Goal: Task Accomplishment & Management: Use online tool/utility

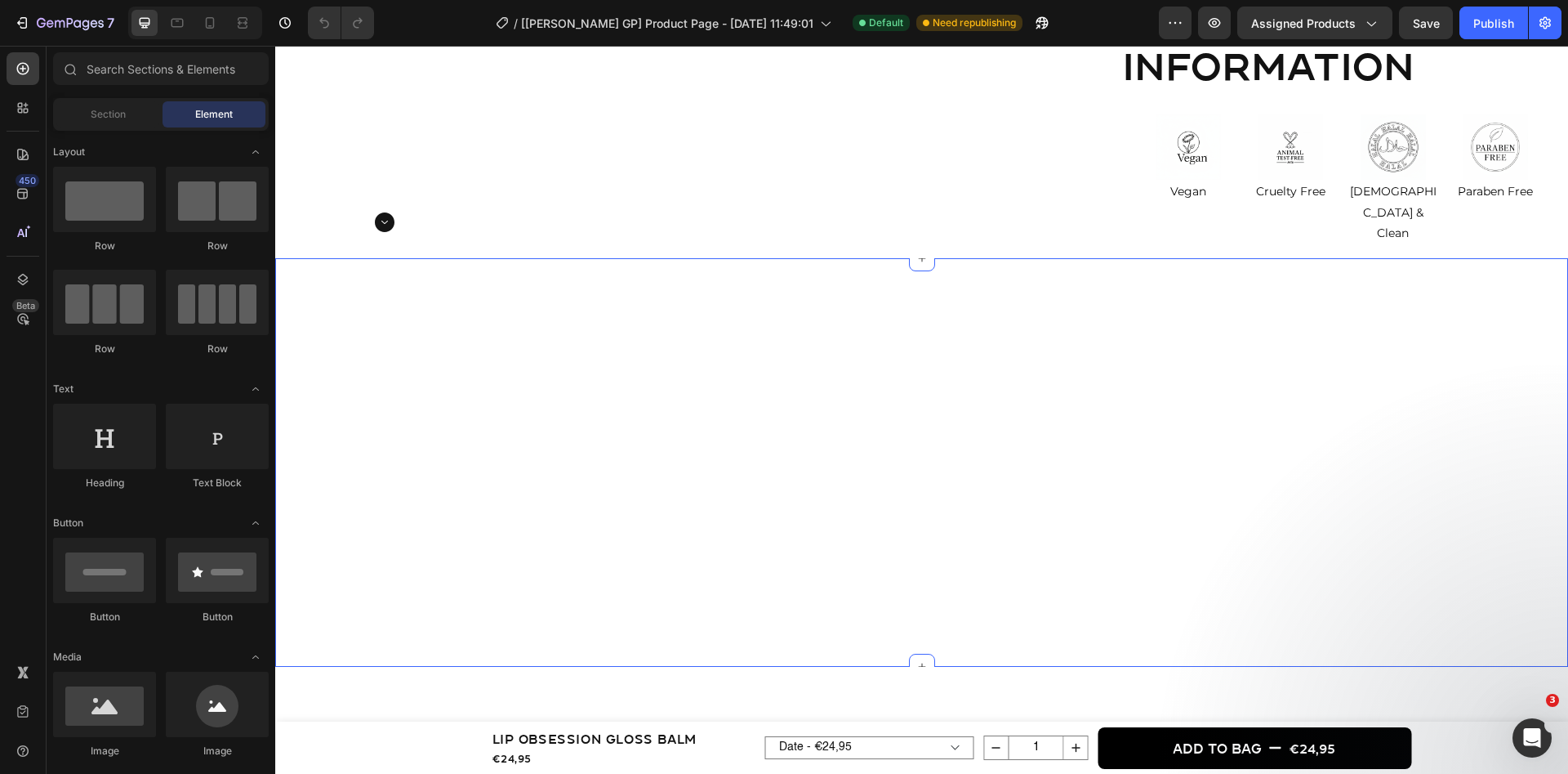
scroll to position [1000, 0]
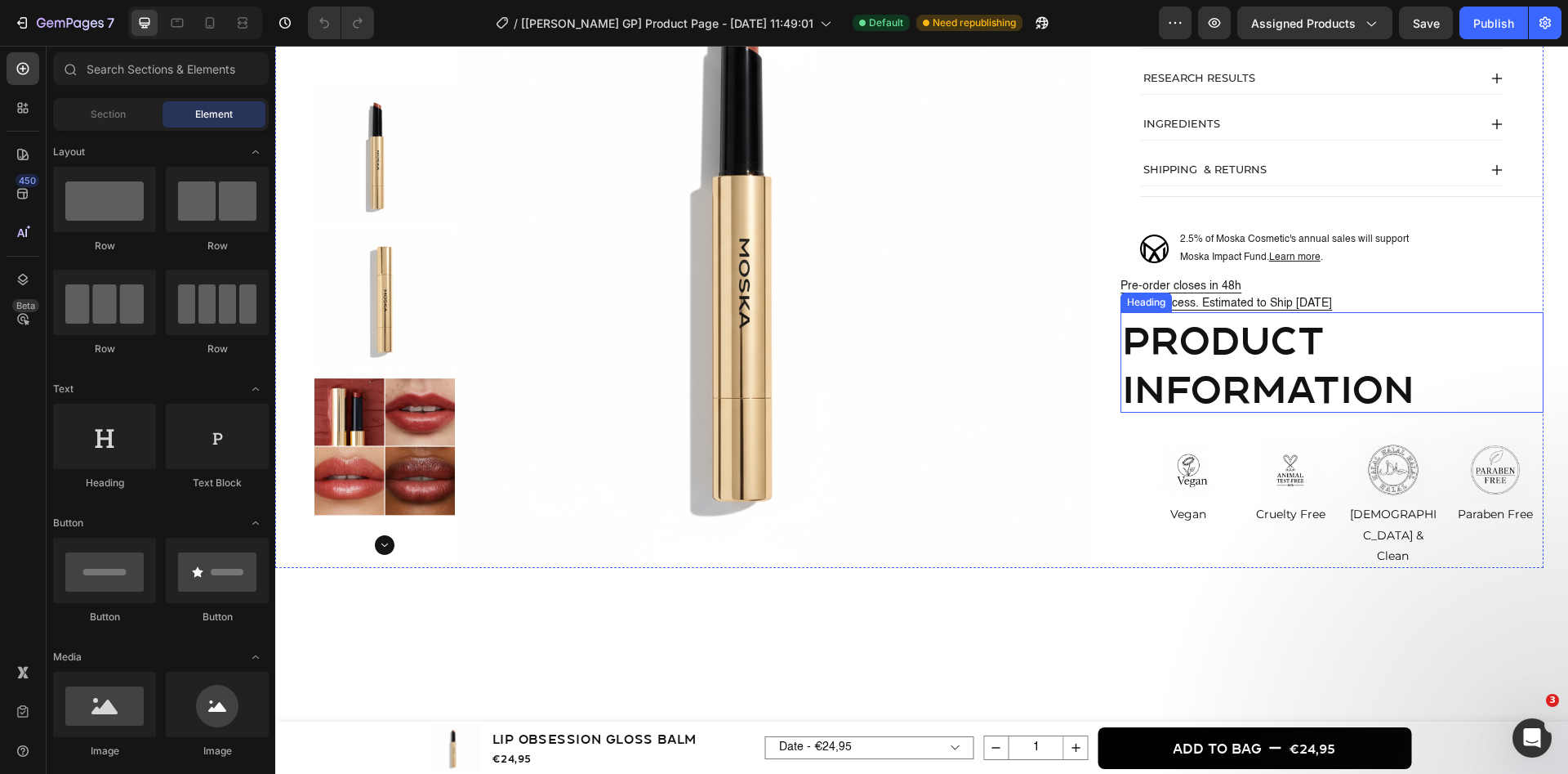
click at [1276, 347] on h2 "product information" at bounding box center [1331, 362] width 423 height 101
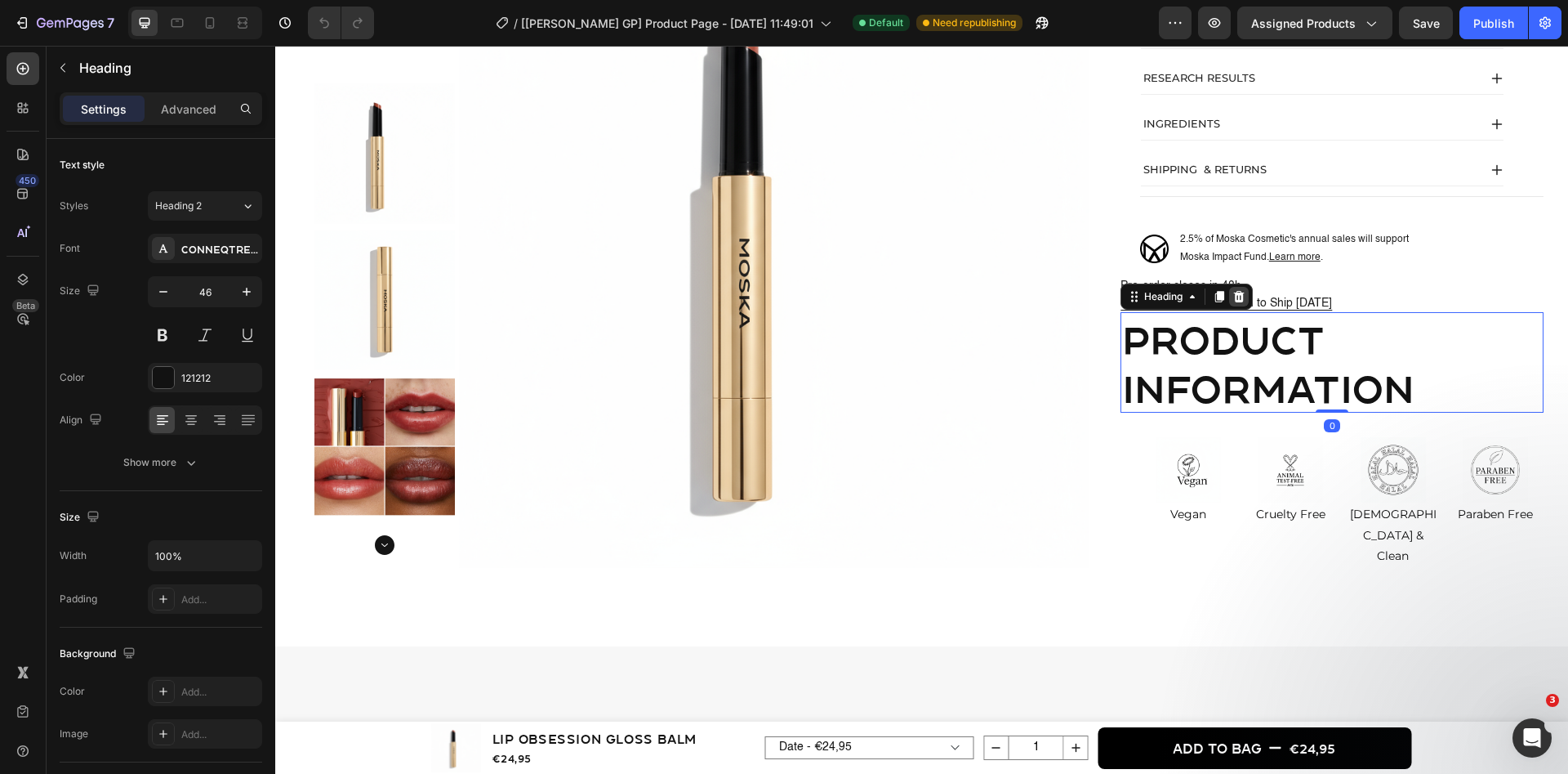
click at [1237, 298] on icon at bounding box center [1240, 296] width 10 height 11
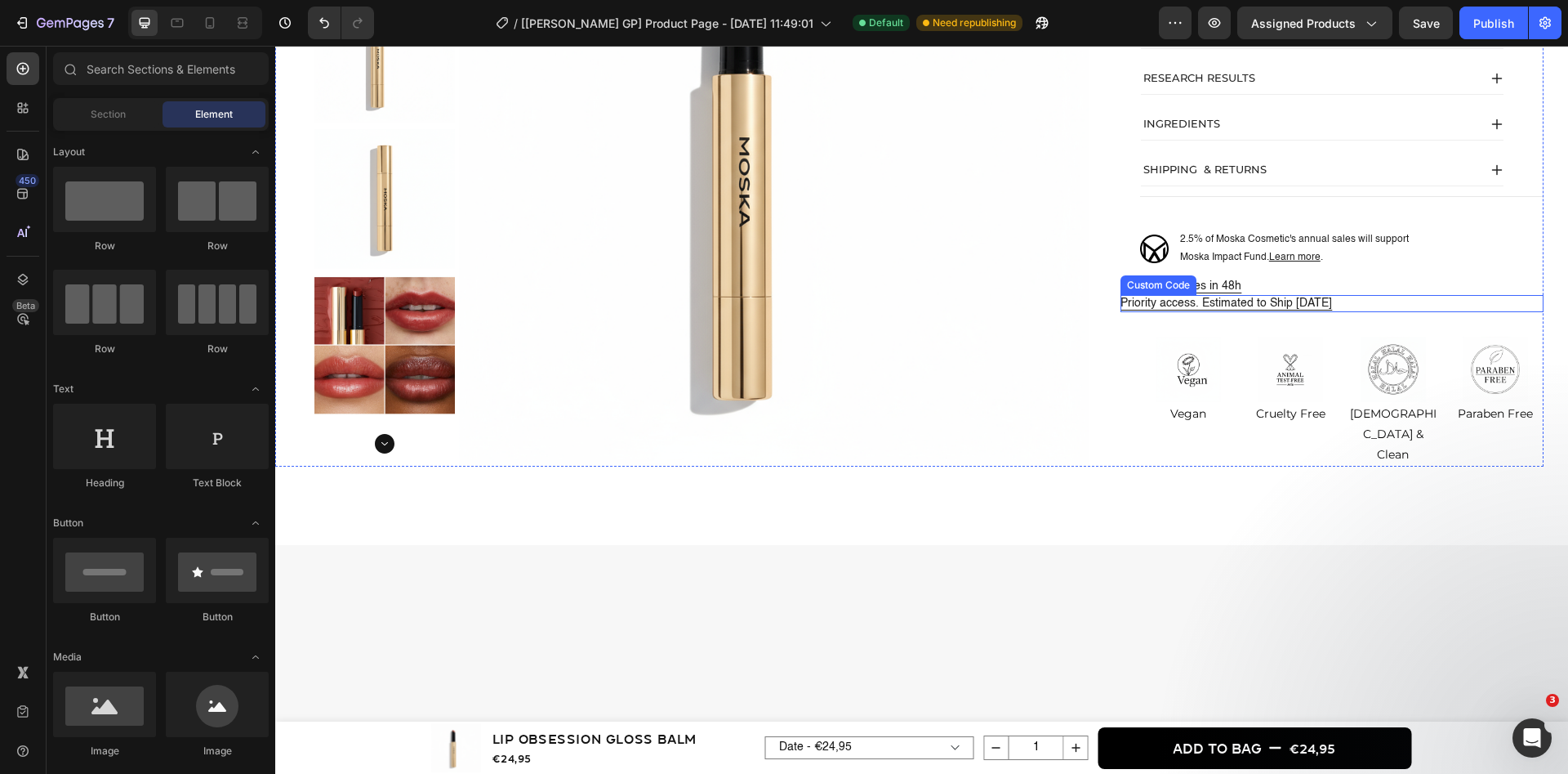
click at [1243, 303] on p "Priority access. Estimated to Ship [DATE]" at bounding box center [1331, 304] width 423 height 17
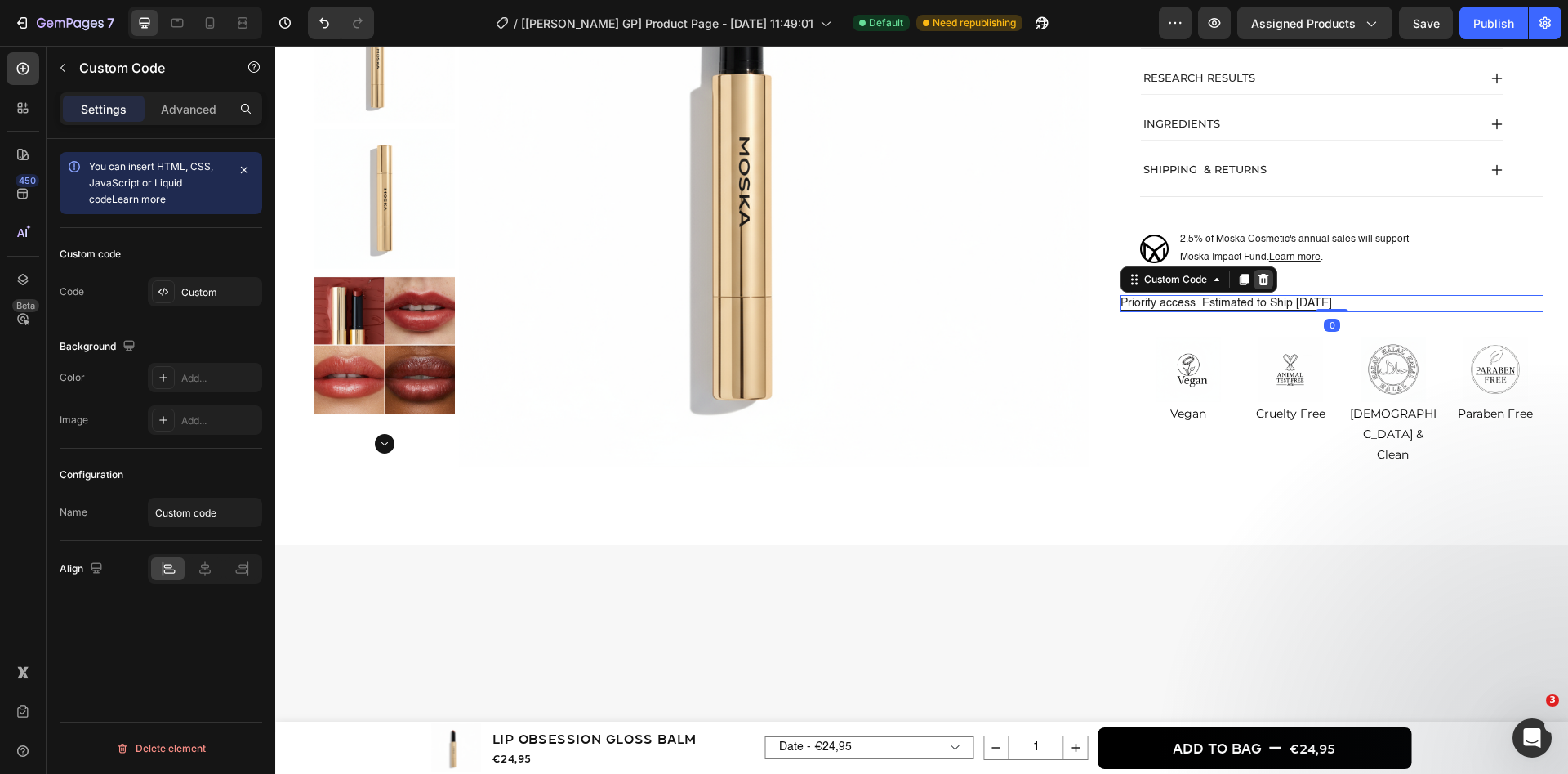
click at [1258, 278] on div at bounding box center [1263, 279] width 20 height 20
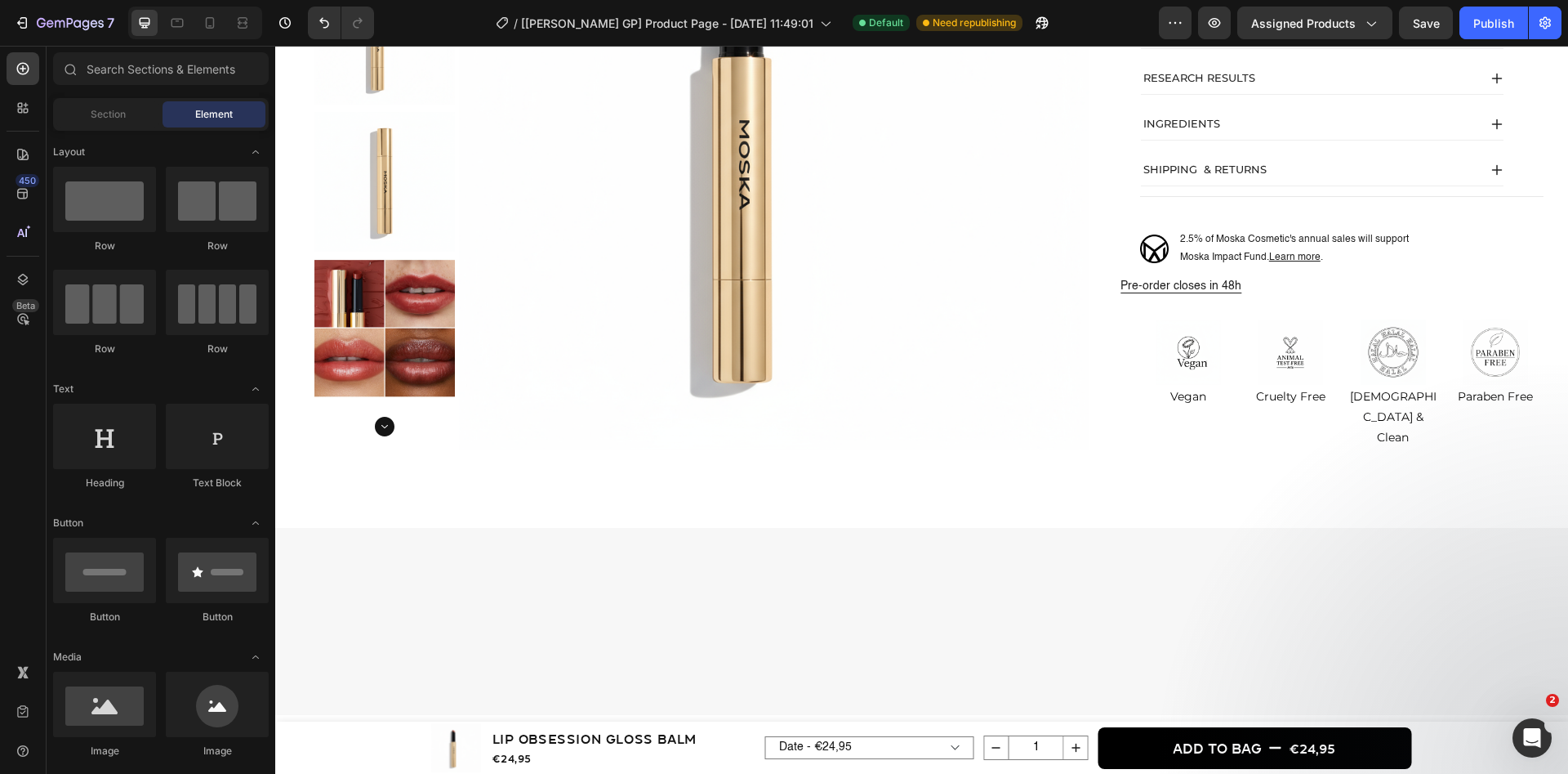
click at [192, 17] on div at bounding box center [194, 23] width 134 height 33
click at [206, 18] on icon at bounding box center [209, 22] width 16 height 16
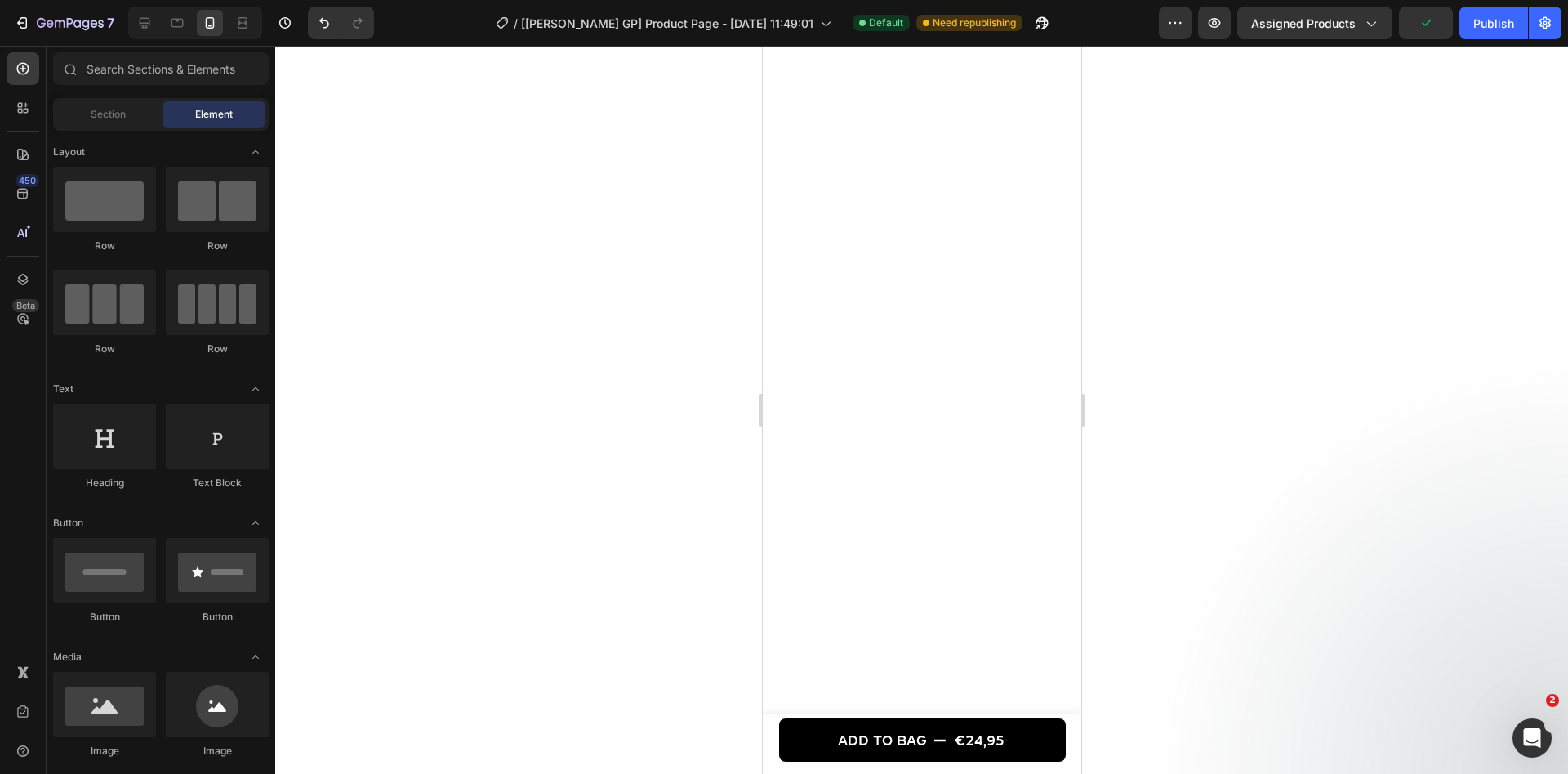
scroll to position [1733, 0]
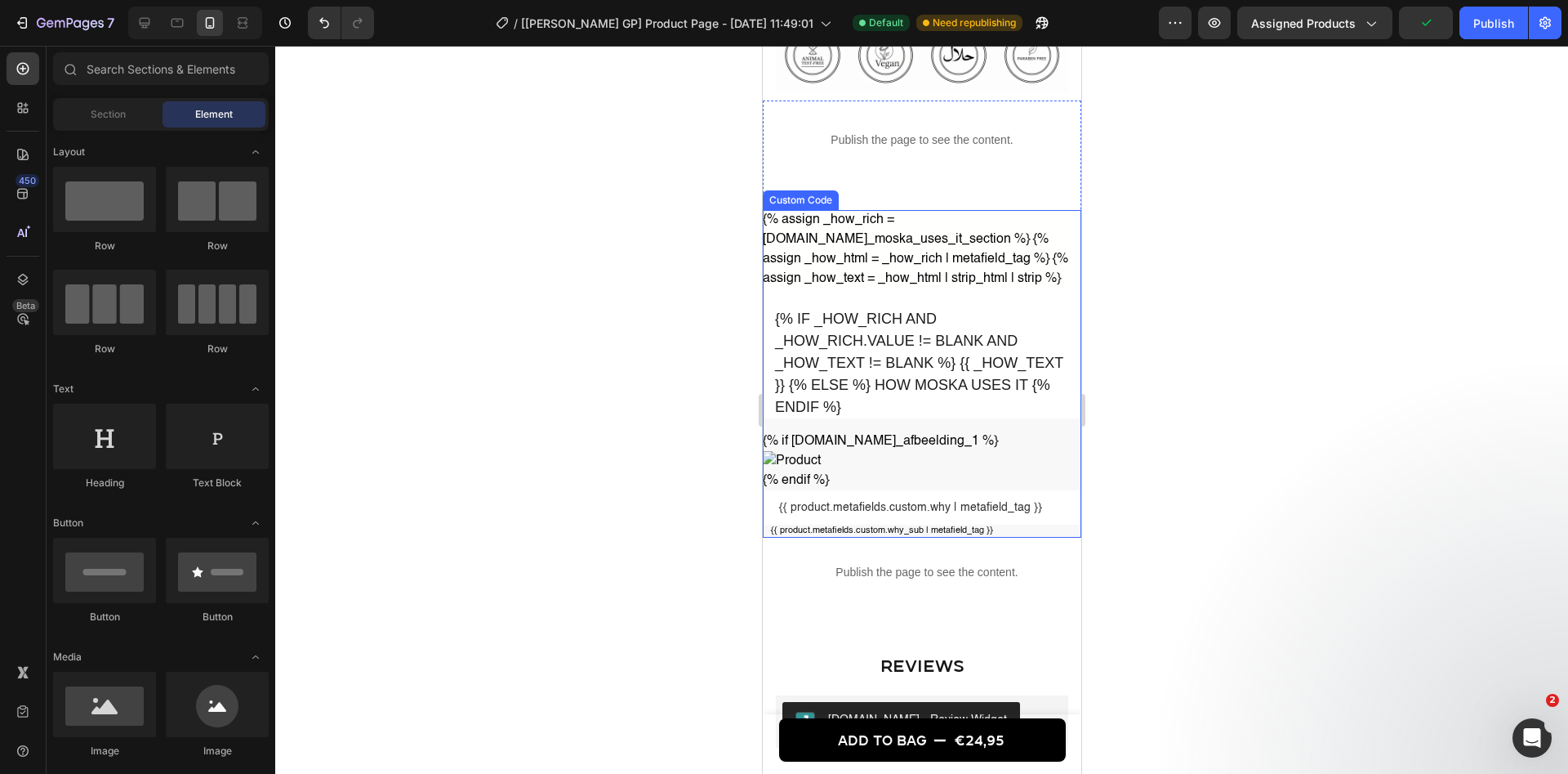
click at [890, 246] on div "{% assign _how_rich = [DOMAIN_NAME]_moska_uses_it_section %} {% assign _how_htm…" at bounding box center [921, 374] width 318 height 329
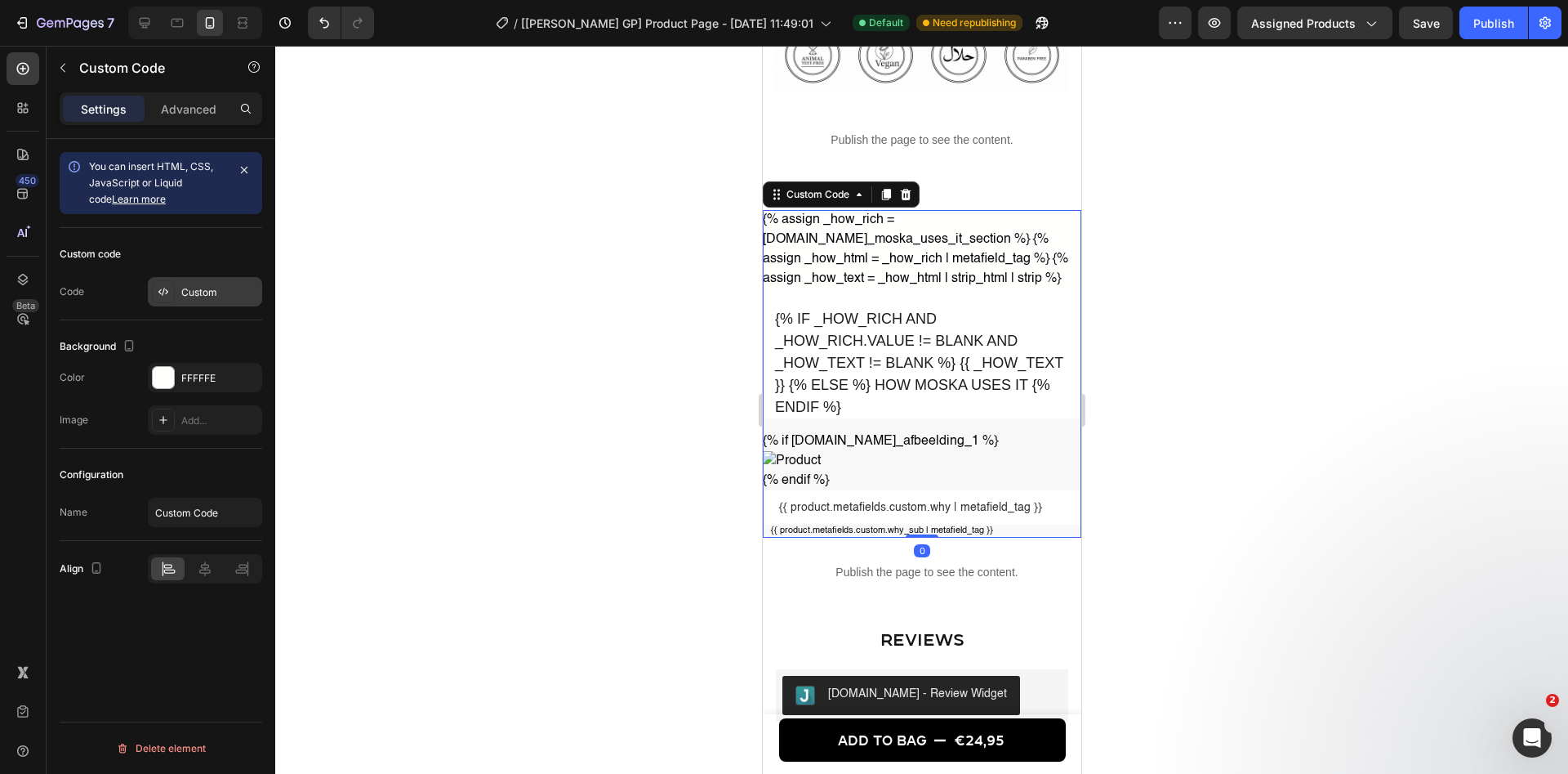
click at [204, 299] on div "Custom" at bounding box center [220, 292] width 77 height 15
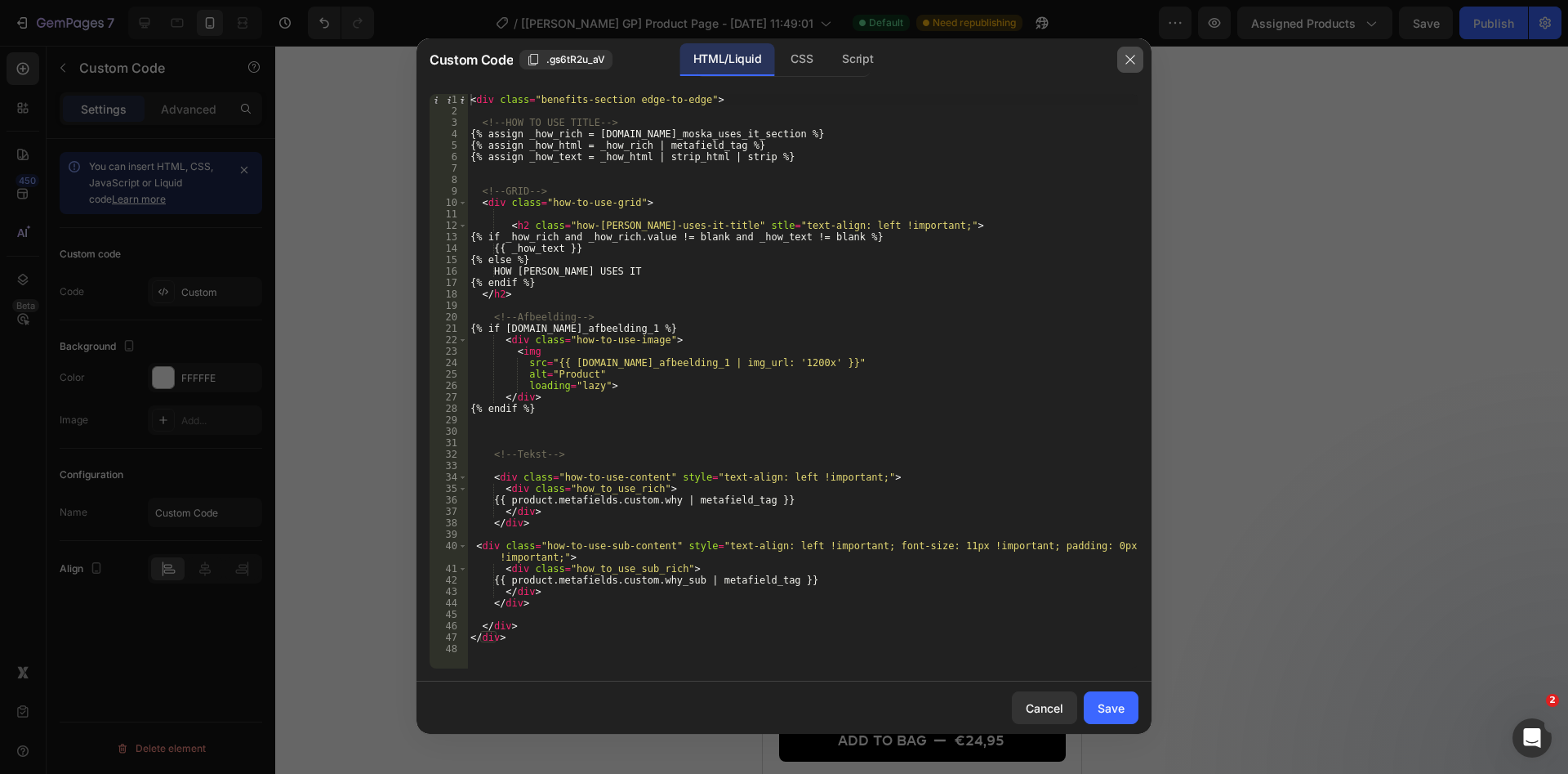
click at [1129, 61] on icon "button" at bounding box center [1130, 60] width 9 height 9
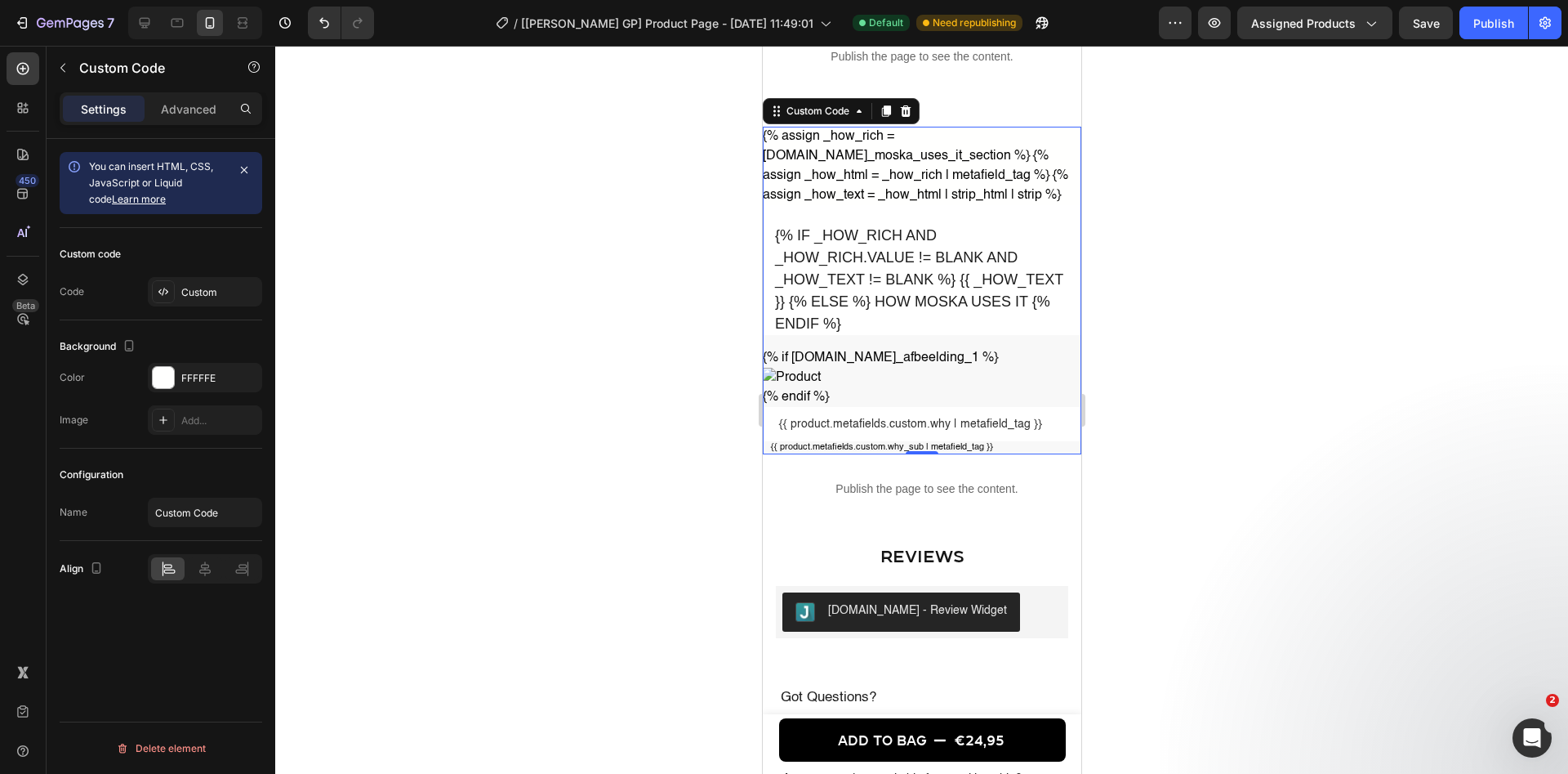
scroll to position [1566, 0]
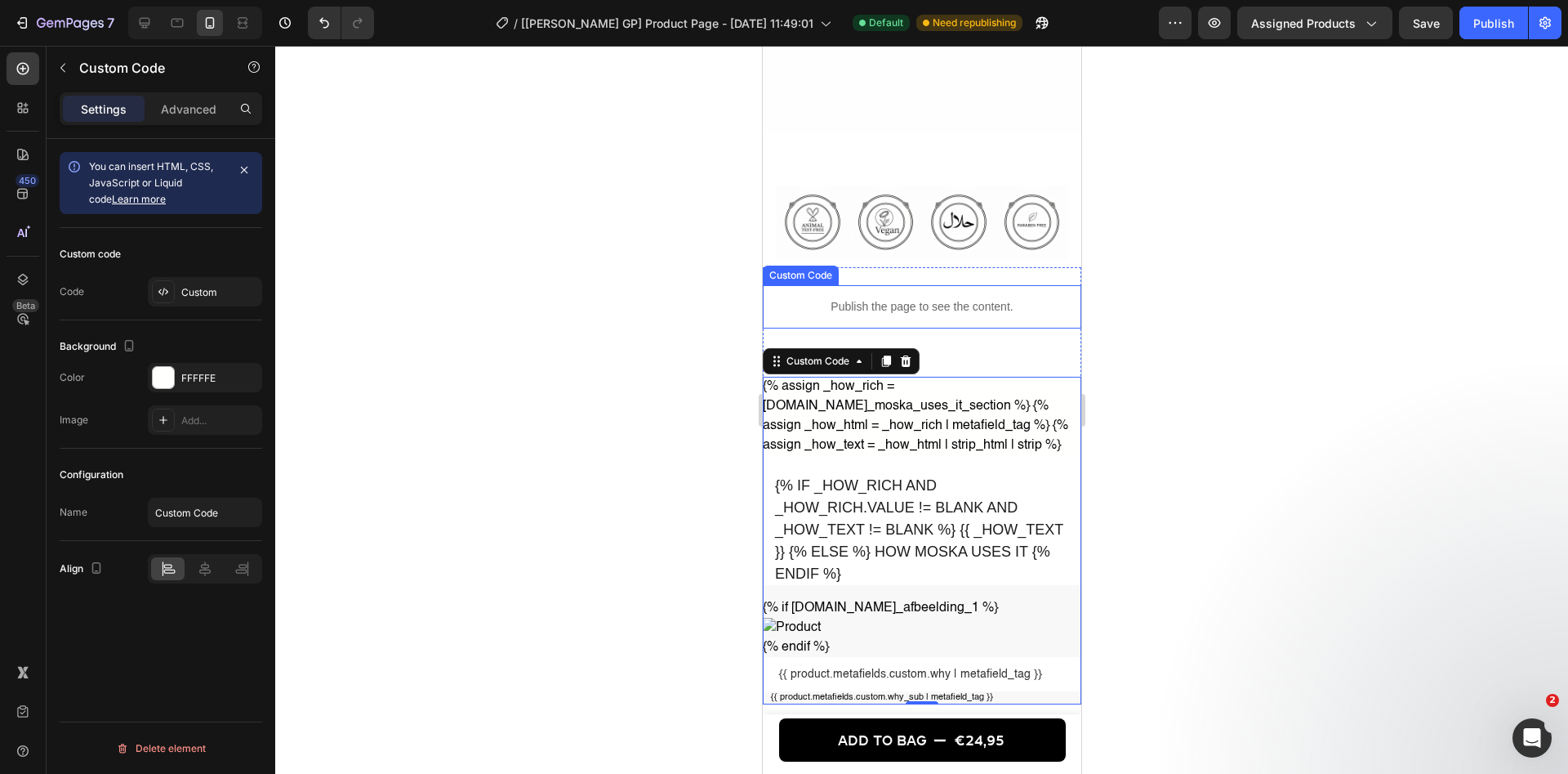
click at [917, 298] on p "Publish the page to see the content." at bounding box center [921, 307] width 318 height 17
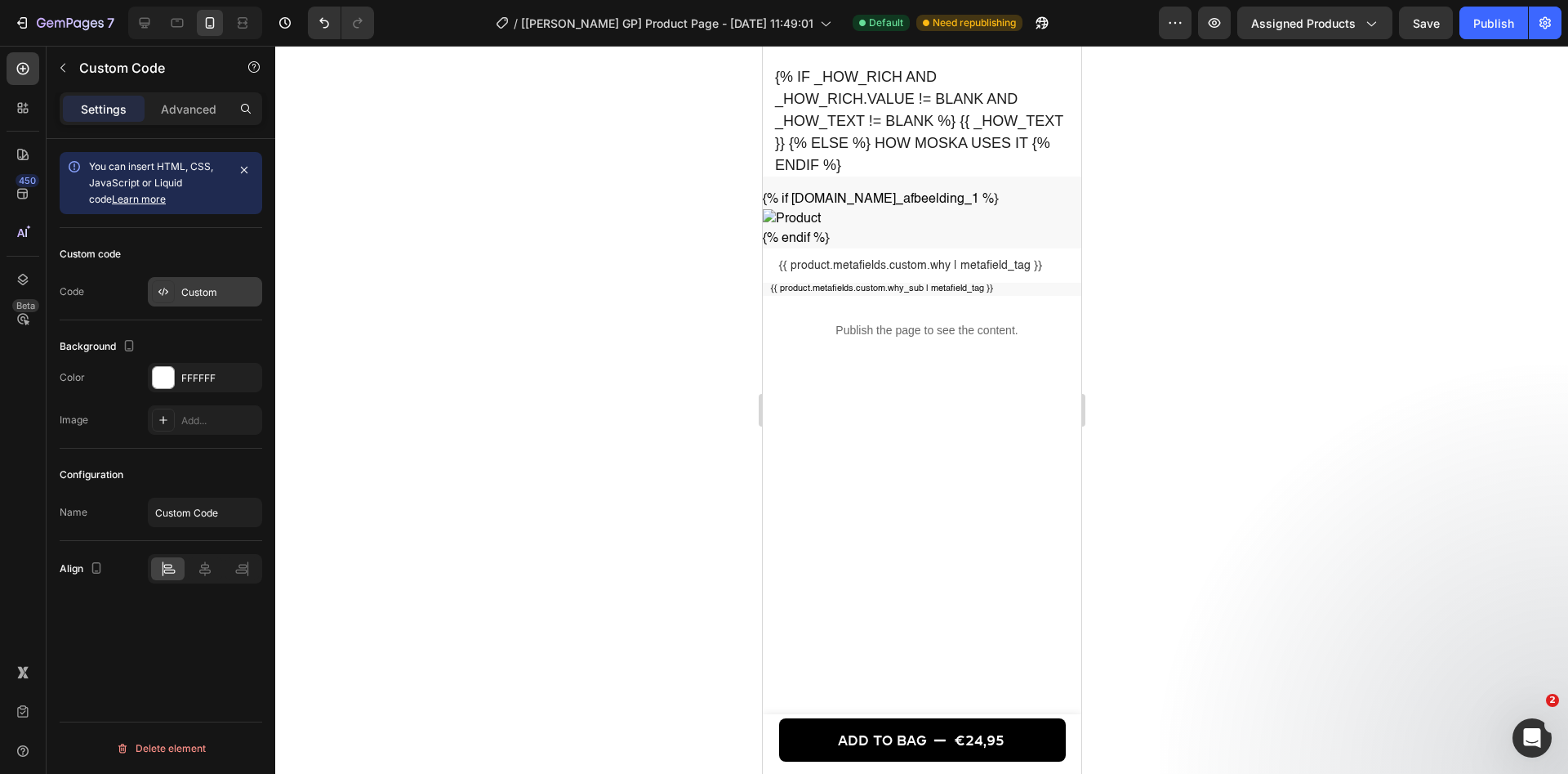
click at [219, 289] on div "Custom" at bounding box center [220, 292] width 77 height 15
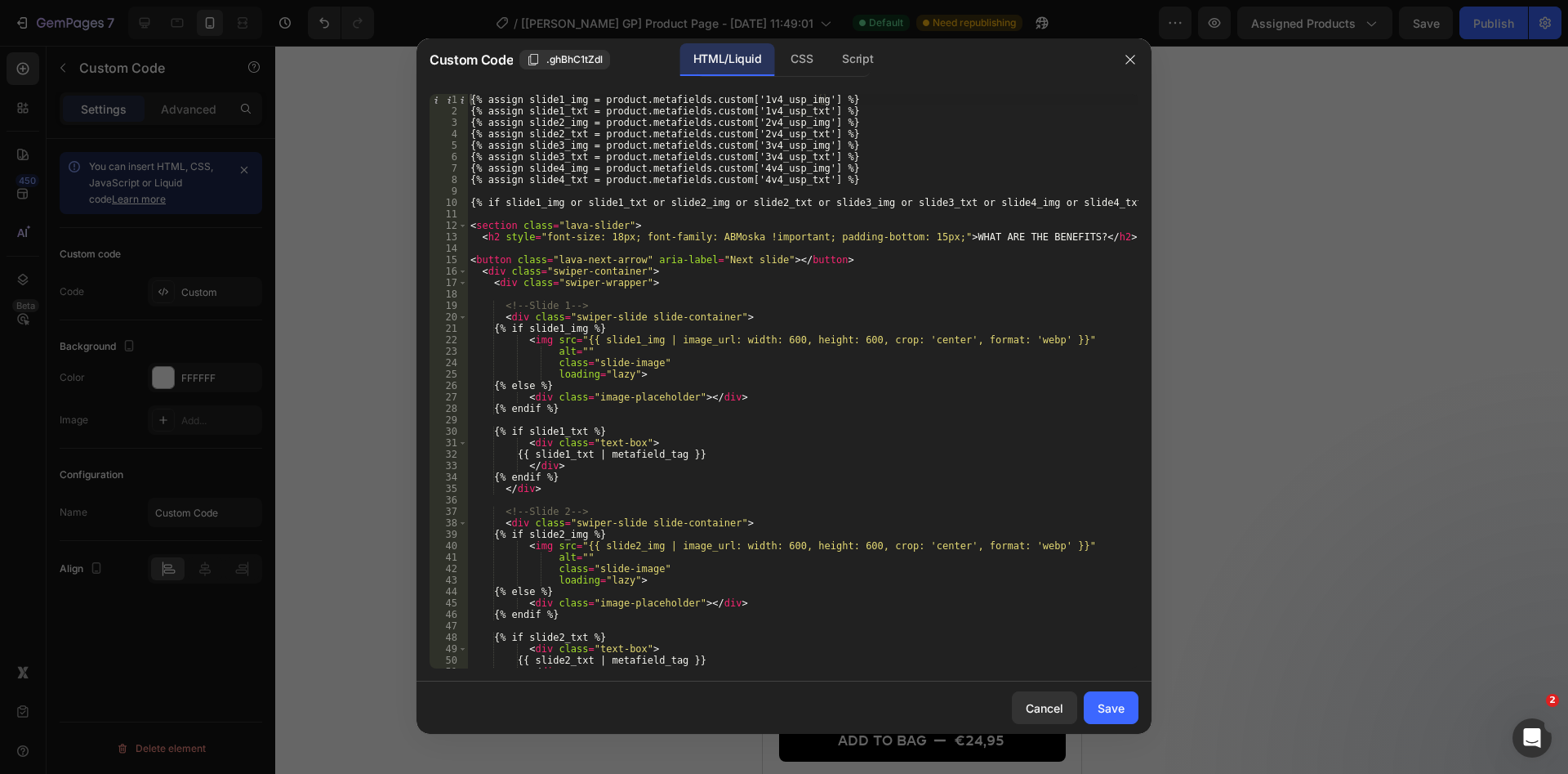
click at [826, 331] on div "{% assign slide1_img = product.metafields.custom['1v4_usp_img'] %} {% assign sl…" at bounding box center [802, 393] width 672 height 598
type textarea "{% endif %}"
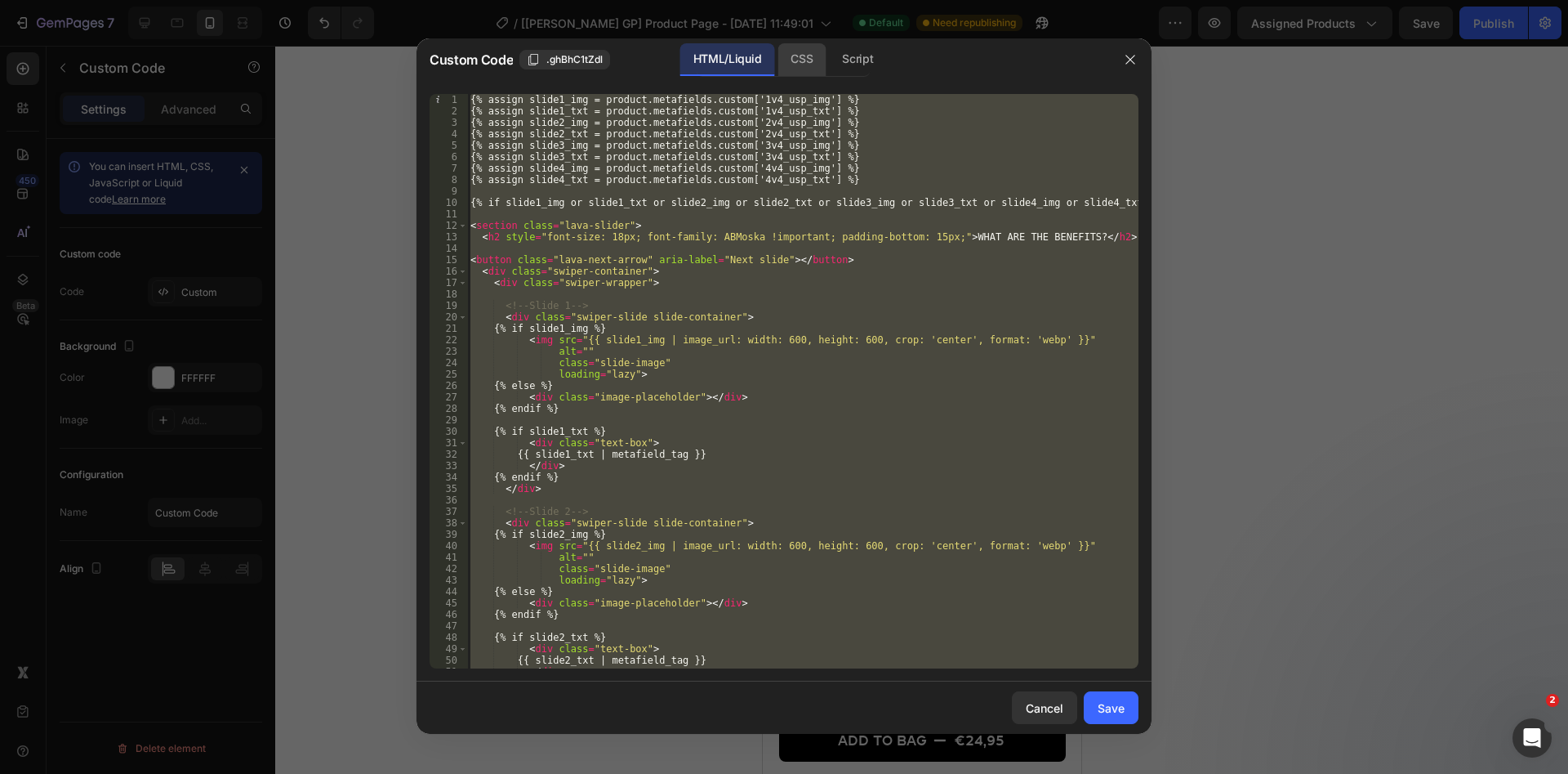
click at [819, 58] on div "CSS" at bounding box center [801, 60] width 48 height 33
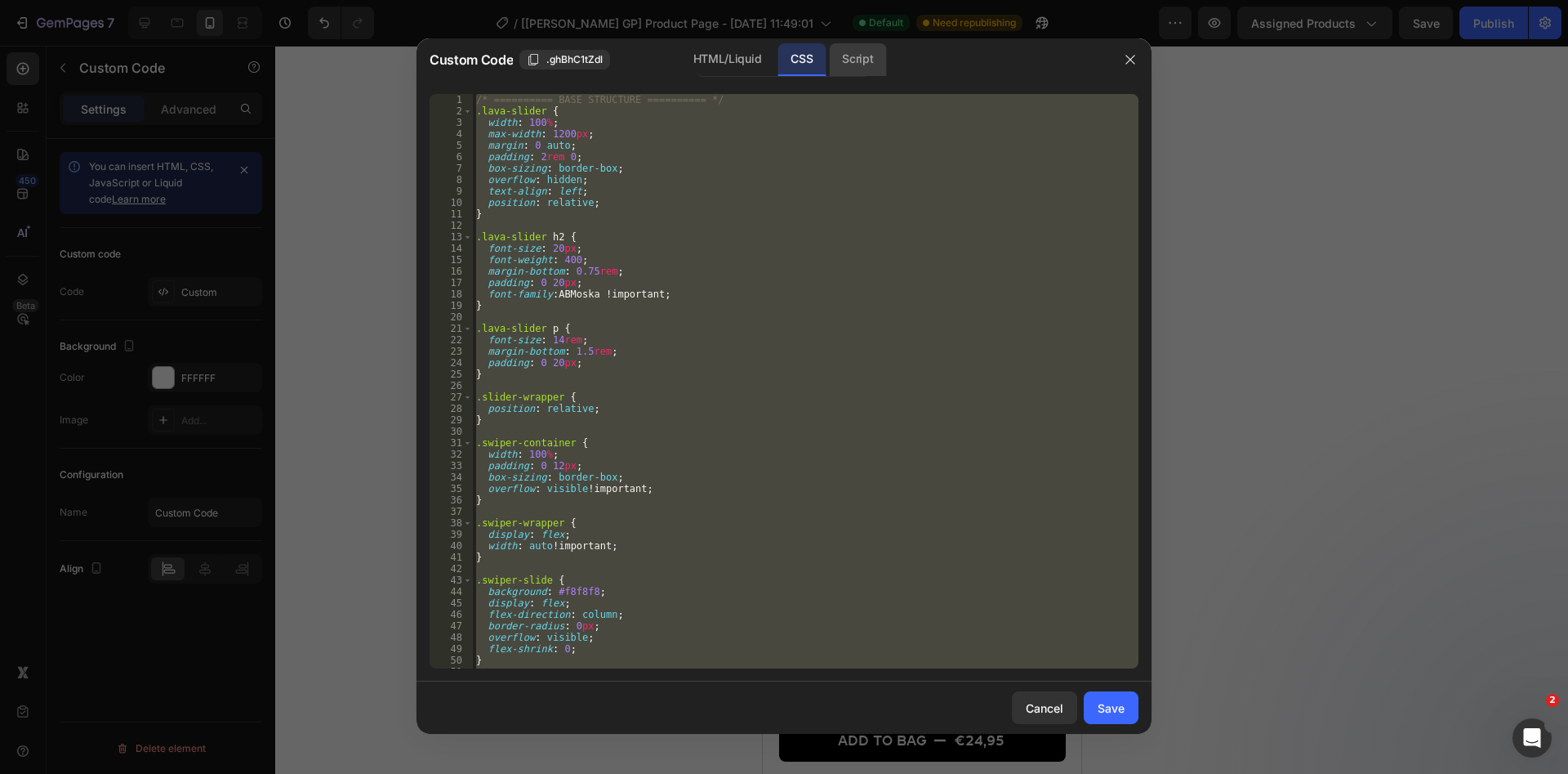
click at [845, 65] on div "Script" at bounding box center [857, 60] width 57 height 33
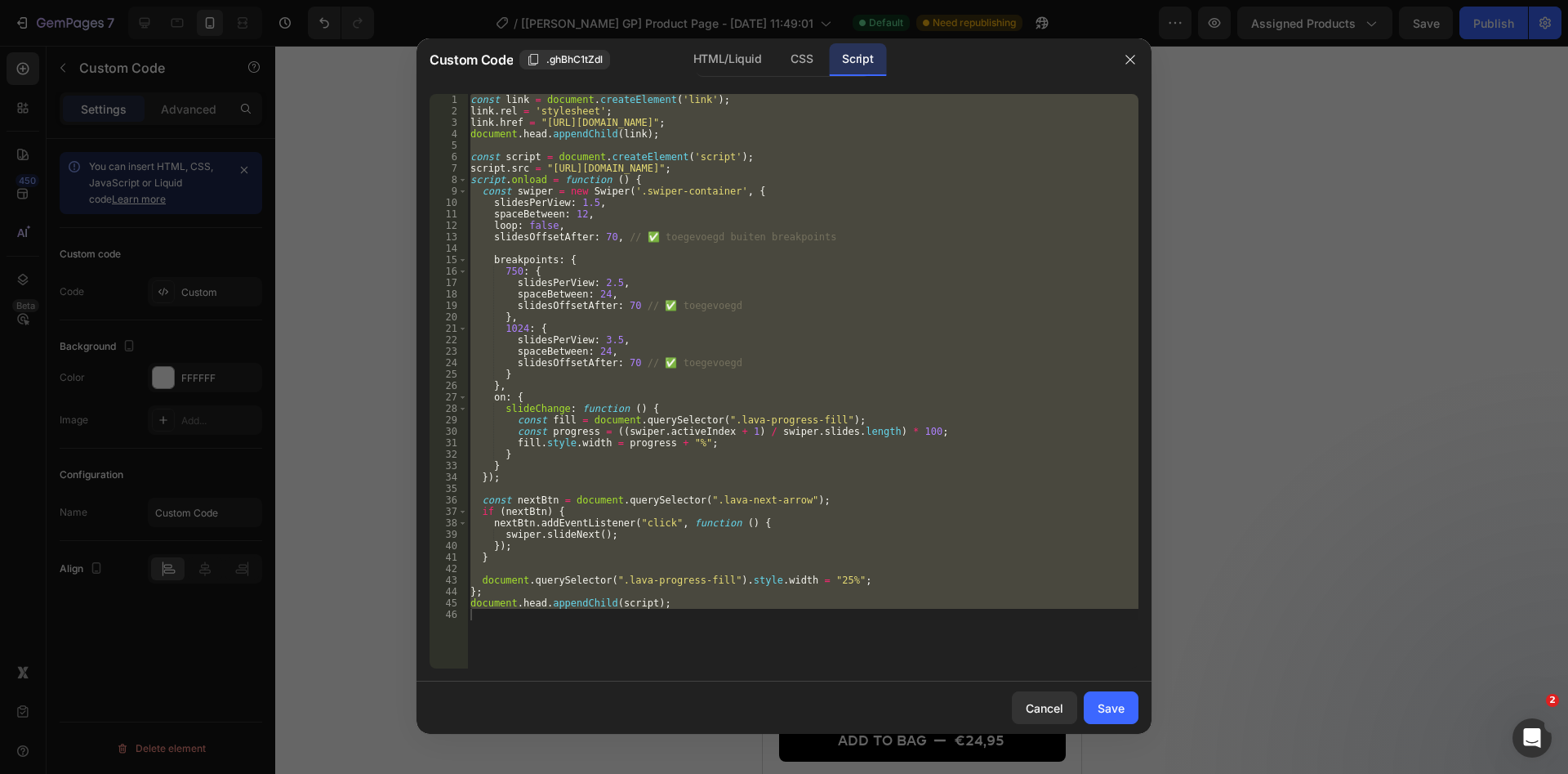
scroll to position [1975, 0]
click at [724, 60] on div "HTML/Liquid" at bounding box center [727, 60] width 94 height 33
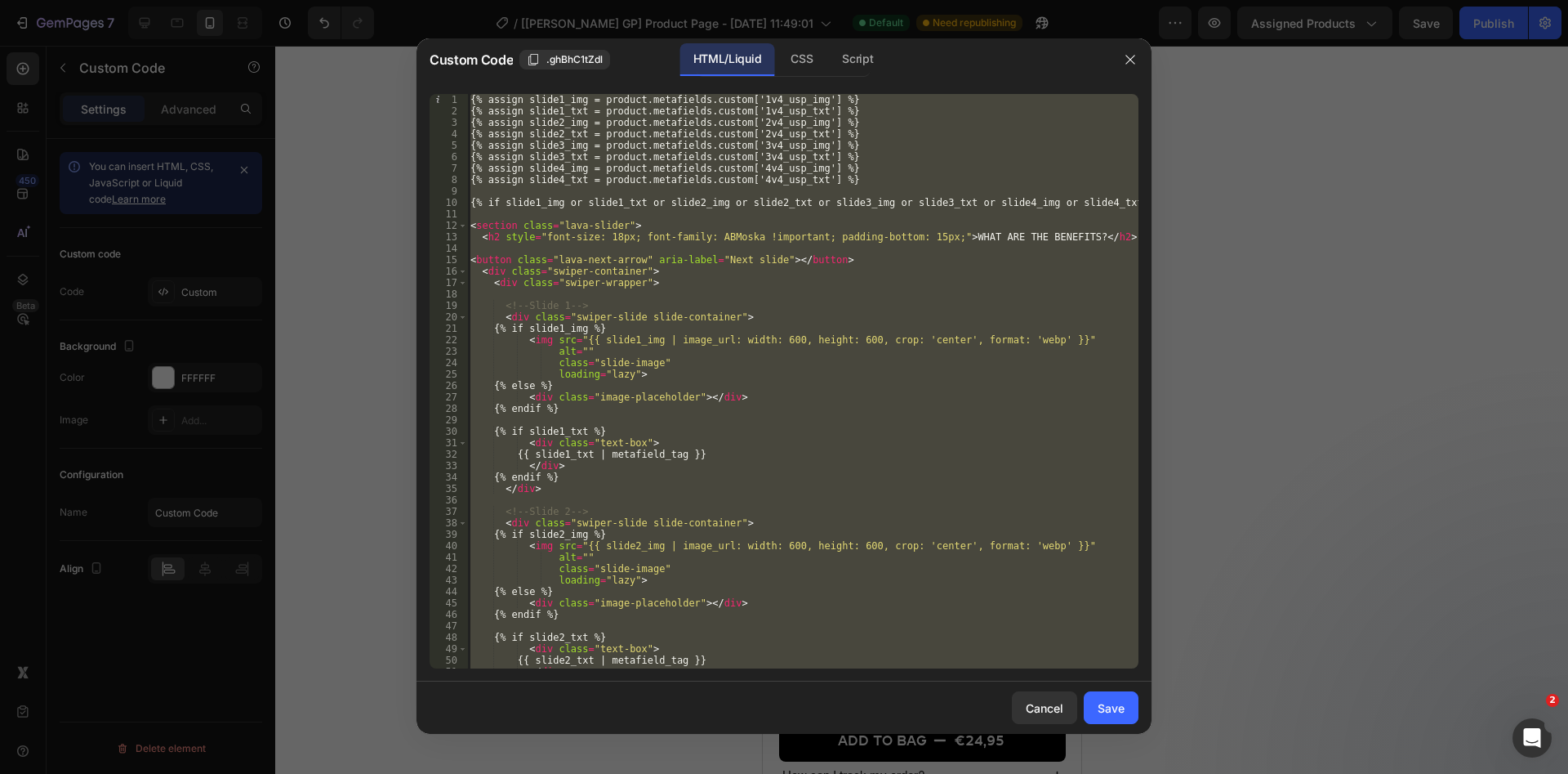
click at [723, 250] on div "{% assign slide1_img = product.metafields.custom['1v4_usp_img'] %} {% assign sl…" at bounding box center [802, 381] width 672 height 574
click at [784, 54] on div "CSS" at bounding box center [801, 60] width 48 height 33
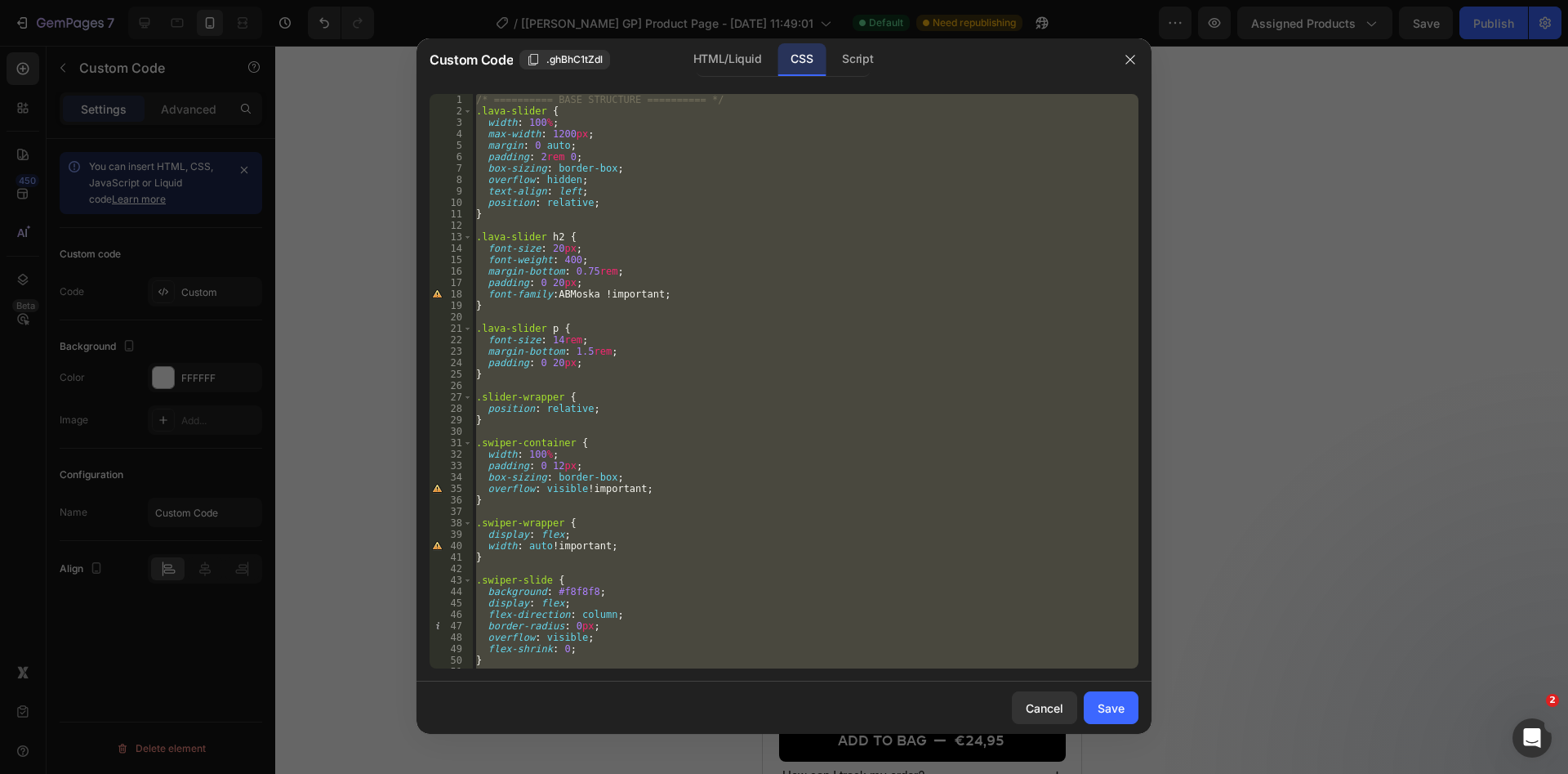
click at [547, 337] on div "/* ========== BASE STRUCTURE ========== */ .lava-slider { width : 100 % ; max-w…" at bounding box center [806, 381] width 666 height 574
click at [868, 52] on div "Script" at bounding box center [857, 60] width 57 height 33
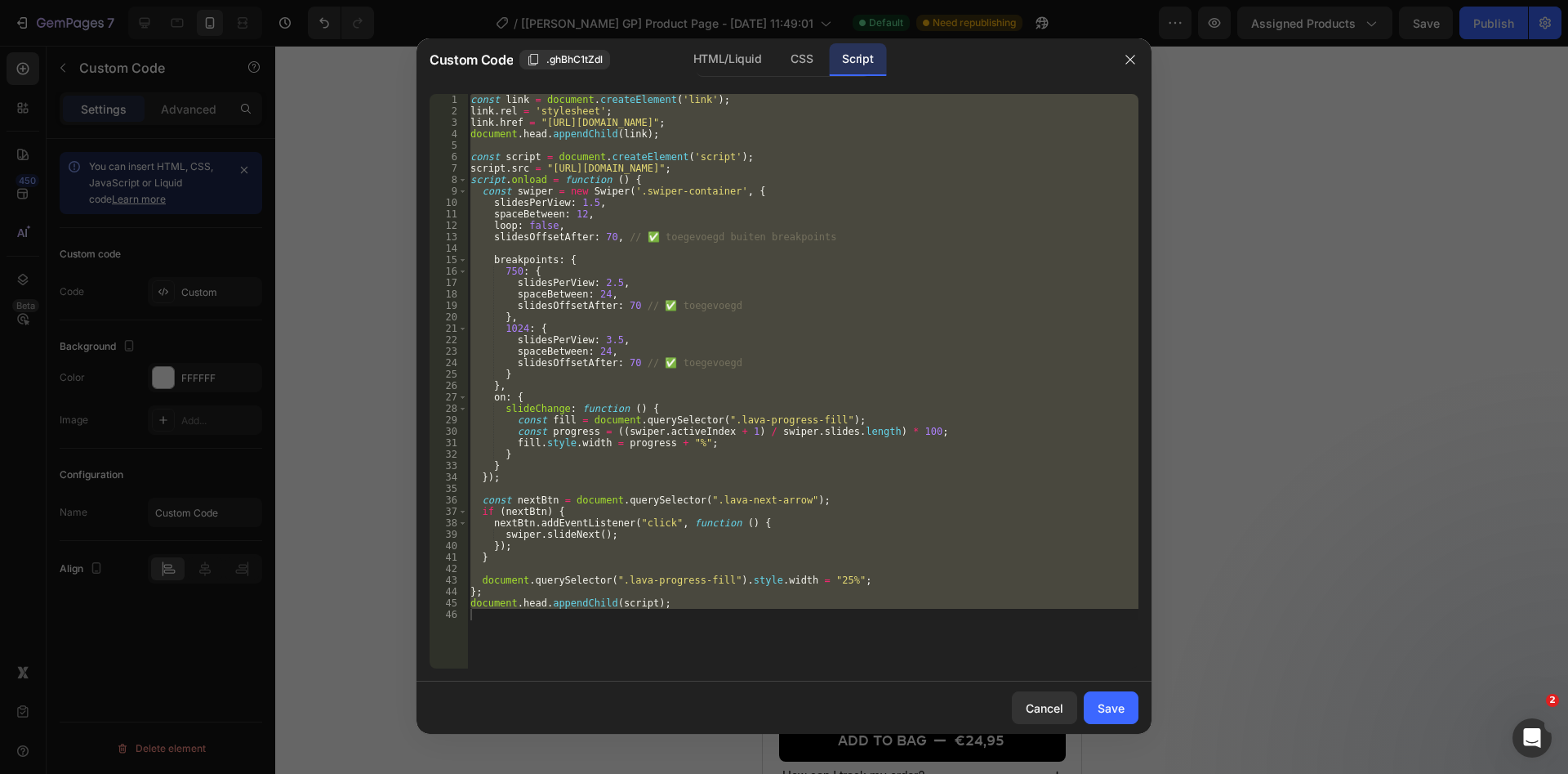
click at [804, 221] on div "const link = document . createElement ( 'link' ) ; link . rel = 'stylesheet' ; …" at bounding box center [802, 381] width 672 height 574
click at [730, 50] on div "HTML/Liquid" at bounding box center [727, 60] width 94 height 33
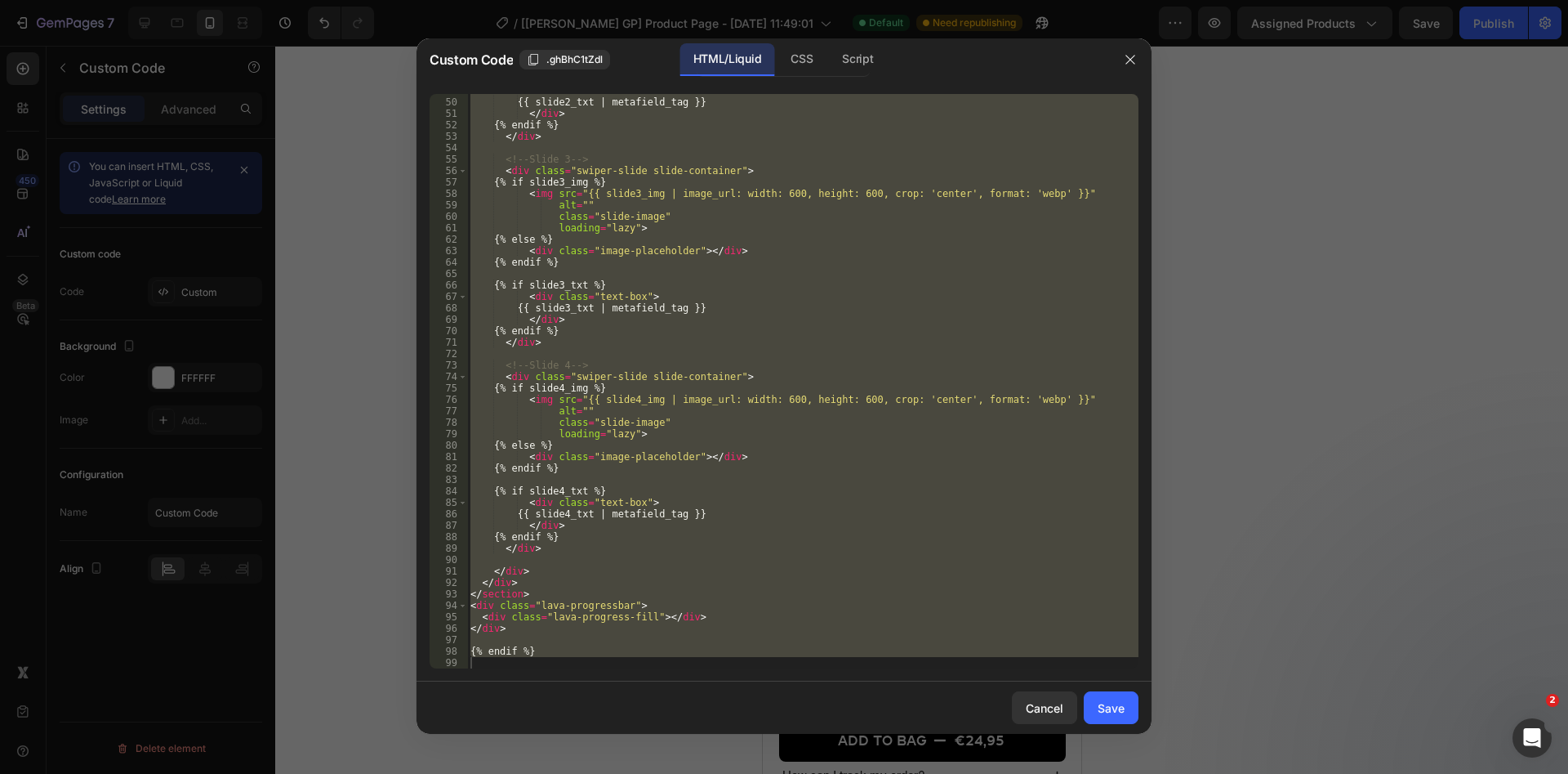
scroll to position [558, 0]
click at [781, 445] on div "< div class = "text-box" > {{ slide2_txt | metafield_tag }} </ div > {% endif %…" at bounding box center [802, 381] width 672 height 574
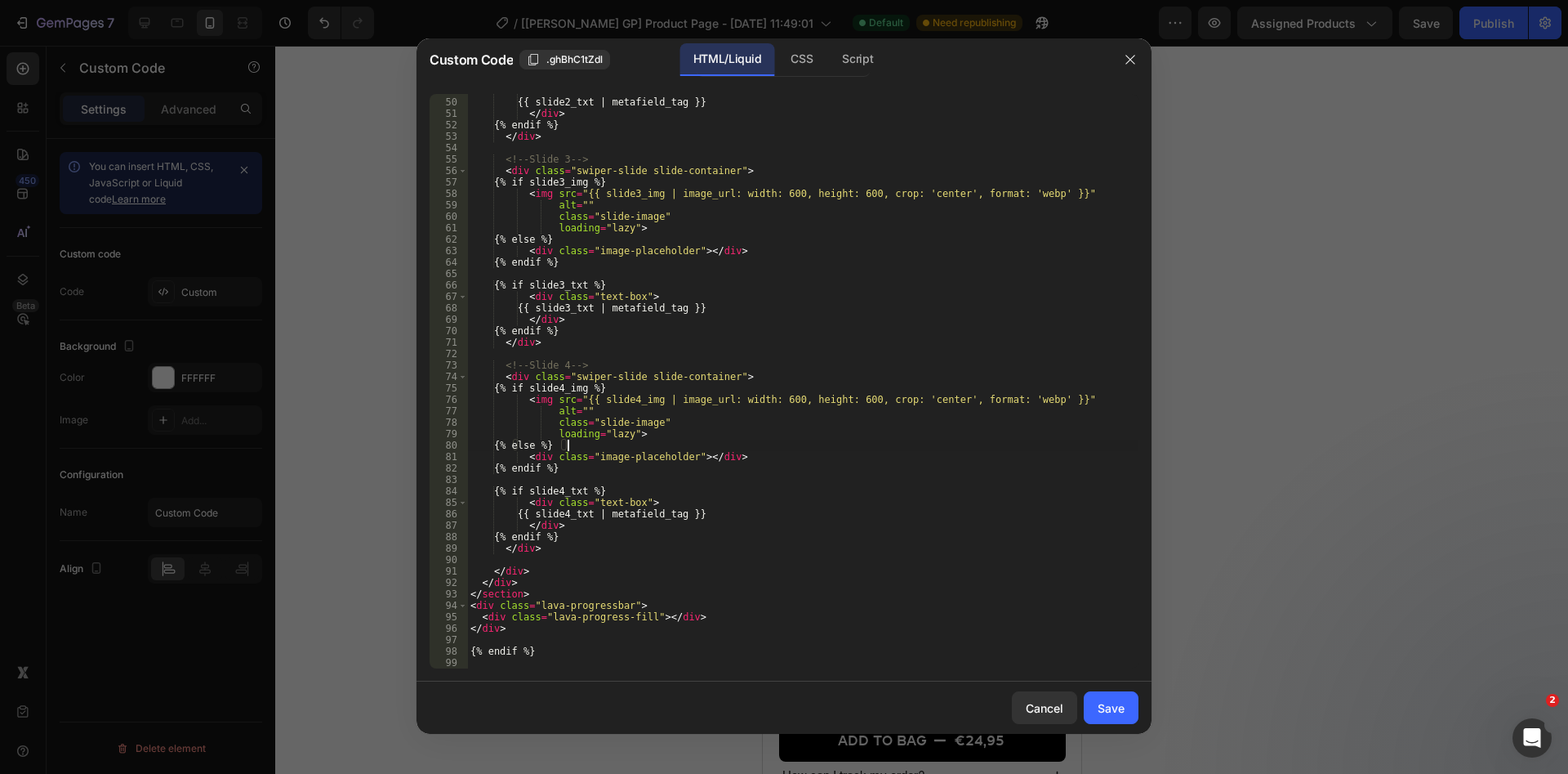
type textarea "{% endif %}"
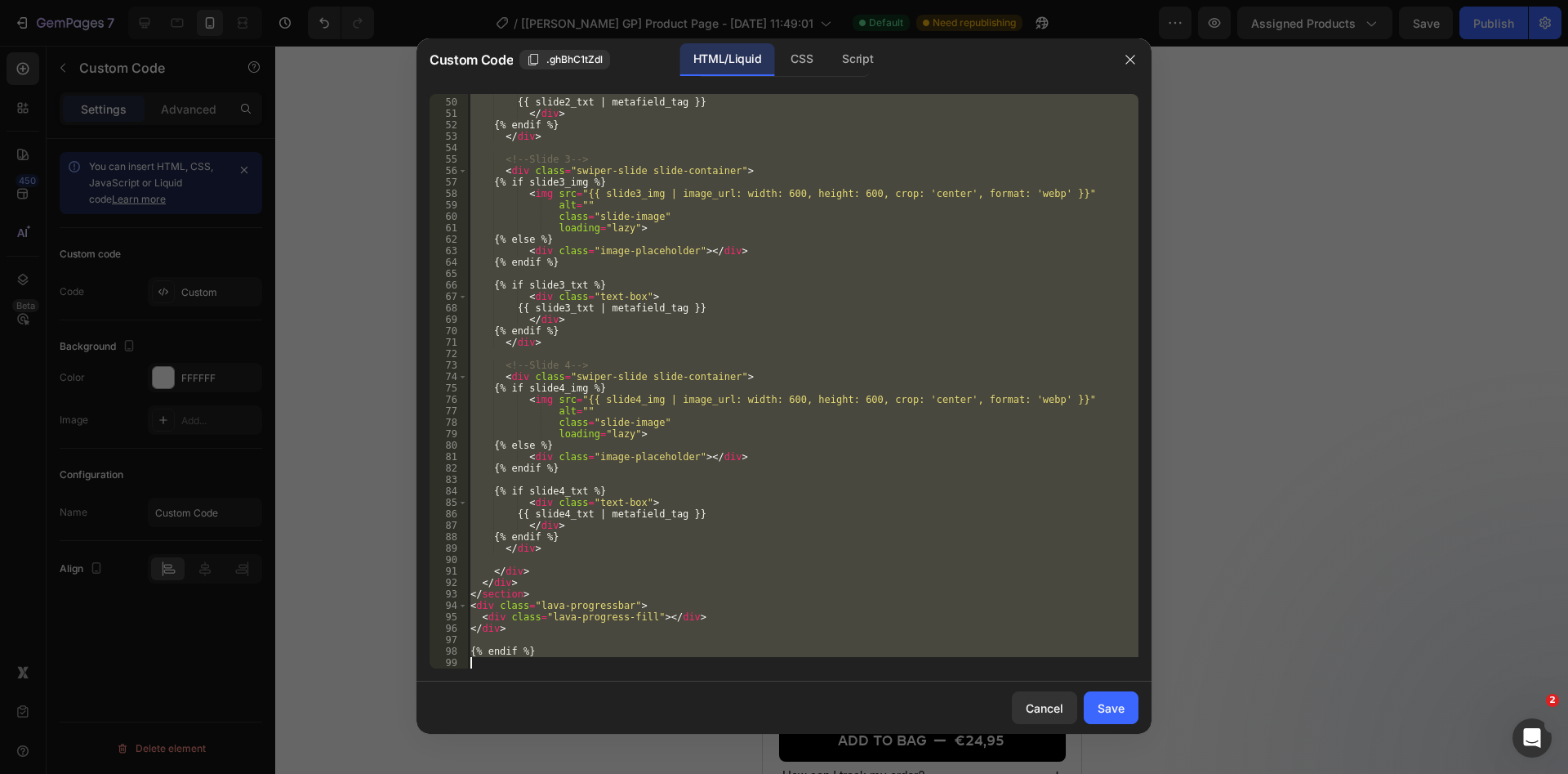
paste textarea
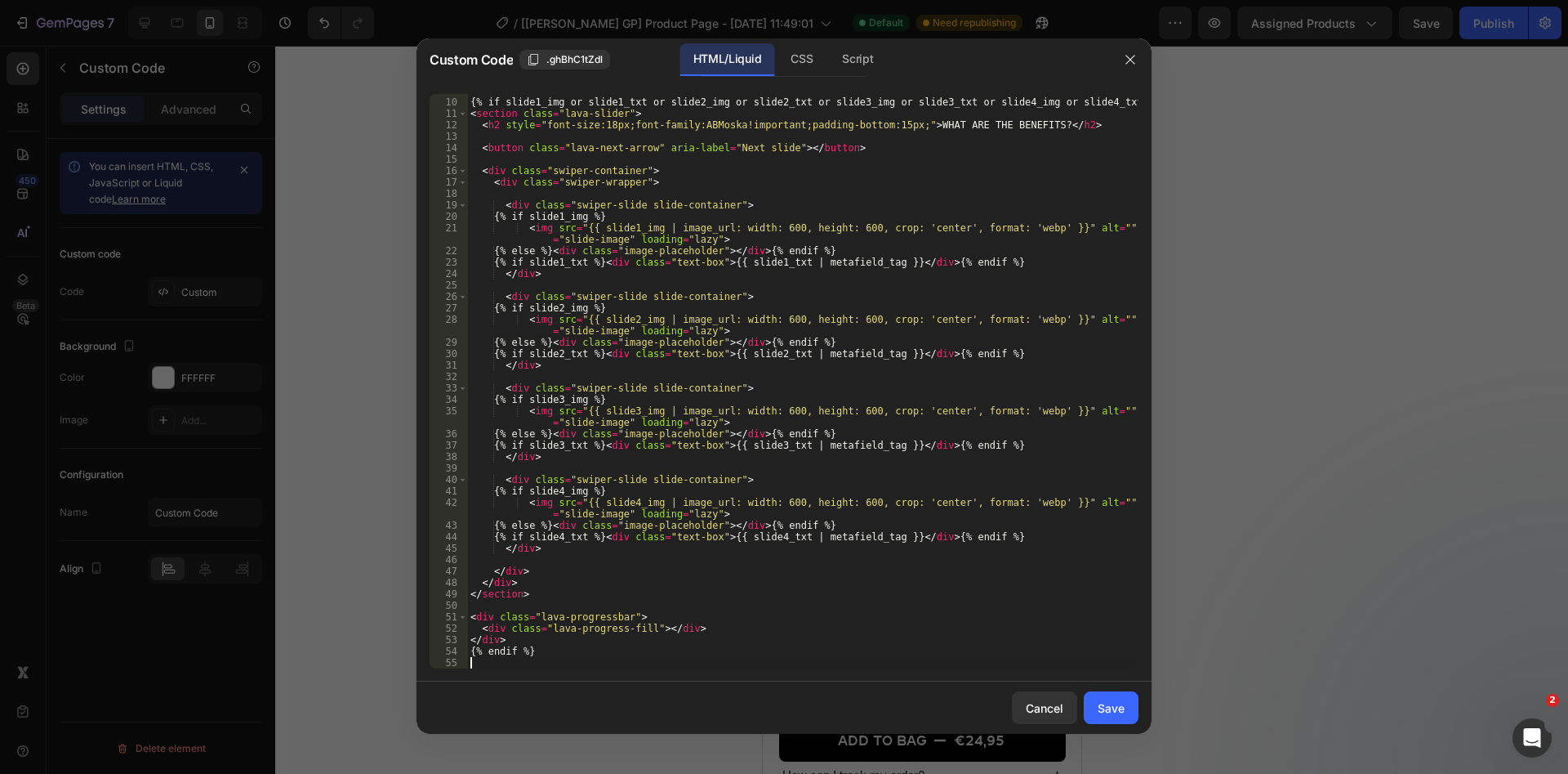
scroll to position [100, 0]
click at [713, 310] on div "{% if slide1_img or slide1_txt or slide2_img or slide2_txt or slide3_img or sli…" at bounding box center [802, 383] width 672 height 598
type textarea "{% endif %}"
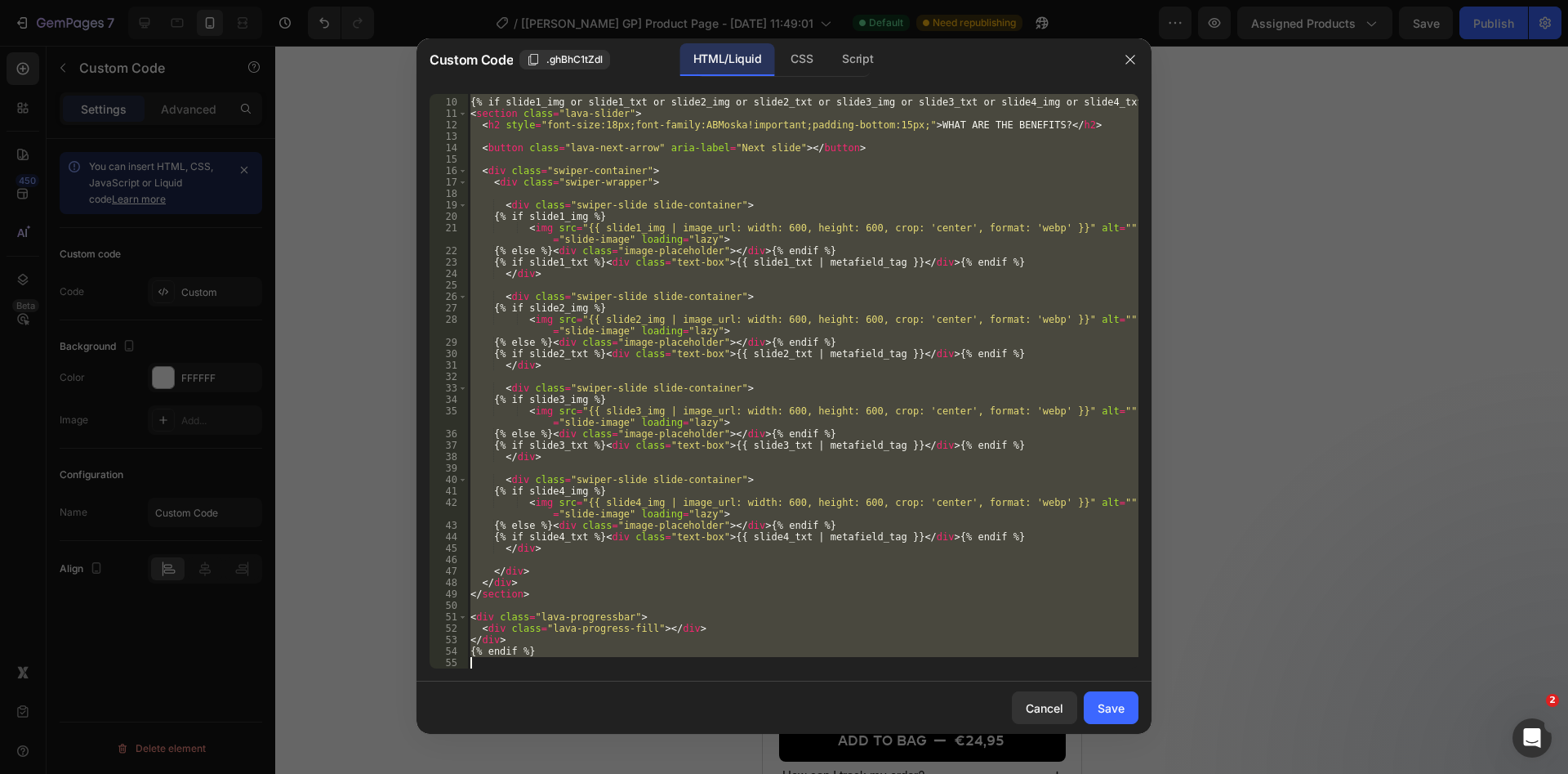
paste textarea
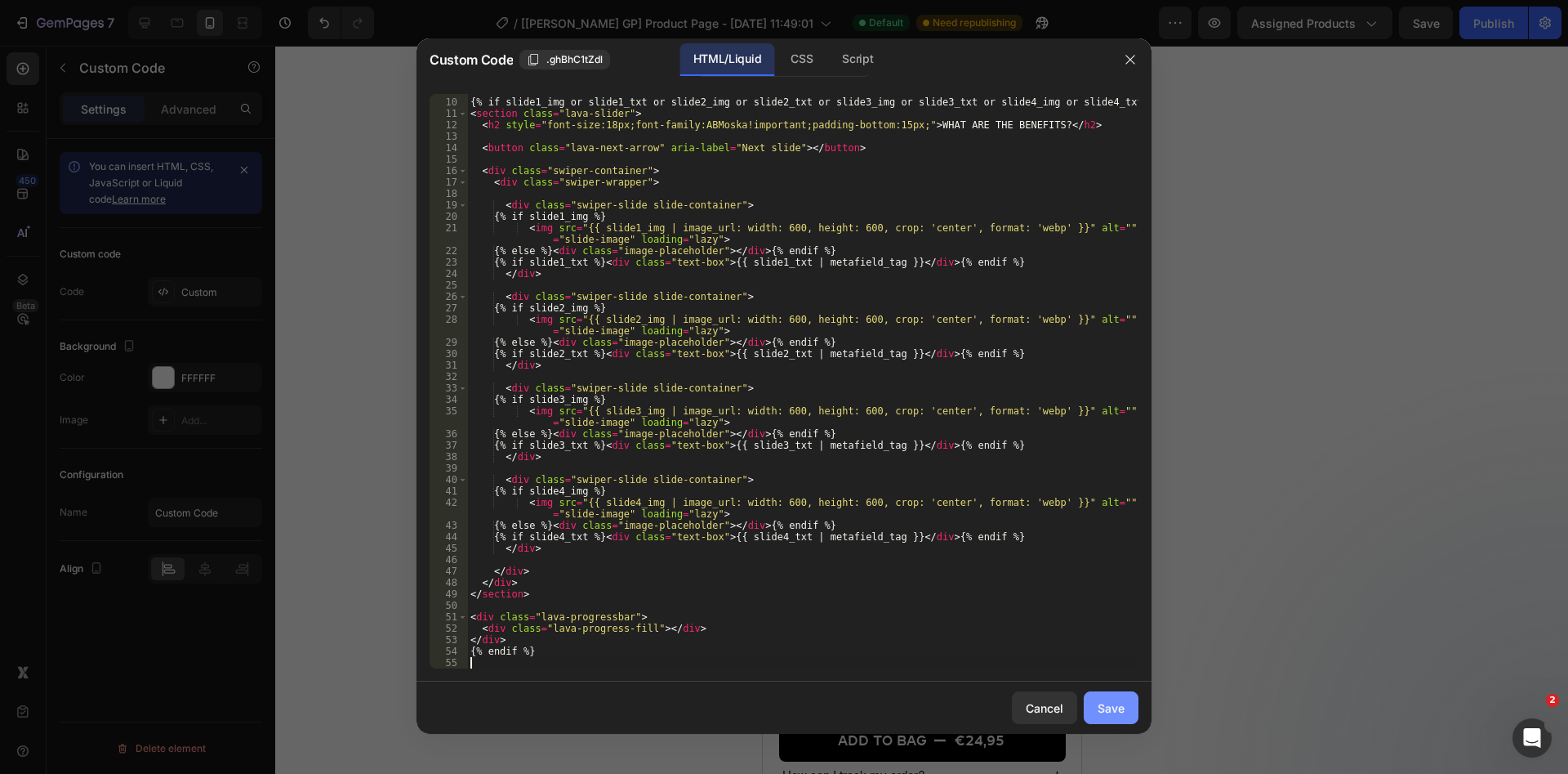
click at [1100, 700] on div "Save" at bounding box center [1111, 708] width 27 height 17
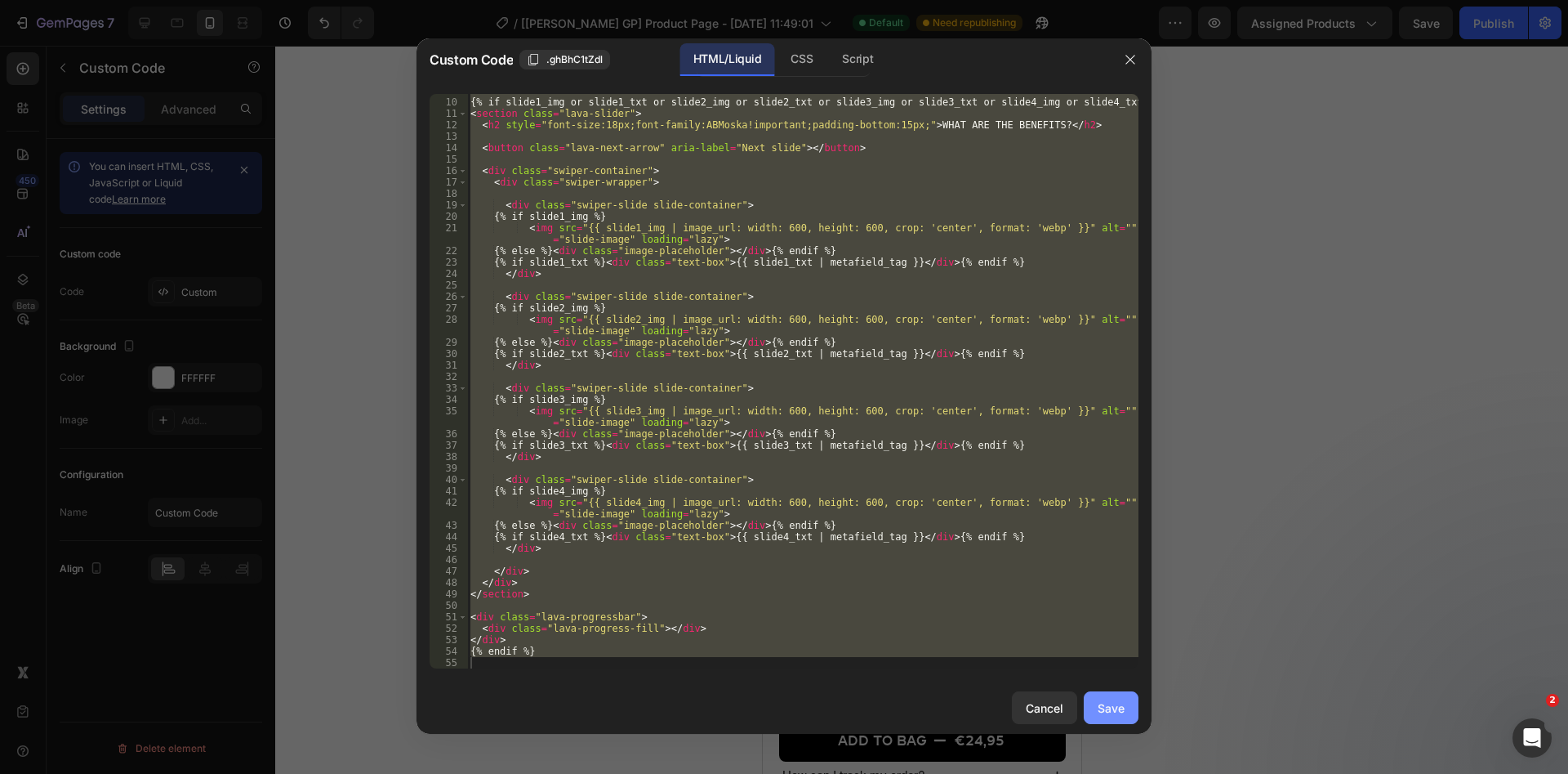
type textarea "{% endif %}"
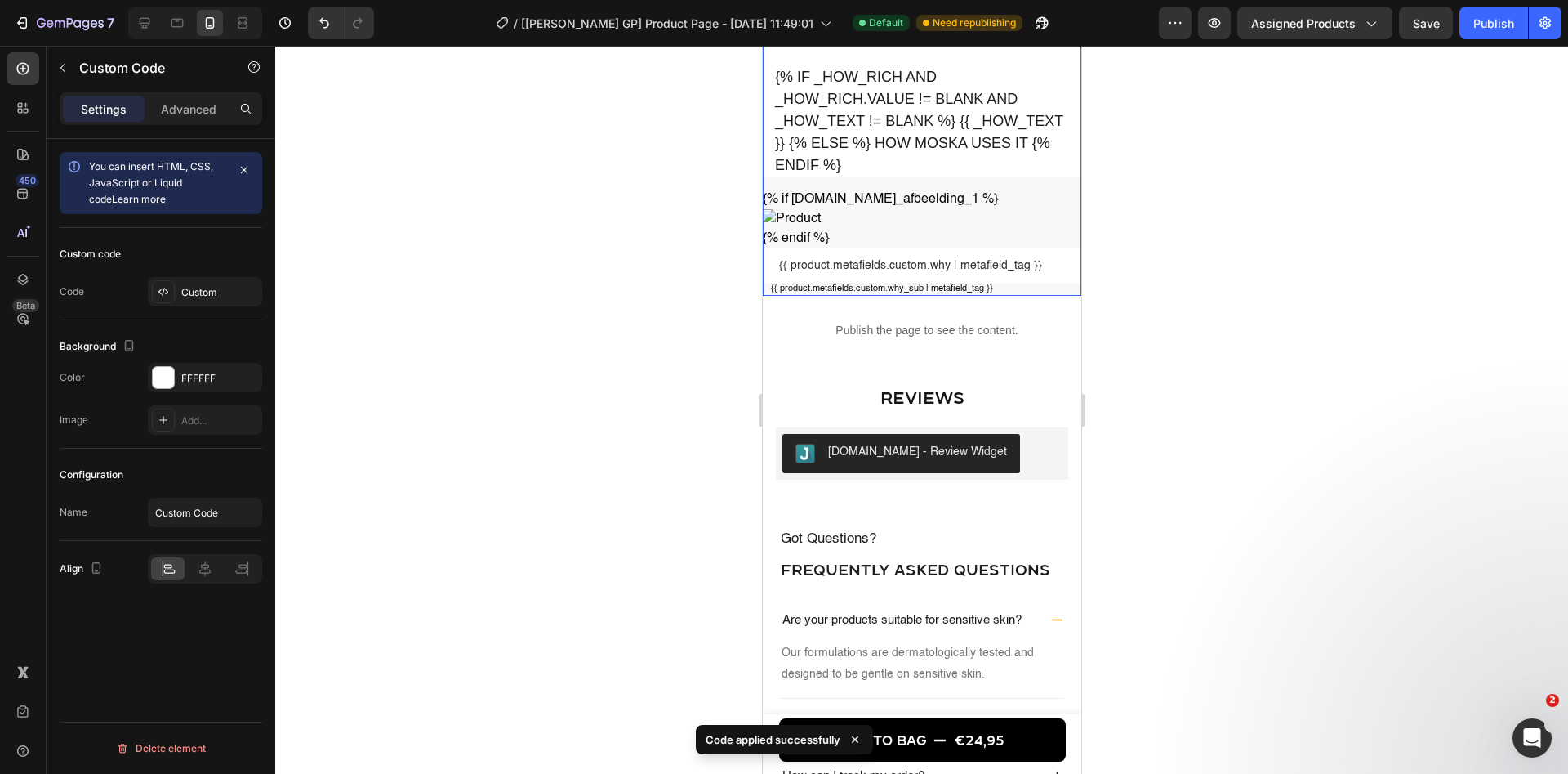
click at [856, 223] on div "{% if _how_rich and _how_rich.value != blank and _how_text != blank %} {{ _how_…" at bounding box center [921, 171] width 318 height 250
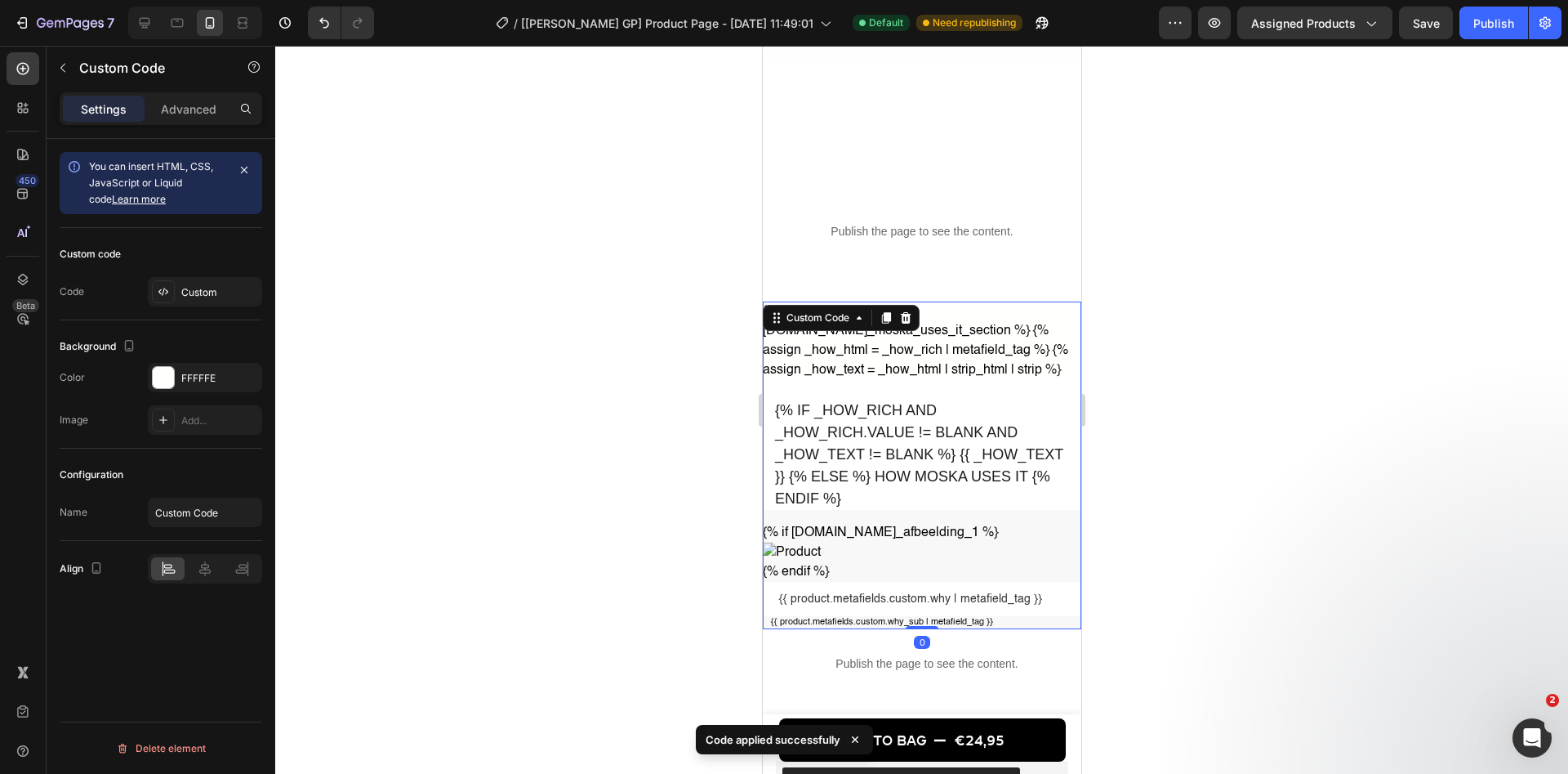
click at [893, 229] on p "Publish the page to see the content." at bounding box center [921, 232] width 318 height 17
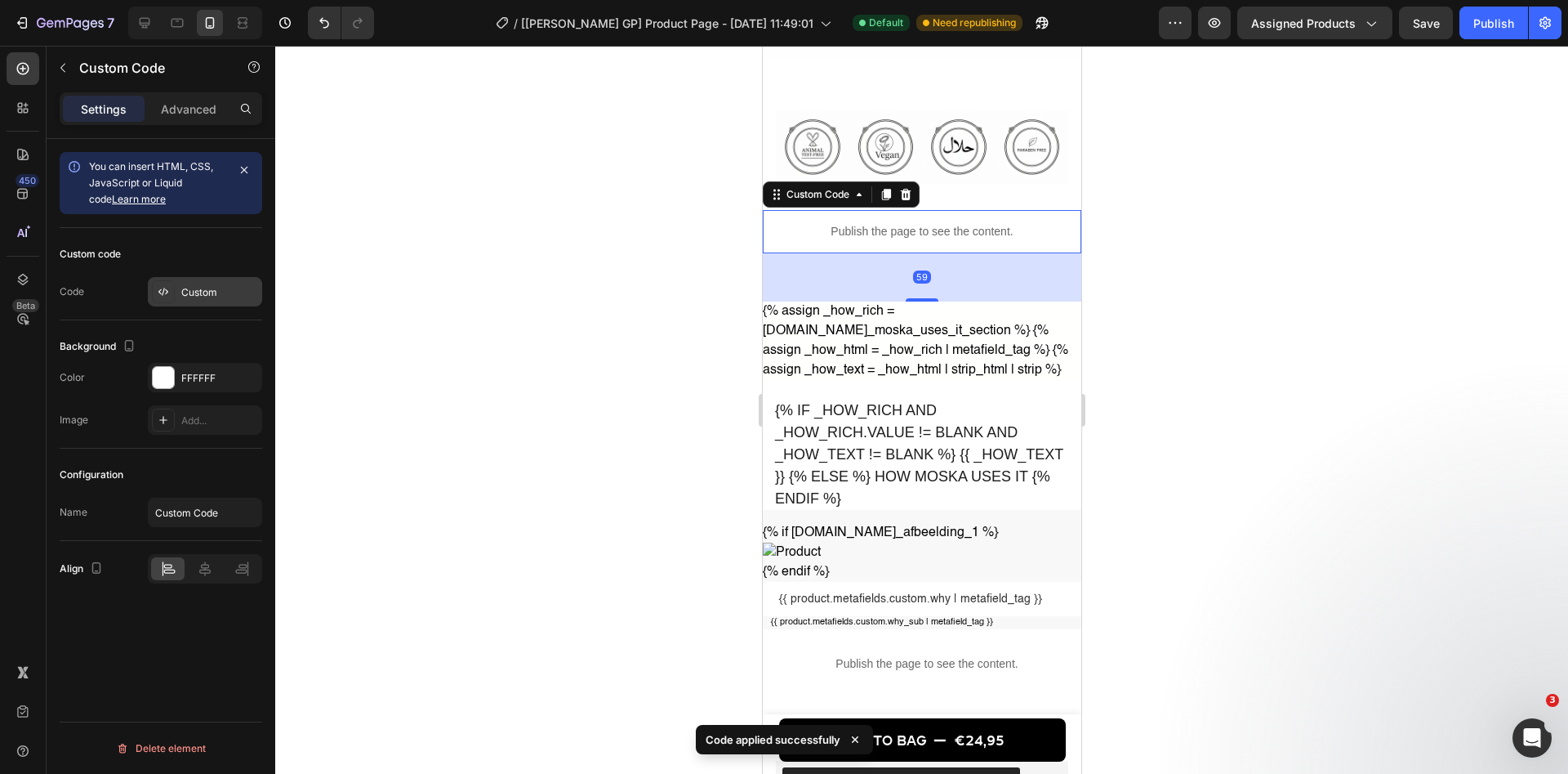
click at [226, 292] on div "Custom" at bounding box center [220, 292] width 77 height 15
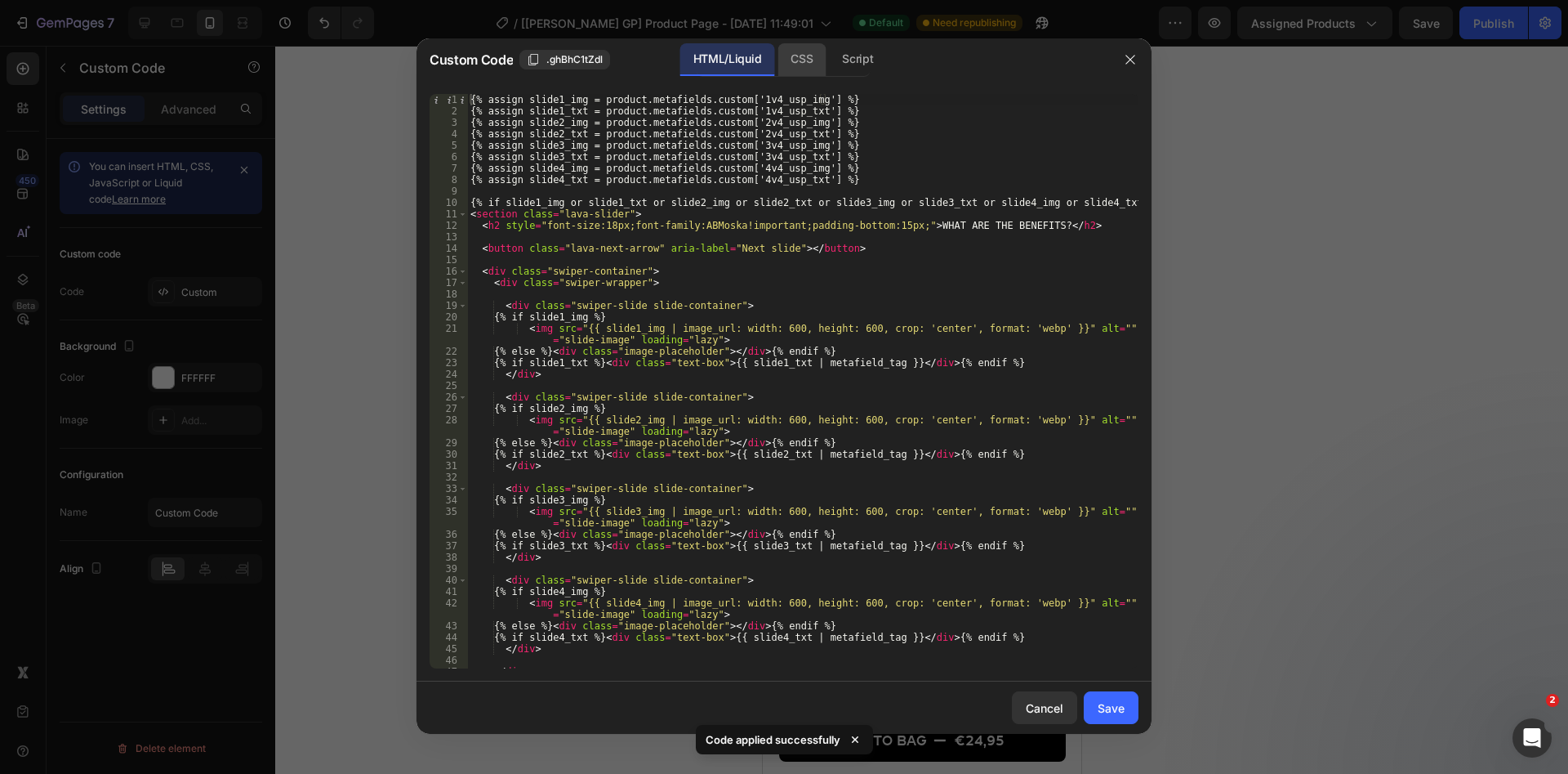
click at [802, 54] on div "CSS" at bounding box center [801, 60] width 48 height 33
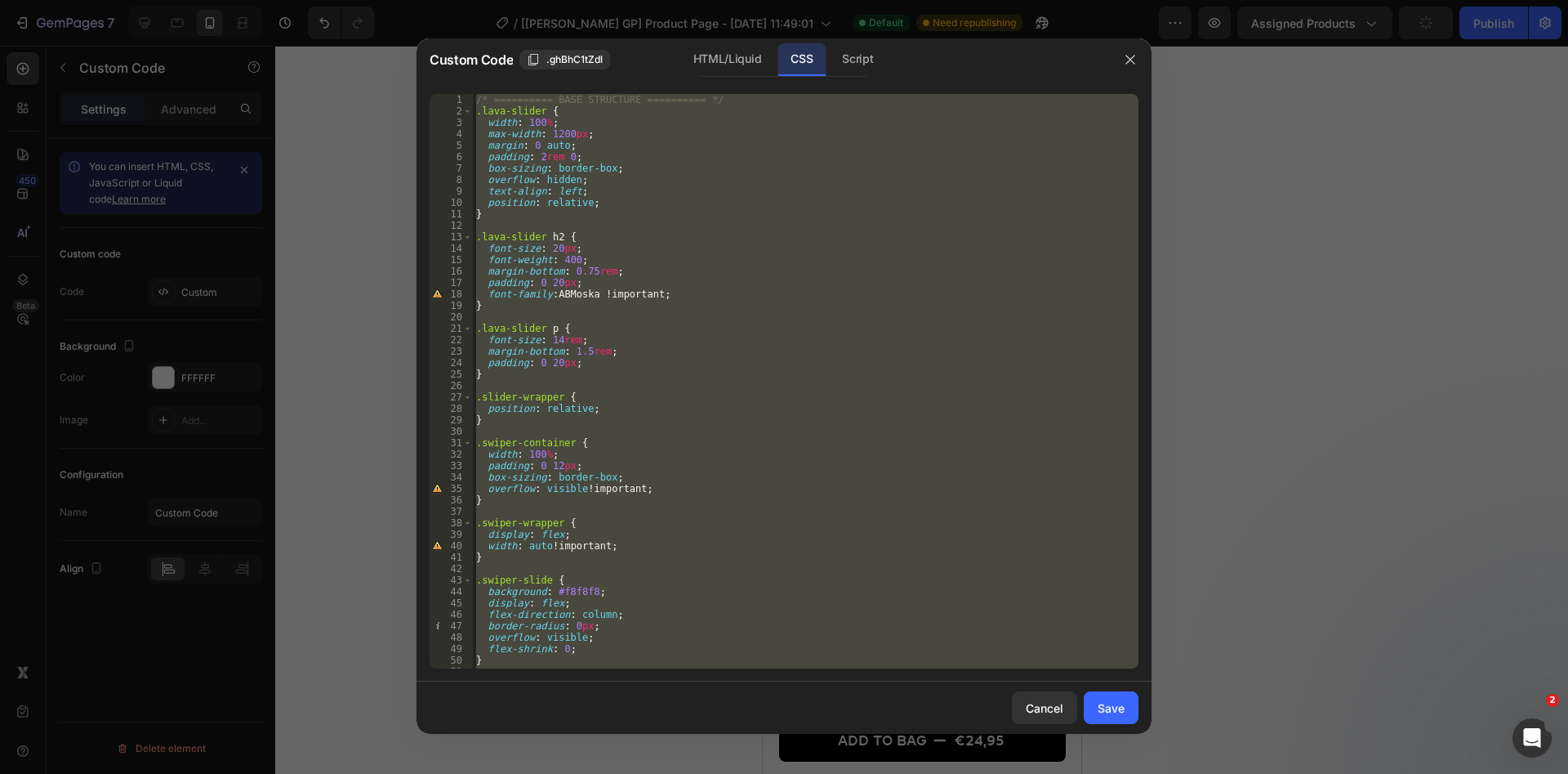
click at [833, 246] on div "/* ========== BASE STRUCTURE ========== */ .lava-slider { width : 100 % ; max-w…" at bounding box center [806, 381] width 666 height 574
type textarea "}"
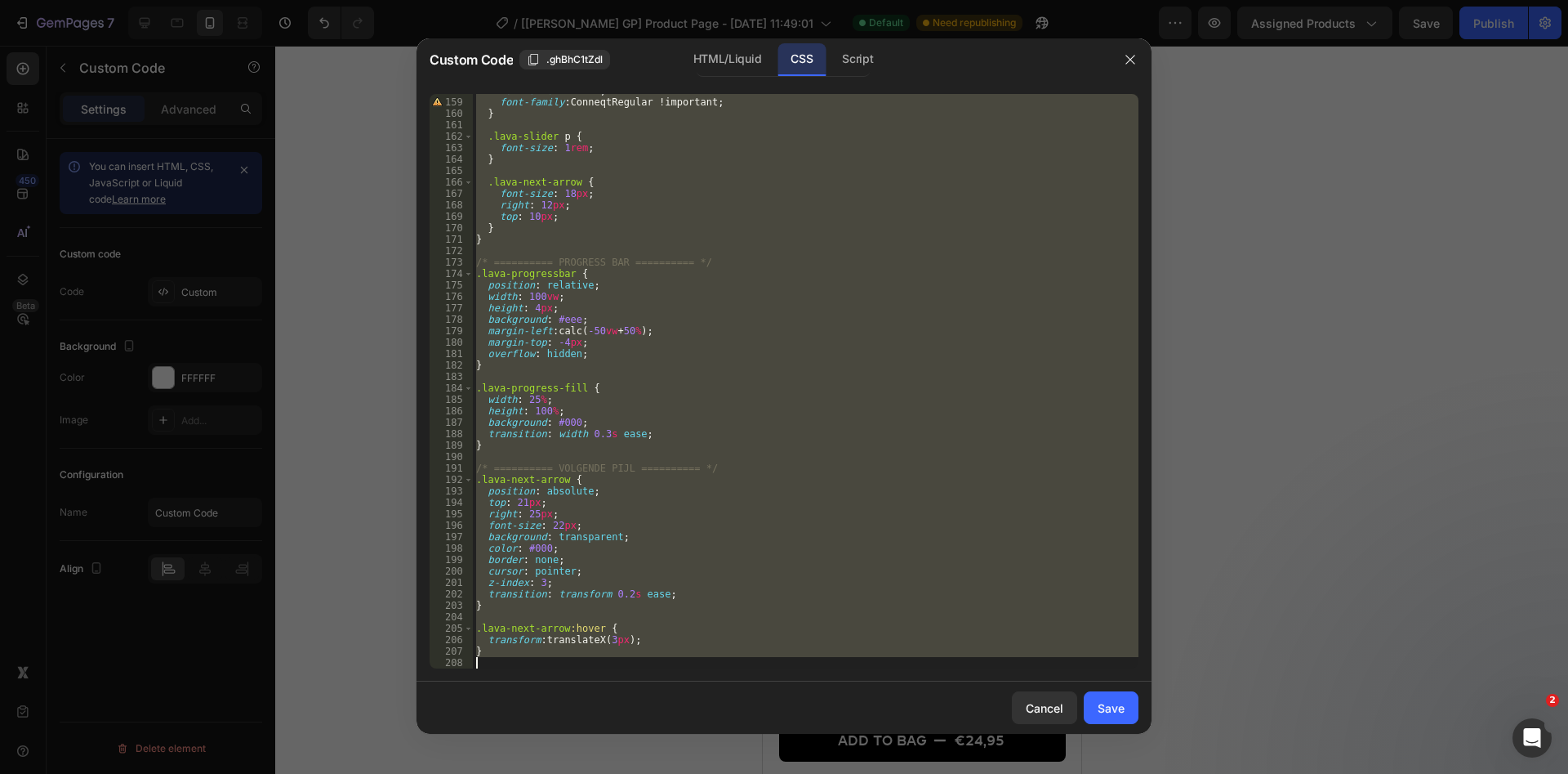
scroll to position [1805, 0]
paste textarea
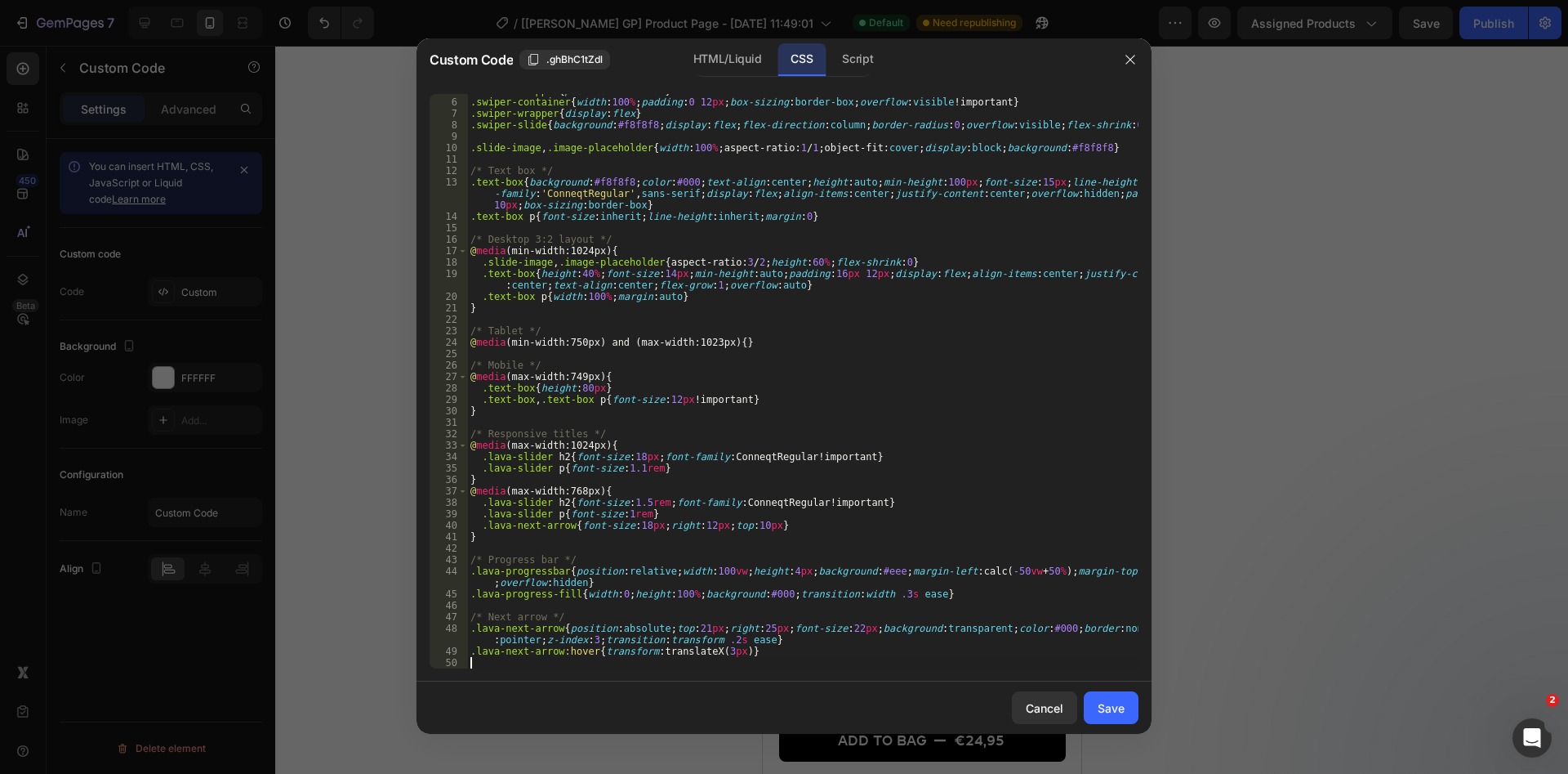
scroll to position [67, 0]
click at [870, 55] on div "Script" at bounding box center [857, 60] width 57 height 33
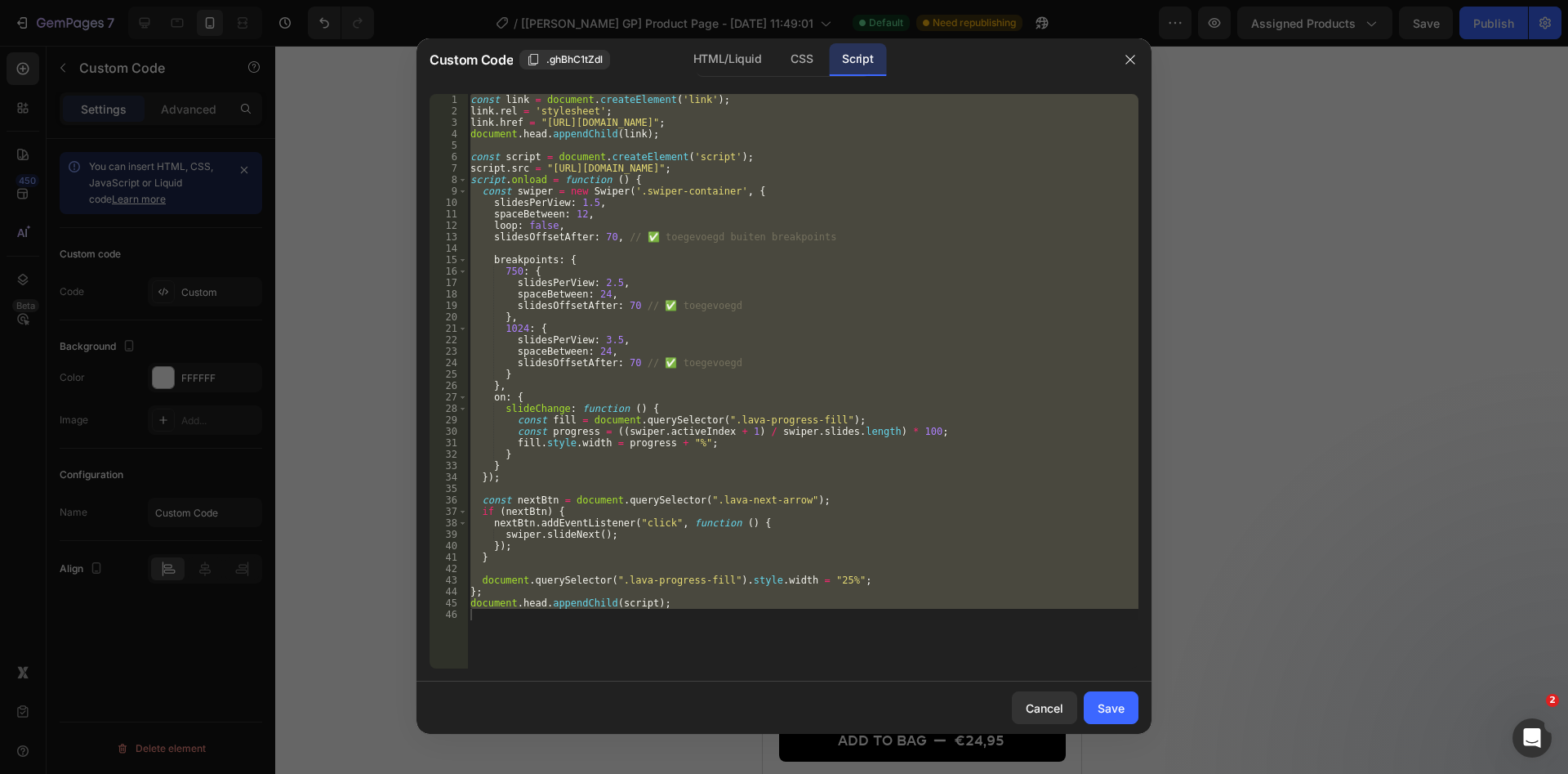
click at [783, 192] on div "const link = document . createElement ( 'link' ) ; link . rel = 'stylesheet' ; …" at bounding box center [802, 381] width 672 height 574
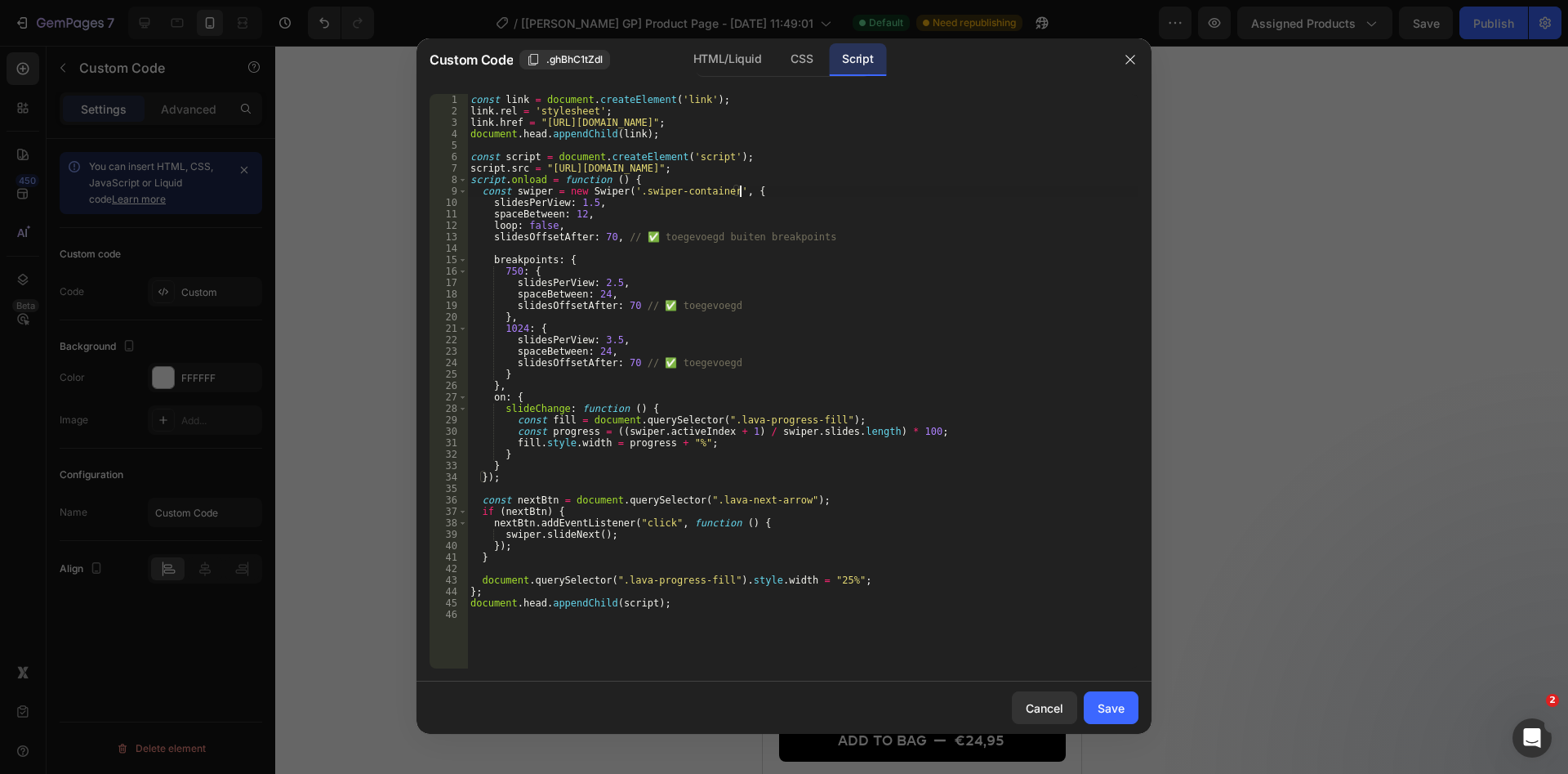
scroll to position [0, 22]
click at [704, 270] on div "const link = document . createElement ( 'link' ) ; link . rel = 'stylesheet' ; …" at bounding box center [802, 393] width 672 height 598
type textarea "document.head.appendChild(script);"
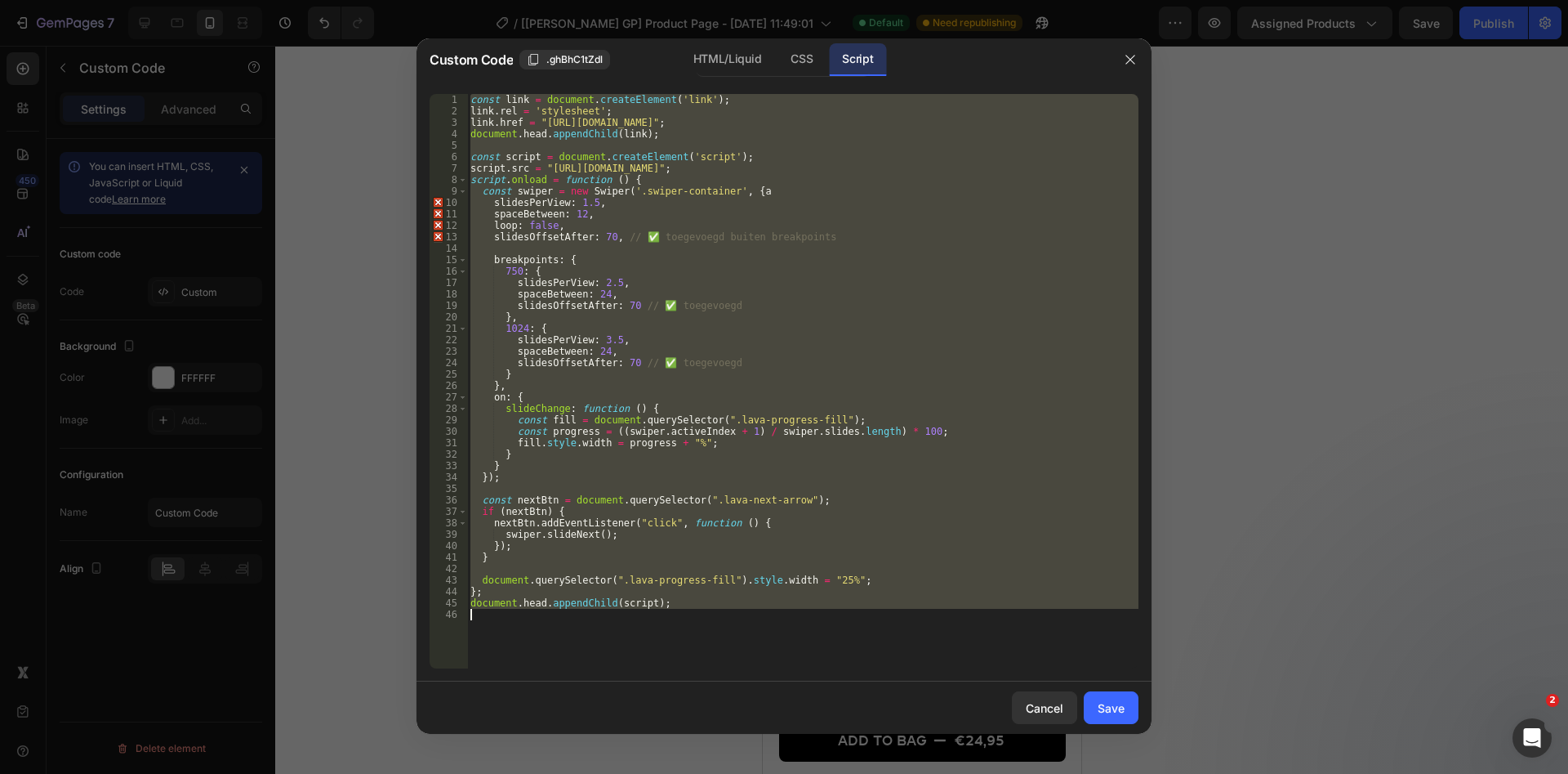
paste textarea
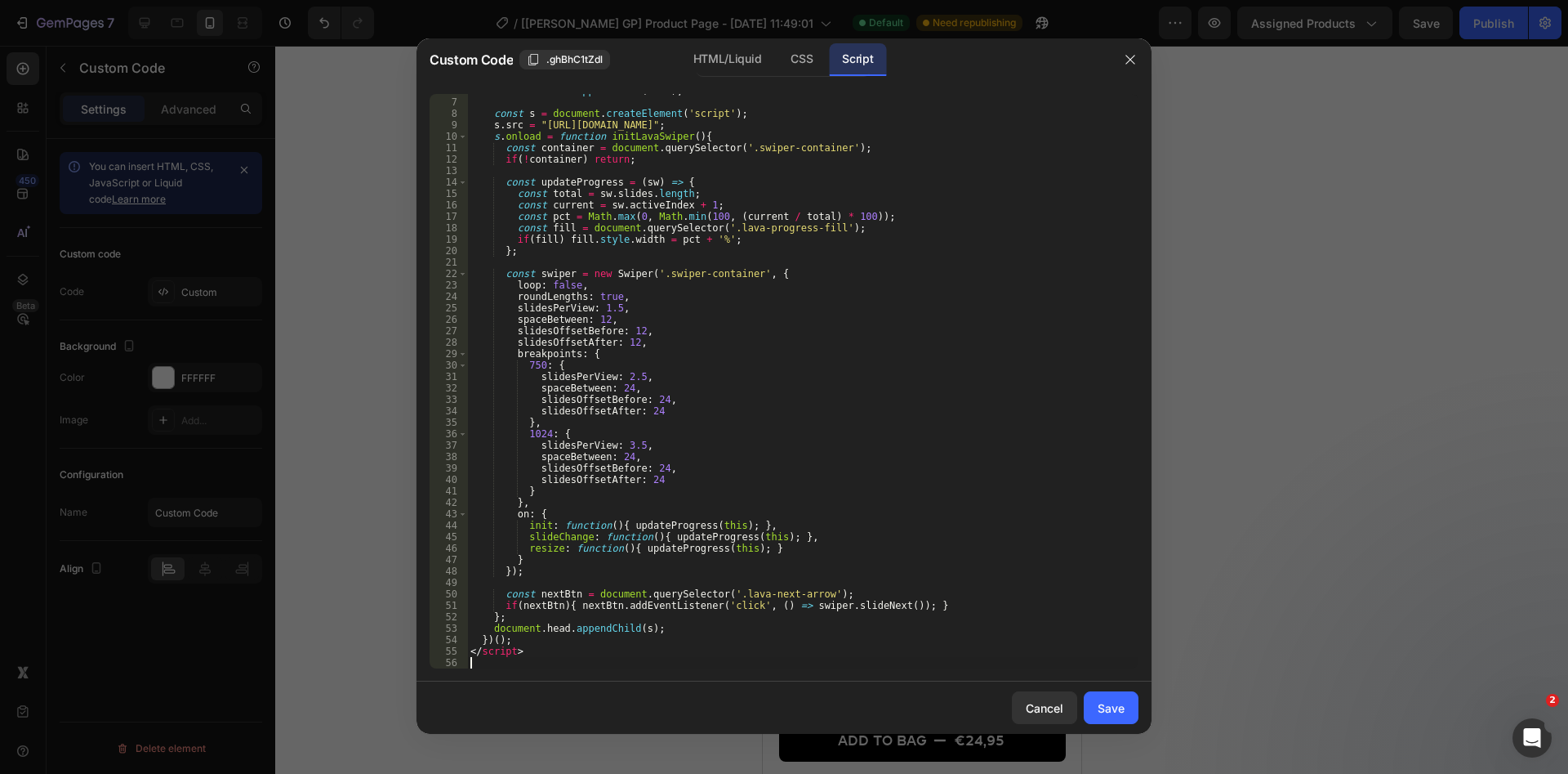
scroll to position [67, 0]
click at [1131, 696] on button "Save" at bounding box center [1111, 707] width 54 height 33
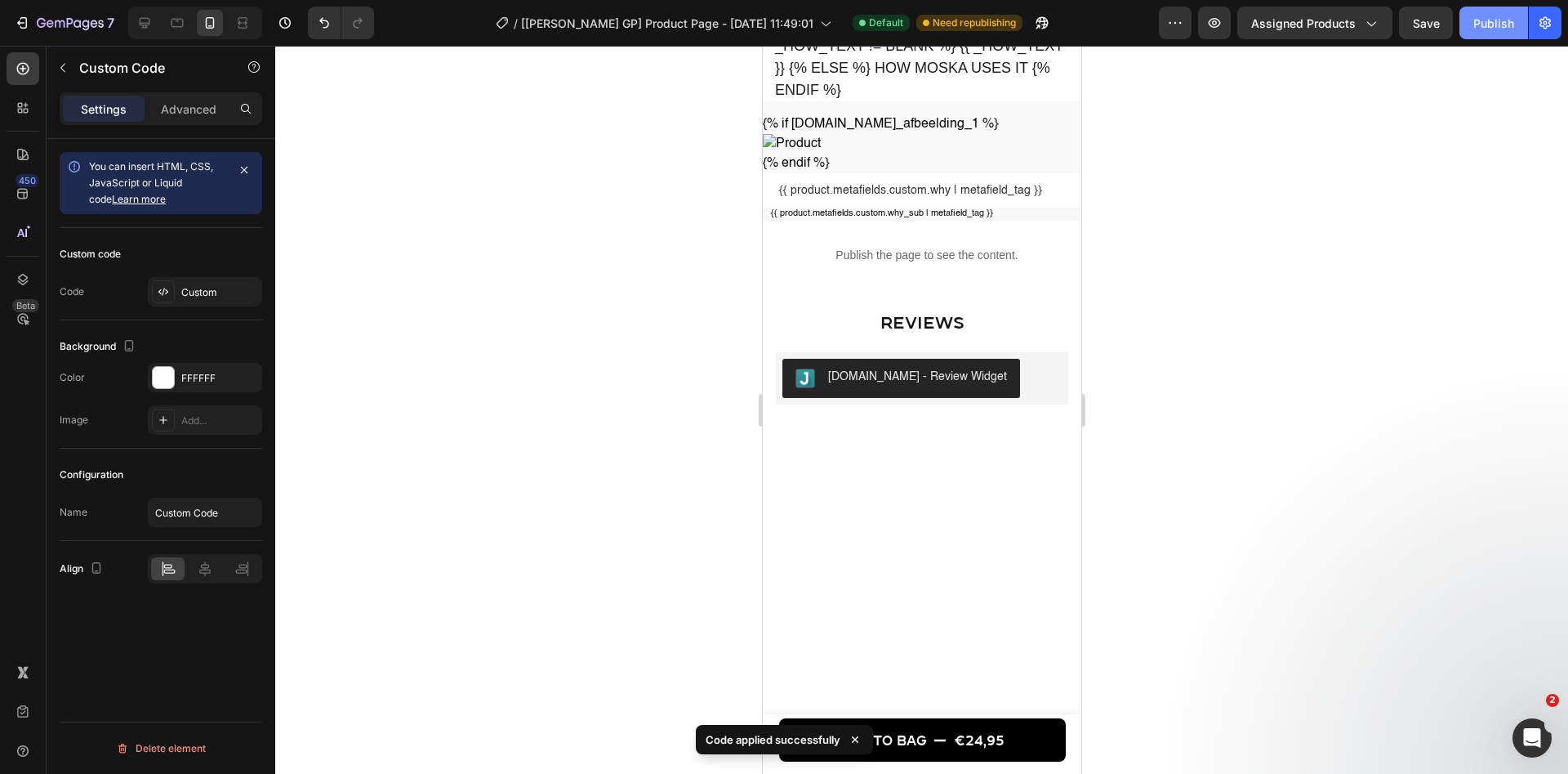
click at [1491, 29] on div "Publish" at bounding box center [1493, 23] width 41 height 17
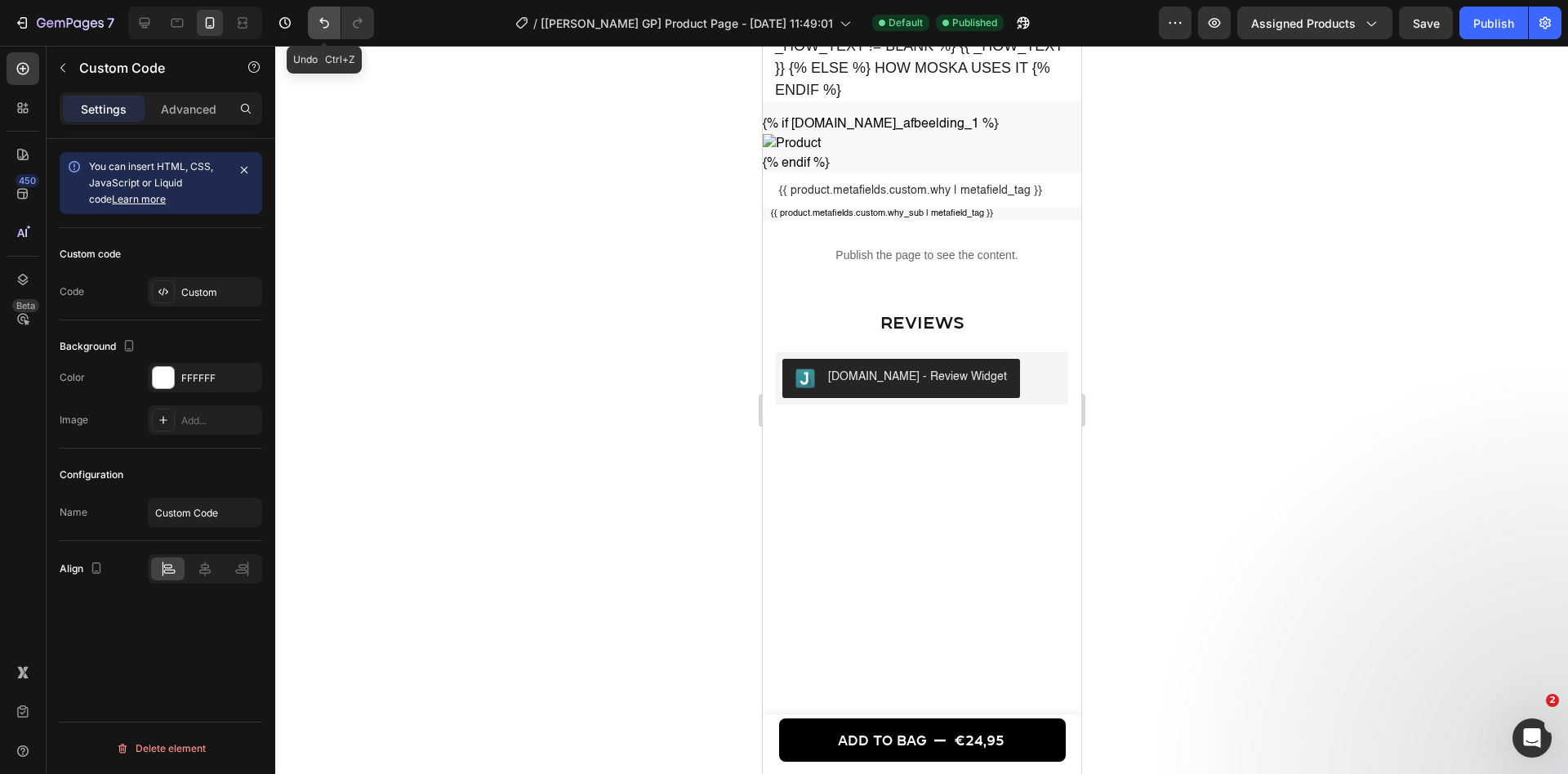
click at [318, 28] on icon "Undo/Redo" at bounding box center [324, 22] width 16 height 16
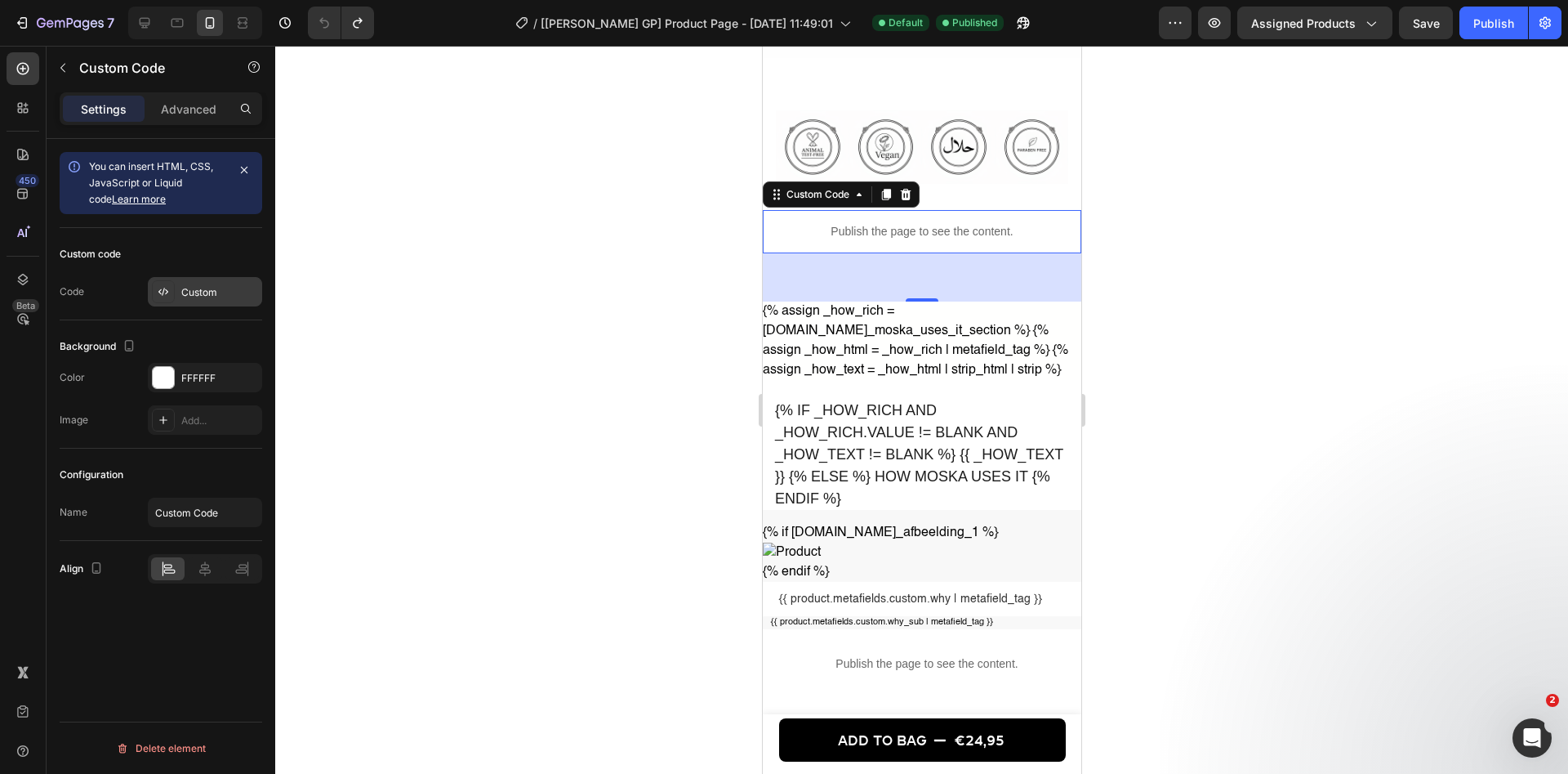
click at [240, 292] on div "Custom" at bounding box center [220, 292] width 77 height 15
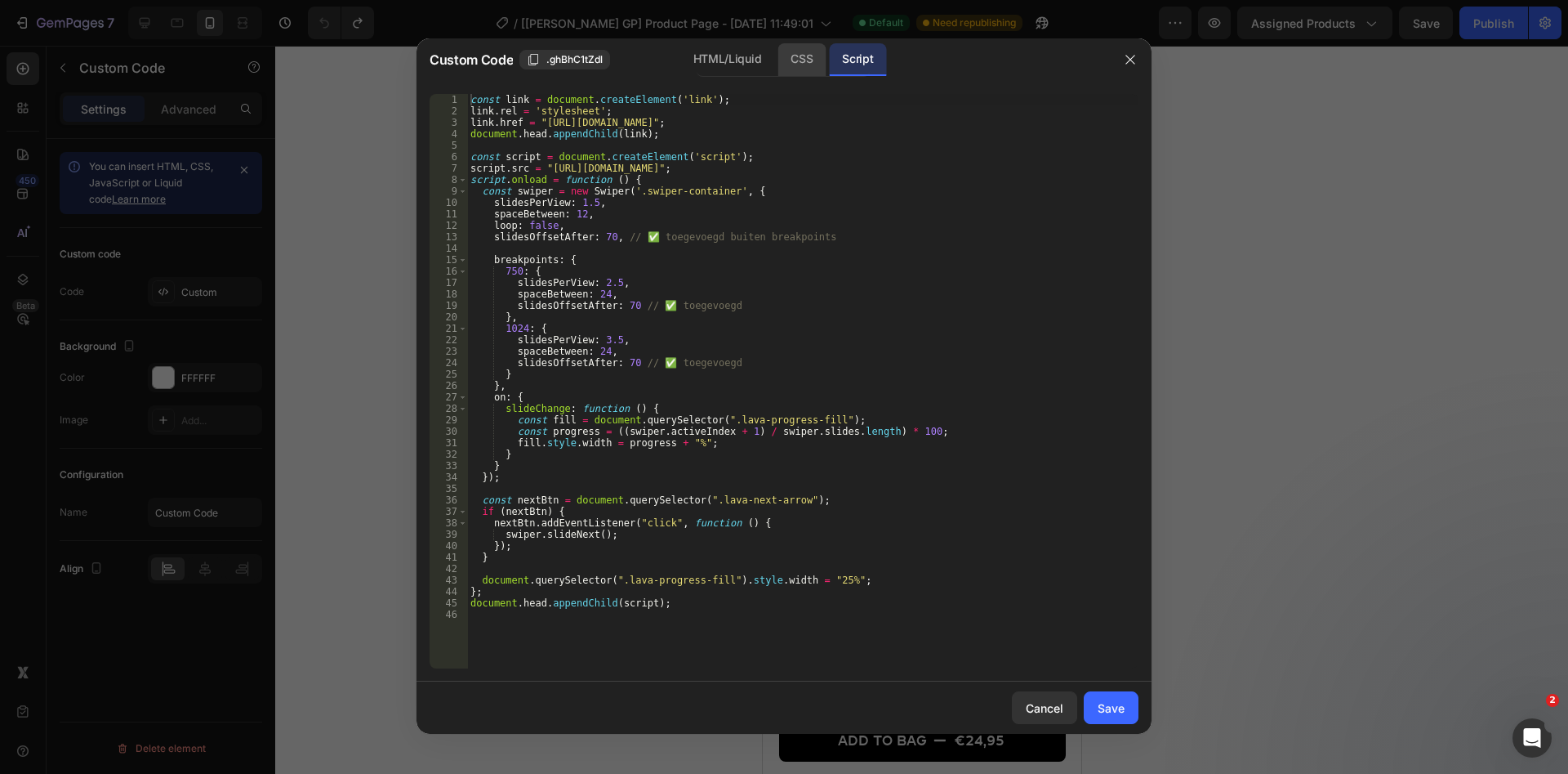
click at [827, 54] on div "HTML/Liquid CSS Script" at bounding box center [783, 60] width 174 height 34
click at [807, 55] on div "CSS" at bounding box center [801, 60] width 48 height 33
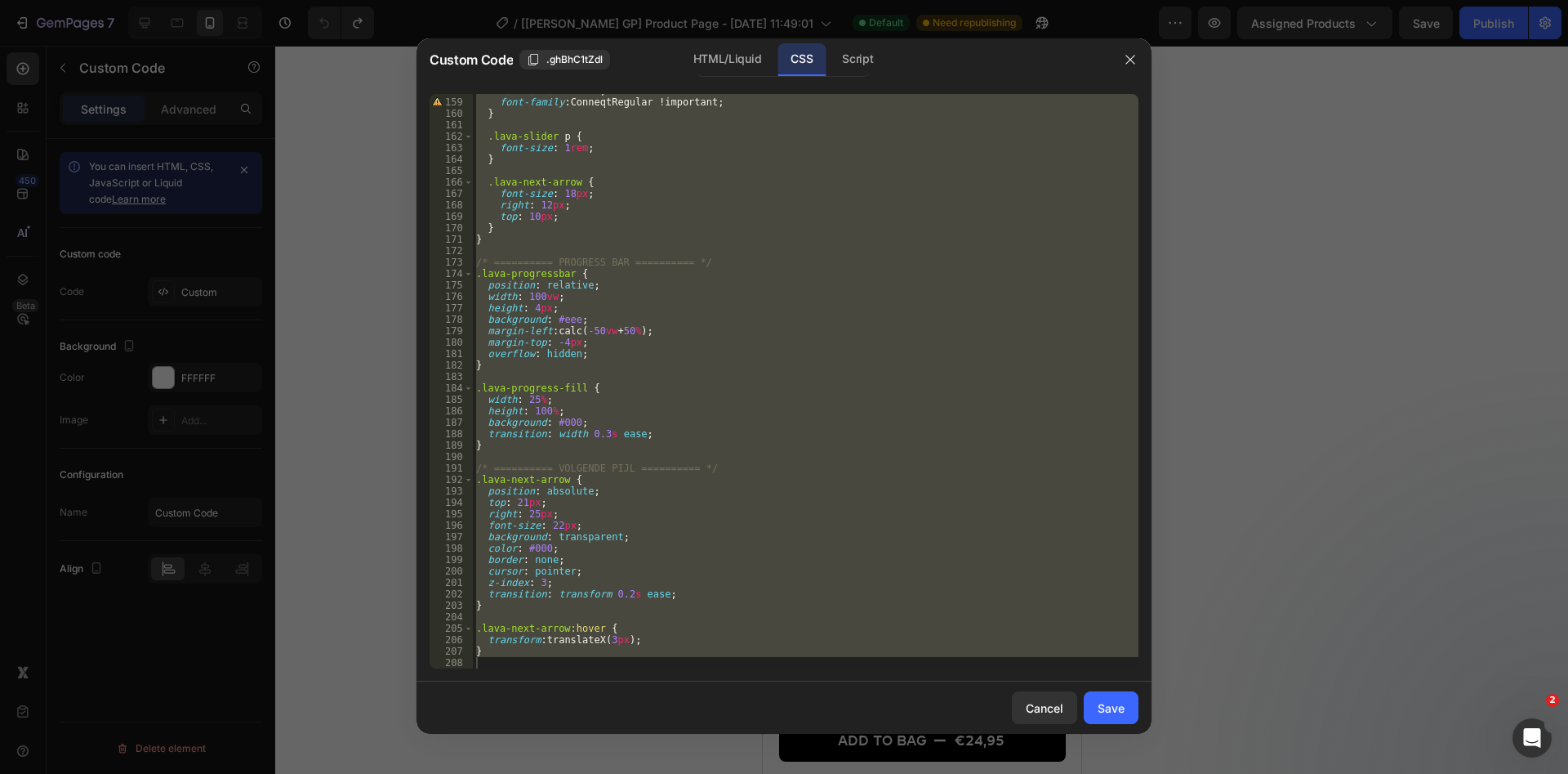
scroll to position [1805, 0]
type textarea "}"
click at [510, 659] on div "font-size : 1.5 rem ; font-family : ConneqtRegular !important ; } .lava-slider …" at bounding box center [806, 381] width 666 height 574
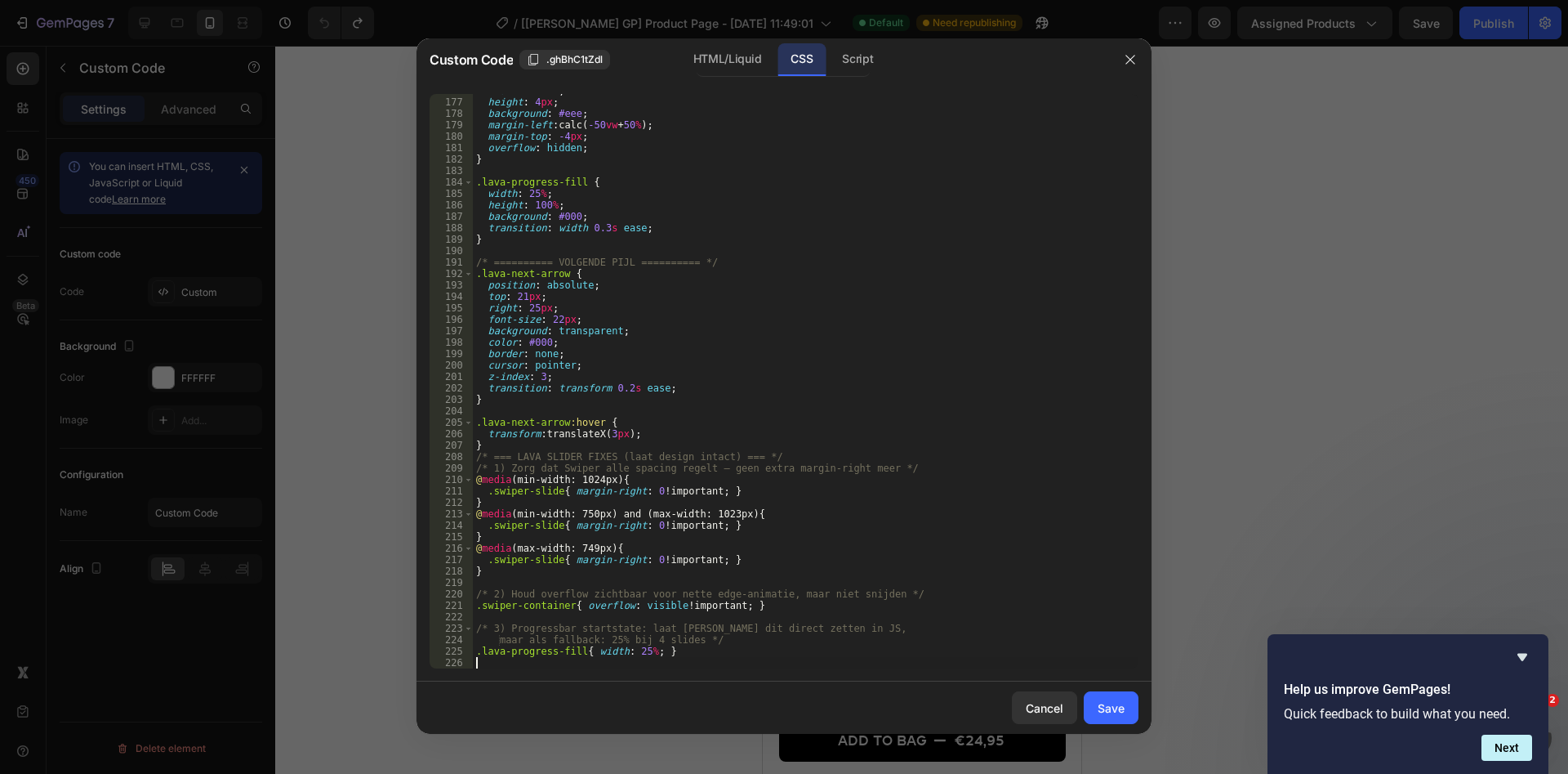
scroll to position [2011, 0]
click at [868, 58] on div "Script" at bounding box center [857, 60] width 57 height 33
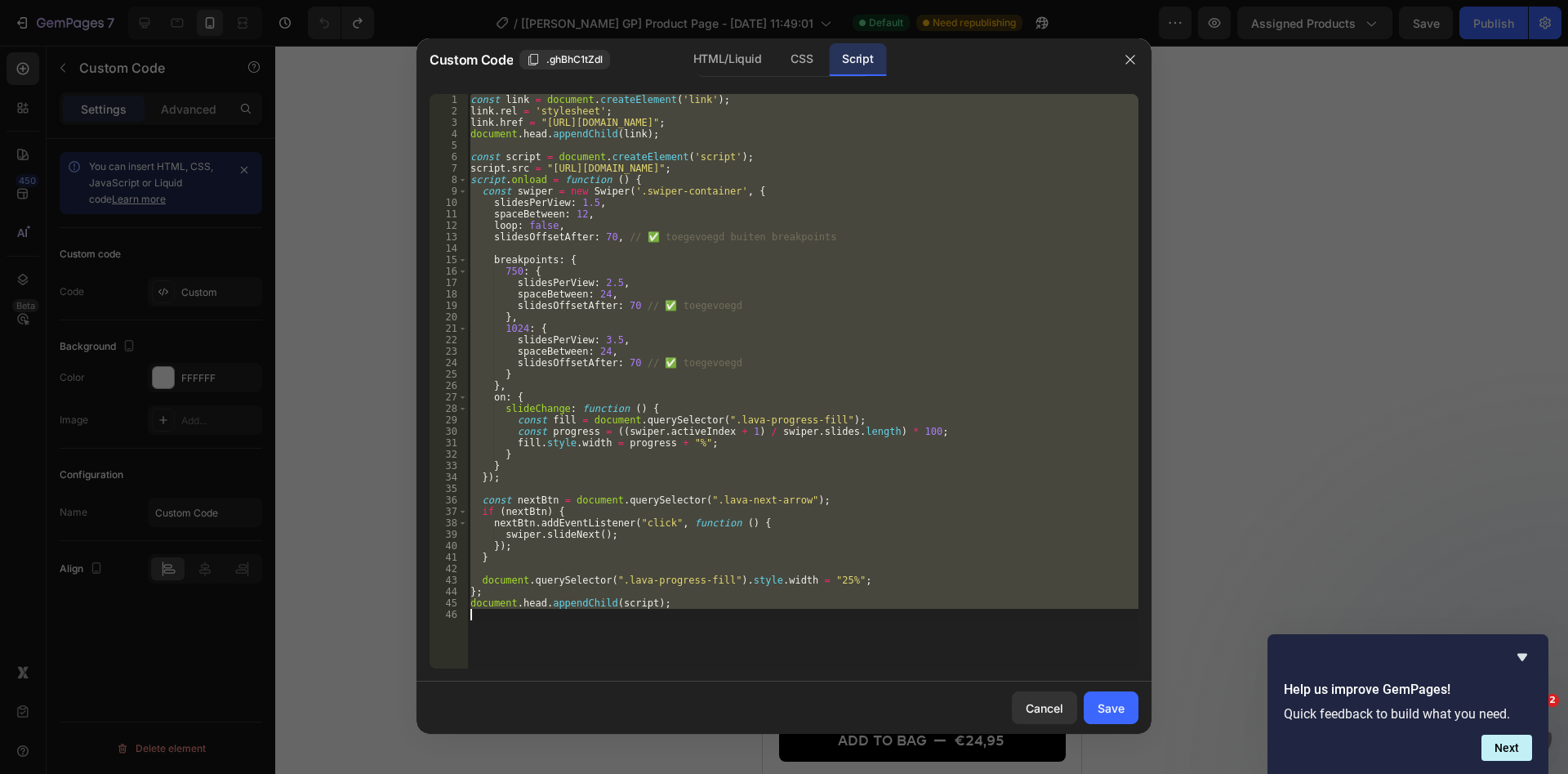
click at [728, 374] on div "const link = document . createElement ( 'link' ) ; link . rel = 'stylesheet' ; …" at bounding box center [802, 381] width 672 height 574
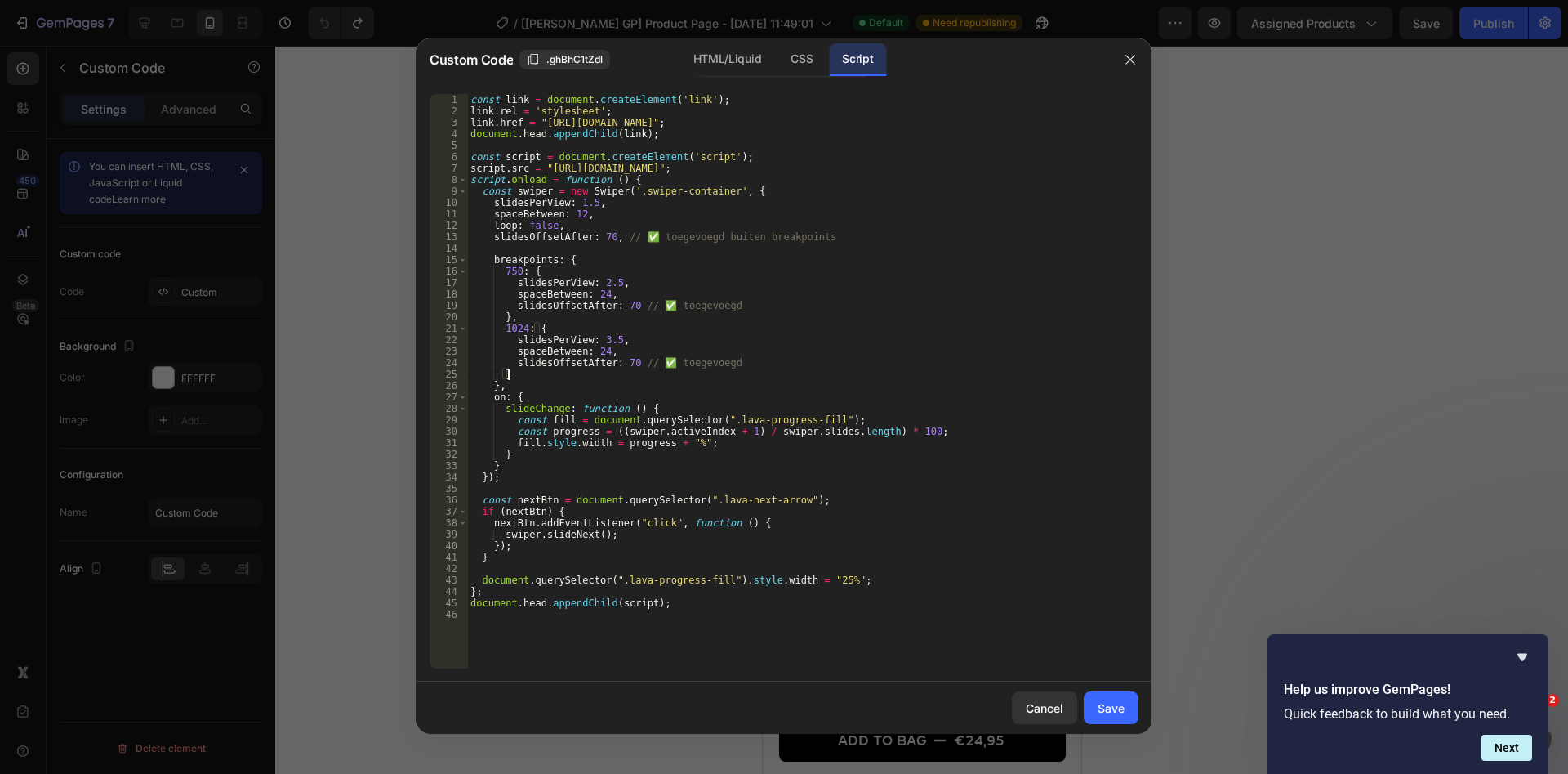
type textarea "document.head.appendChild(script);"
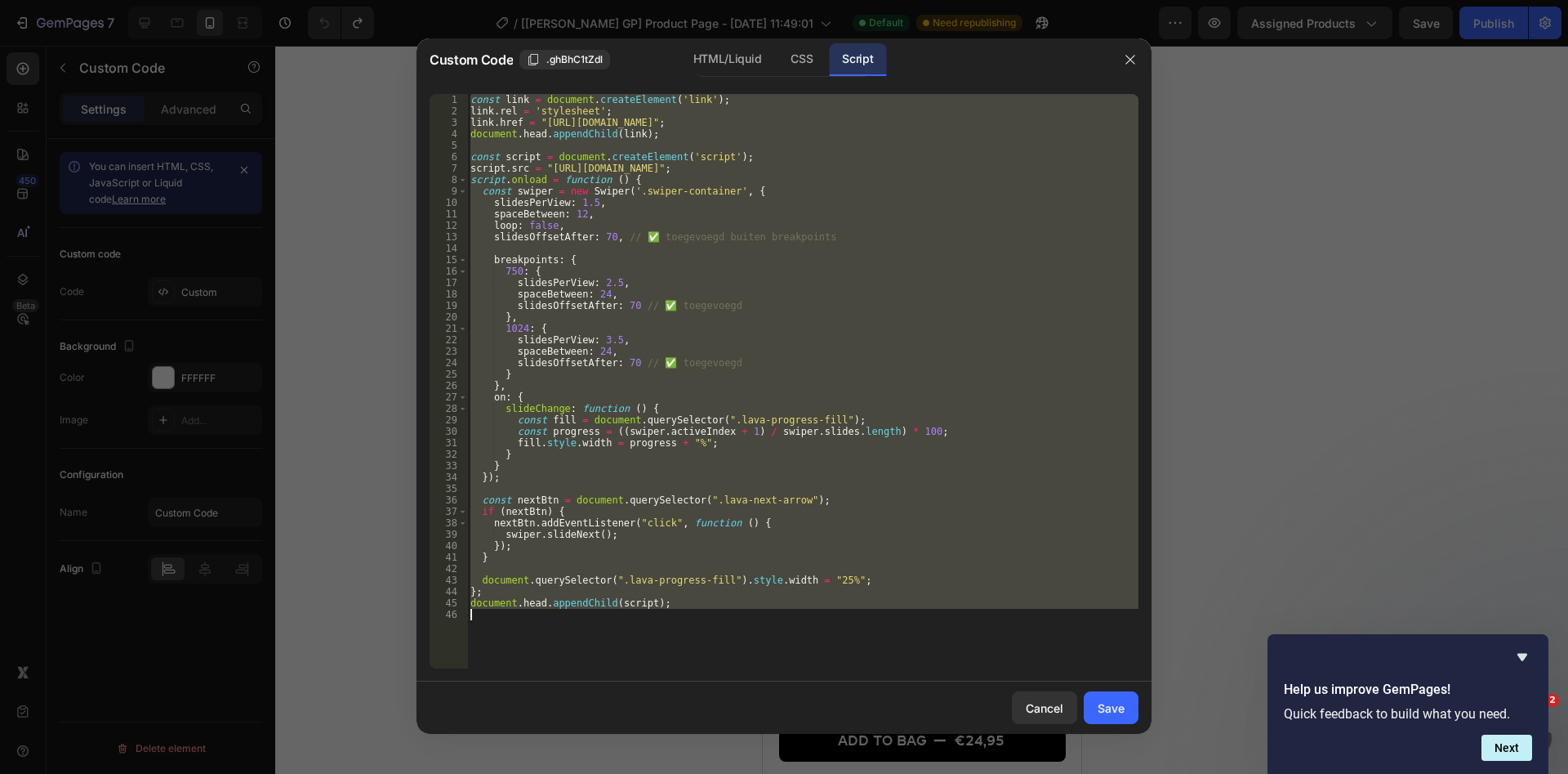
paste textarea
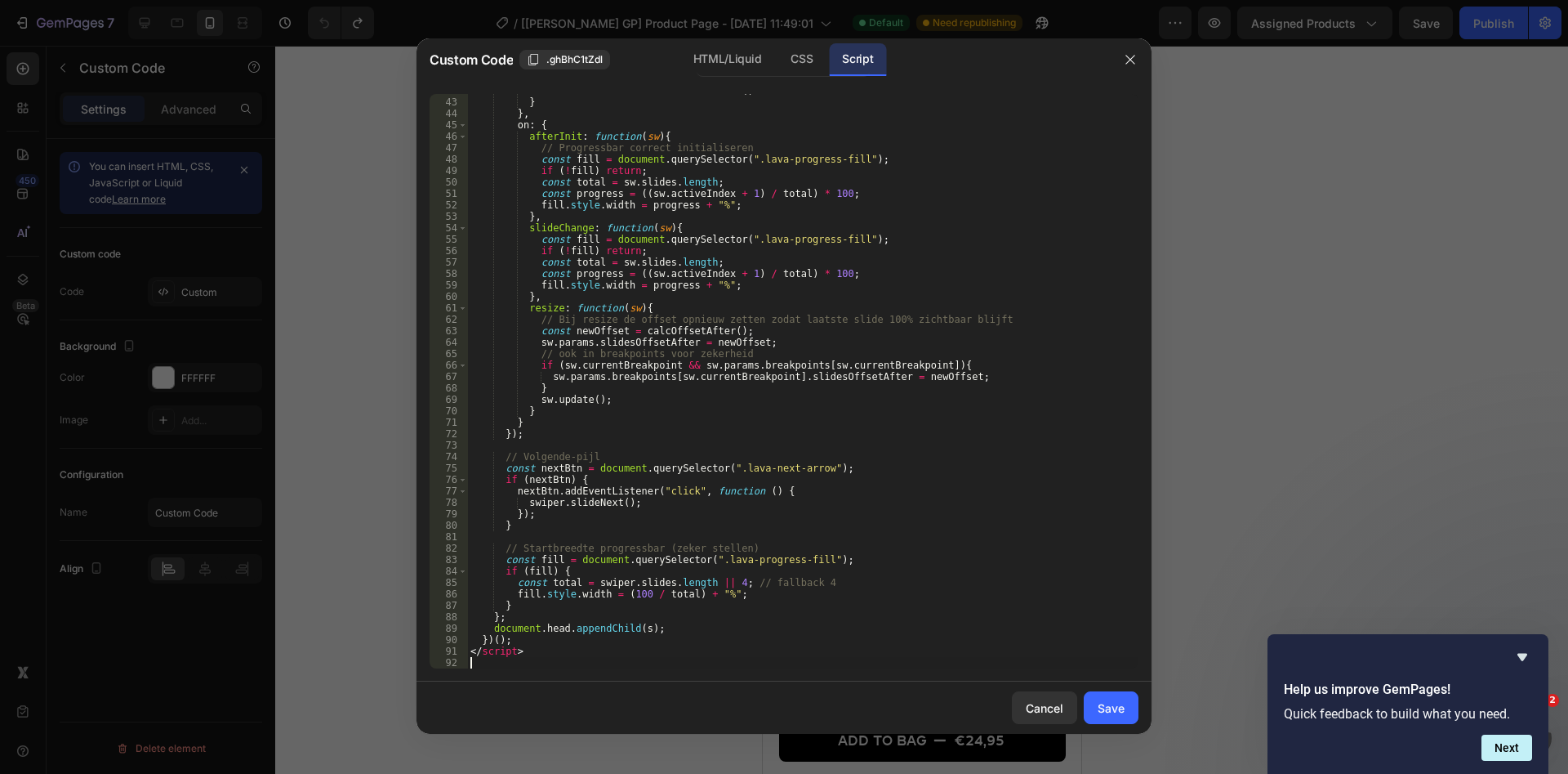
scroll to position [478, 0]
click at [1109, 708] on div "Save" at bounding box center [1111, 708] width 27 height 17
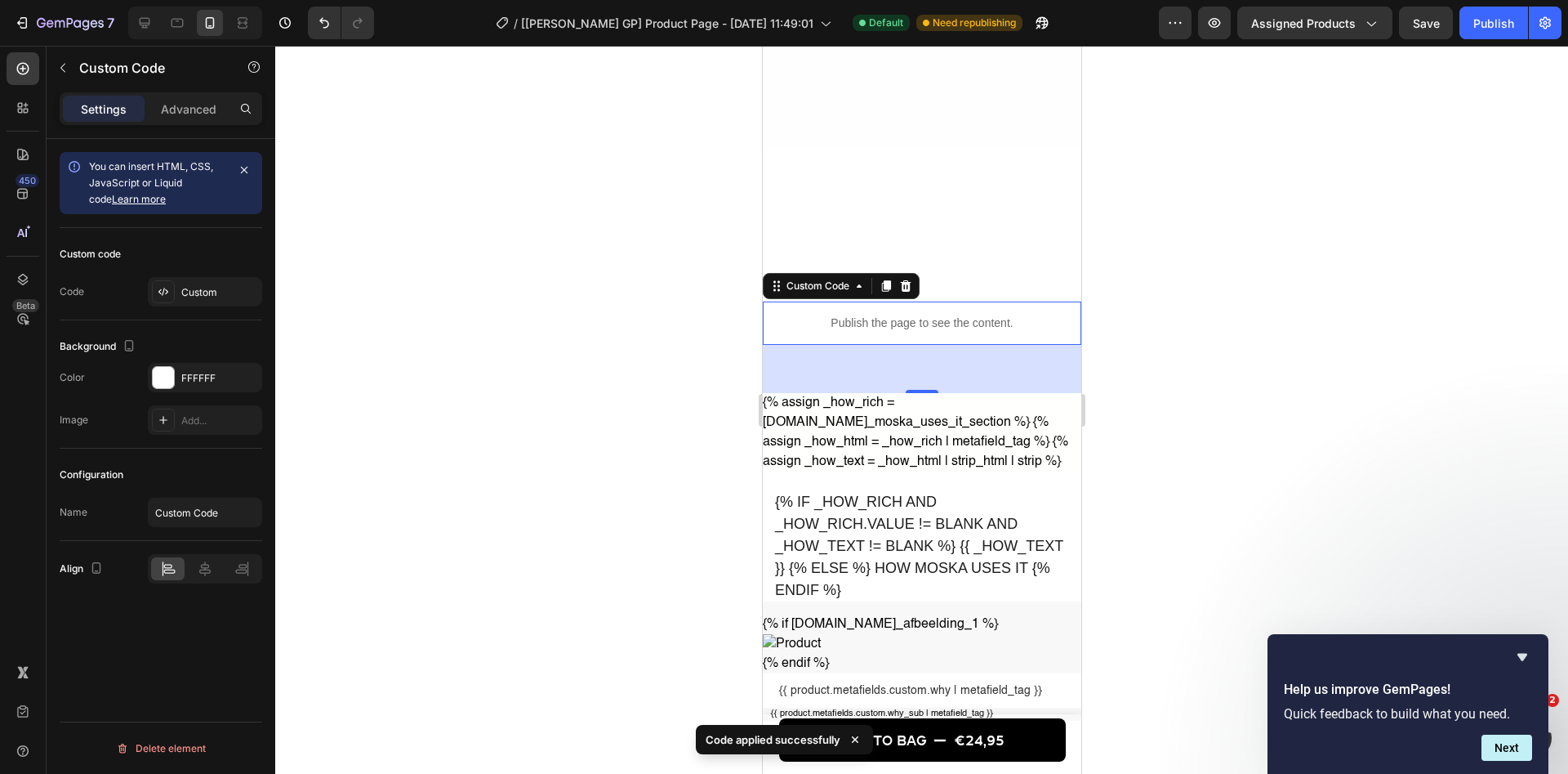
scroll to position [1709, 0]
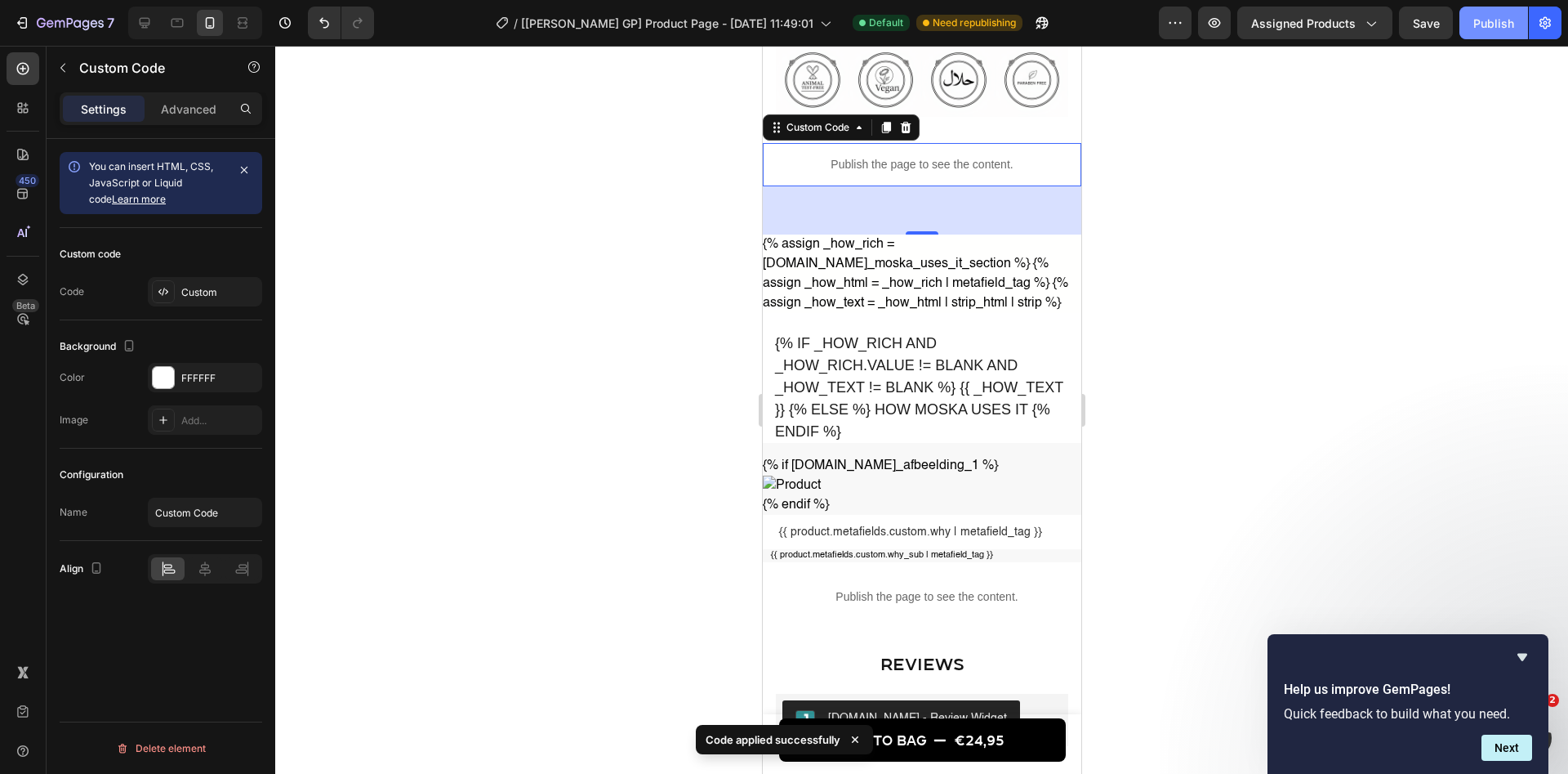
click at [1490, 21] on div "Publish" at bounding box center [1493, 23] width 41 height 17
click at [1482, 22] on div "Publish" at bounding box center [1493, 23] width 41 height 17
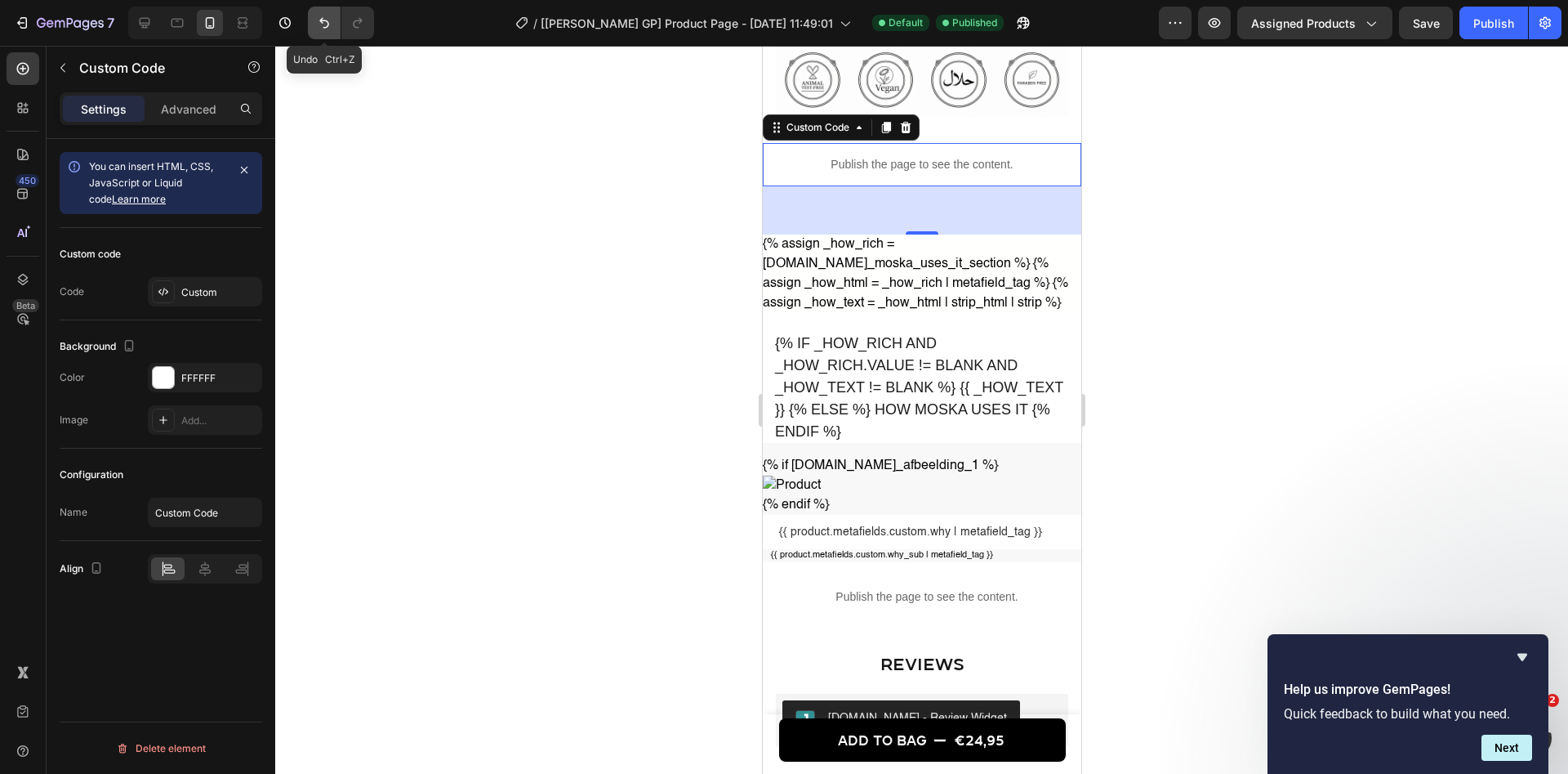
click at [331, 31] on button "Undo/Redo" at bounding box center [324, 23] width 33 height 33
click at [1487, 14] on button "Publish" at bounding box center [1493, 23] width 68 height 33
click at [217, 299] on div "Custom" at bounding box center [220, 292] width 77 height 15
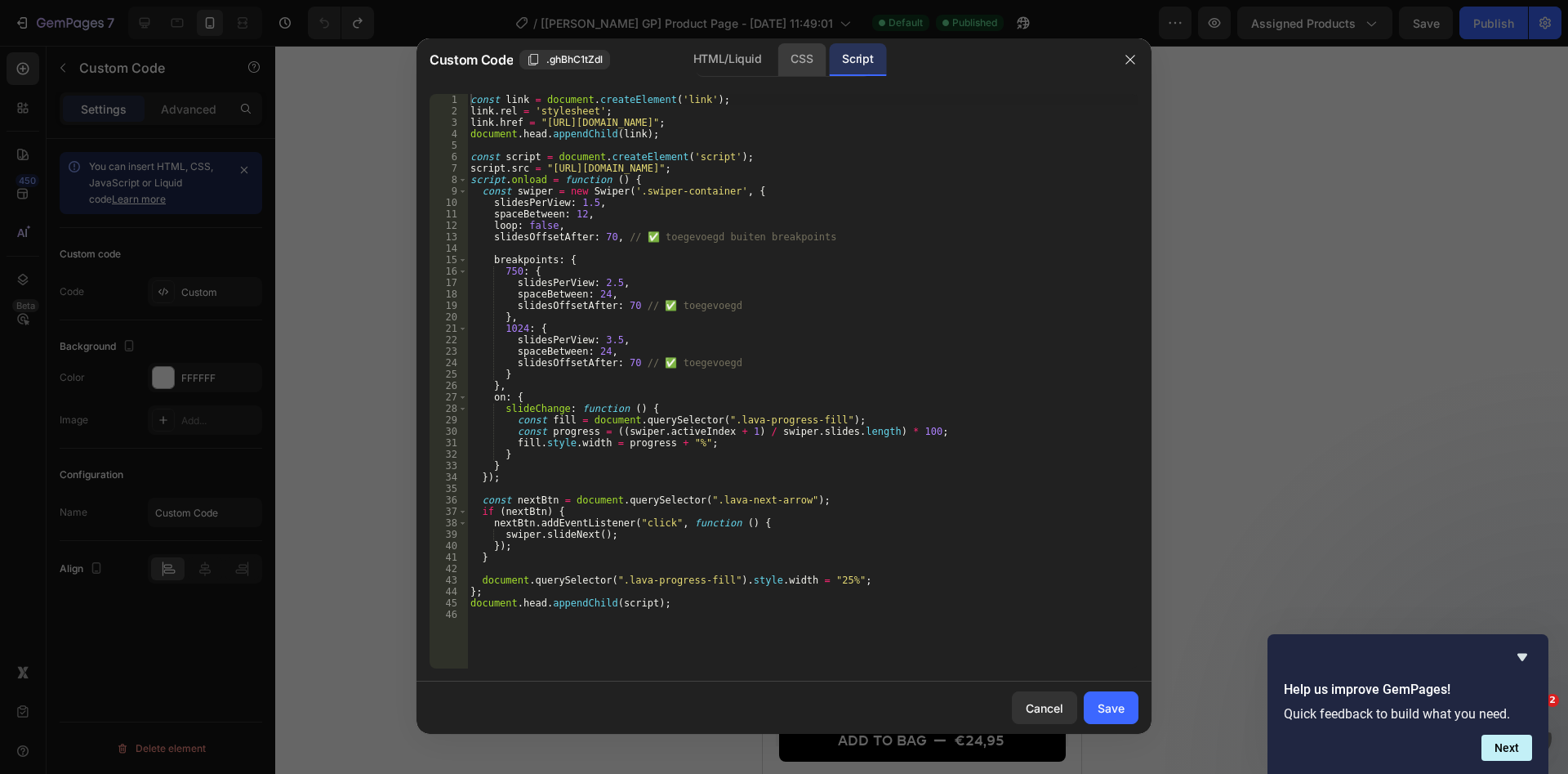
click at [790, 63] on div "CSS" at bounding box center [801, 60] width 48 height 33
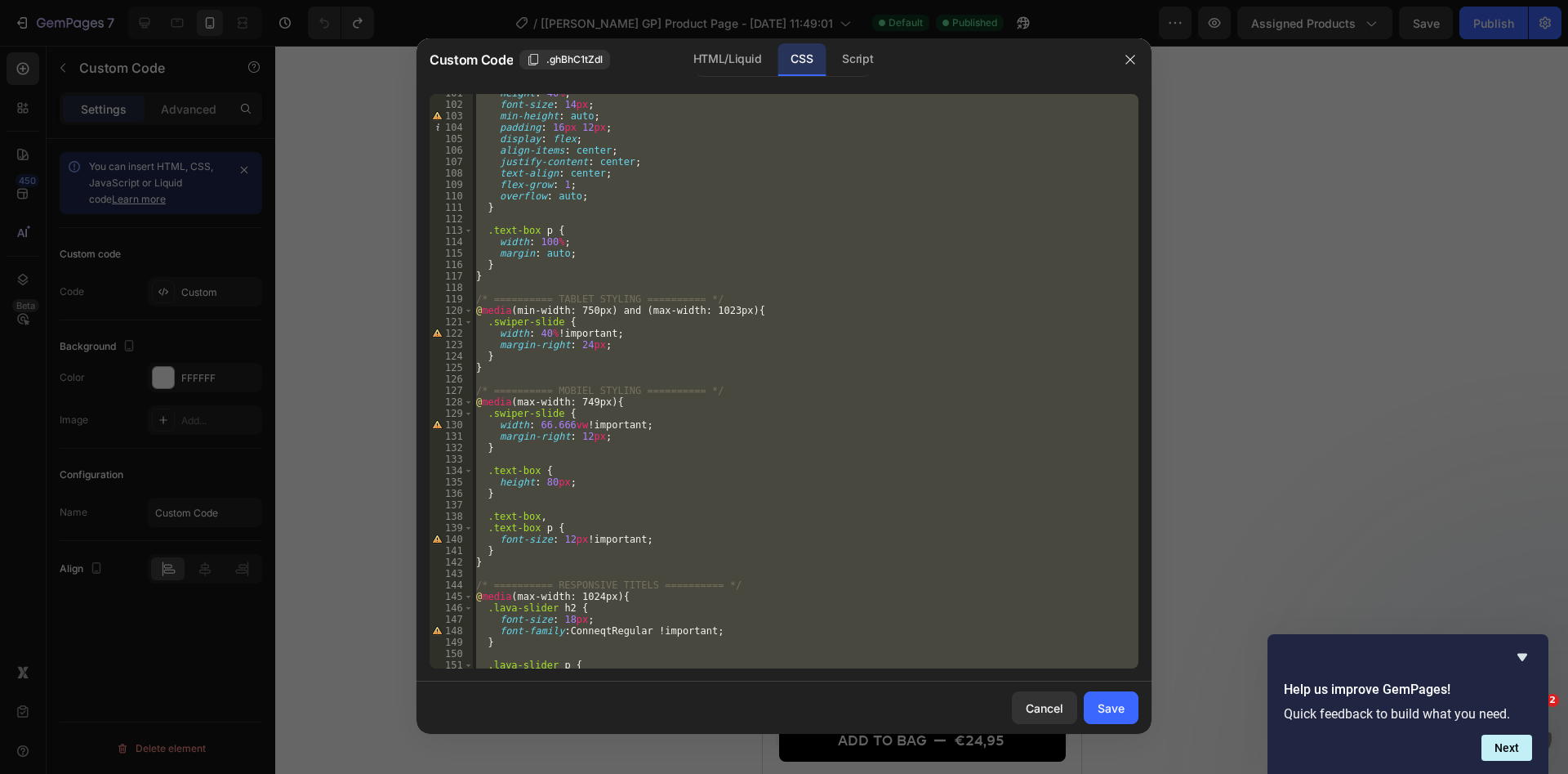
scroll to position [1300, 0]
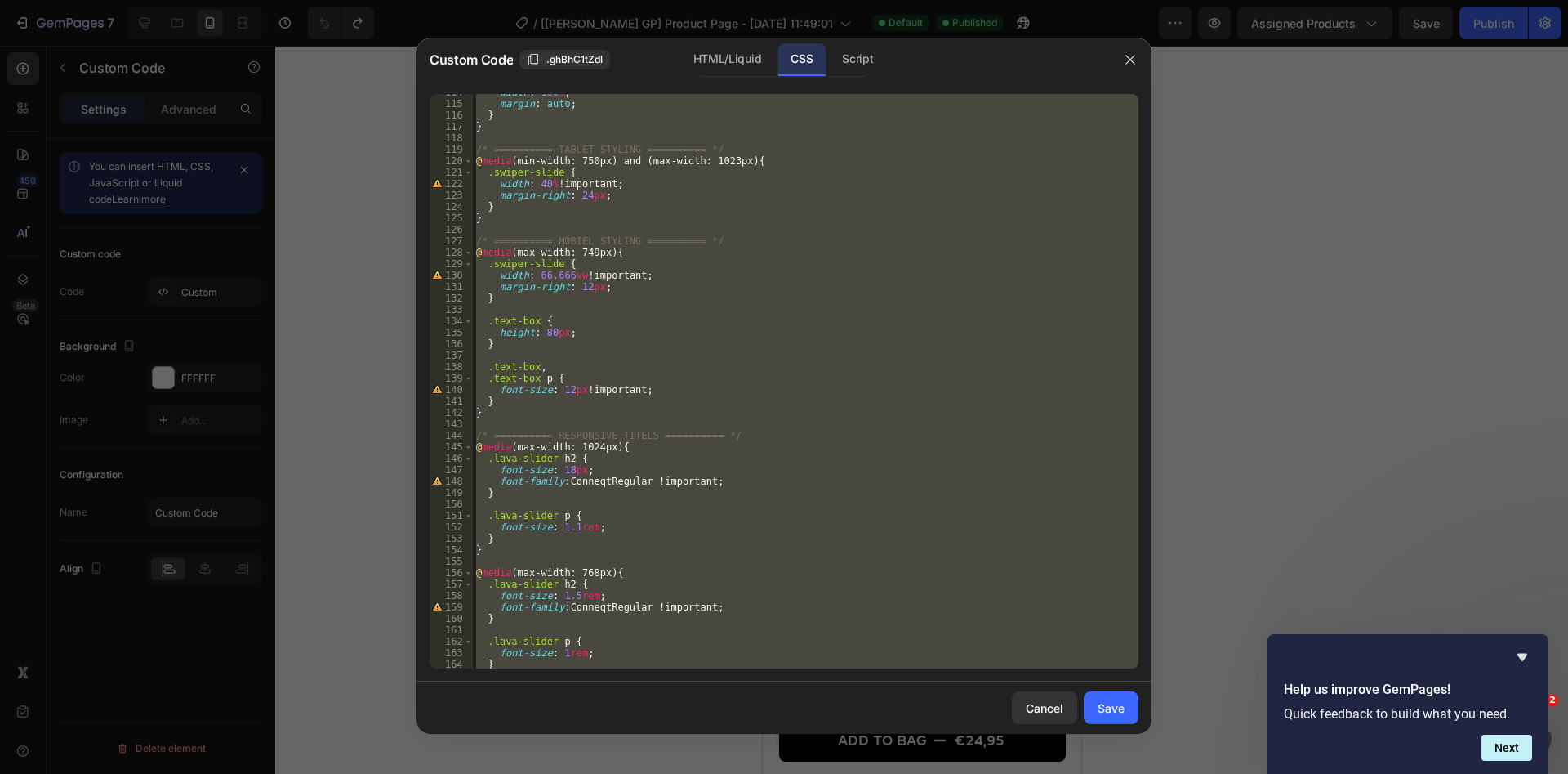
click at [690, 324] on div "width : 100 % ; margin : auto ; } } /* ========== TABLET STYLING ========== */ …" at bounding box center [806, 381] width 666 height 574
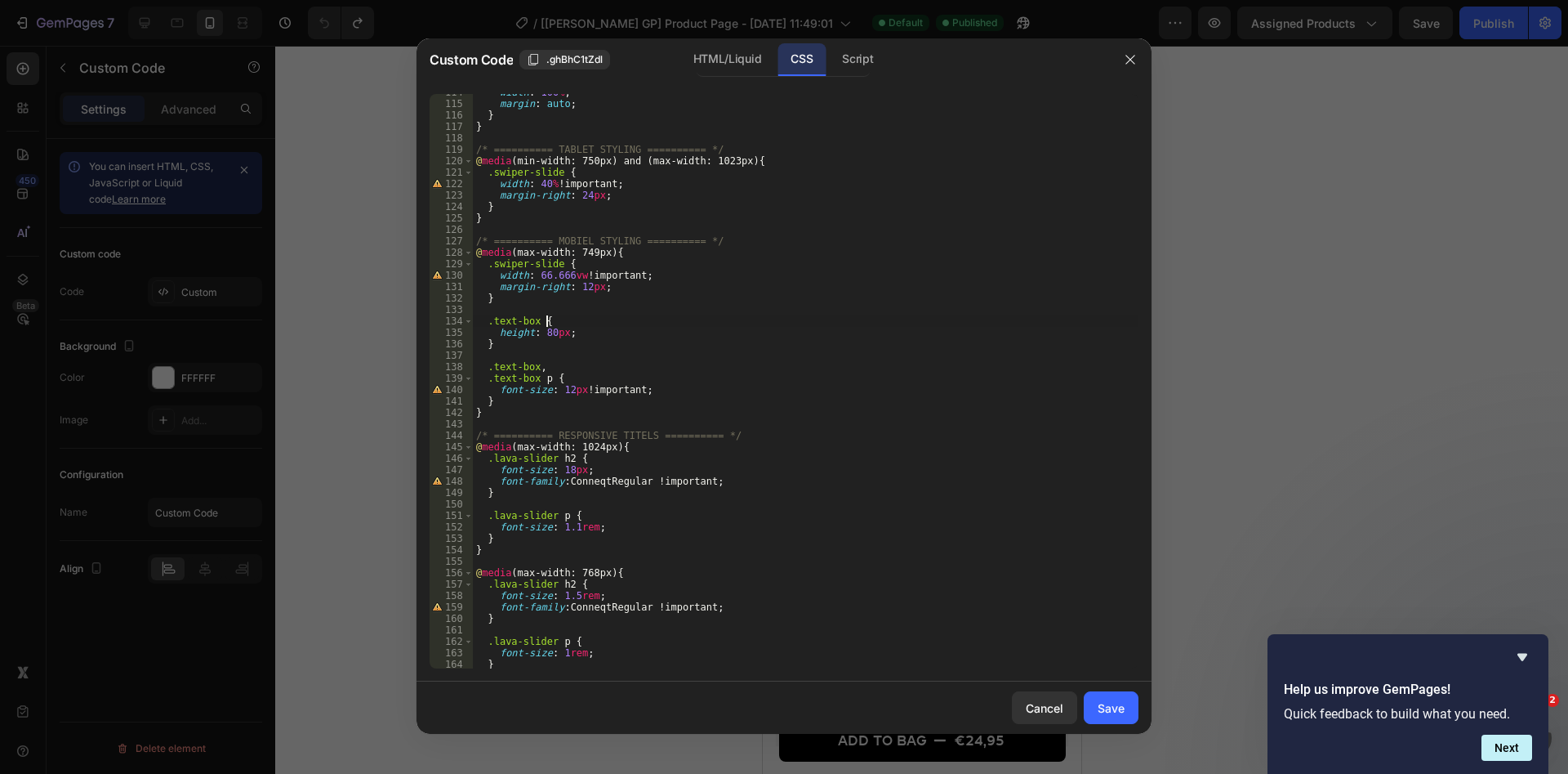
type textarea ".text-box {"
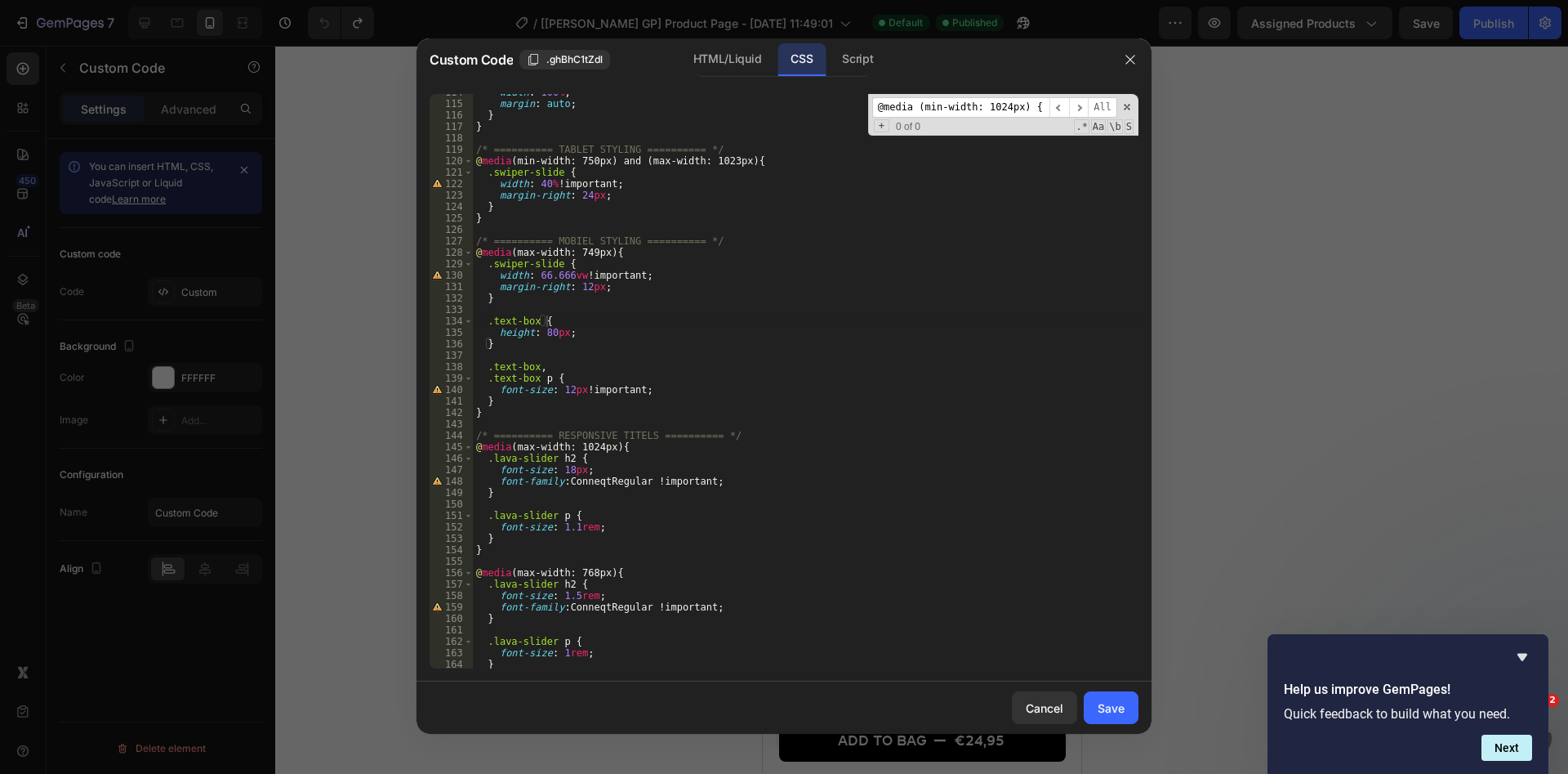
scroll to position [0, 346]
click at [1074, 102] on span "​" at bounding box center [1079, 107] width 20 height 21
drag, startPoint x: 1046, startPoint y: 104, endPoint x: 788, endPoint y: 112, distance: 258.1
click at [872, 112] on div "@media (min-width: 1024px) { .swiper-slide { width: 28.571% !important; margin-…" at bounding box center [994, 107] width 245 height 21
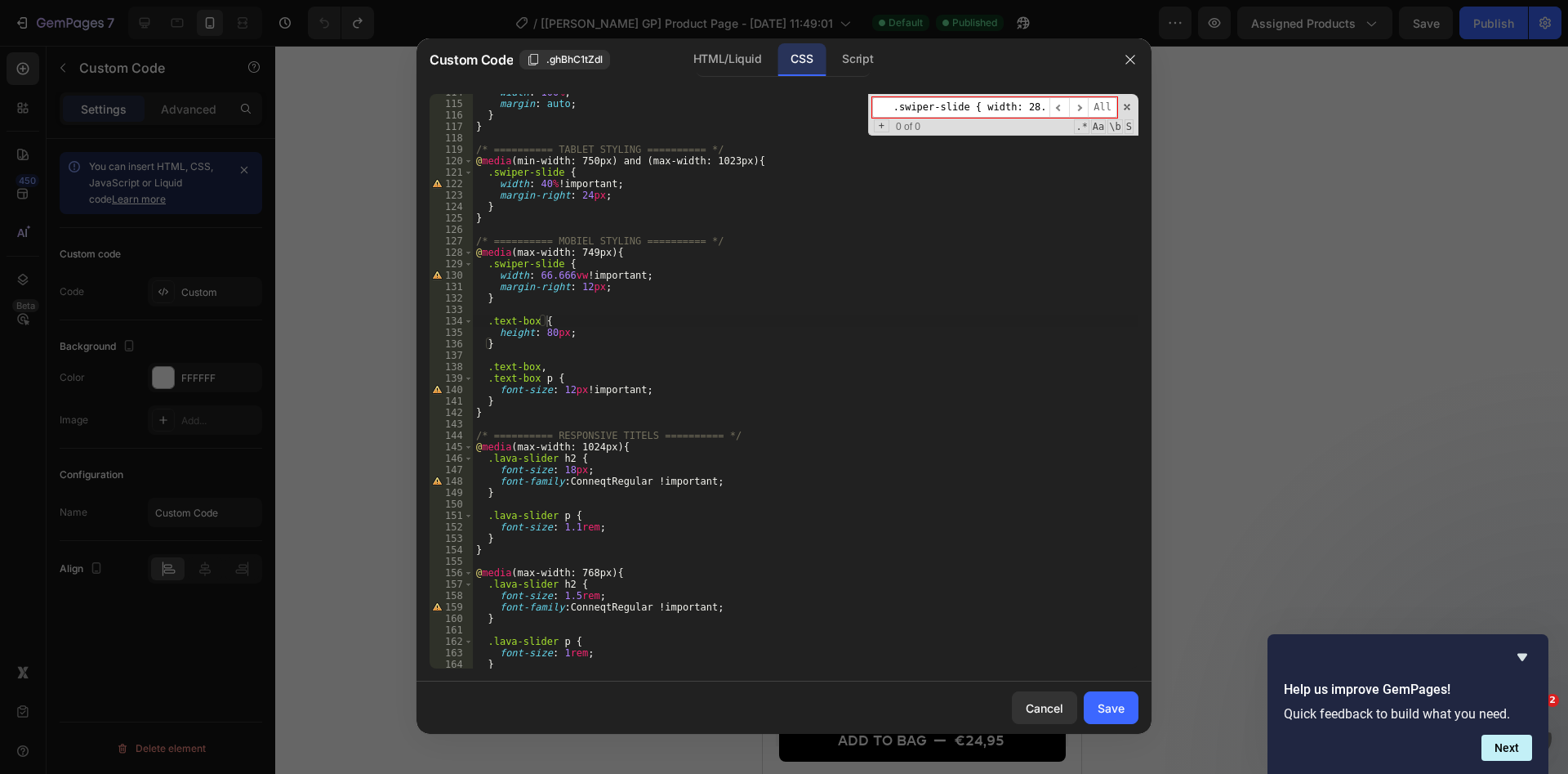
click at [991, 98] on input "@media (min-width: 1024px) { .swiper-slide { width: 28.571%" at bounding box center [960, 107] width 177 height 21
drag, startPoint x: 997, startPoint y: 105, endPoint x: 594, endPoint y: 80, distance: 403.8
click at [872, 97] on input "@media (min-width: 1024px) { .swiper-slide { width: 28.571%" at bounding box center [960, 107] width 177 height 21
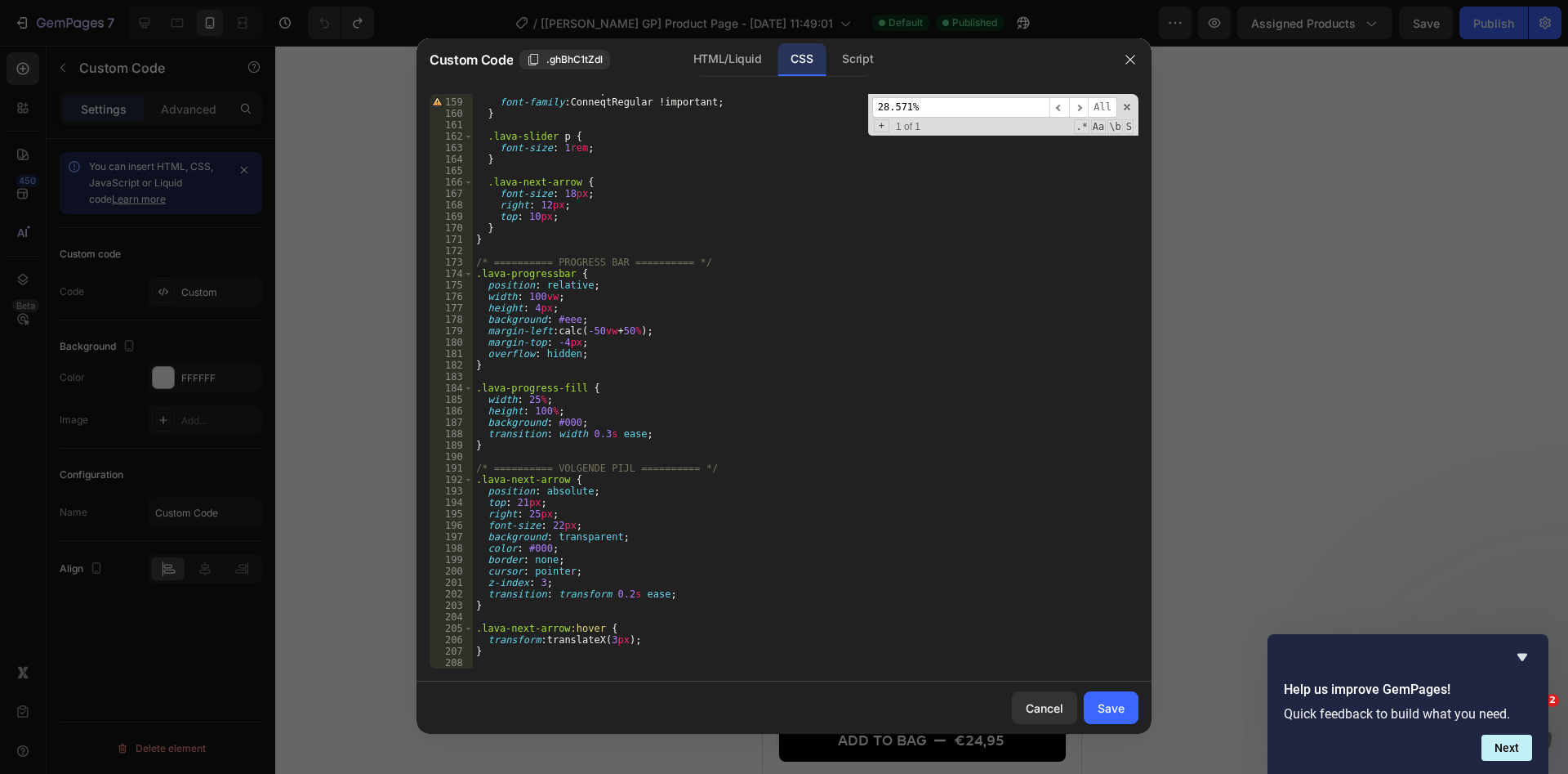
scroll to position [1705, 0]
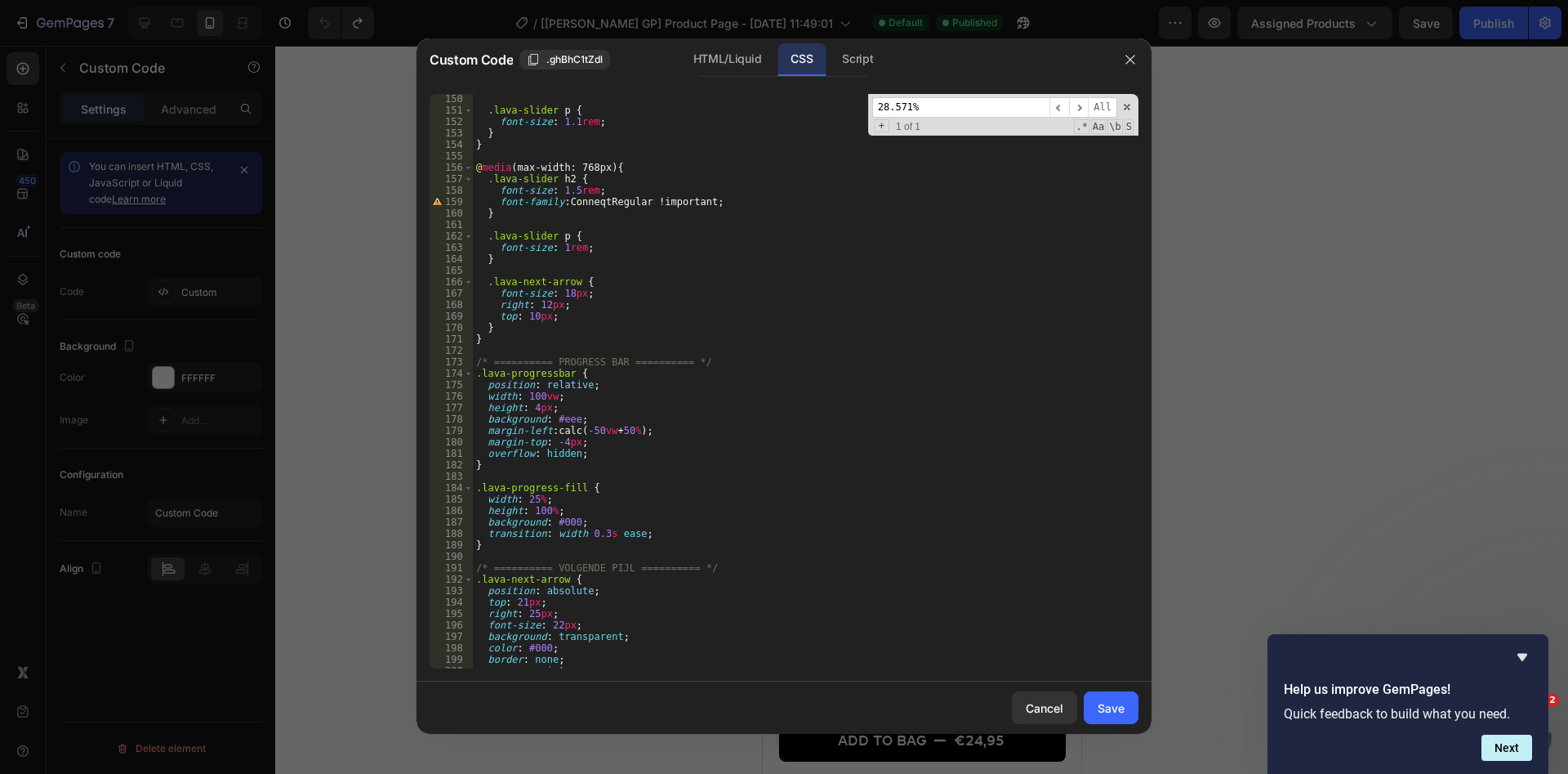
click at [960, 101] on input "28.571%" at bounding box center [960, 107] width 177 height 21
paste input "margin-right: 24px;"
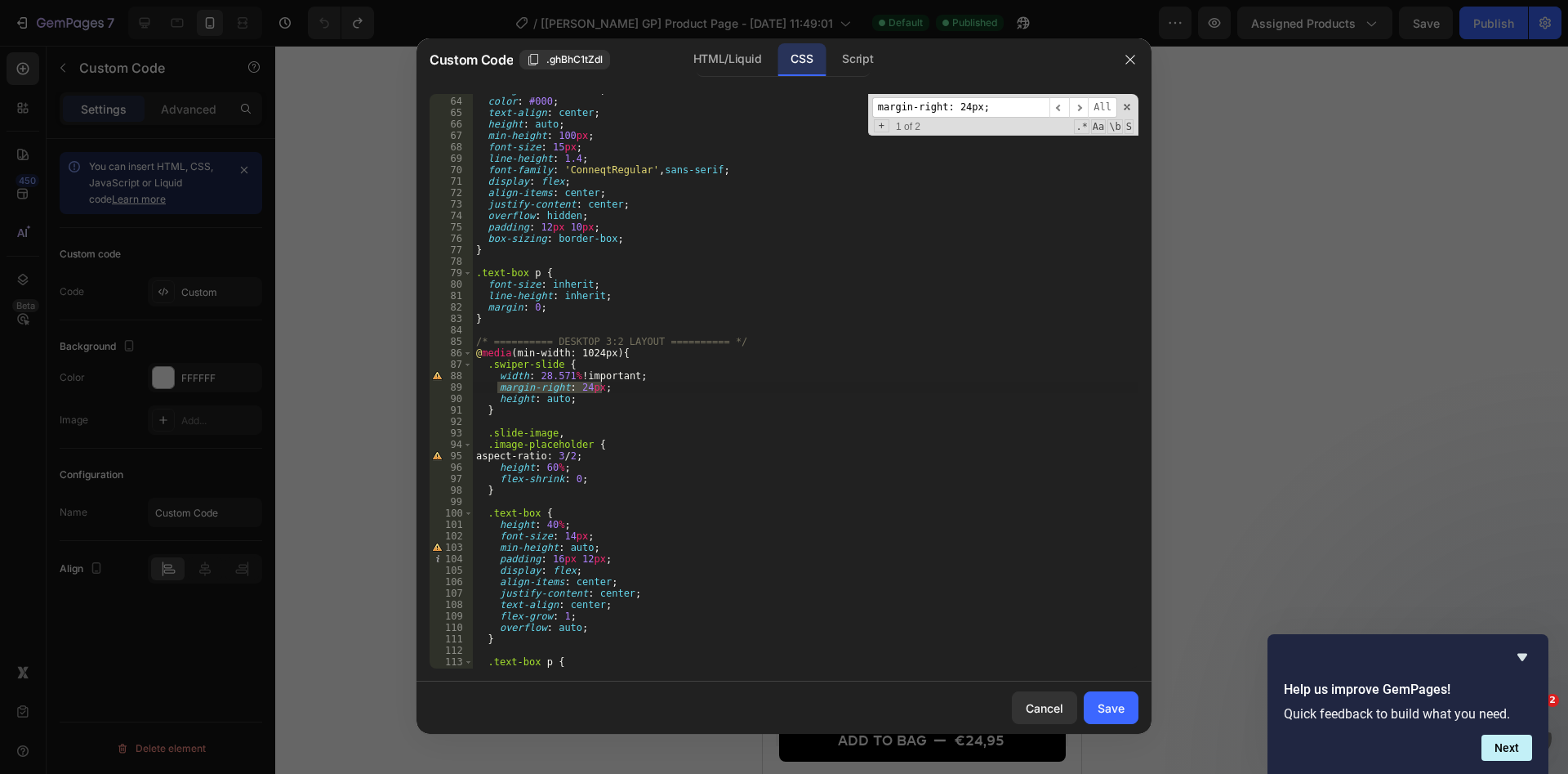
type input "margin-right: 24px;"
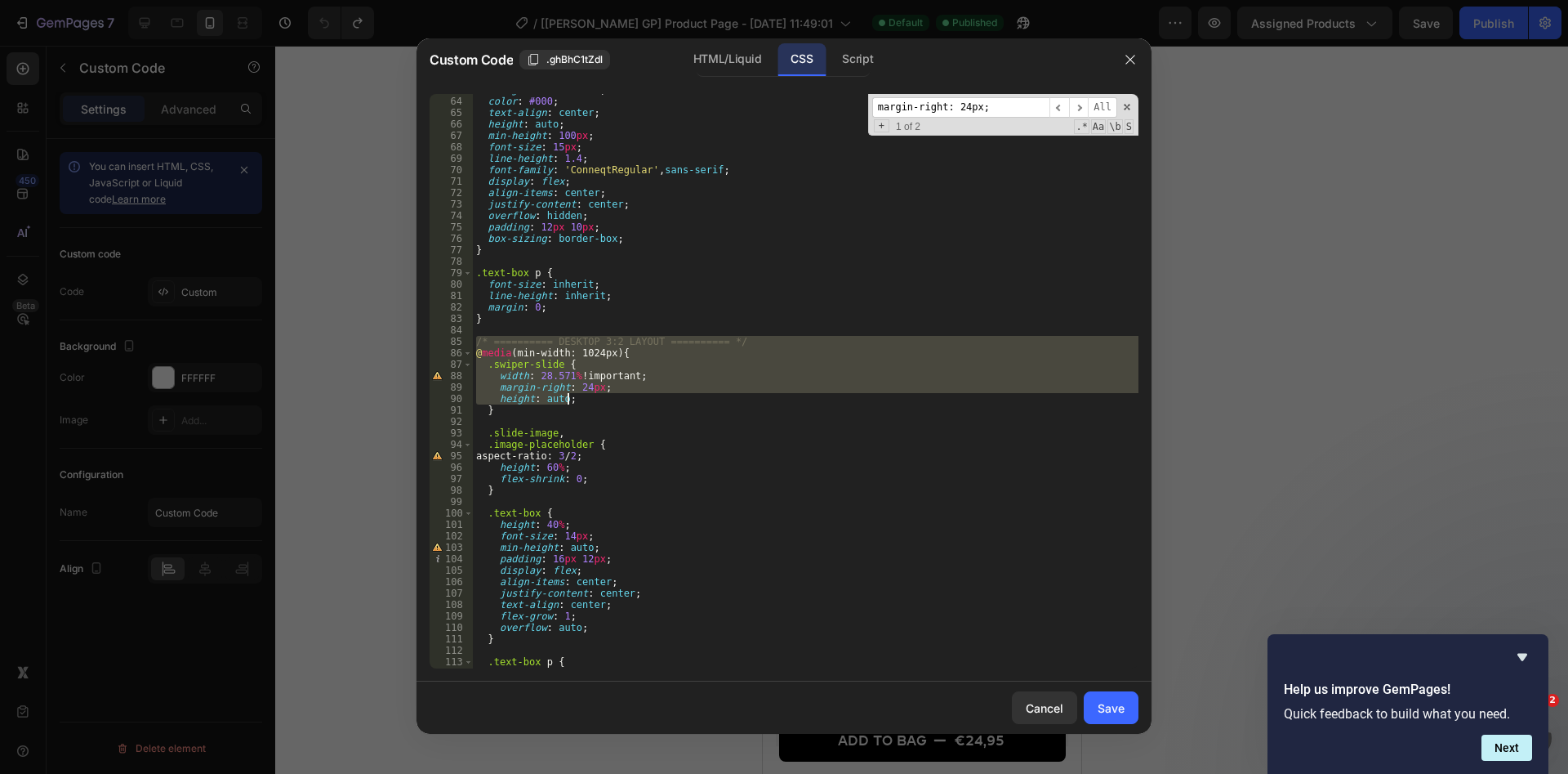
drag, startPoint x: 479, startPoint y: 339, endPoint x: 617, endPoint y: 394, distance: 148.6
click at [617, 394] on div "background : #f8f8f8 ; color : #000 ; text-align : center ; height : auto ; min…" at bounding box center [806, 382] width 666 height 598
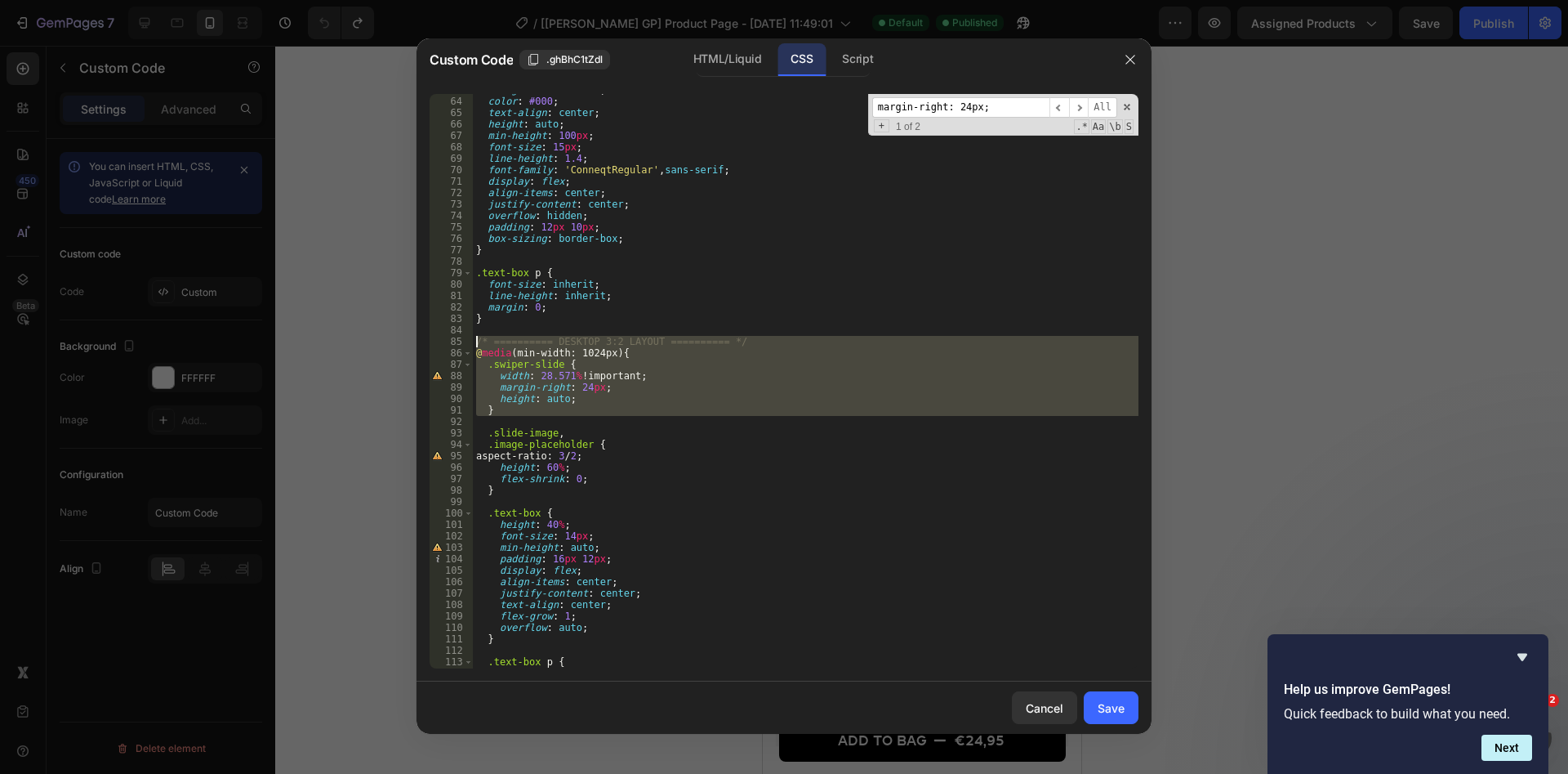
drag, startPoint x: 475, startPoint y: 392, endPoint x: 468, endPoint y: 343, distance: 49.5
click at [473, 343] on div "background : #f8f8f8 ; color : #000 ; text-align : center ; height : auto ; min…" at bounding box center [806, 381] width 666 height 574
type textarea "/* ========== DESKTOP 3:2 LAYOUT ========== */ @media (min-width: 1024px) {"
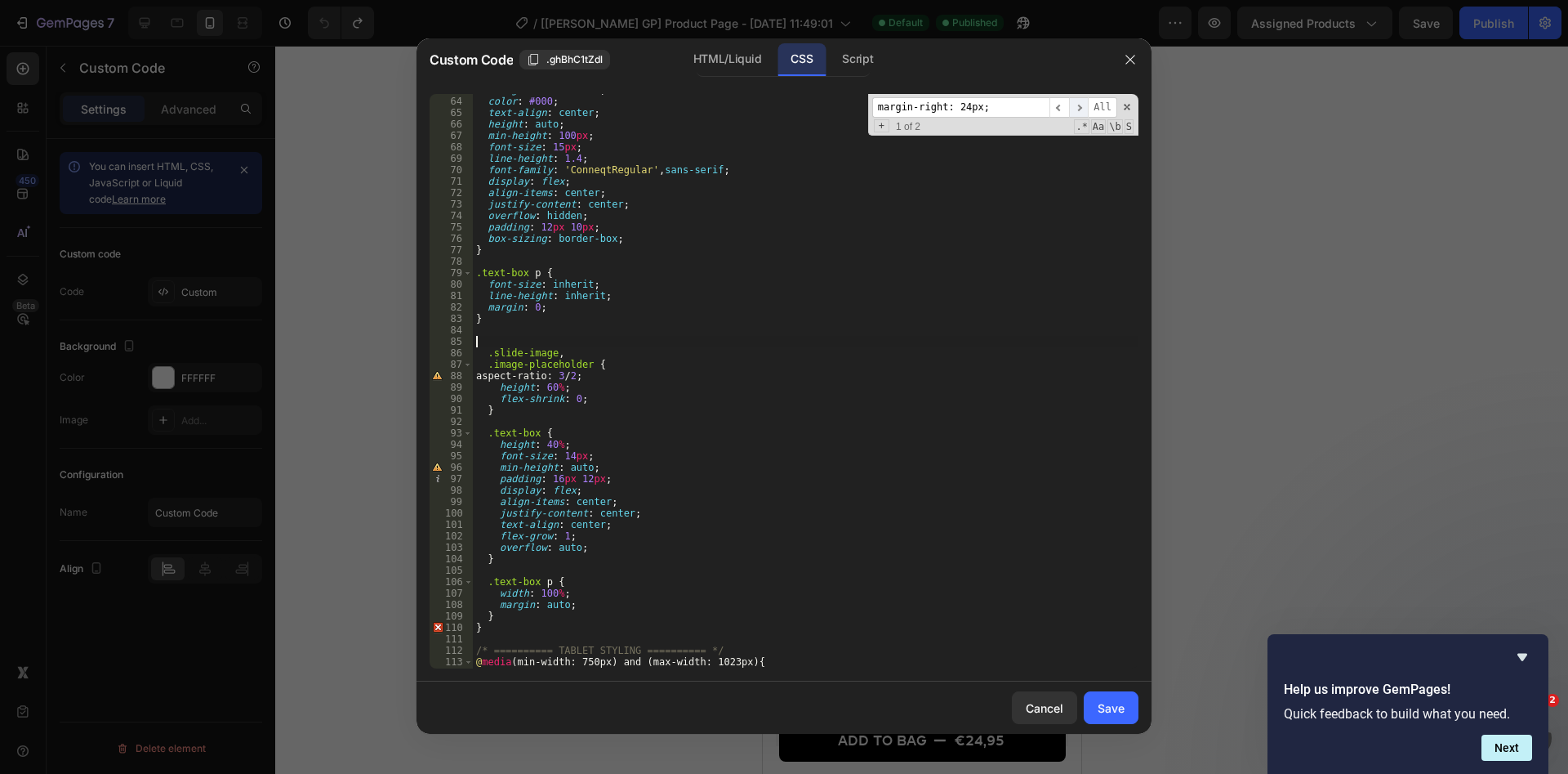
click at [1081, 102] on span "​" at bounding box center [1079, 107] width 20 height 21
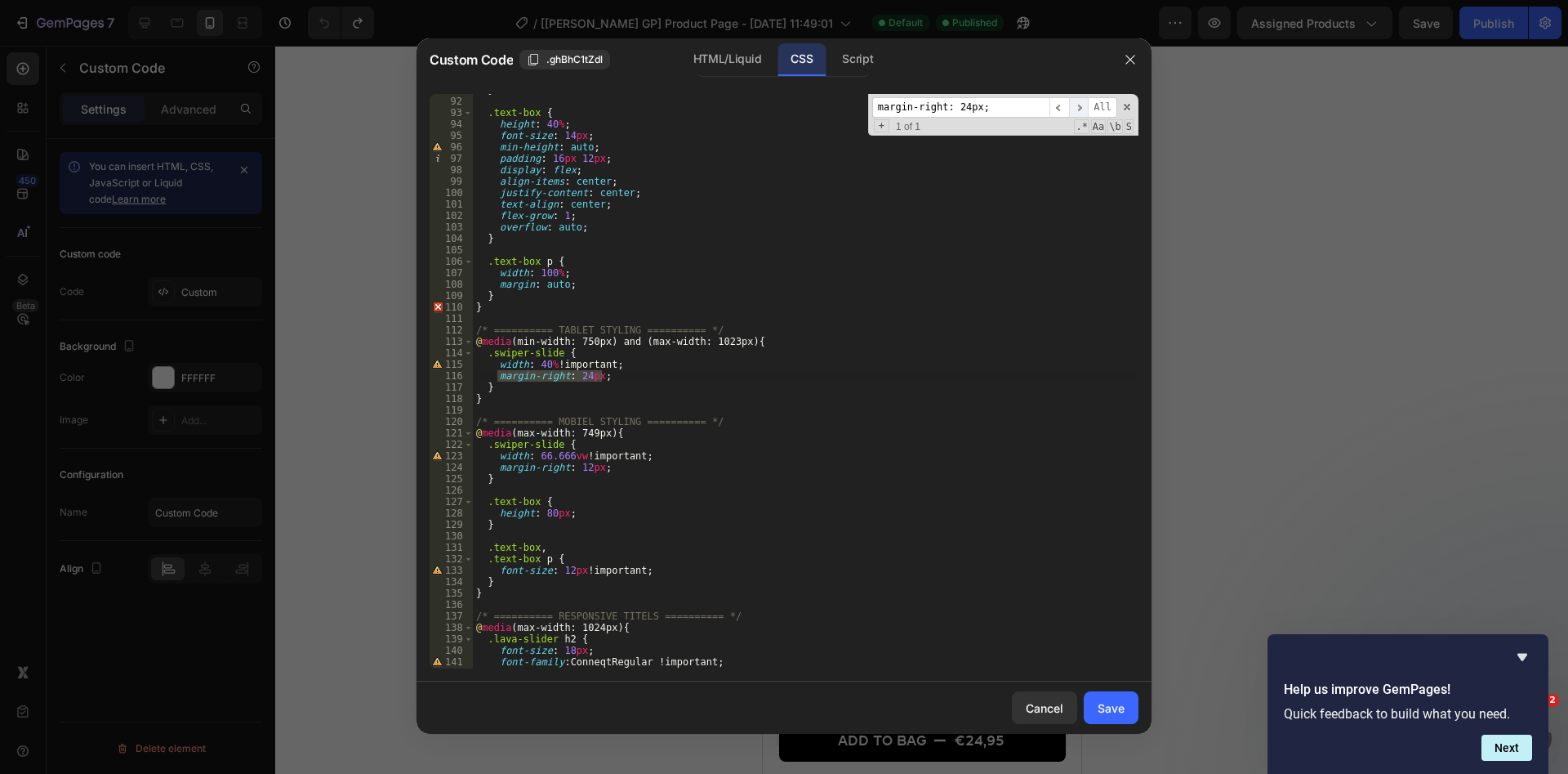
scroll to position [1039, 0]
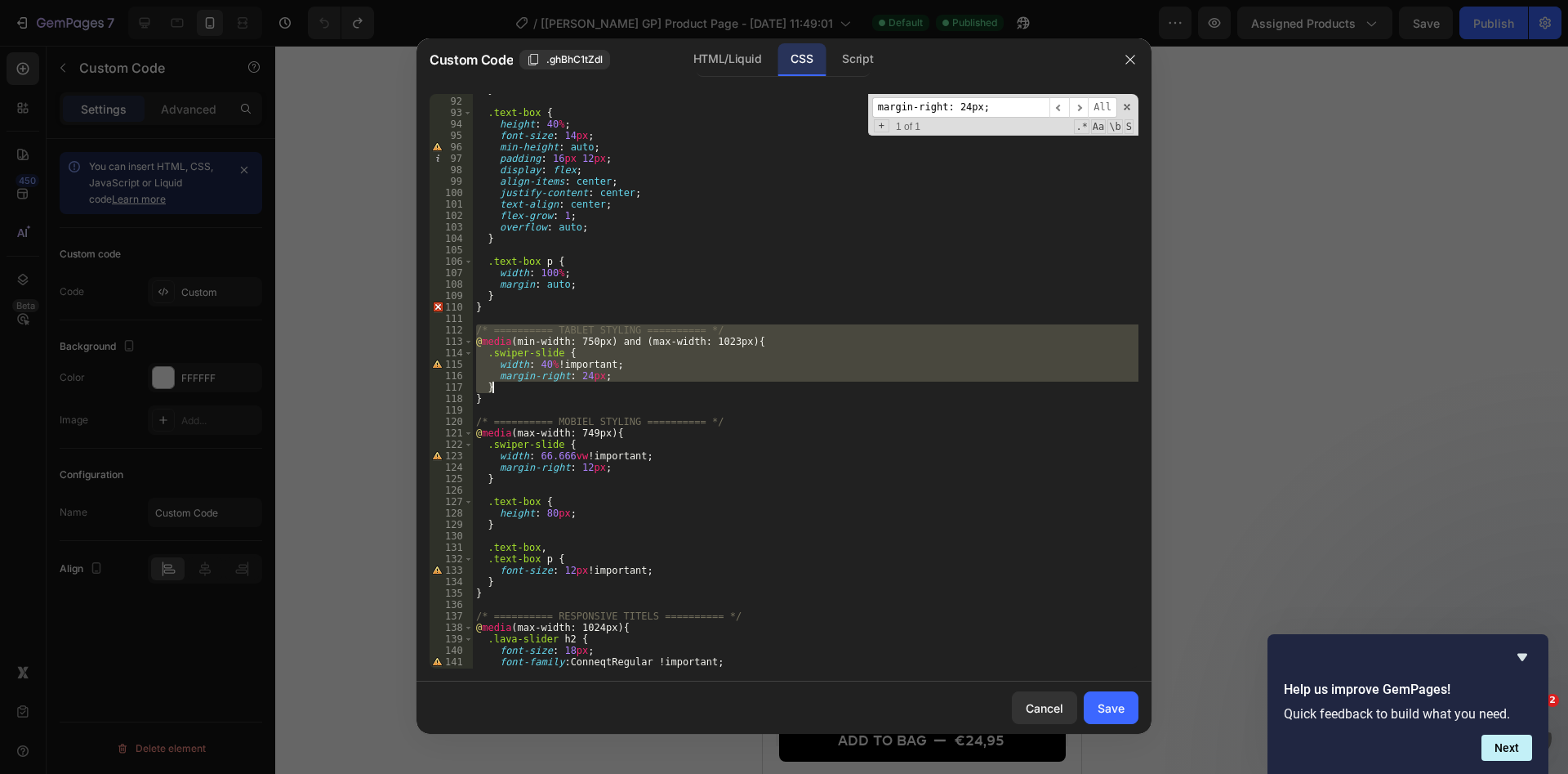
drag, startPoint x: 475, startPoint y: 326, endPoint x: 615, endPoint y: 383, distance: 151.2
click at [615, 383] on div "} .text-box { height : 40 % ; font-size : 14 px ; min-height : auto ; padding :…" at bounding box center [806, 382] width 666 height 598
type textarea "margin-right: 24px; }"
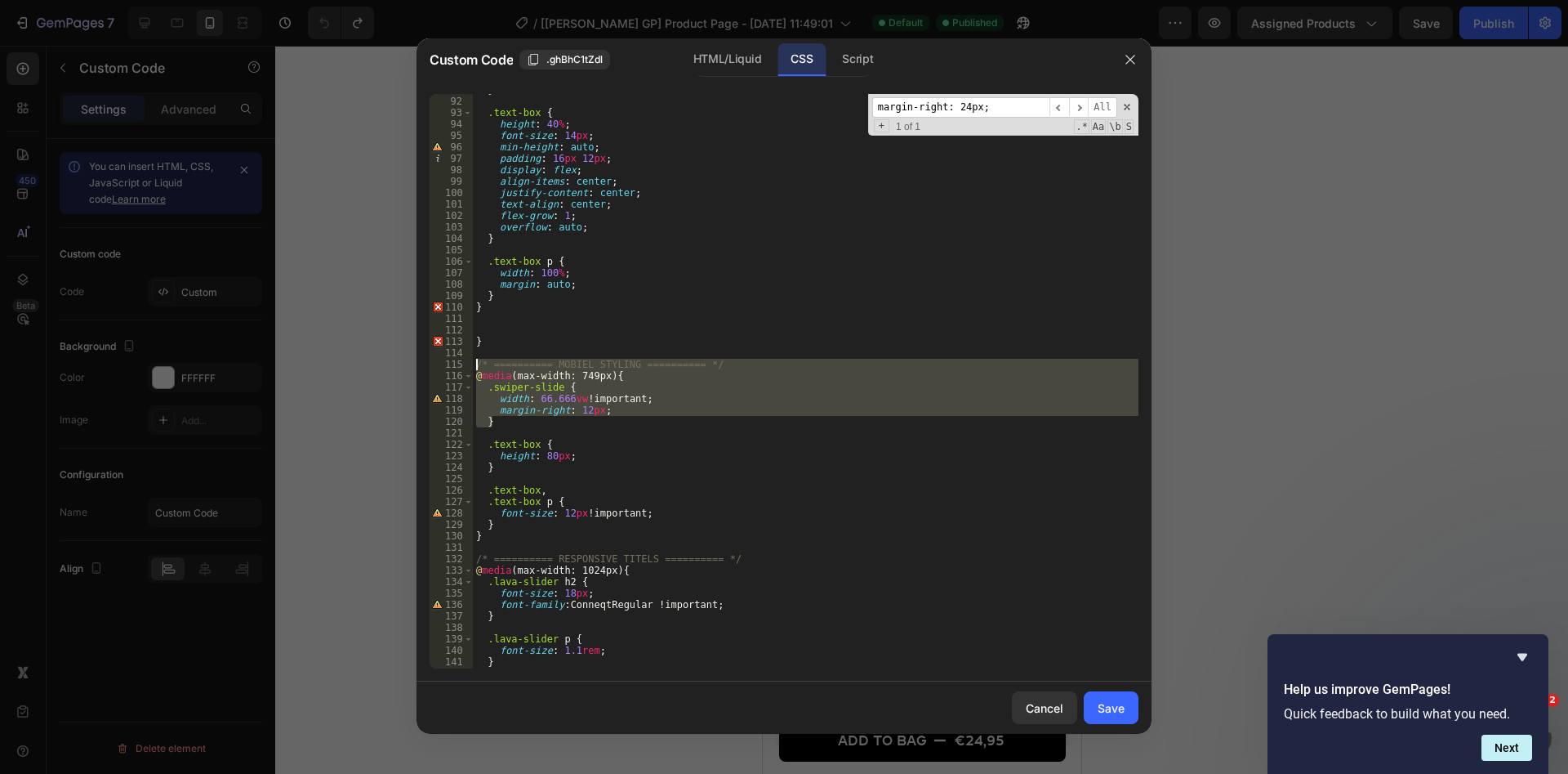
drag, startPoint x: 519, startPoint y: 422, endPoint x: 477, endPoint y: 368, distance: 68.4
click at [477, 368] on div "} .text-box { height : 40 % ; font-size : 14 px ; min-height : auto ; padding :…" at bounding box center [806, 382] width 666 height 598
type textarea "/* ========== MOBIEL STYLING ========== */ @media (max-width: 749px) {"
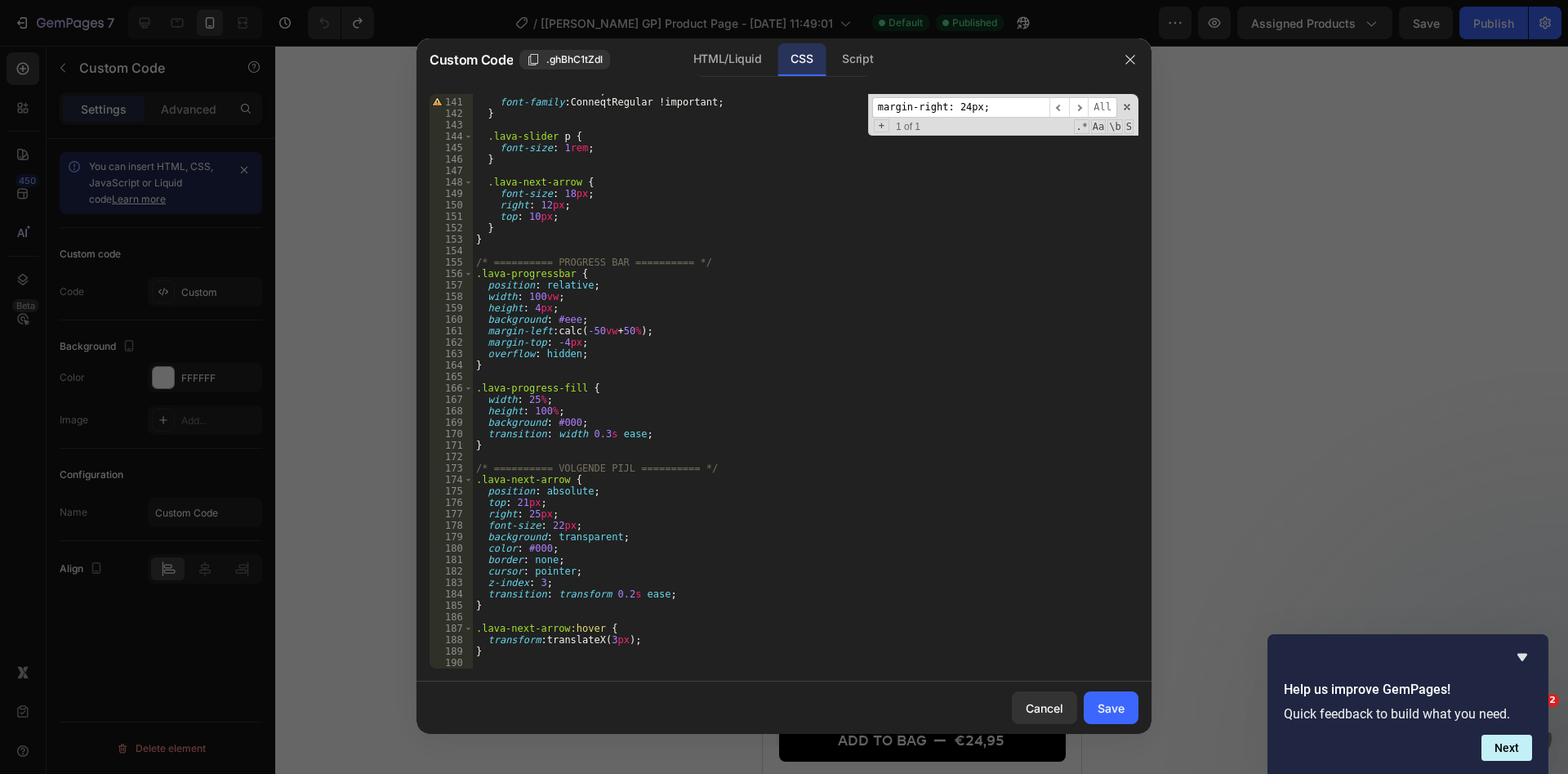
scroll to position [1599, 0]
click at [486, 668] on div "140 141 142 143 144 145 146 147 148 149 150 151 152 153 154 155 156 157 158 159…" at bounding box center [784, 381] width 735 height 600
click at [484, 661] on div "font-size : 1.5 rem ; font-family : ConneqtRegular !important ; } .lava-slider …" at bounding box center [806, 383] width 666 height 598
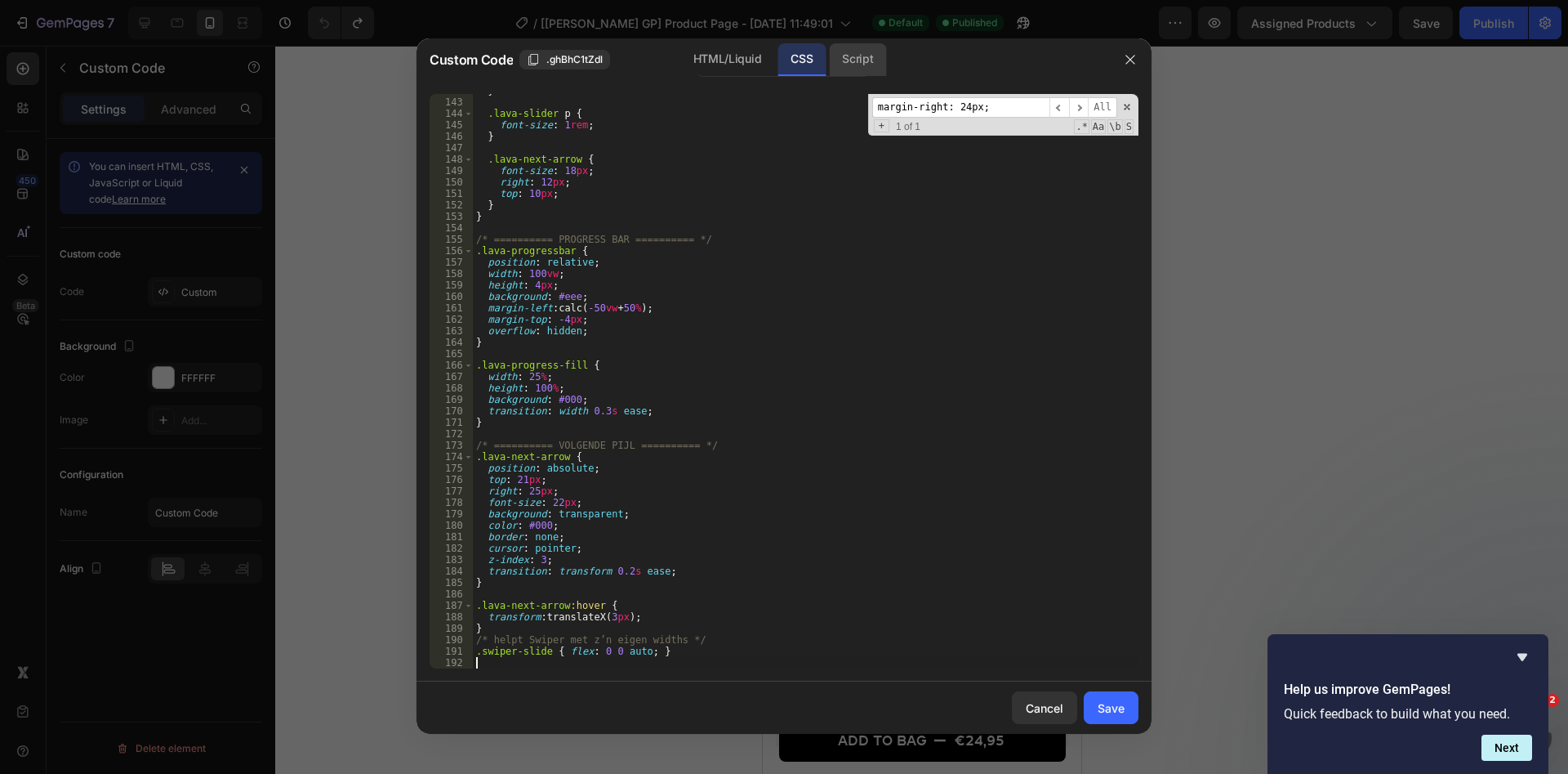
click at [851, 49] on div "Script" at bounding box center [857, 60] width 57 height 33
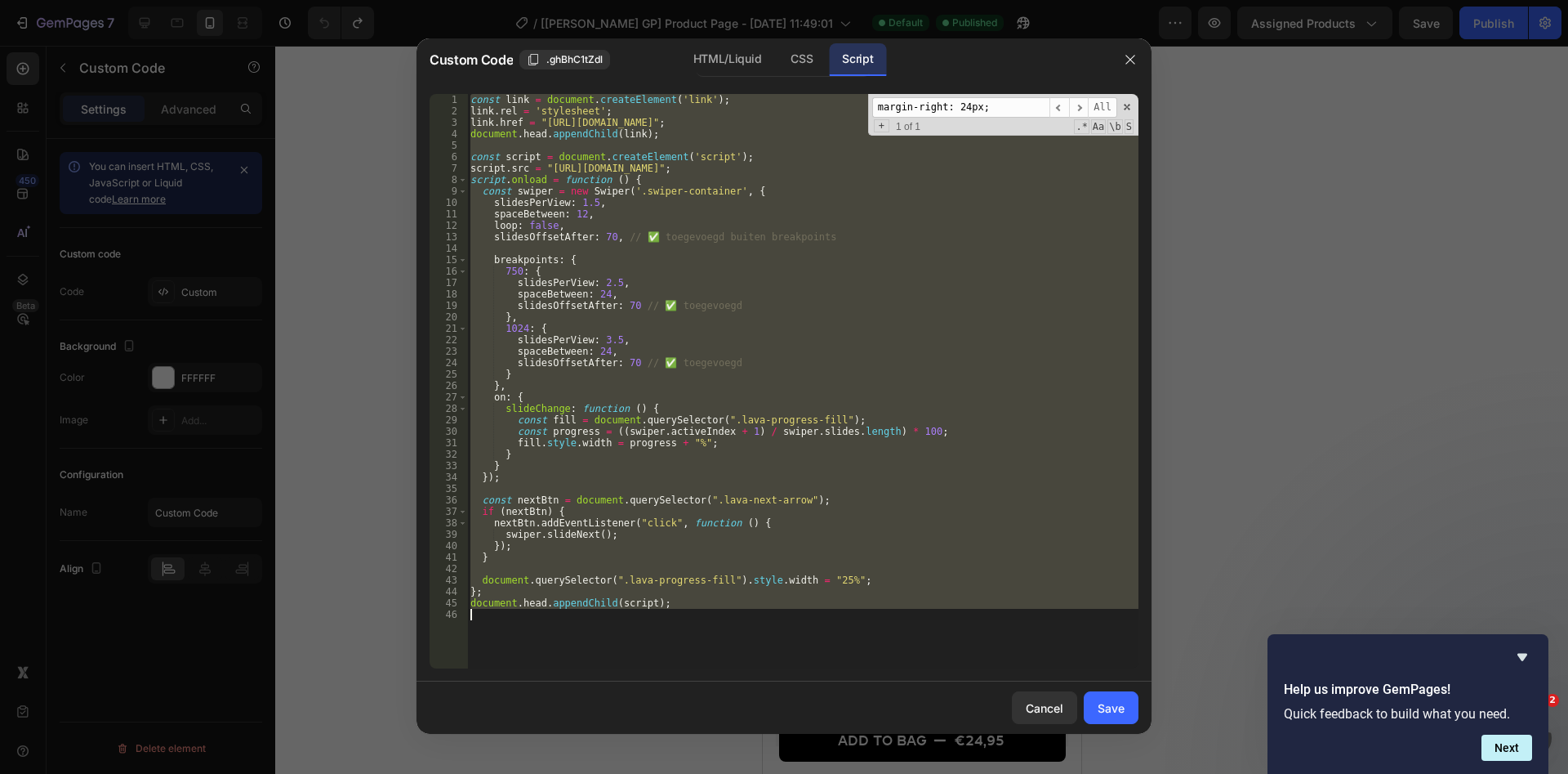
click at [767, 315] on div "const link = document . createElement ( 'link' ) ; link . rel = 'stylesheet' ; …" at bounding box center [802, 381] width 672 height 574
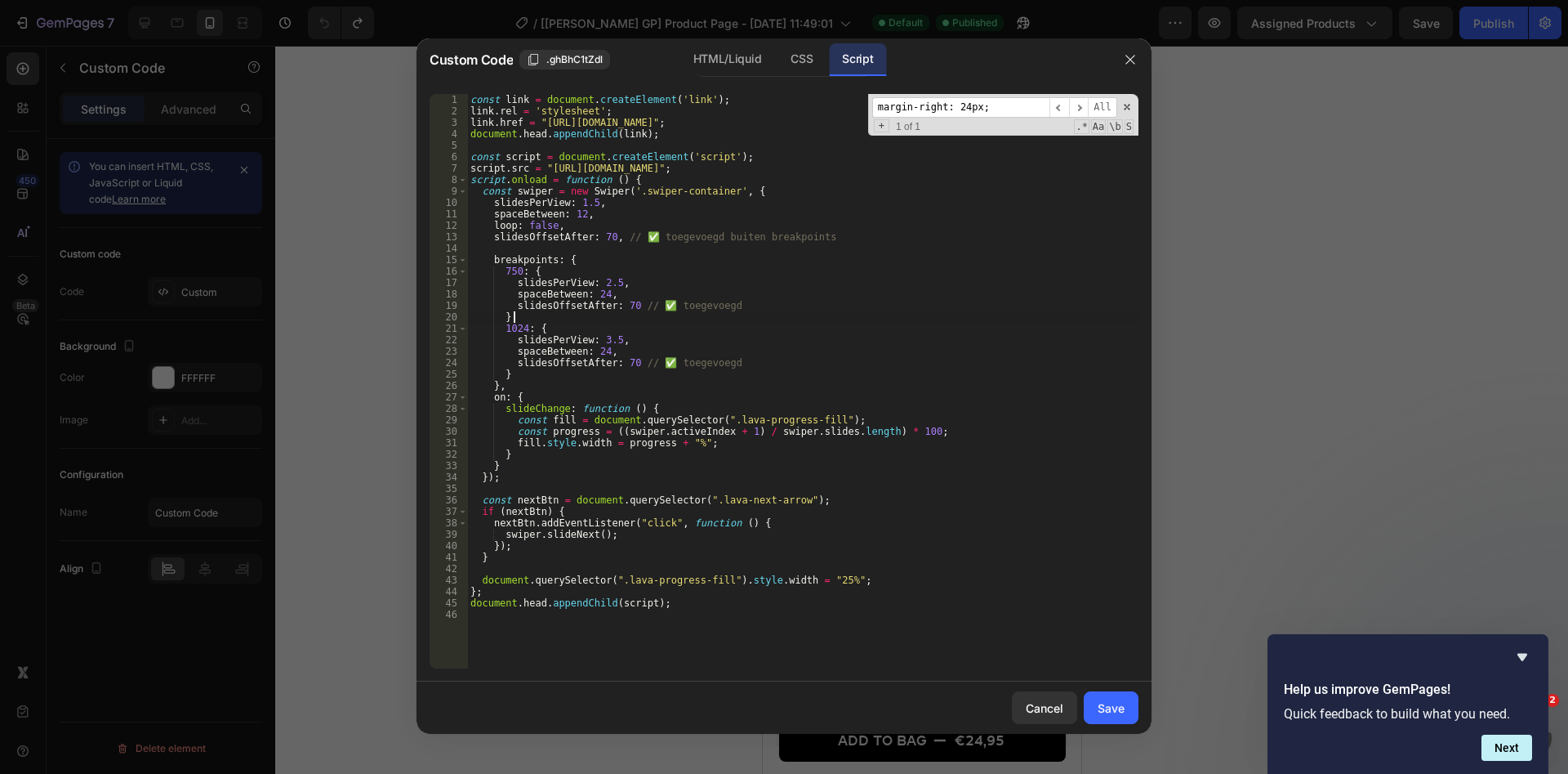
type textarea "document.head.appendChild(script);"
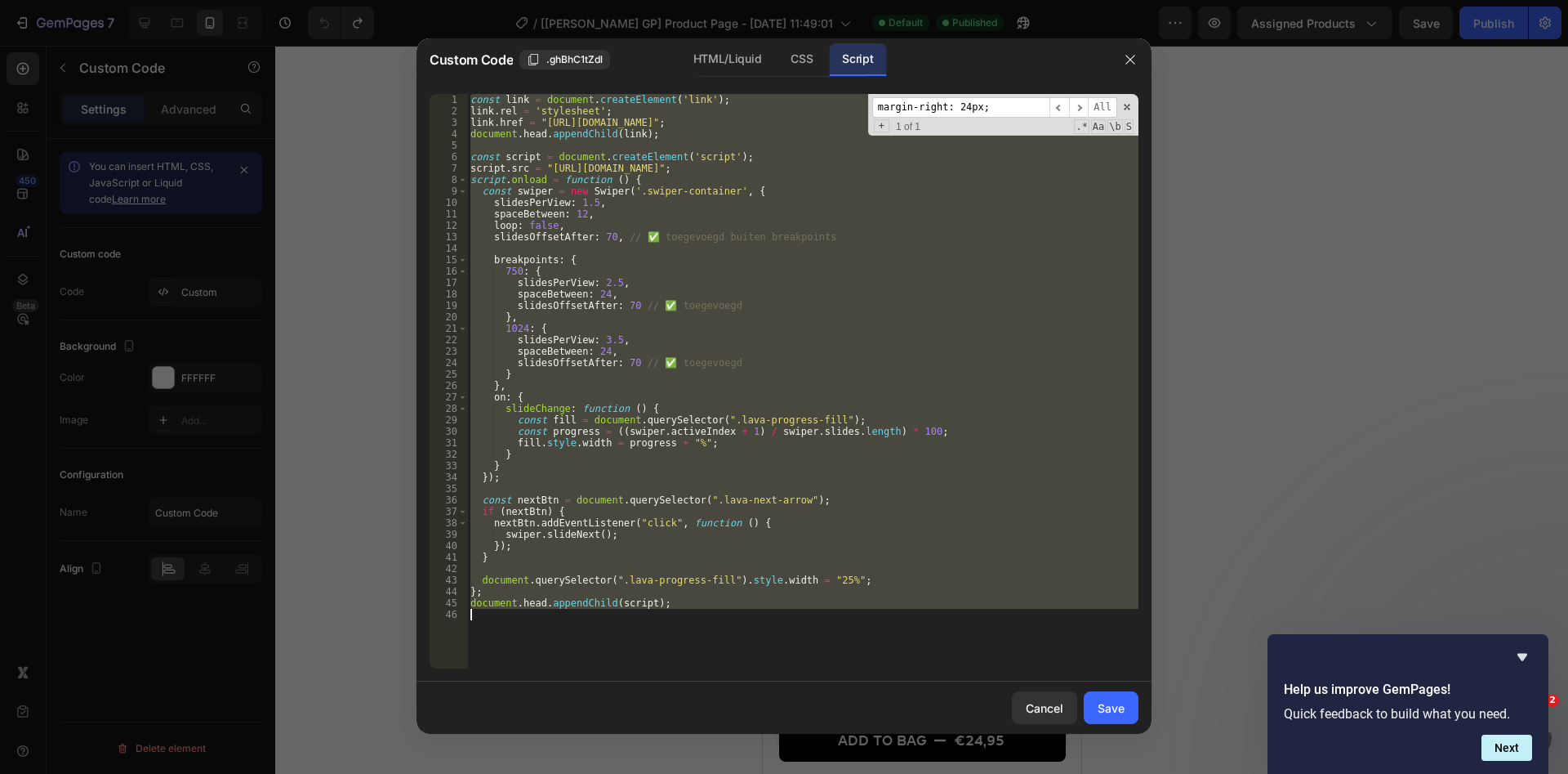
paste textarea
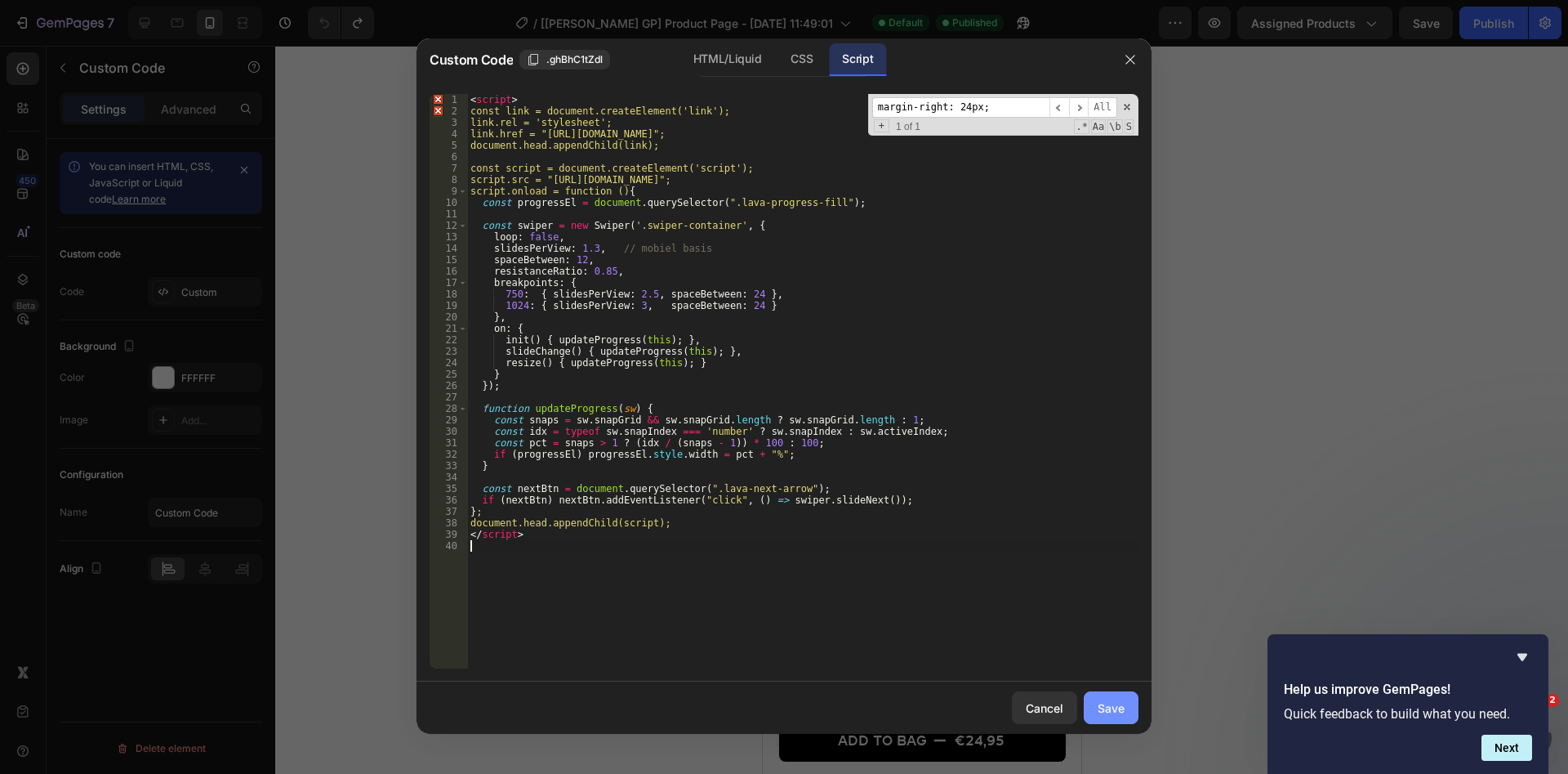
click at [1117, 707] on div "Save" at bounding box center [1111, 708] width 27 height 17
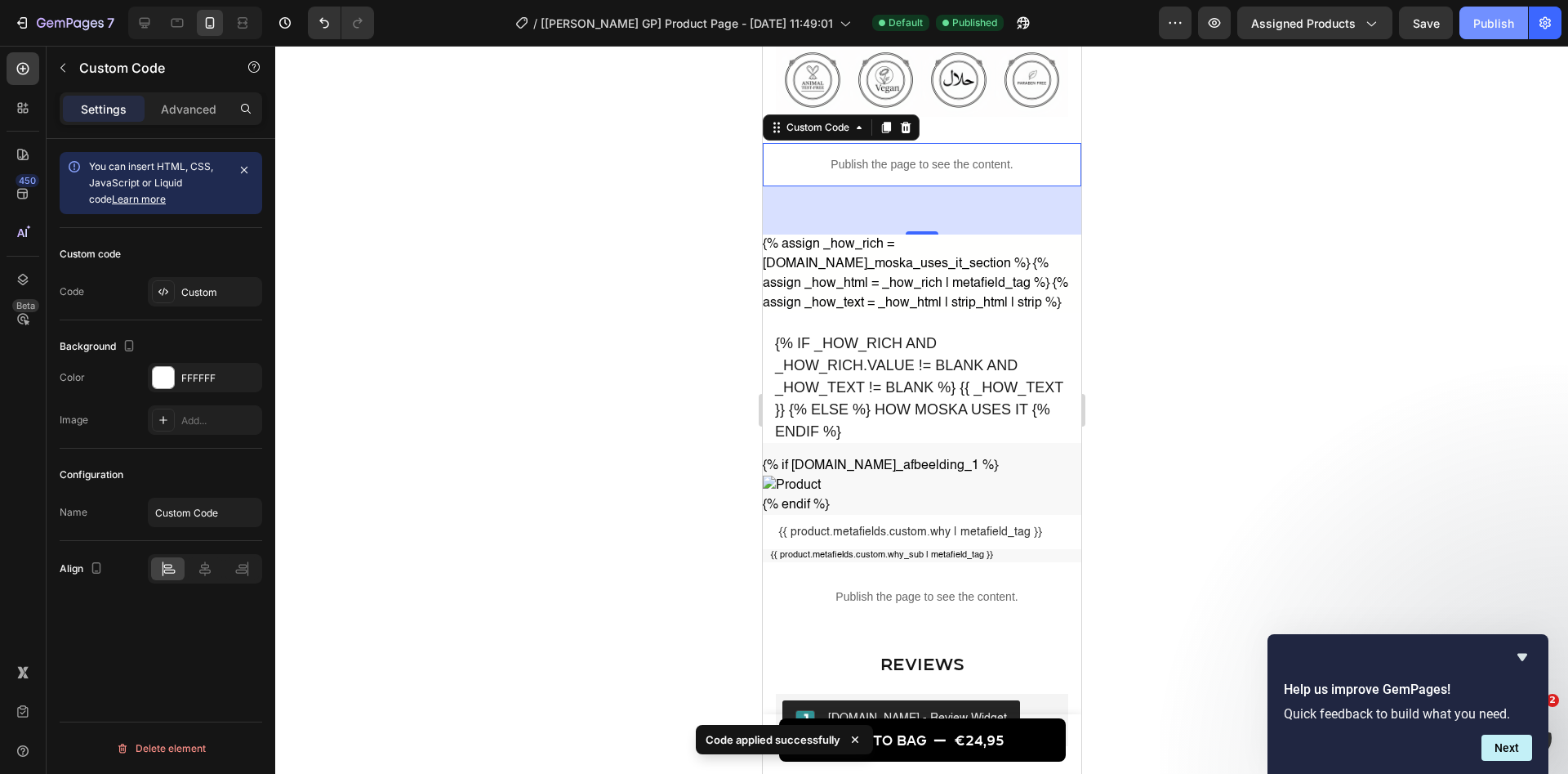
click at [1487, 21] on div "Publish" at bounding box center [1493, 23] width 41 height 17
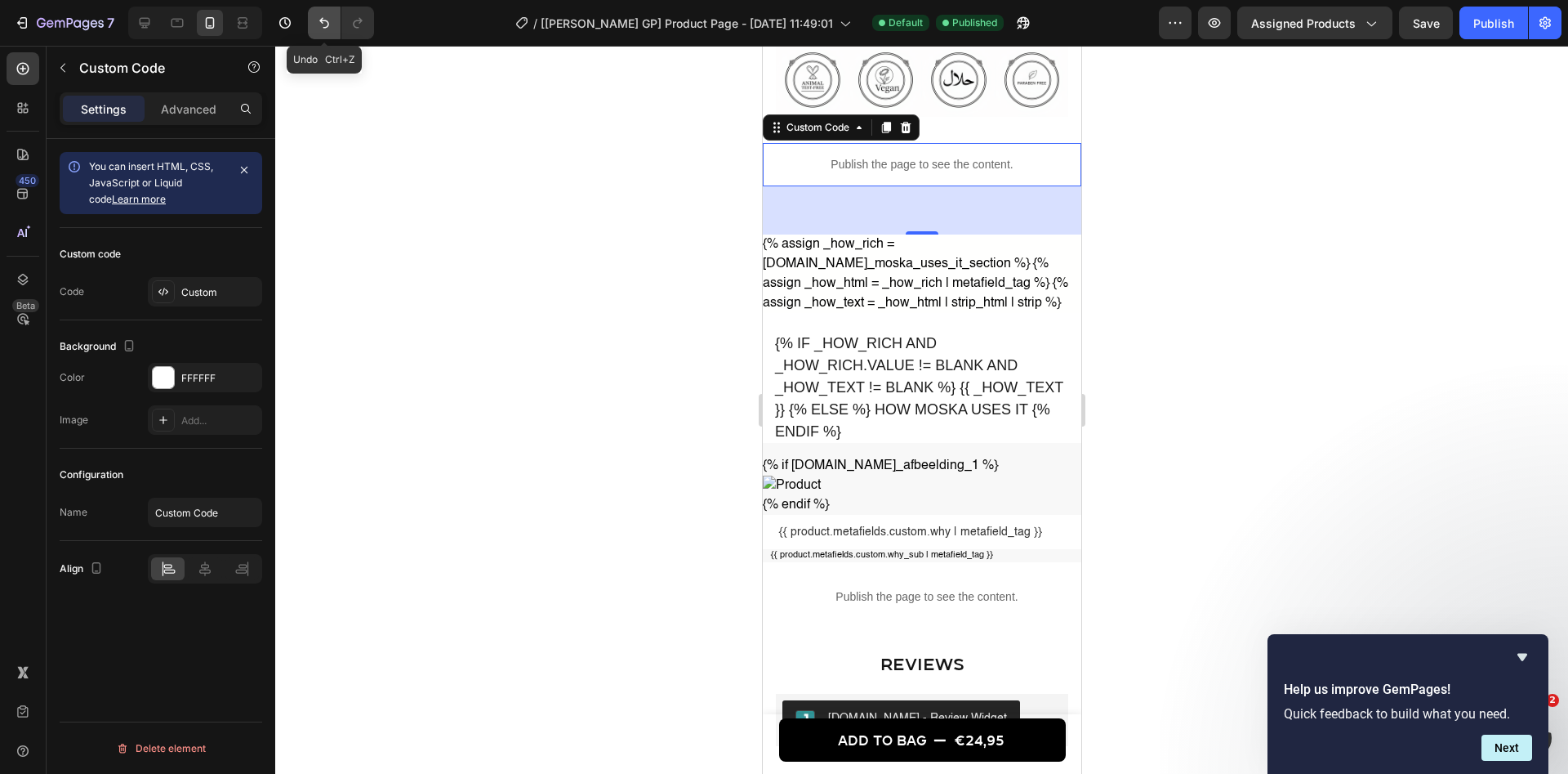
click at [318, 23] on icon "Undo/Redo" at bounding box center [324, 22] width 16 height 16
click at [1479, 21] on div "Publish" at bounding box center [1493, 23] width 41 height 17
click at [204, 303] on div "Custom" at bounding box center [205, 291] width 114 height 29
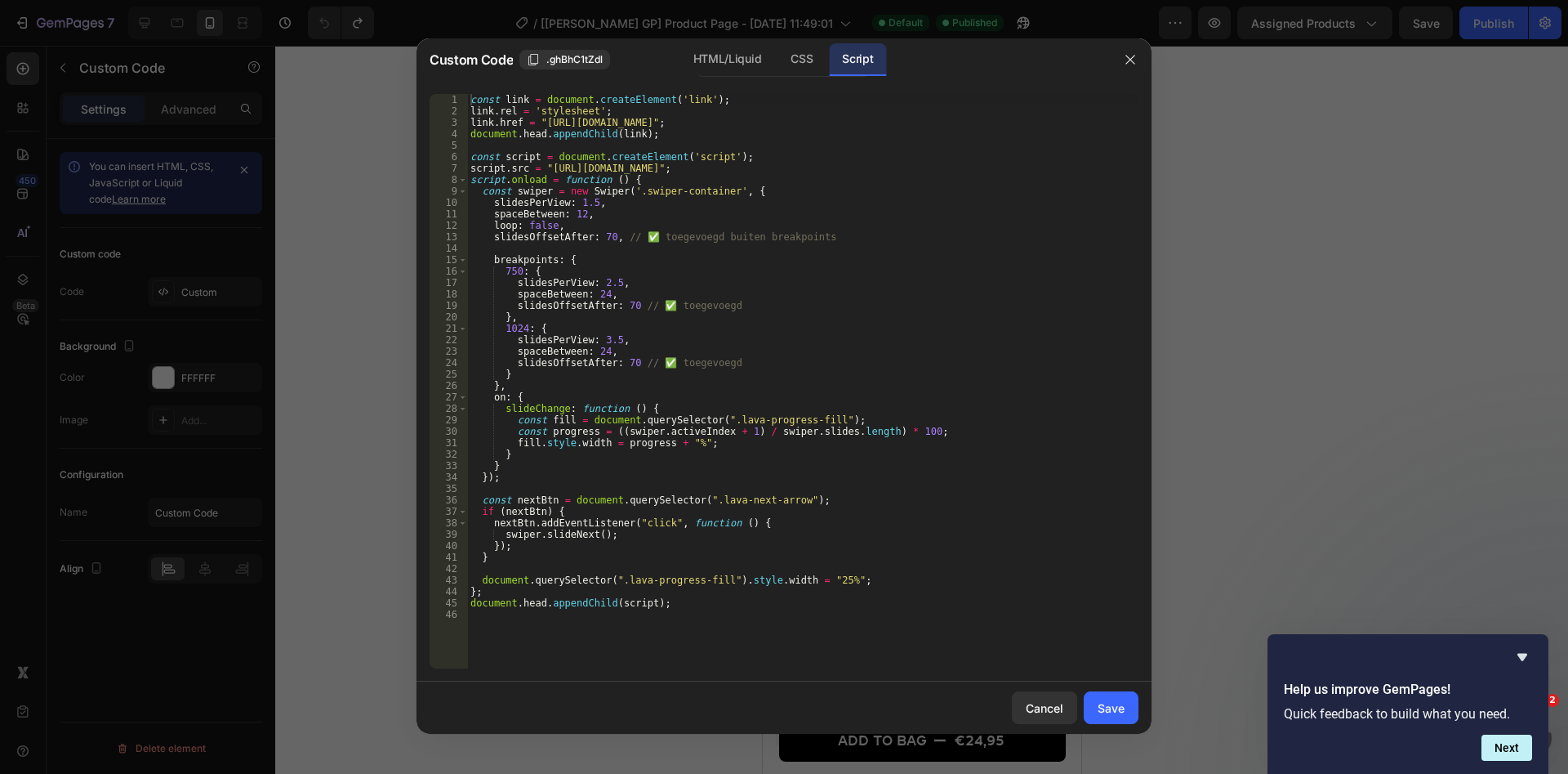
click at [685, 287] on div "const link = document . createElement ( 'link' ) ; link . rel = 'stylesheet' ; …" at bounding box center [802, 393] width 672 height 598
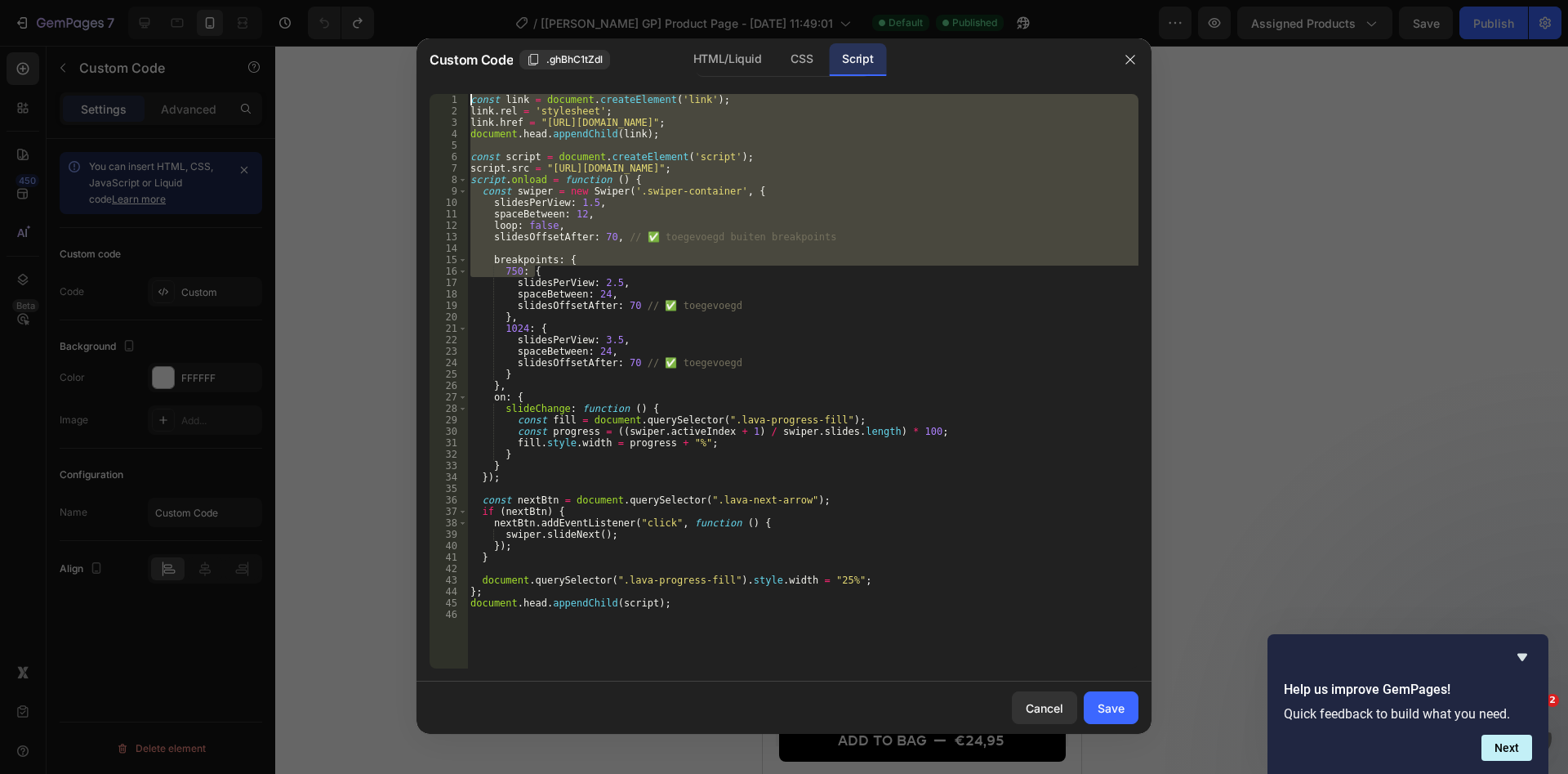
drag, startPoint x: 806, startPoint y: 58, endPoint x: 820, endPoint y: 25, distance: 35.8
click at [820, 94] on div "const link = document . createElement ( 'link' ) ; link . rel = 'stylesheet' ; …" at bounding box center [802, 381] width 672 height 574
drag, startPoint x: 831, startPoint y: 57, endPoint x: 824, endPoint y: 88, distance: 31.8
click at [824, 81] on div "Custom Code .ghBhC1tZdl HTML/Liquid CSS Script" at bounding box center [762, 59] width 692 height 42
click at [812, 260] on div "const link = document . createElement ( 'link' ) ; link . rel = 'stylesheet' ; …" at bounding box center [802, 381] width 672 height 574
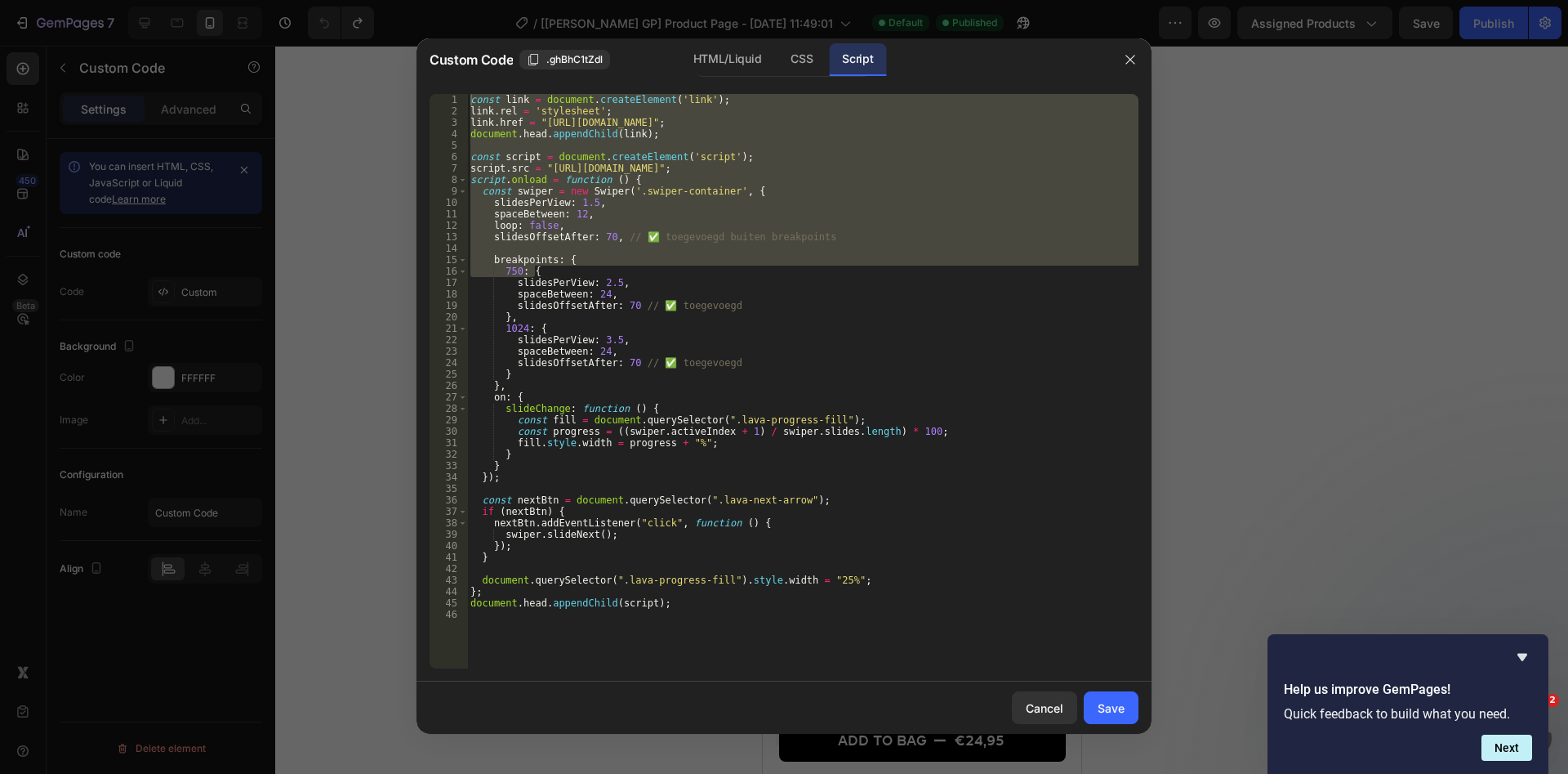
type textarea "breakpoints: {"
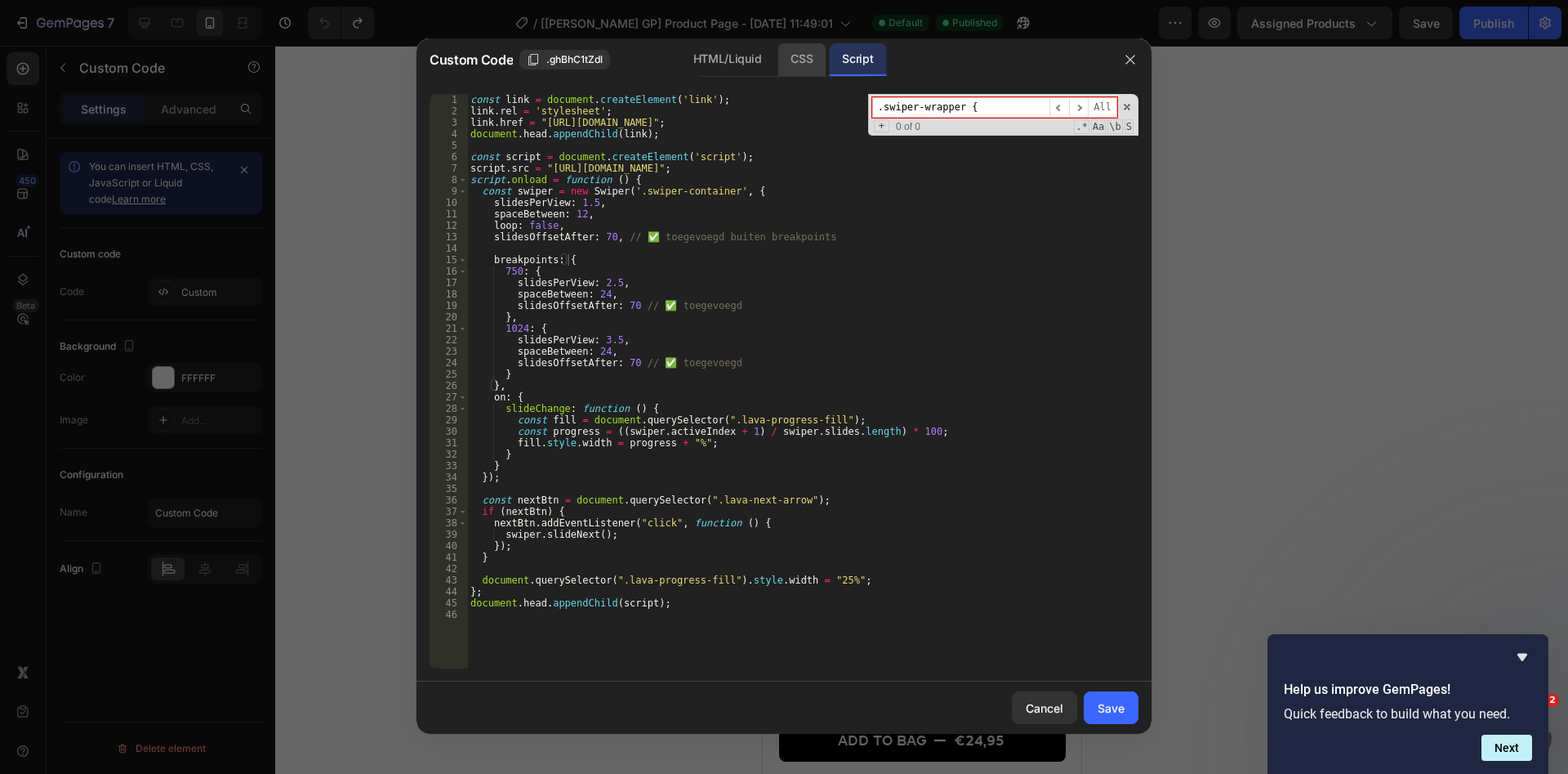
type input ".swiper-wrapper {"
click at [790, 52] on div "CSS" at bounding box center [801, 60] width 48 height 33
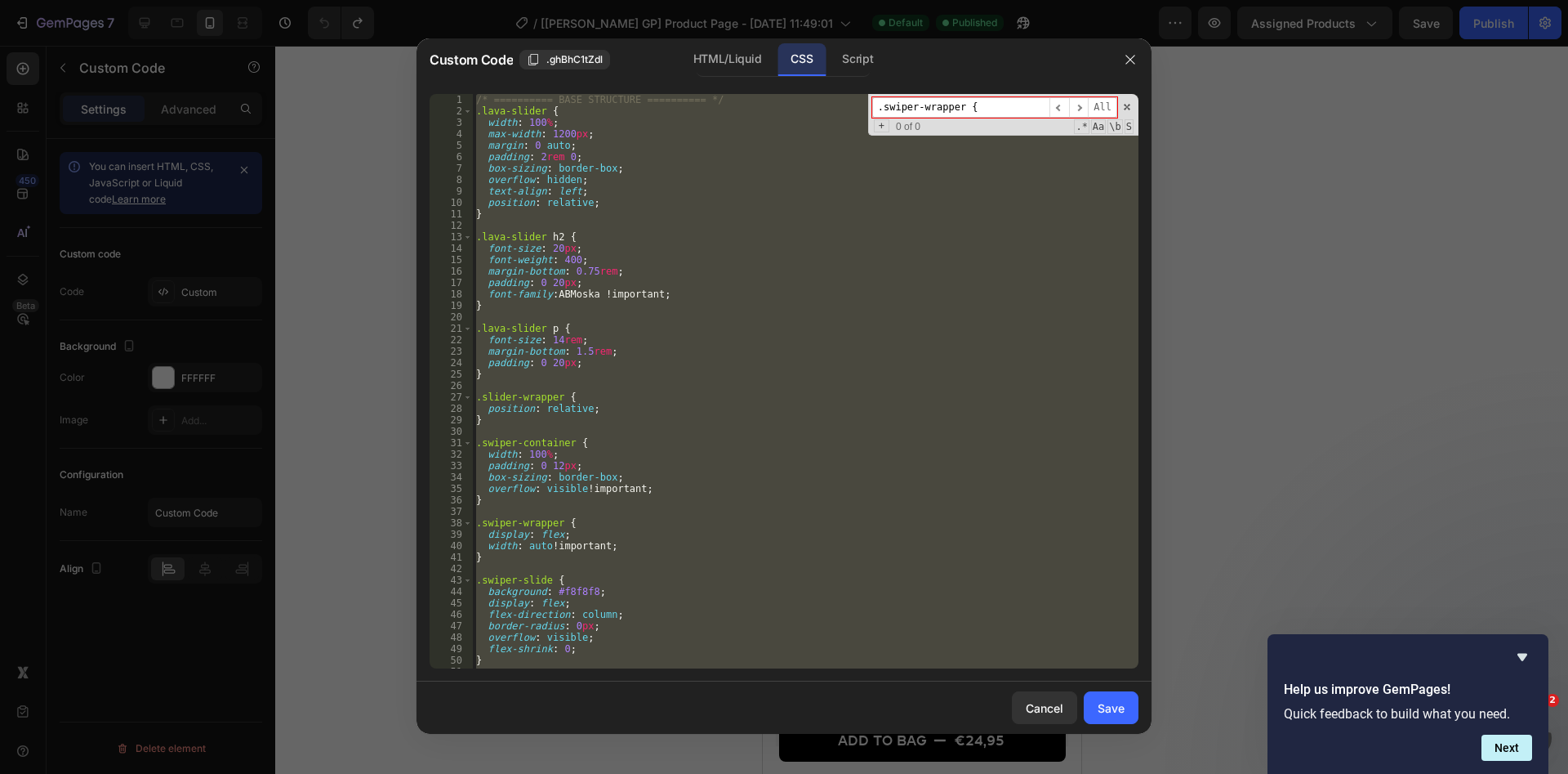
click at [883, 248] on div "/* ========== BASE STRUCTURE ========== */ .lava-slider { width : 100 % ; max-w…" at bounding box center [806, 381] width 666 height 574
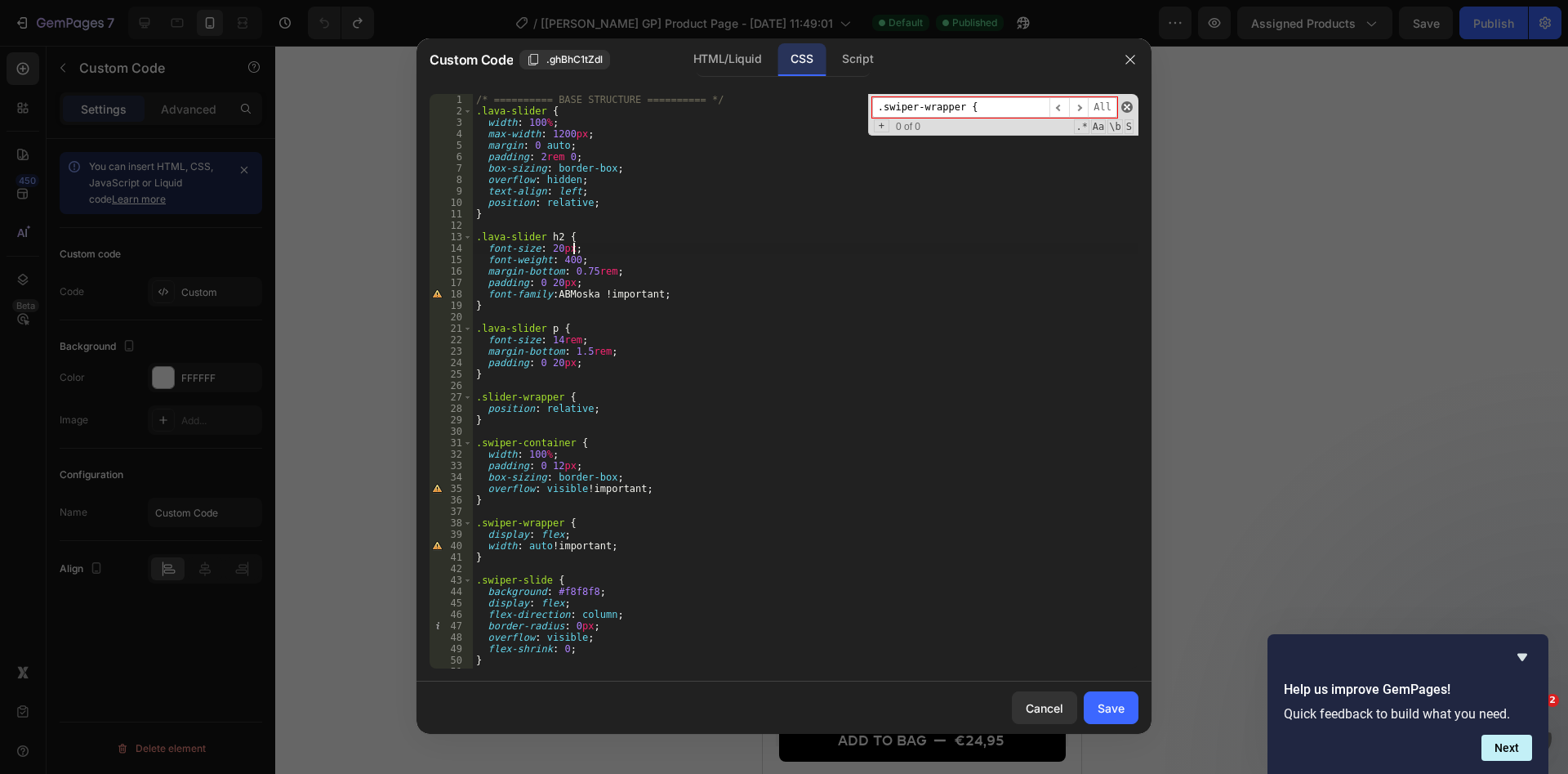
click at [1125, 103] on span at bounding box center [1126, 106] width 11 height 11
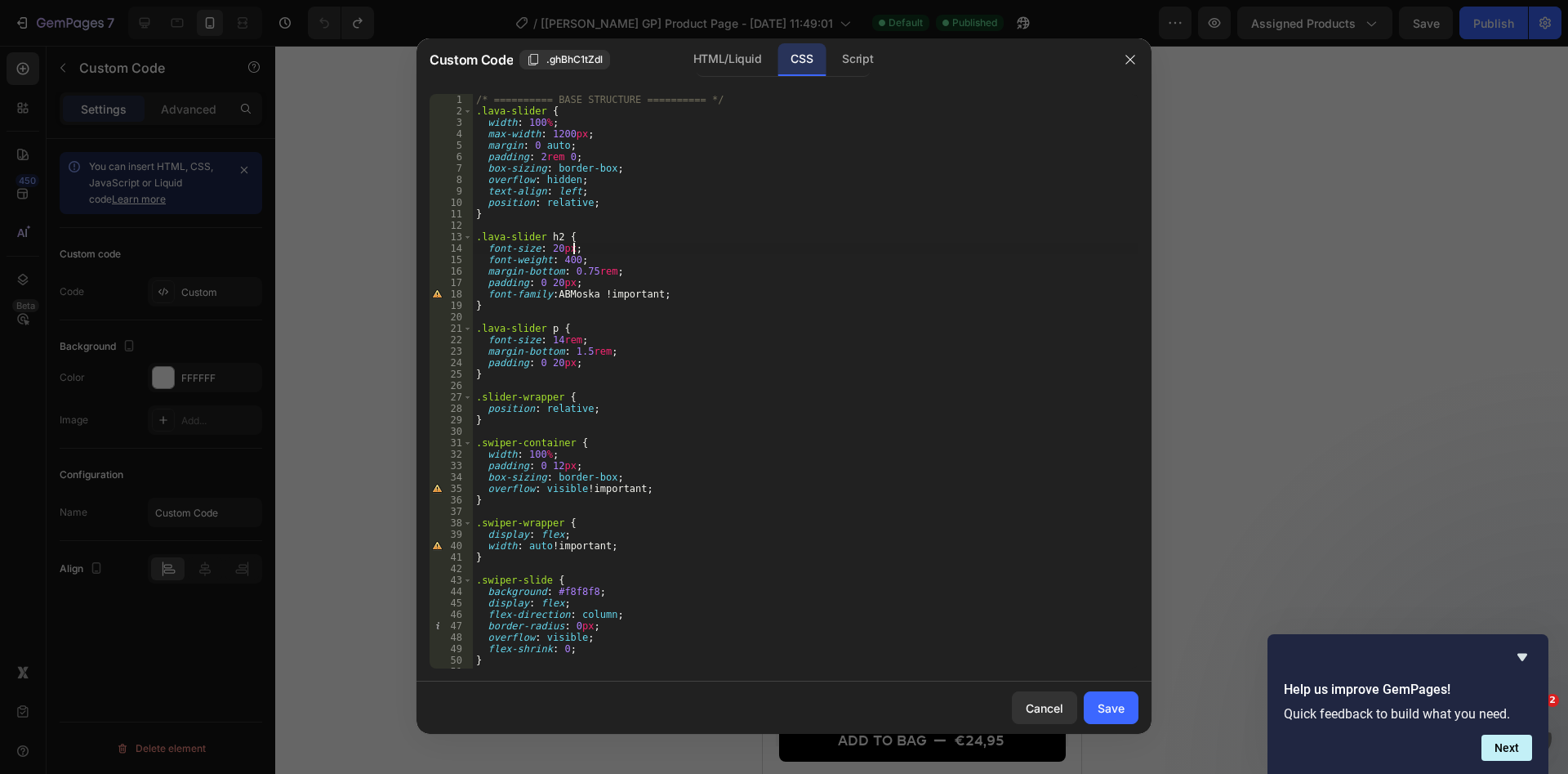
click at [735, 344] on div "/* ========== BASE STRUCTURE ========== */ .lava-slider { width : 100 % ; max-w…" at bounding box center [806, 393] width 666 height 598
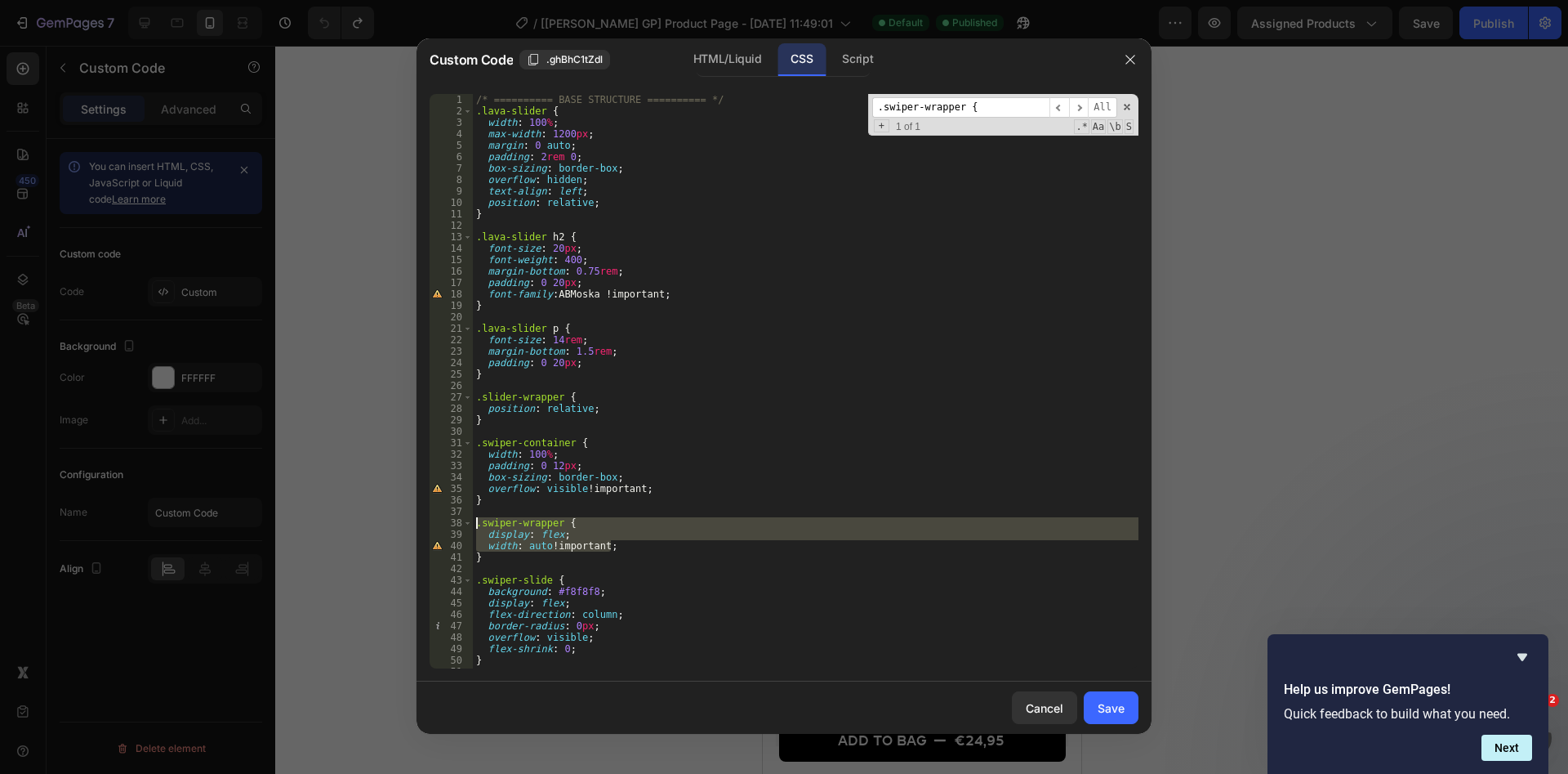
drag, startPoint x: 658, startPoint y: 547, endPoint x: 472, endPoint y: 522, distance: 187.7
click at [473, 522] on div "/* ========== BASE STRUCTURE ========== */ .lava-slider { width : 100 % ; max-w…" at bounding box center [806, 381] width 666 height 574
type textarea ".swiper-wrapper { display: flex;"
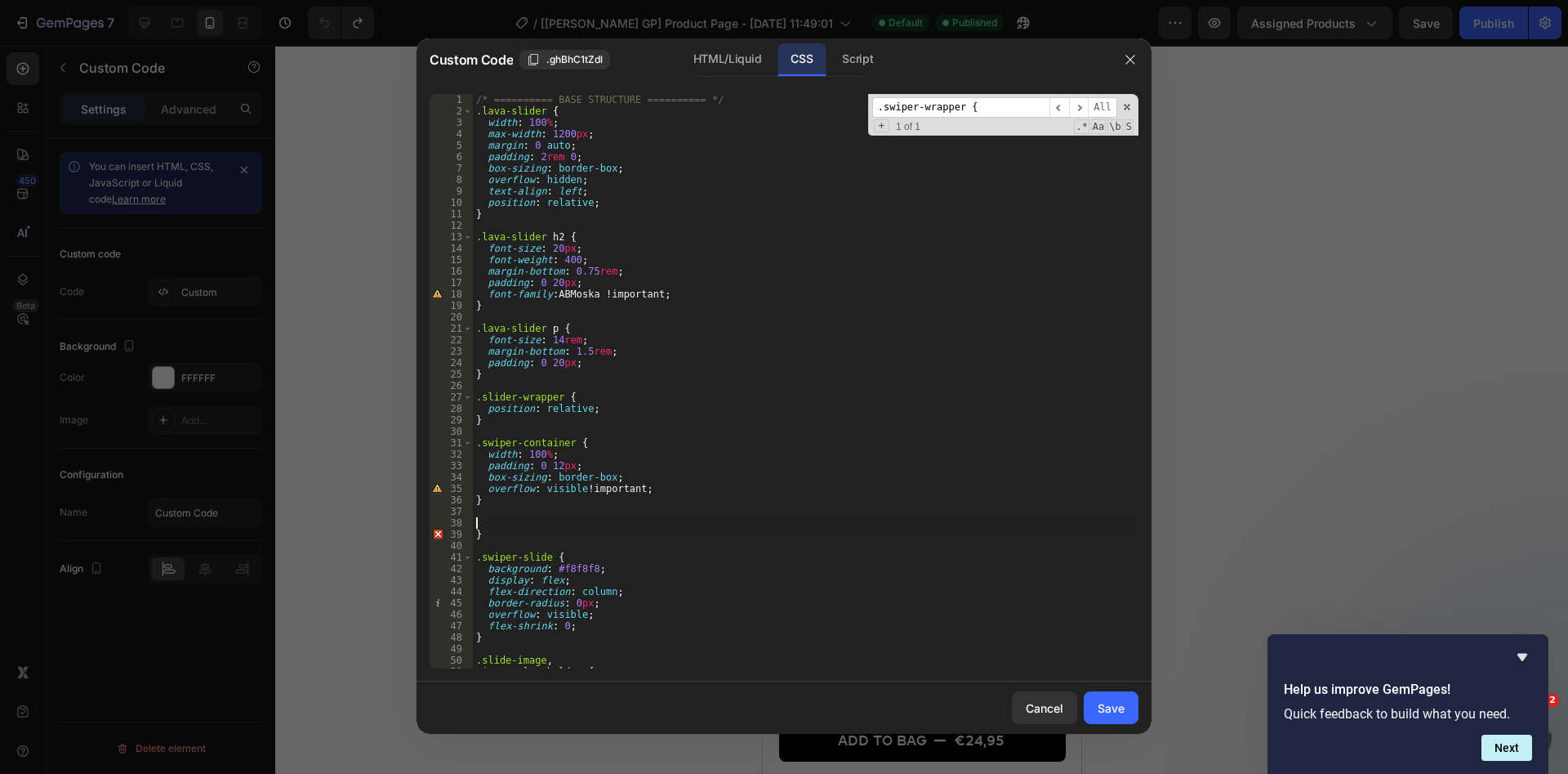
click at [488, 530] on div "/* ========== BASE STRUCTURE ========== */ .lava-slider { width : 100 % ; max-w…" at bounding box center [806, 393] width 666 height 598
type textarea "}"
drag, startPoint x: 864, startPoint y: 52, endPoint x: 869, endPoint y: 67, distance: 15.8
click at [864, 53] on div "Script" at bounding box center [857, 60] width 57 height 33
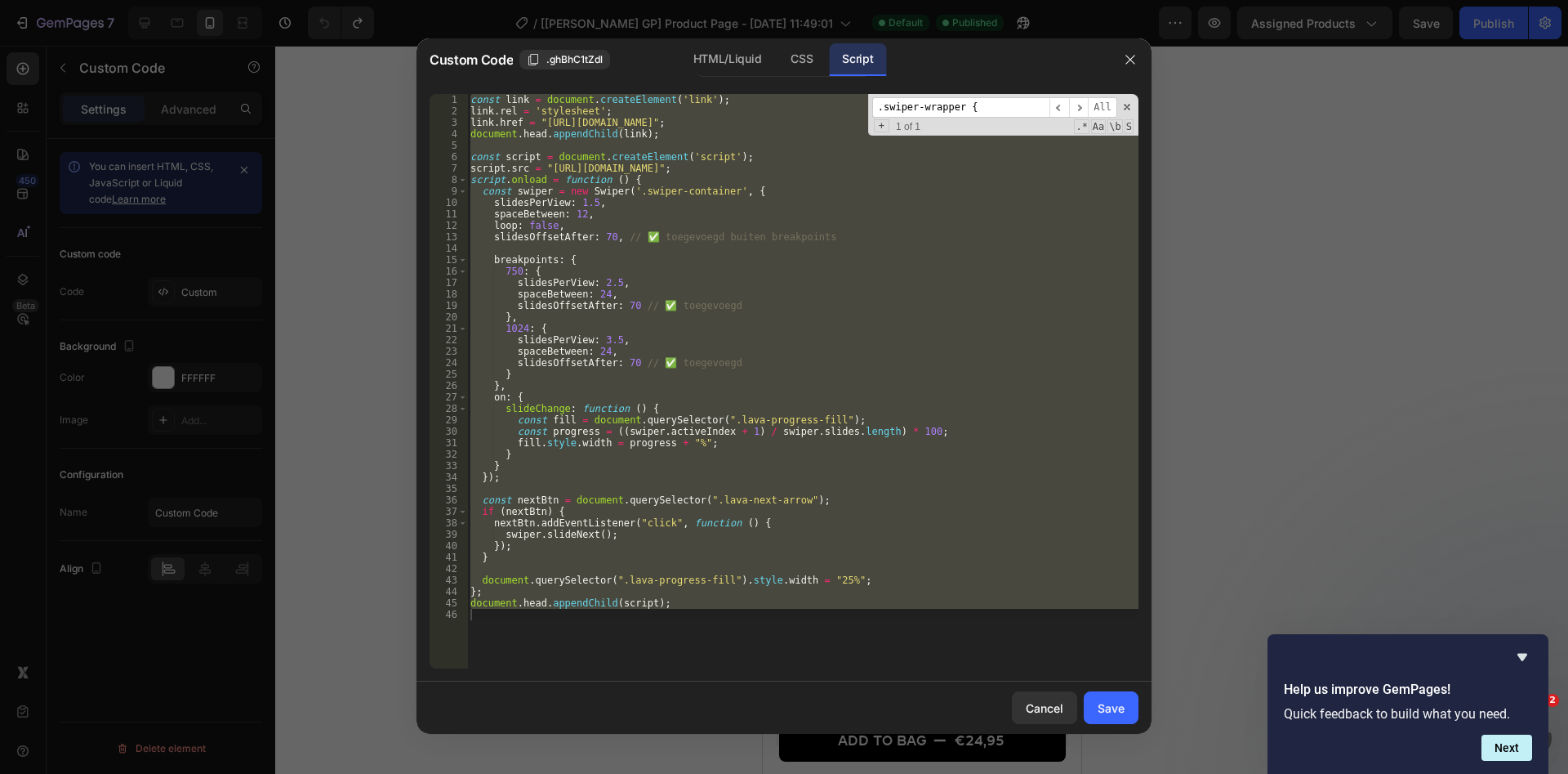
click at [924, 288] on div "const link = document . createElement ( 'link' ) ; link . rel = 'stylesheet' ; …" at bounding box center [802, 381] width 672 height 574
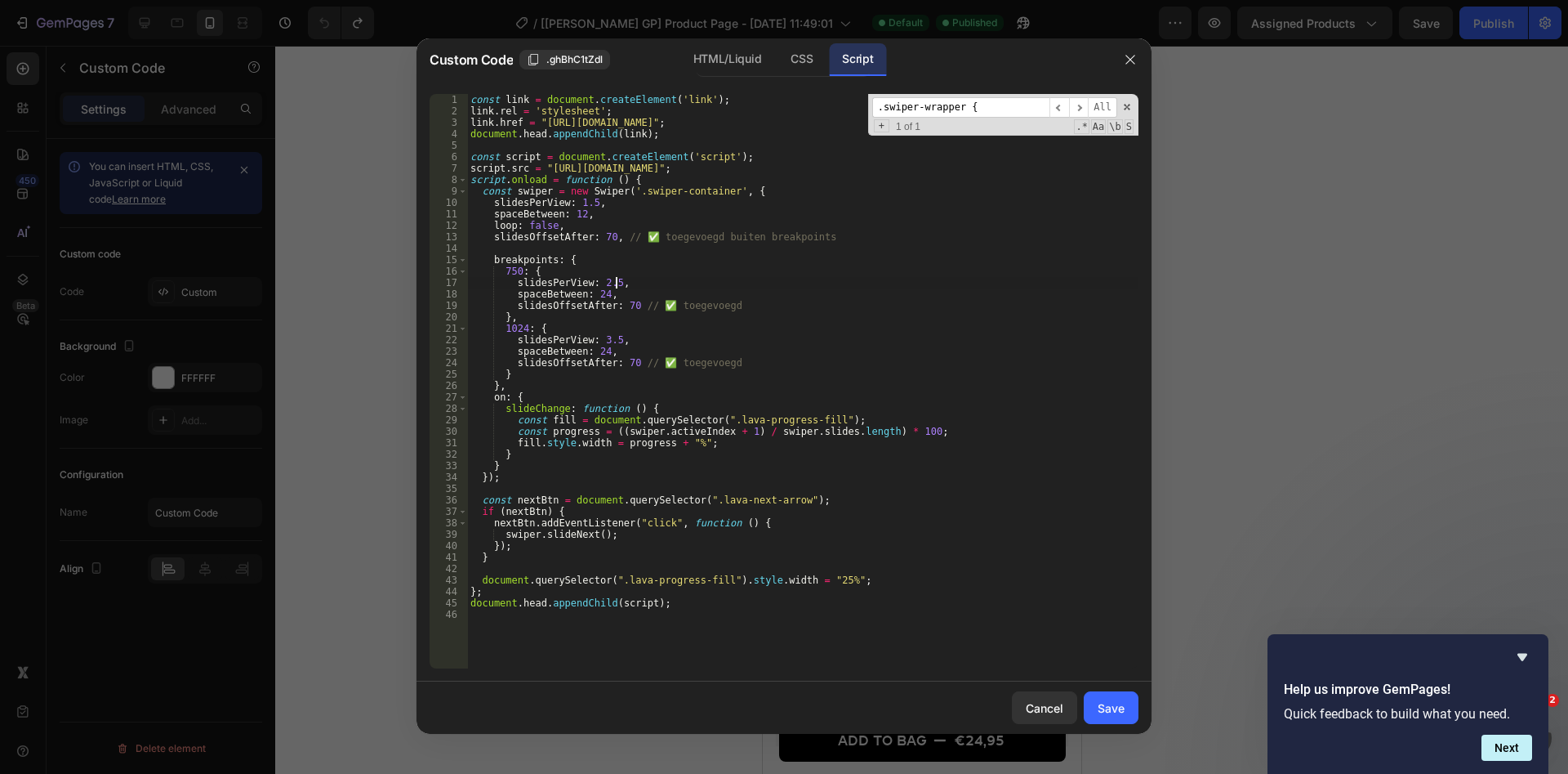
click at [599, 240] on div "const link = document . createElement ( 'link' ) ; link . rel = 'stylesheet' ; …" at bounding box center [802, 393] width 672 height 598
click at [619, 304] on div "const link = document . createElement ( 'link' ) ; link . rel = 'stylesheet' ; …" at bounding box center [802, 393] width 672 height 598
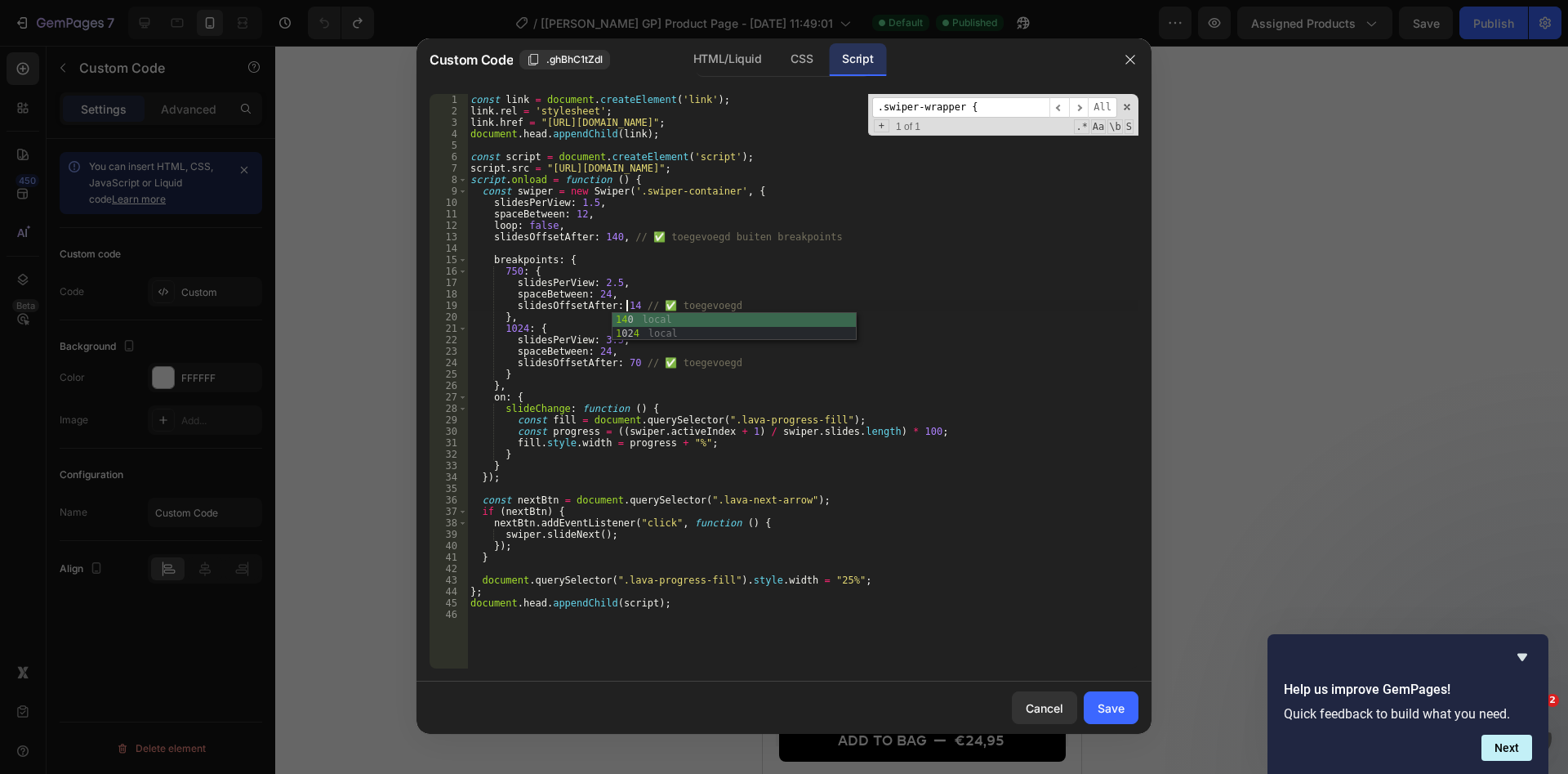
scroll to position [0, 13]
click at [625, 365] on div "const link = document . createElement ( 'link' ) ; link . rel = 'stylesheet' ; …" at bounding box center [802, 393] width 672 height 598
type textarea "slidesOffsetAfter: 140 // ✅ toegevoegd"
click at [1106, 699] on button "Save" at bounding box center [1111, 707] width 54 height 33
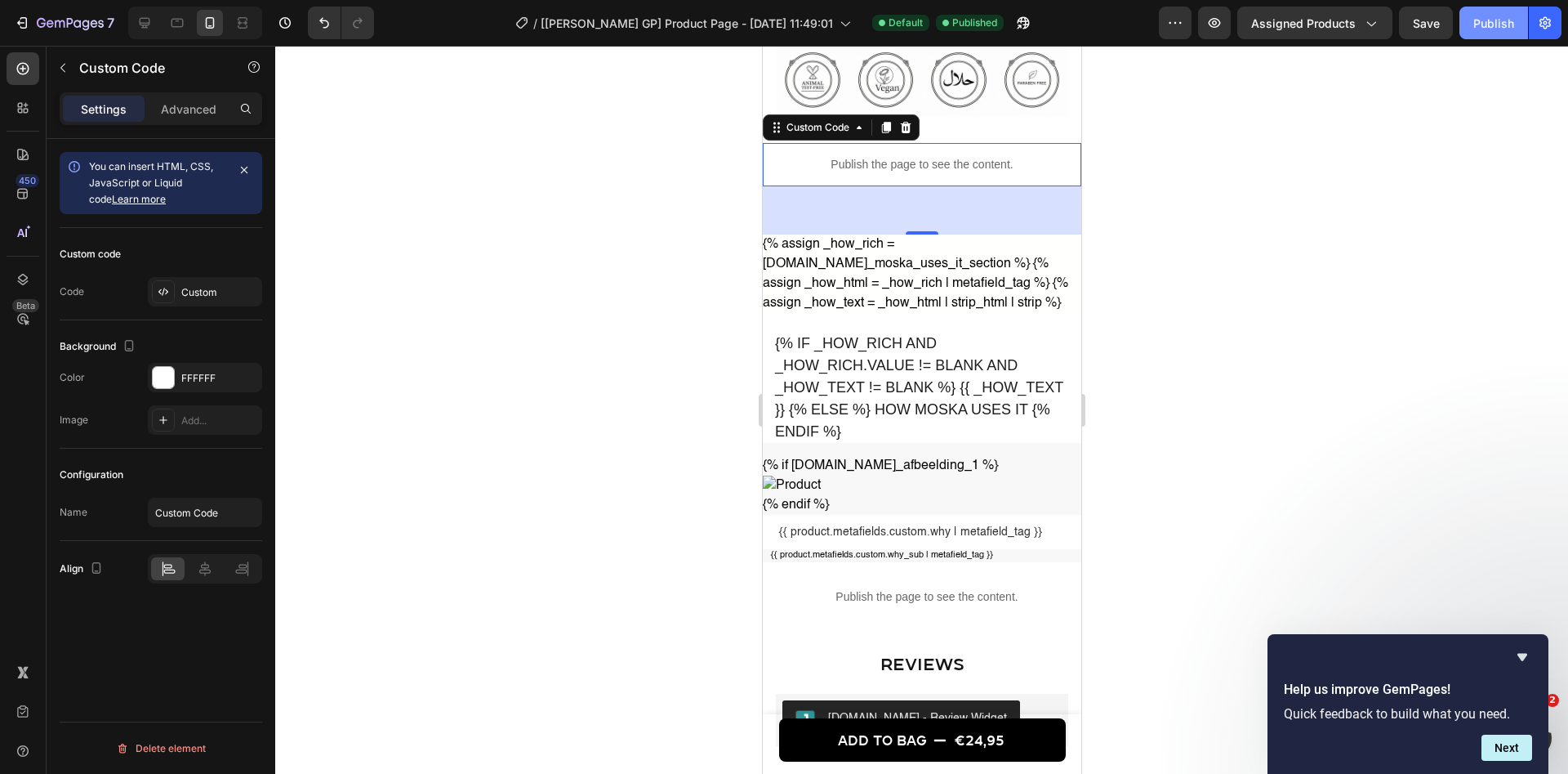
click at [1482, 16] on div "Publish" at bounding box center [1493, 23] width 41 height 17
click at [317, 22] on icon "Undo/Redo" at bounding box center [324, 22] width 16 height 16
click at [220, 289] on div "Custom" at bounding box center [220, 292] width 77 height 15
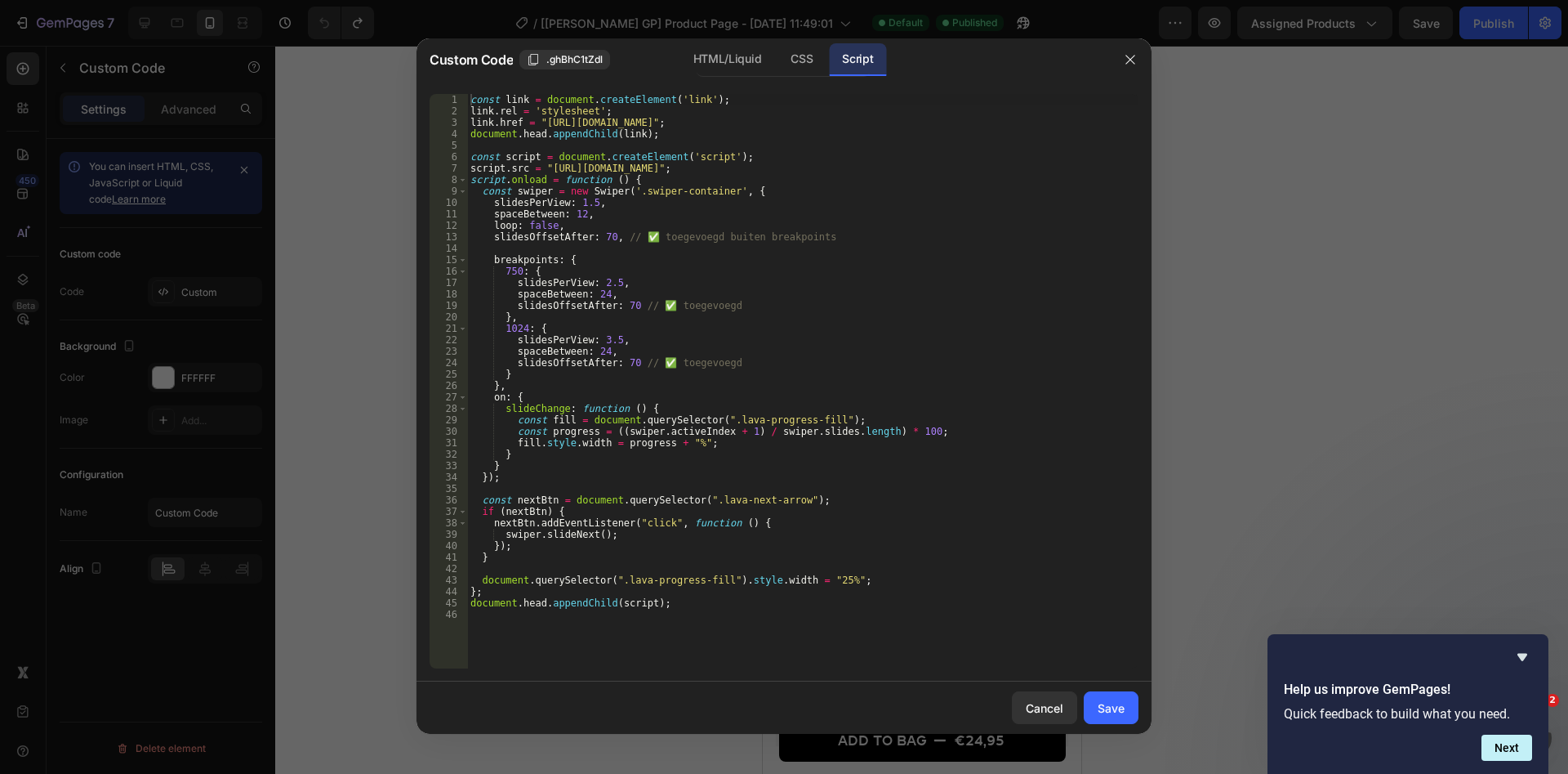
click at [599, 232] on div "const link = document . createElement ( 'link' ) ; link . rel = 'stylesheet' ; …" at bounding box center [802, 393] width 672 height 598
click at [614, 233] on div "const link = document . createElement ( 'link' ) ; link . rel = 'stylesheet' ; …" at bounding box center [802, 393] width 672 height 598
click at [622, 304] on div "const link = document . createElement ( 'link' ) ; link . rel = 'stylesheet' ; …" at bounding box center [802, 393] width 672 height 598
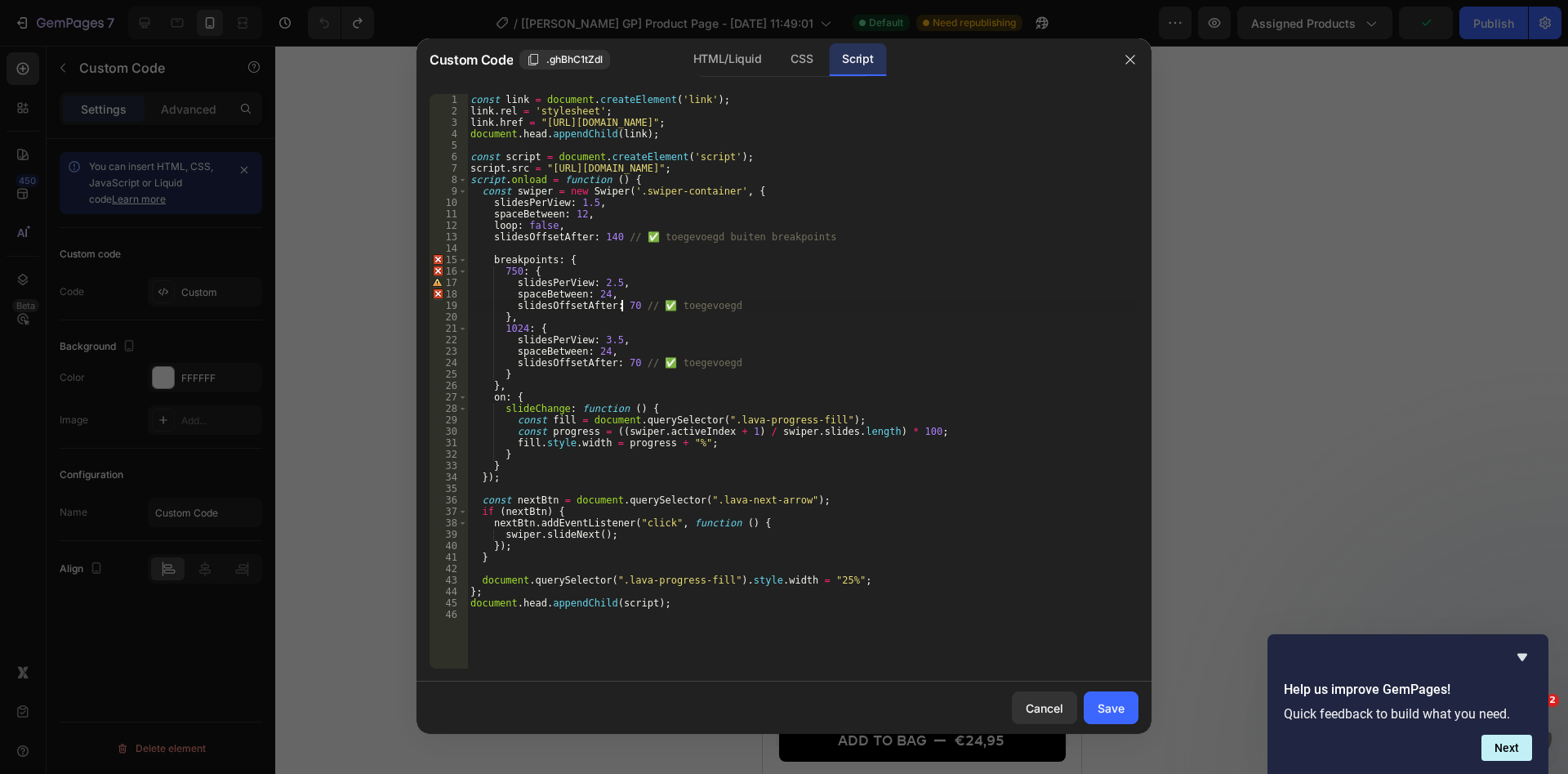
click at [622, 304] on div "const link = document . createElement ( 'link' ) ; link . rel = 'stylesheet' ; …" at bounding box center [802, 393] width 672 height 598
click at [624, 302] on div "const link = document . createElement ( 'link' ) ; link . rel = 'stylesheet' ; …" at bounding box center [802, 393] width 672 height 598
click at [625, 305] on div "const link = document . createElement ( 'link' ) ; link . rel = 'stylesheet' ; …" at bounding box center [802, 393] width 672 height 598
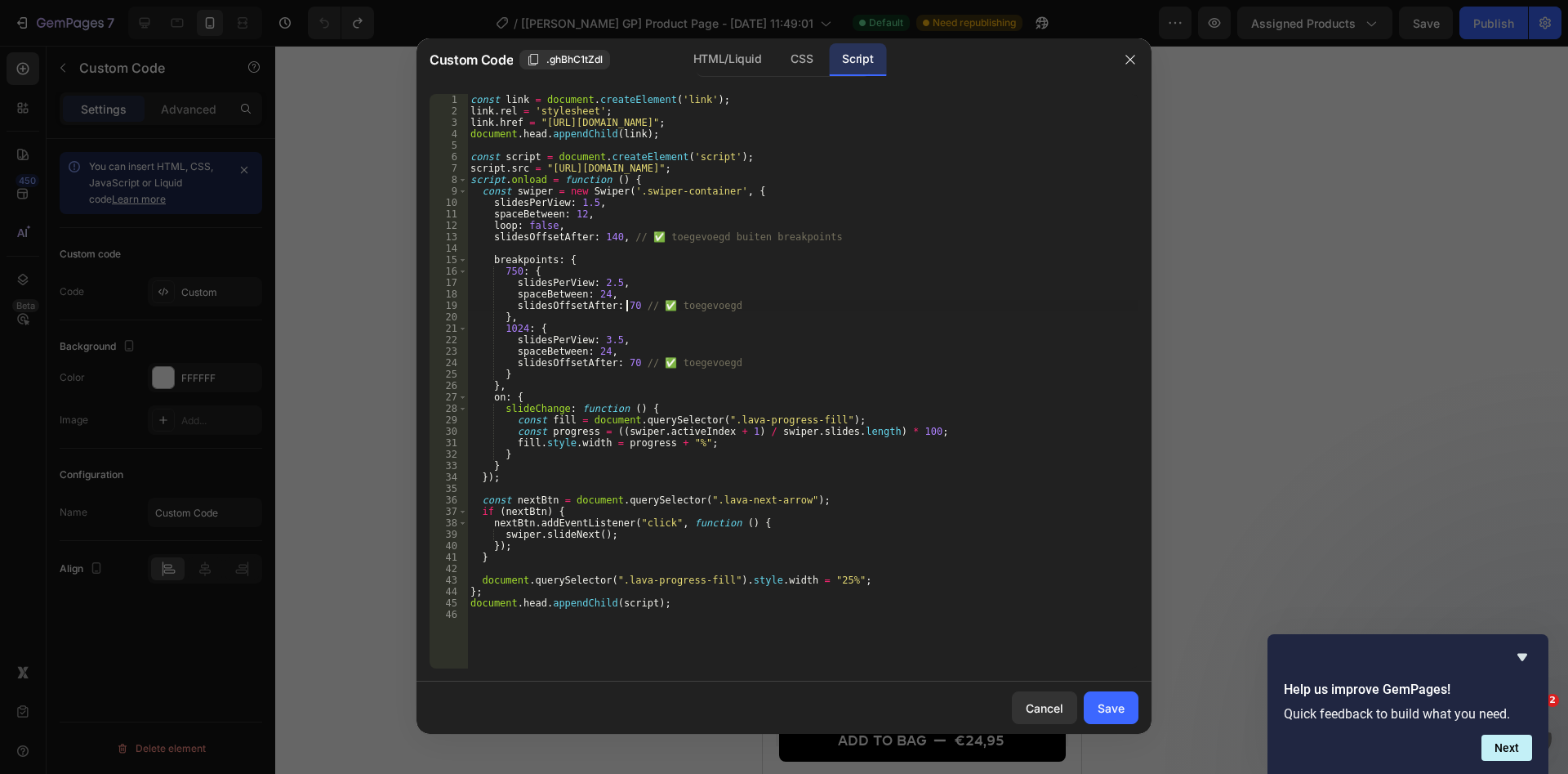
click at [625, 305] on div "const link = document . createElement ( 'link' ) ; link . rel = 'stylesheet' ; …" at bounding box center [802, 393] width 672 height 598
click at [621, 361] on div "const link = document . createElement ( 'link' ) ; link . rel = 'stylesheet' ; …" at bounding box center [802, 393] width 672 height 598
type textarea "slidesOffsetAfter: 140 // ✅ toegevoegd"
click at [1119, 710] on div "Save" at bounding box center [1111, 708] width 27 height 17
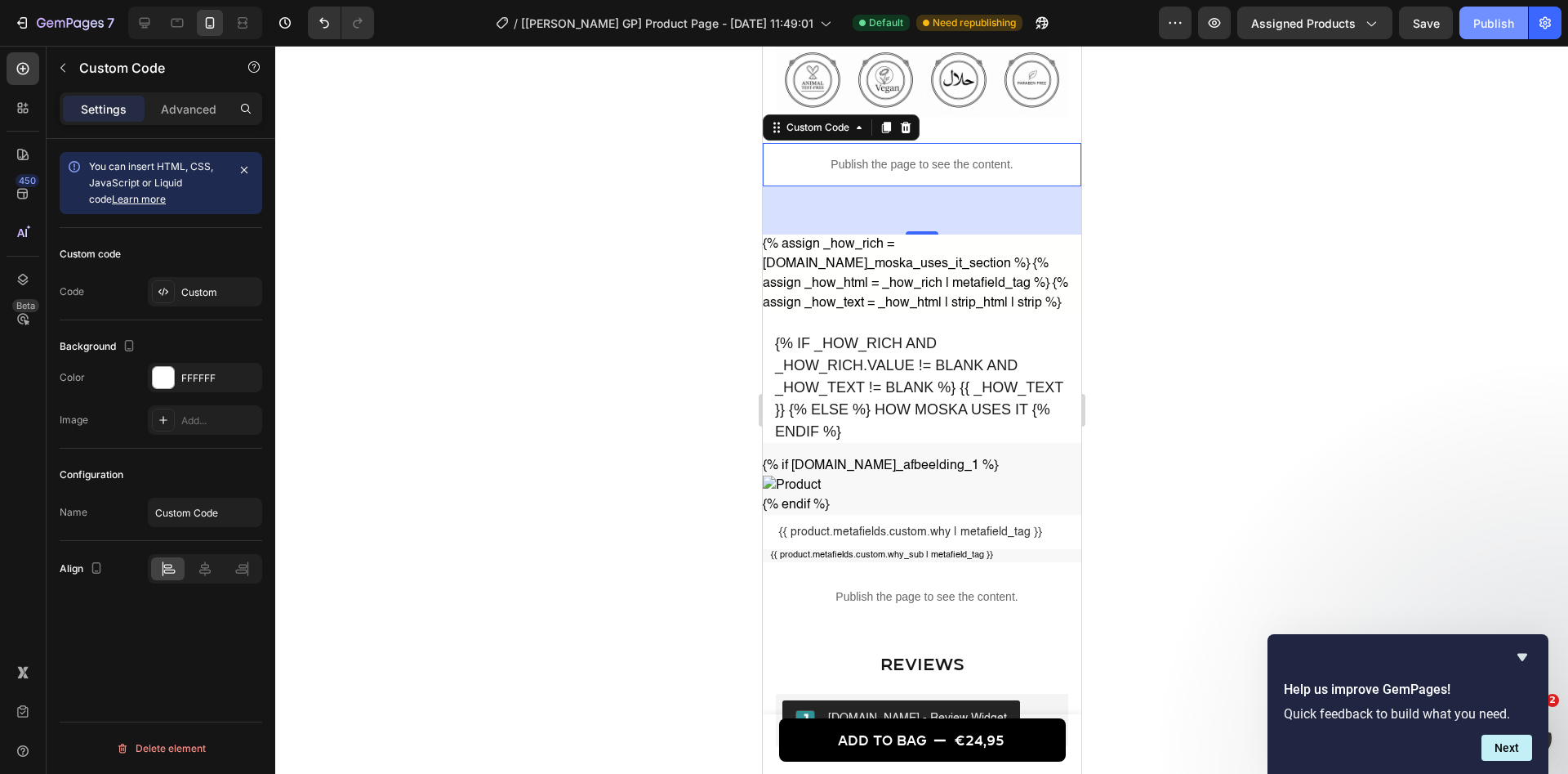
click at [1495, 10] on button "Publish" at bounding box center [1493, 23] width 68 height 33
click at [329, 13] on button "Undo/Redo" at bounding box center [324, 23] width 33 height 33
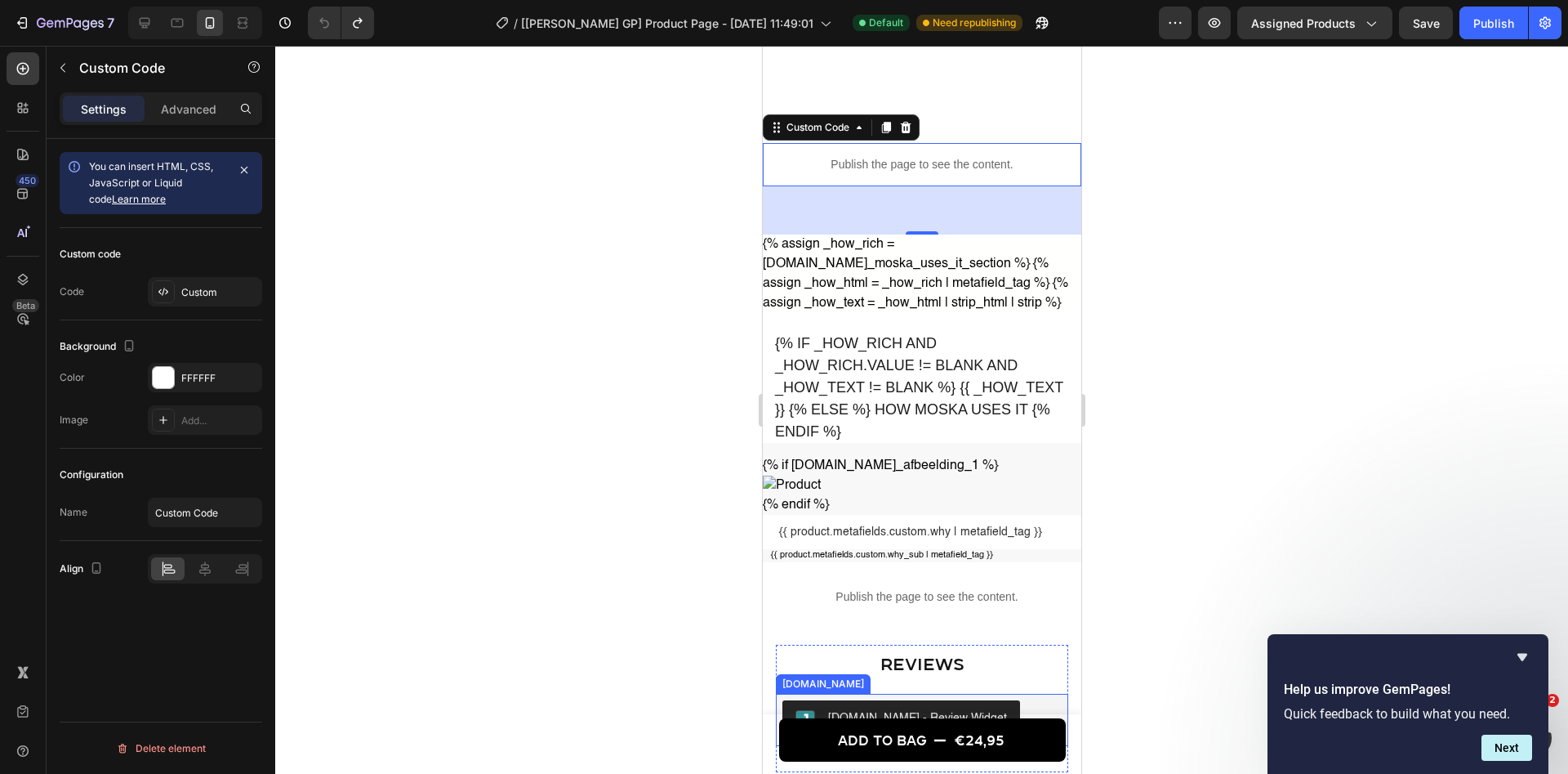
scroll to position [2042, 0]
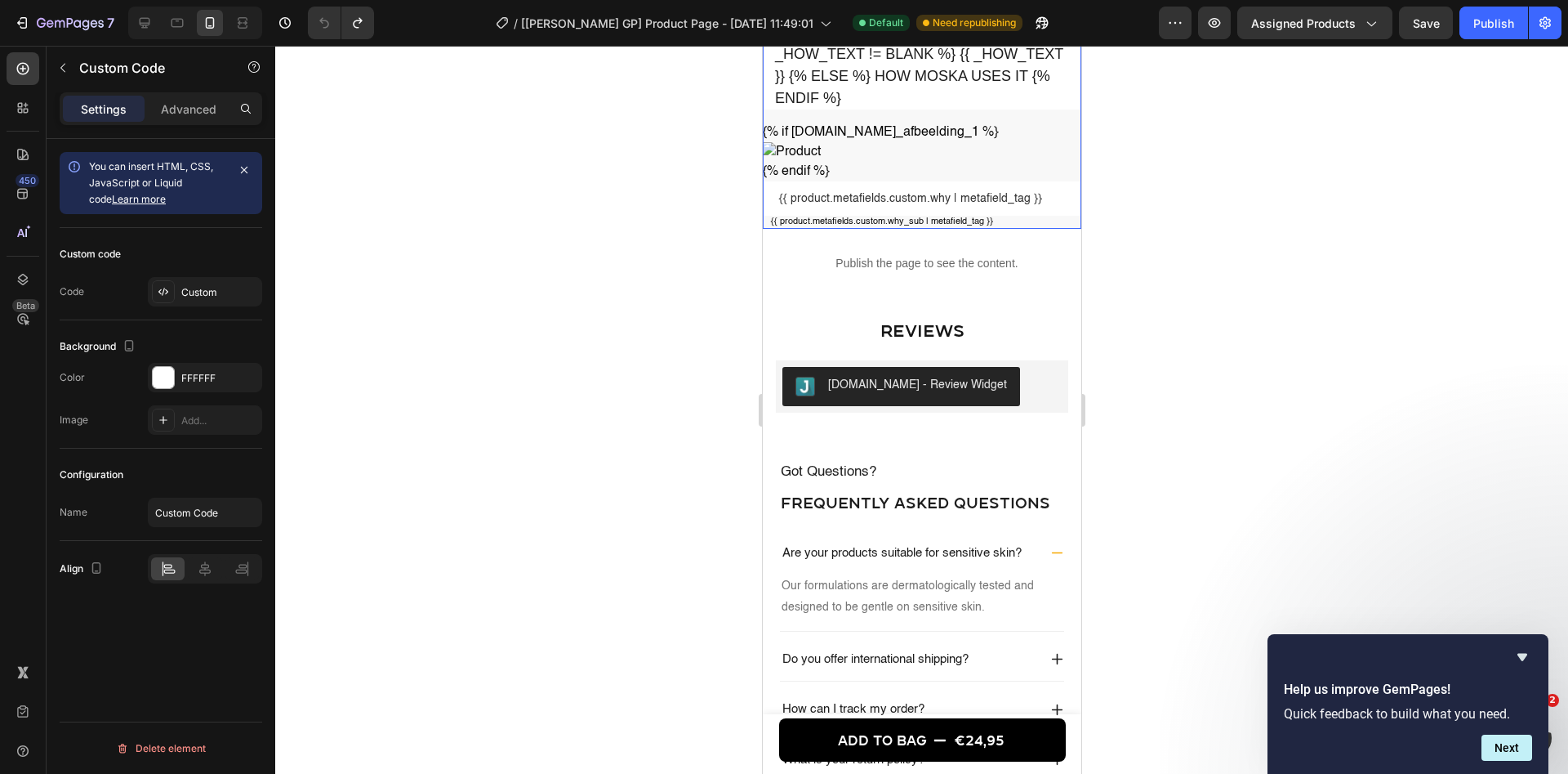
click at [876, 140] on div "{% if _how_rich and _how_rich.value != blank and _how_text != blank %} {{ _how_…" at bounding box center [921, 104] width 318 height 250
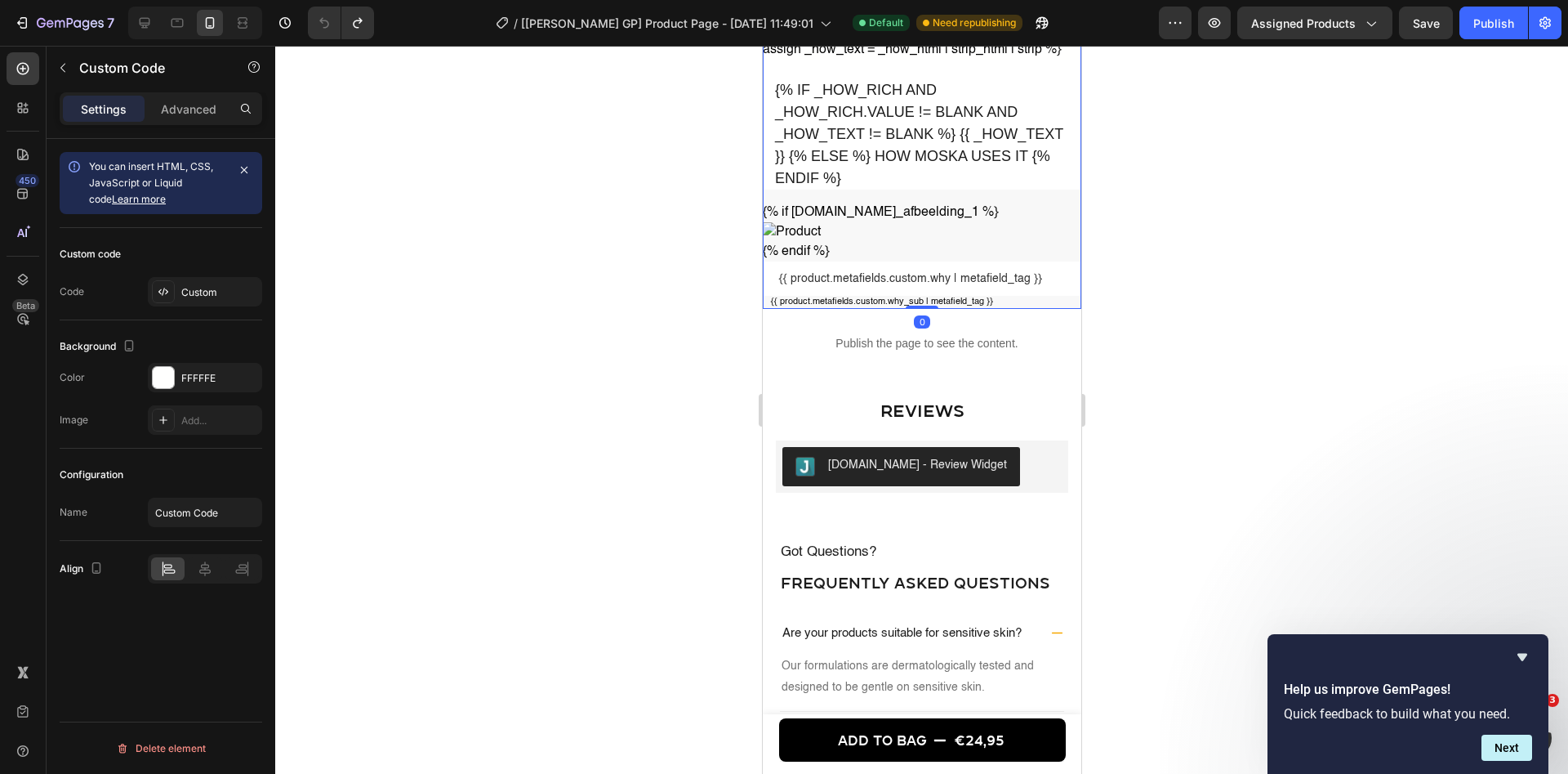
scroll to position [1875, 0]
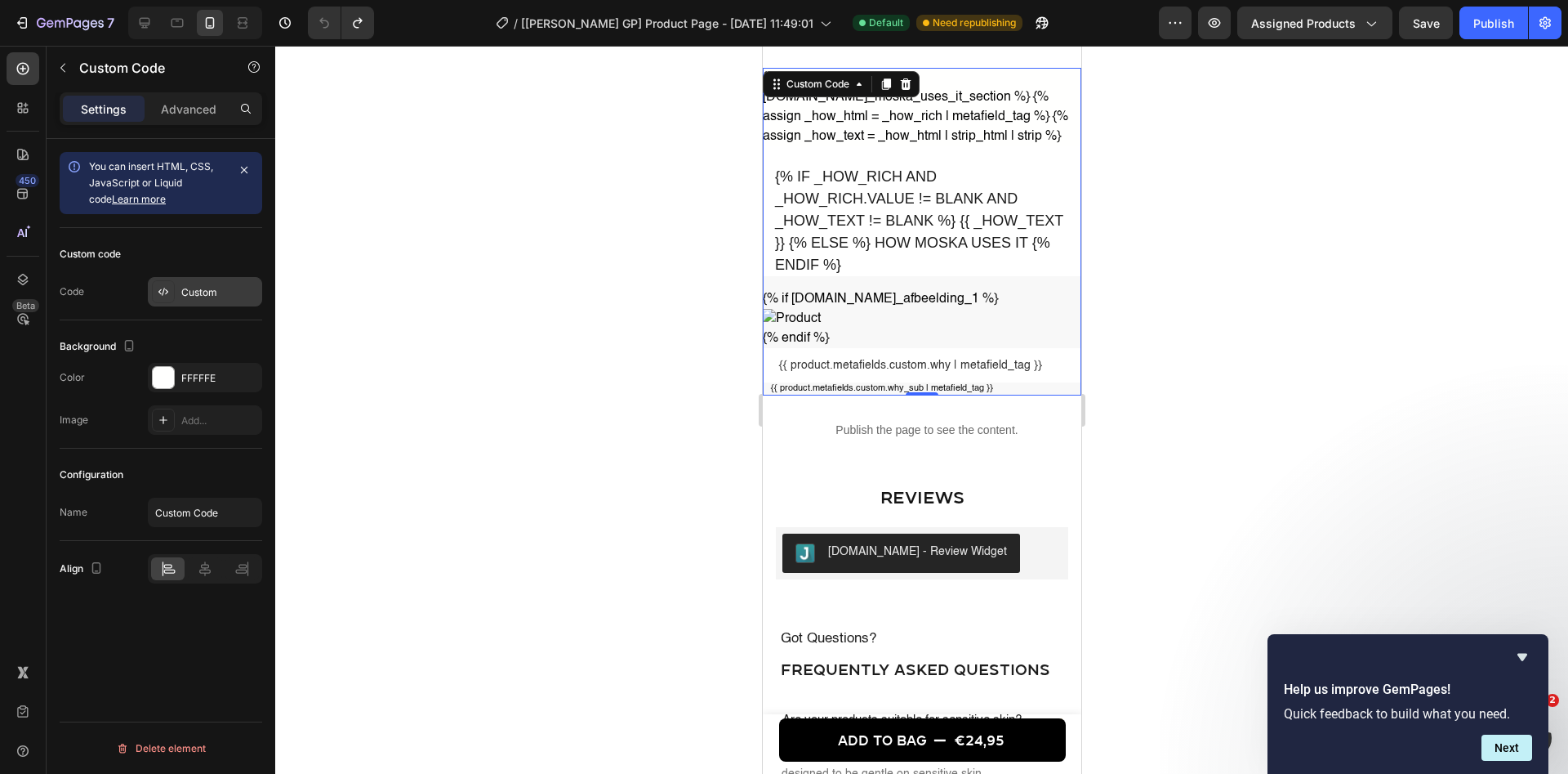
click at [229, 294] on div "Custom" at bounding box center [220, 292] width 77 height 15
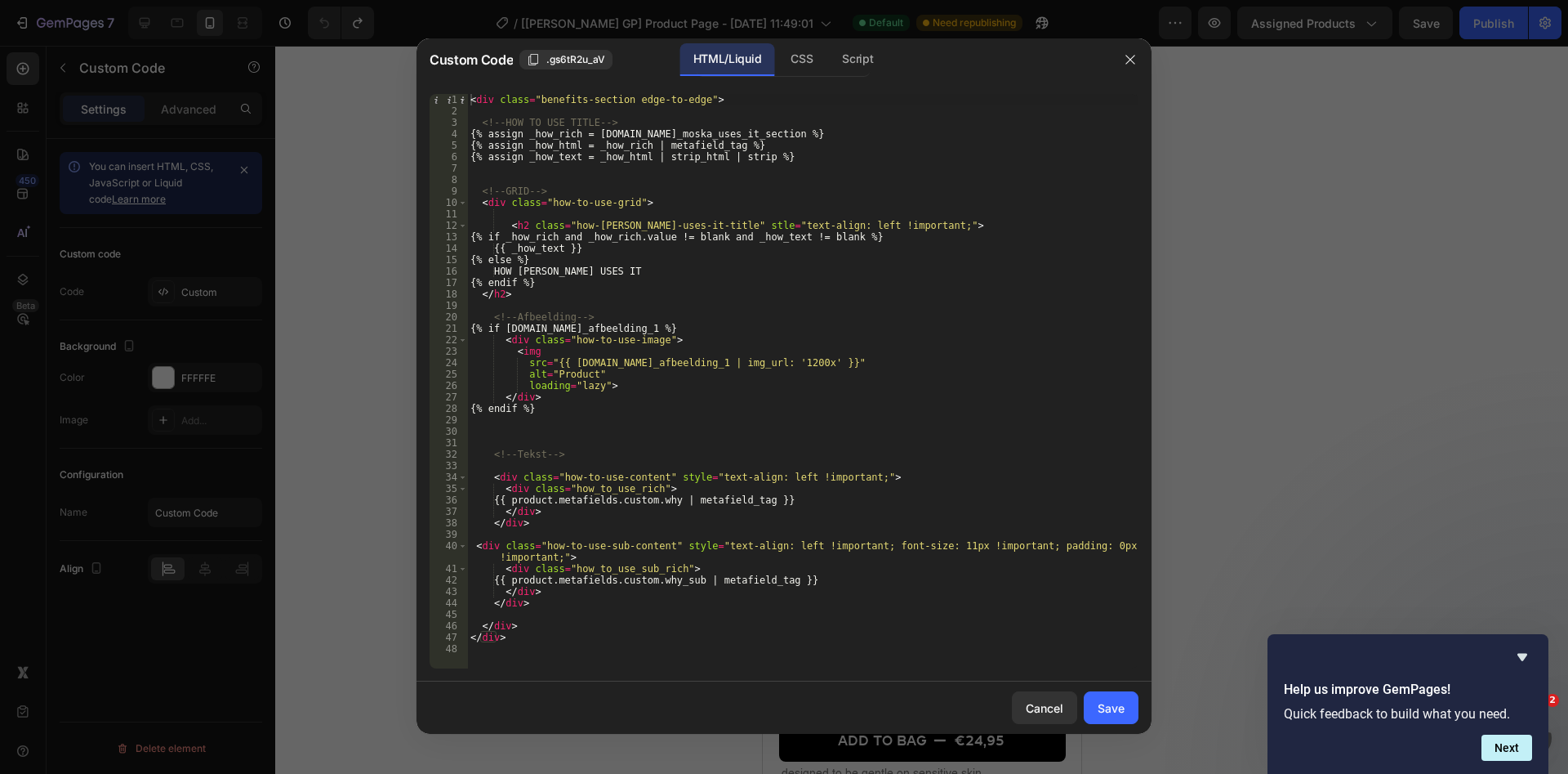
type textarea "{% endif %}"
click at [723, 408] on div "< div class = "benefits-section edge-to-edge" > <!-- HOW TO USE TITLE --> {% as…" at bounding box center [802, 393] width 672 height 598
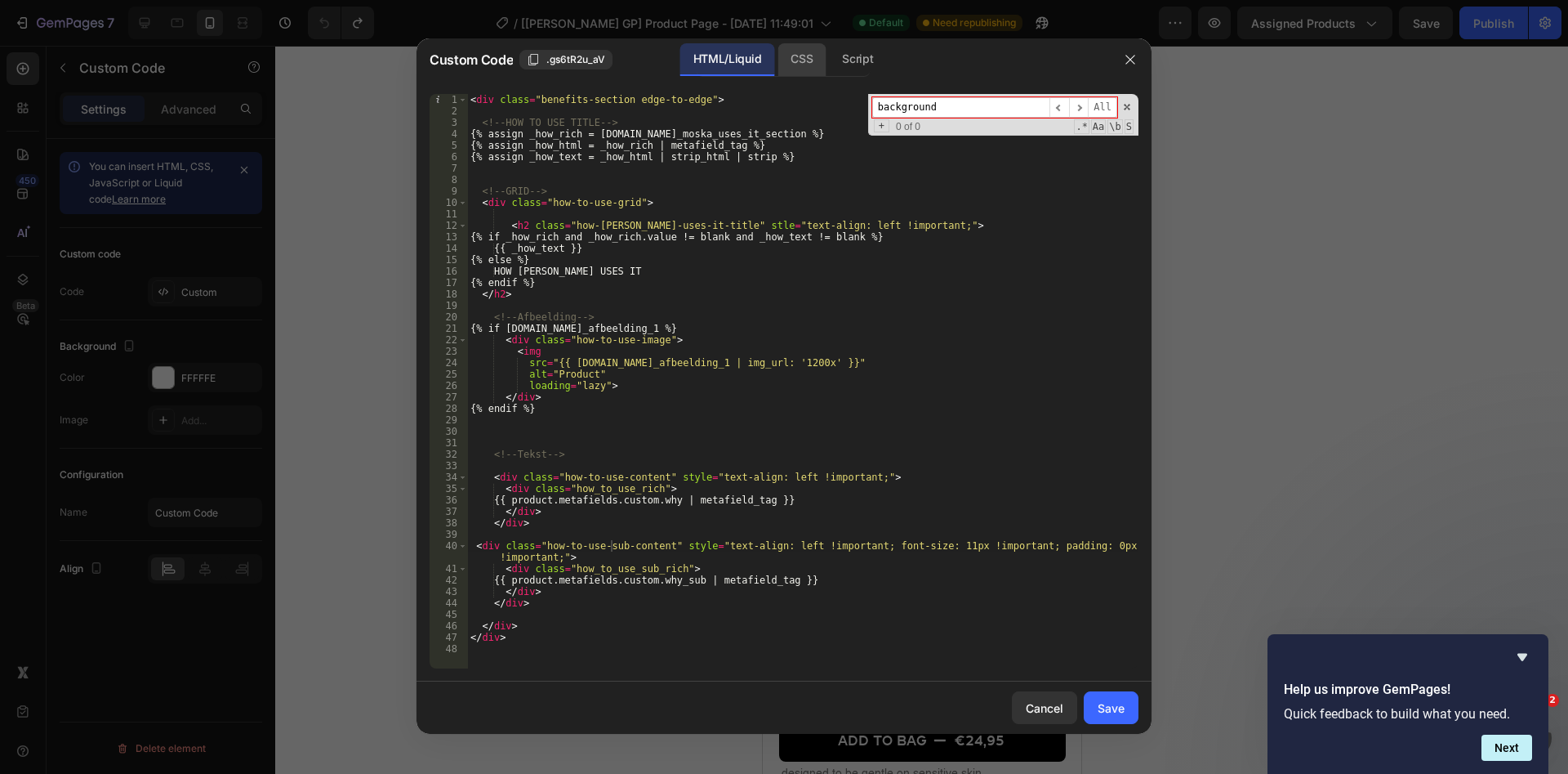
type input "background"
click at [807, 48] on div "CSS" at bounding box center [801, 60] width 48 height 33
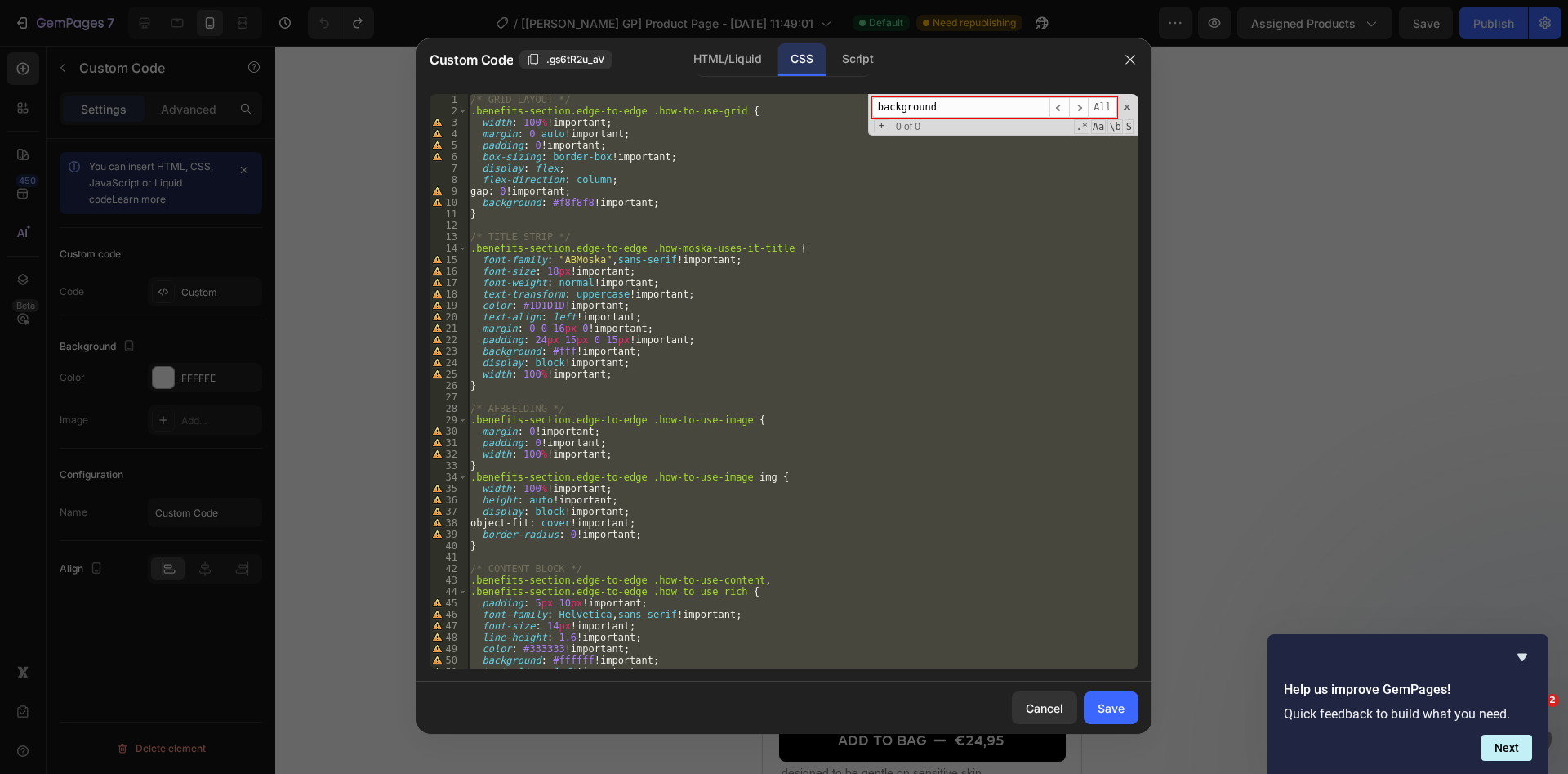
click at [875, 140] on div "/* GRID LAYOUT */ .benefits-section.edge-to-edge .how-to-use-grid { width : 100…" at bounding box center [802, 381] width 672 height 574
type textarea "margin: 0 auto !important;"
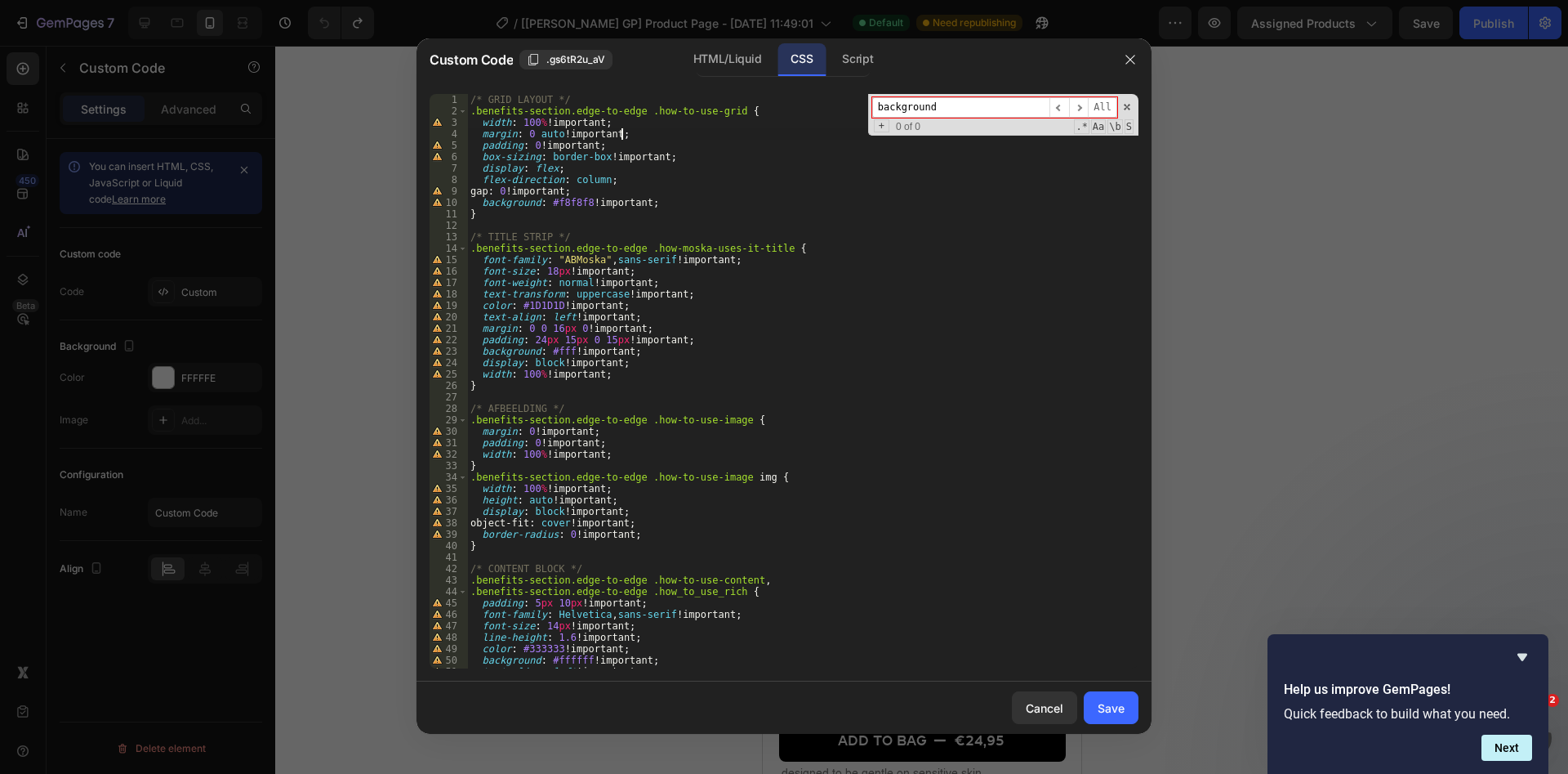
click at [1005, 107] on input "background" at bounding box center [960, 107] width 177 height 21
type input "background"
click at [1079, 99] on span "​" at bounding box center [1079, 107] width 20 height 21
click at [1061, 99] on span "​" at bounding box center [1059, 107] width 20 height 21
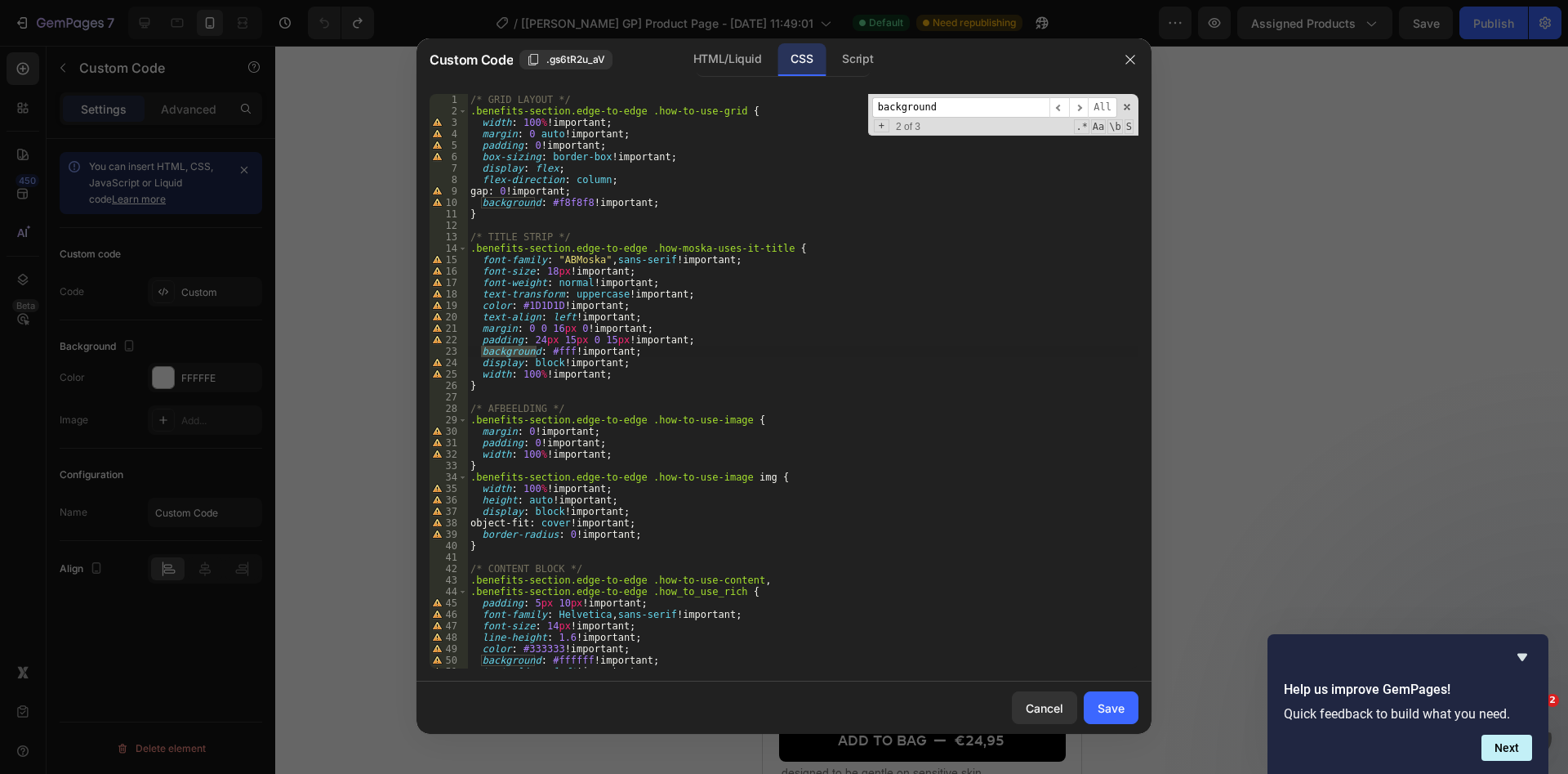
click at [579, 202] on div "/* GRID LAYOUT */ .benefits-section.edge-to-edge .how-to-use-grid { width : 100…" at bounding box center [802, 393] width 672 height 598
type textarea "background: transparant !important;"
click at [1122, 707] on div "Save" at bounding box center [1111, 708] width 27 height 17
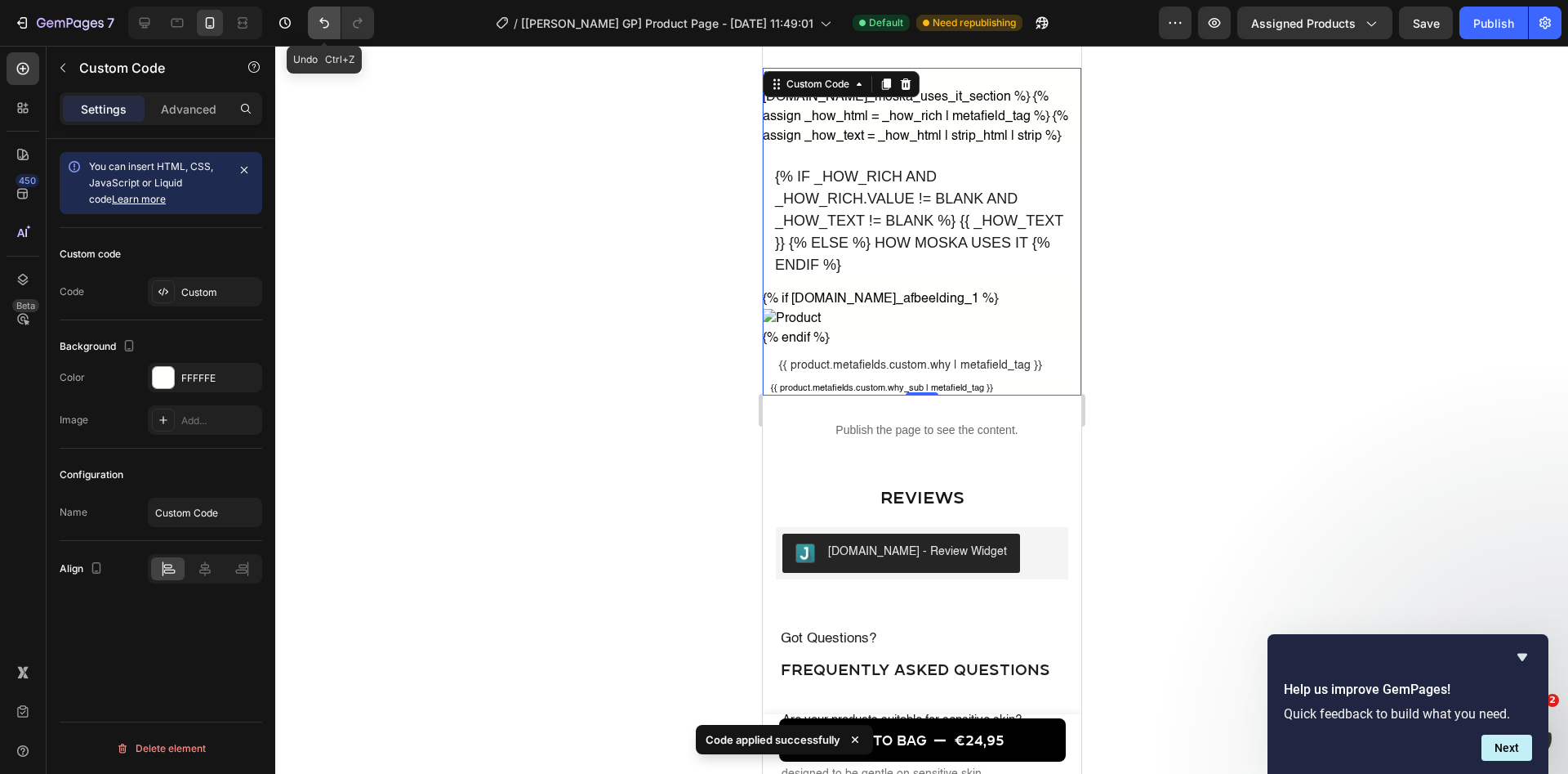
click at [328, 26] on icon "Undo/Redo" at bounding box center [323, 23] width 10 height 10
click at [363, 21] on icon "Undo/Redo" at bounding box center [357, 22] width 16 height 16
click at [1490, 23] on div "Publish" at bounding box center [1493, 23] width 41 height 17
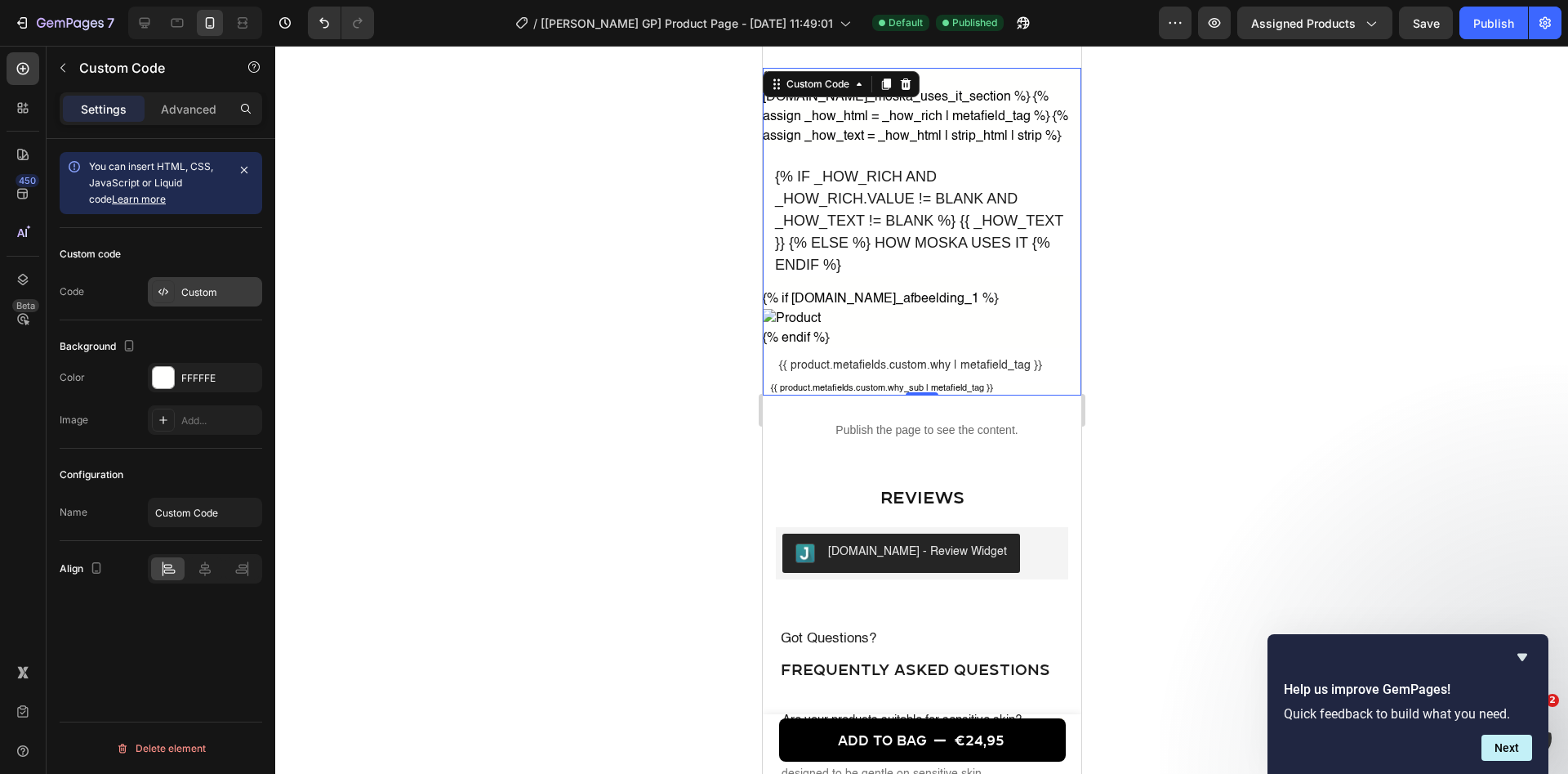
click at [194, 297] on div "Custom" at bounding box center [220, 292] width 77 height 15
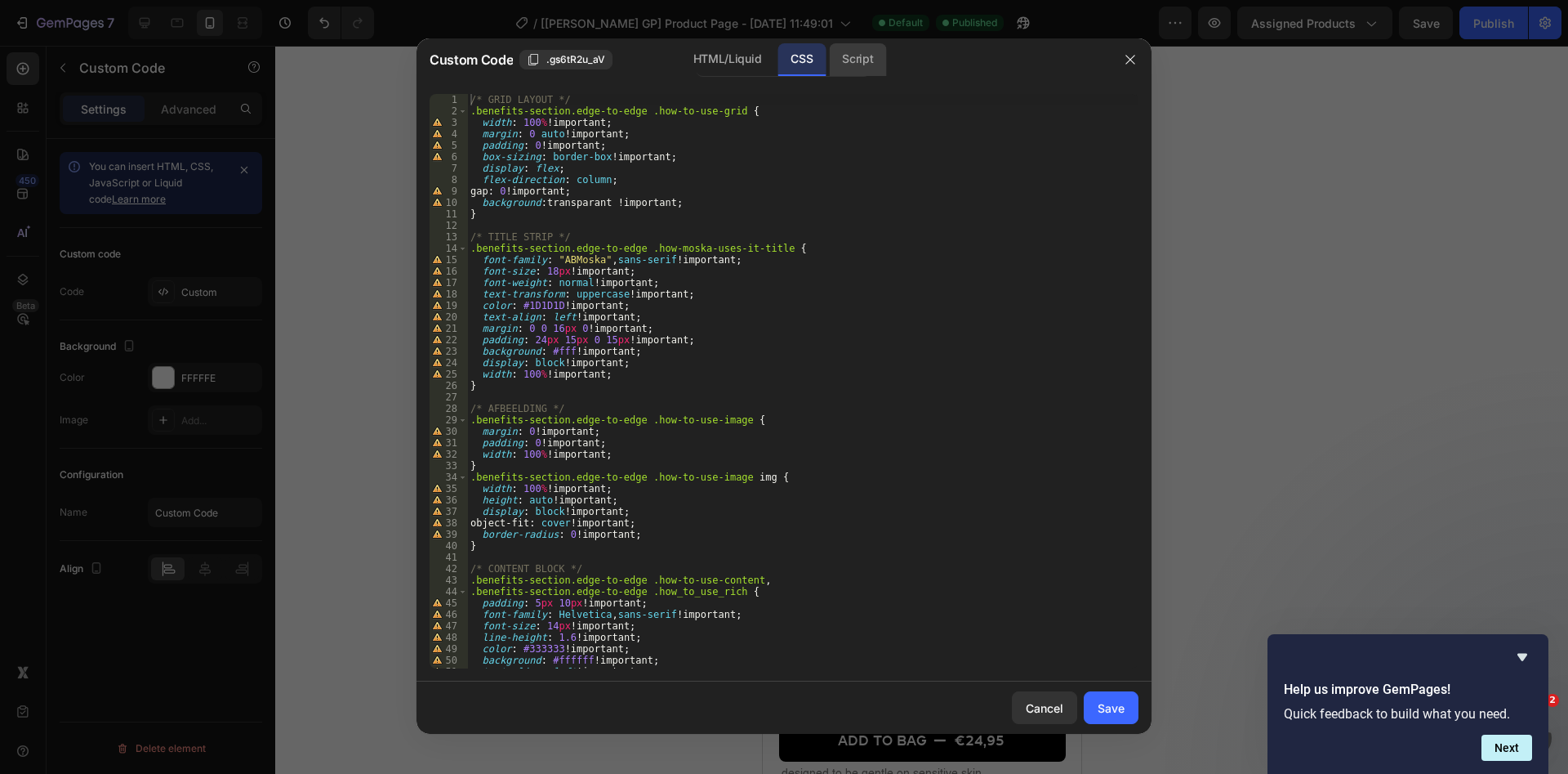
click at [856, 57] on div "Script" at bounding box center [857, 60] width 57 height 33
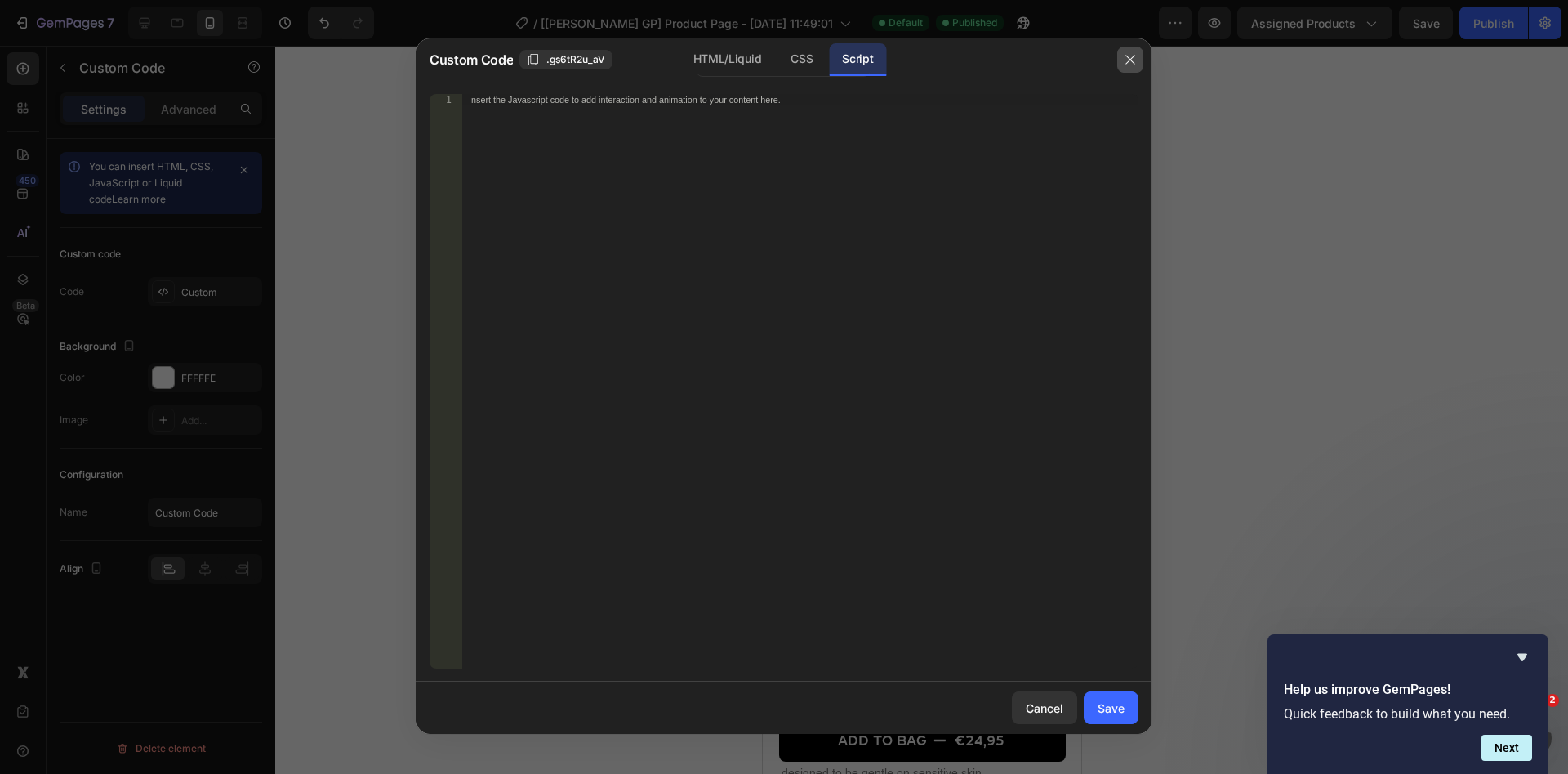
click at [1130, 48] on button "button" at bounding box center [1130, 60] width 26 height 26
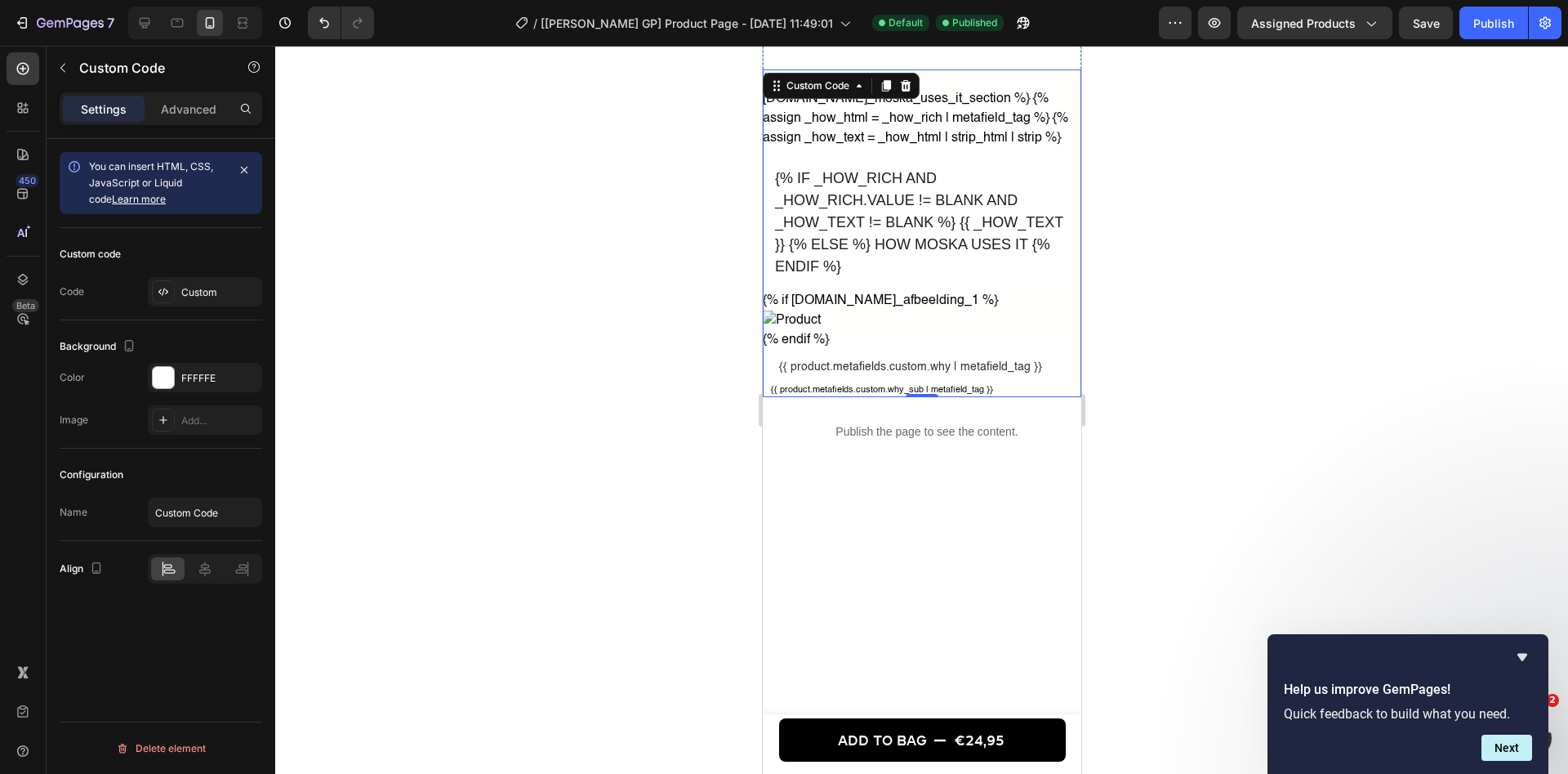
scroll to position [1542, 0]
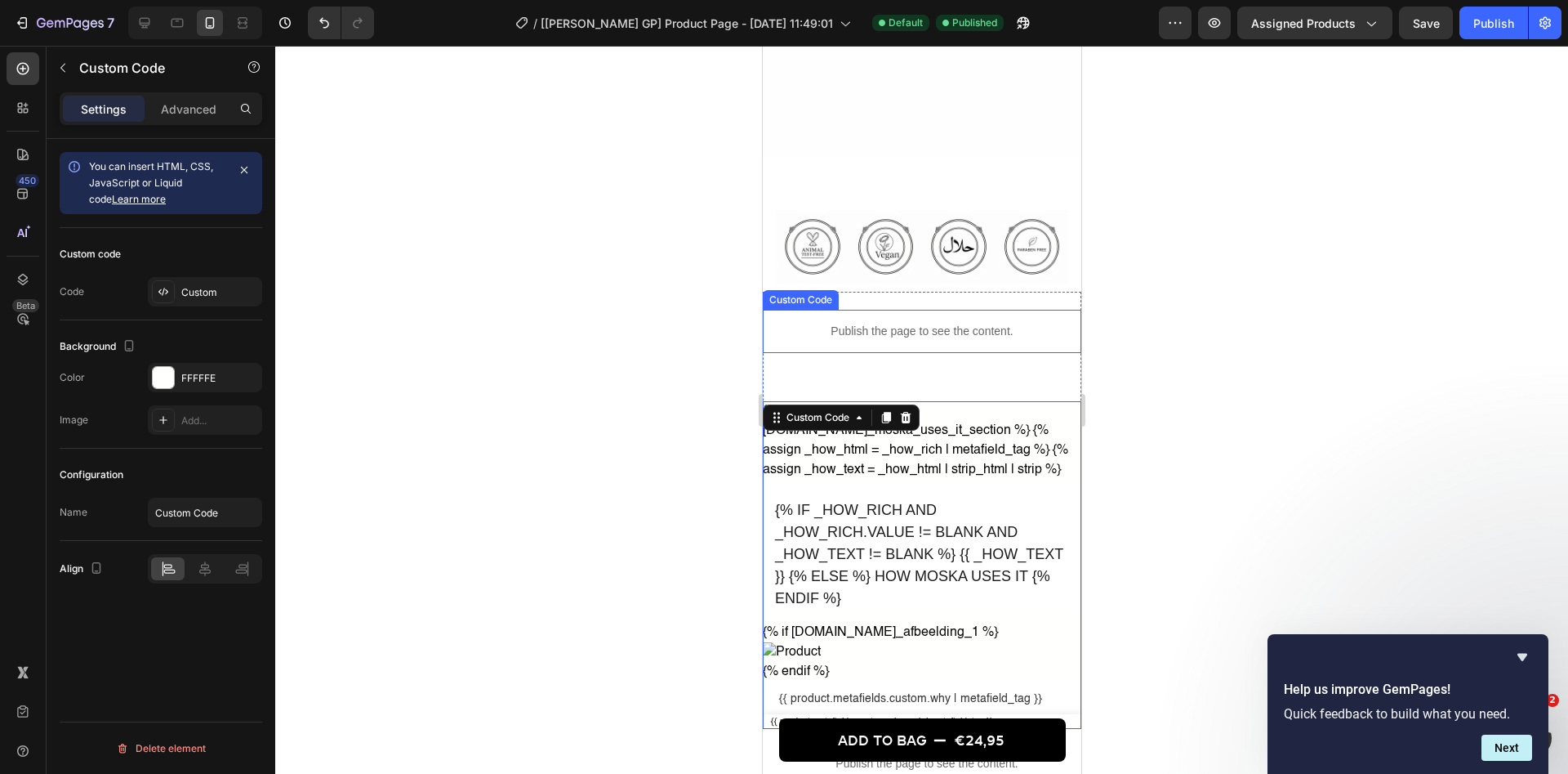
click at [917, 716] on div "{{ product.metafields.custom.why_sub | metafield_tag }}" at bounding box center [921, 723] width 303 height 14
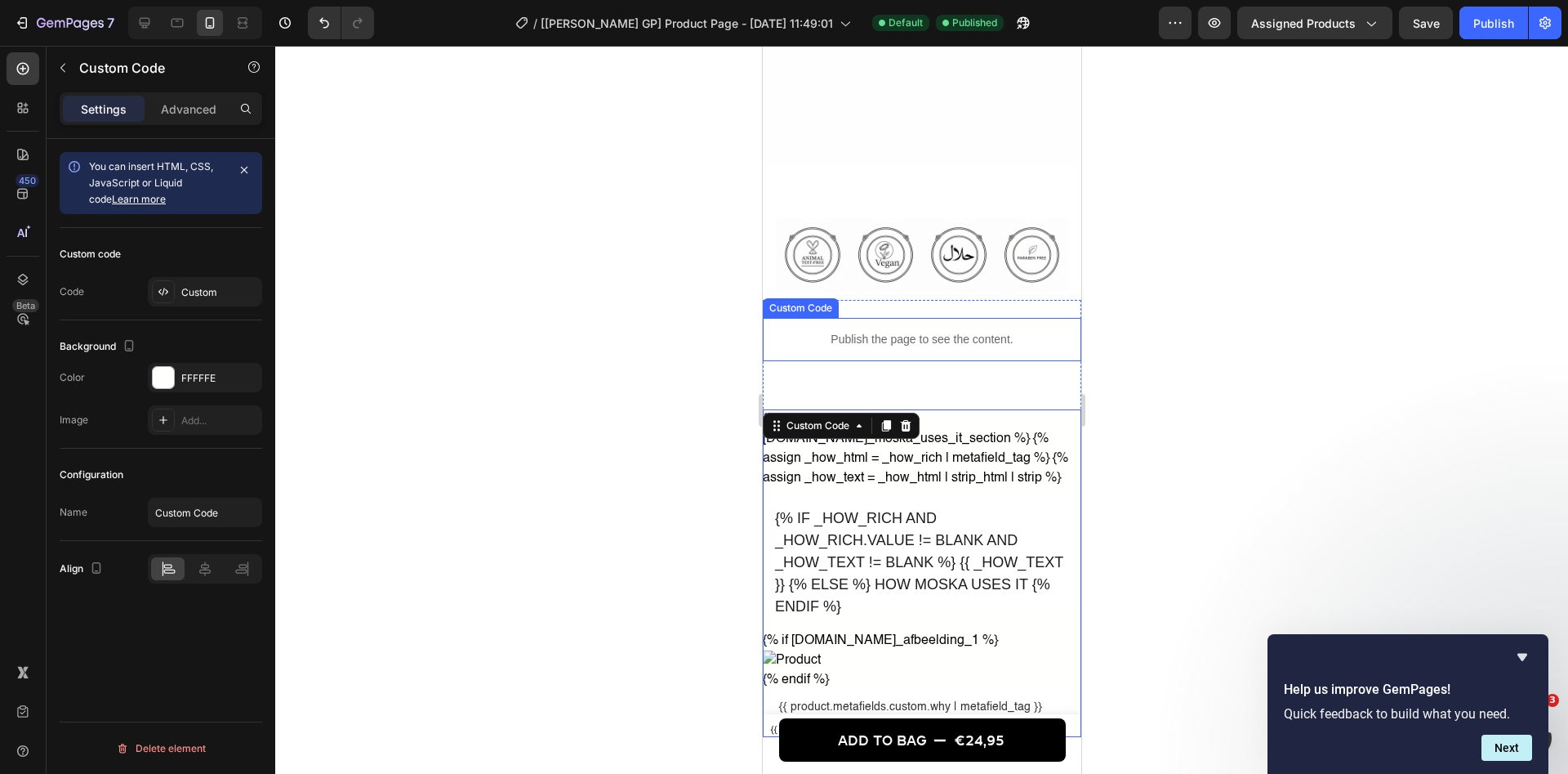
click at [901, 349] on div "Publish the page to see the content." at bounding box center [921, 340] width 318 height 43
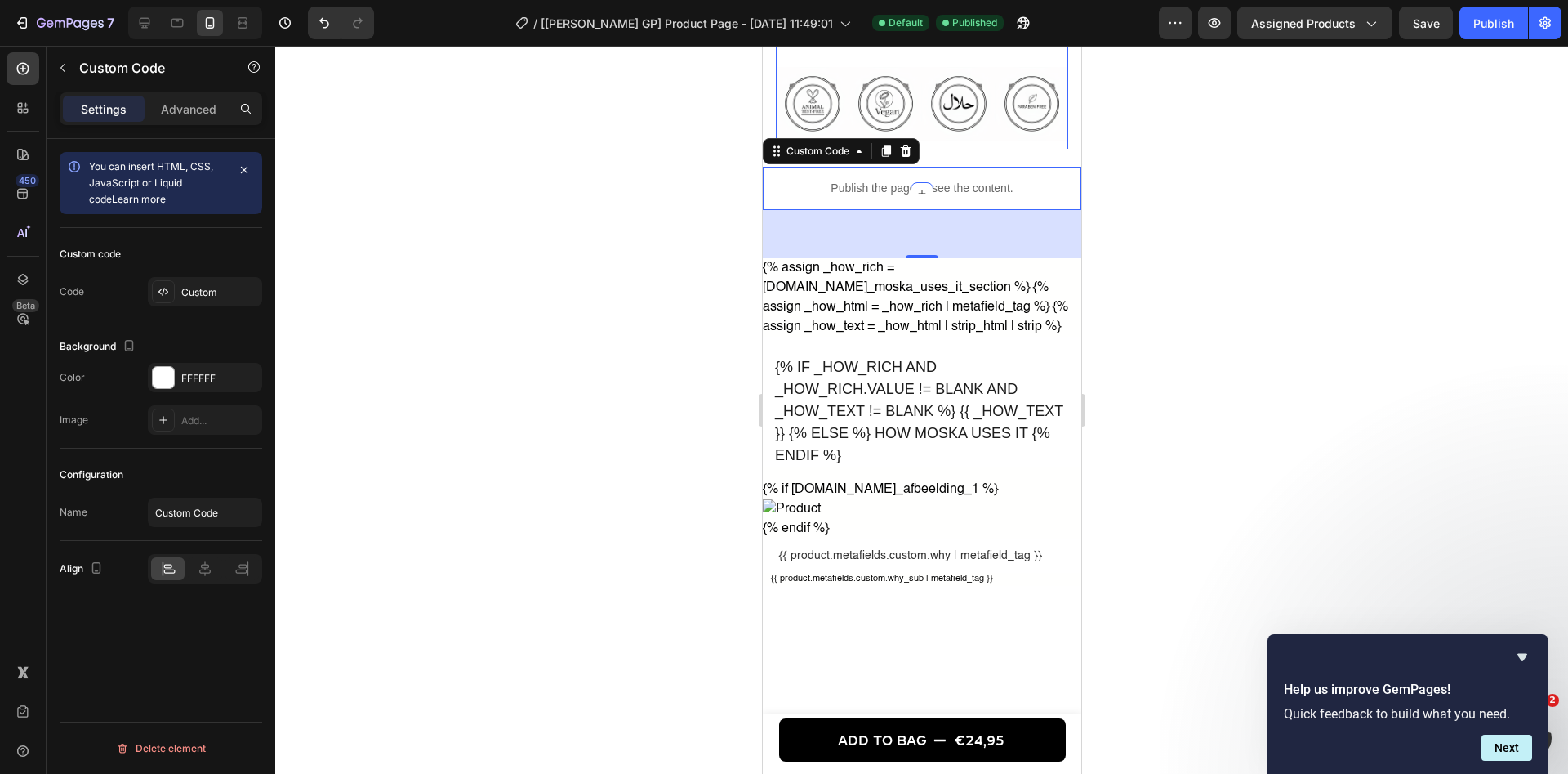
scroll to position [1359, 0]
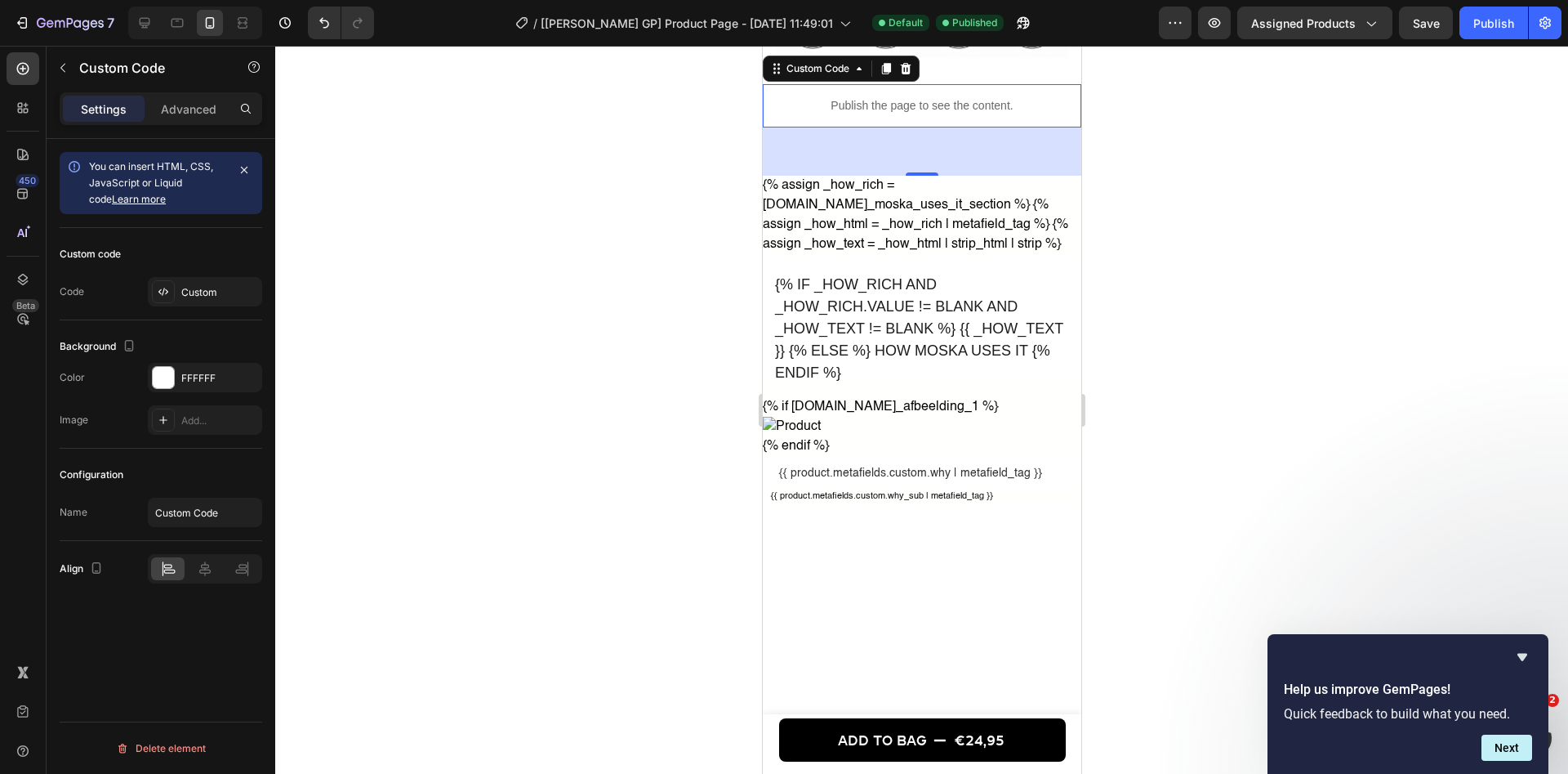
drag, startPoint x: 190, startPoint y: 275, endPoint x: 202, endPoint y: 279, distance: 12.6
click at [190, 276] on div "Custom code Code Custom" at bounding box center [161, 274] width 202 height 93
click at [211, 282] on div "Custom" at bounding box center [205, 291] width 114 height 29
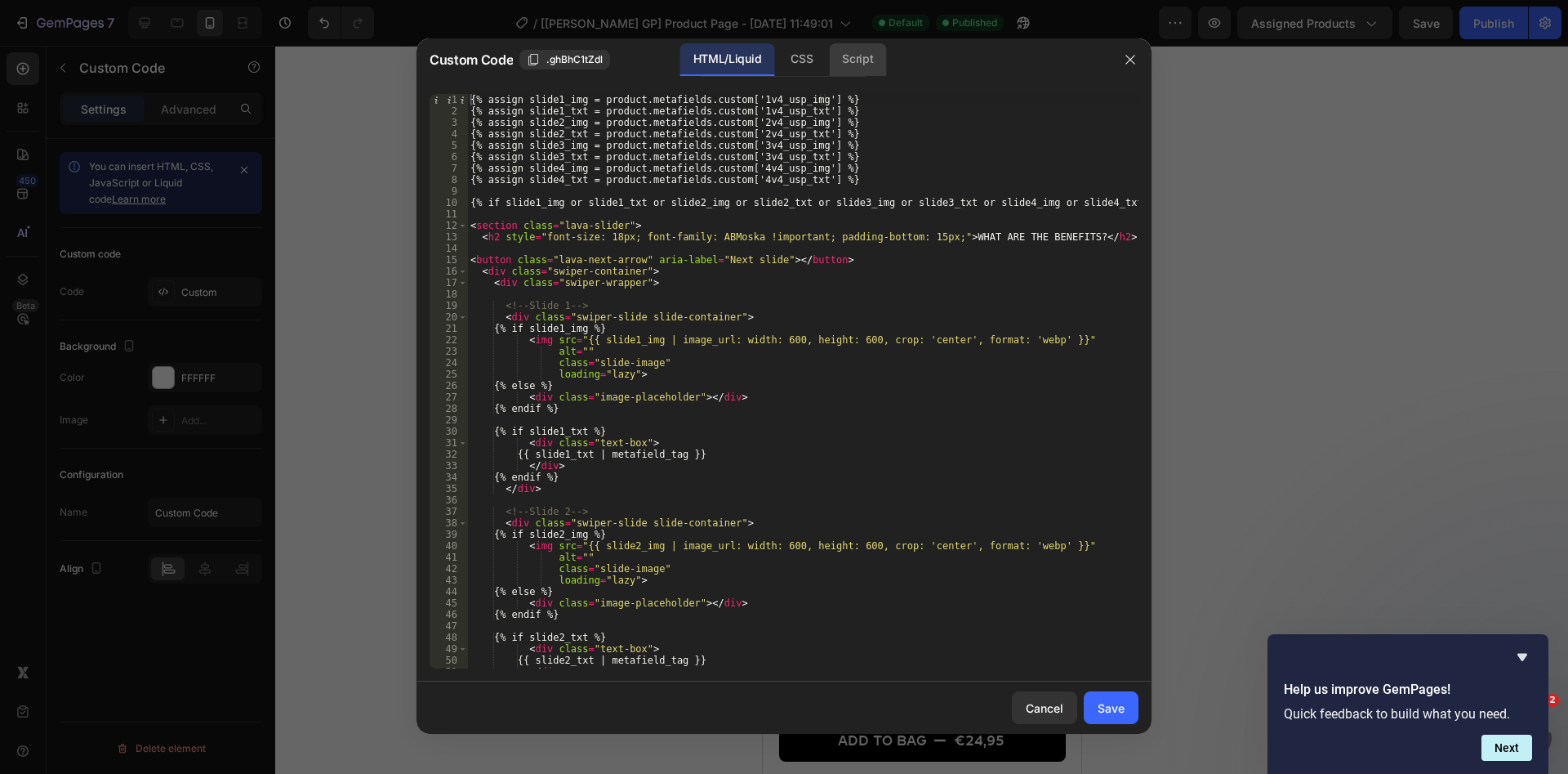
click at [865, 52] on div "Script" at bounding box center [857, 60] width 57 height 33
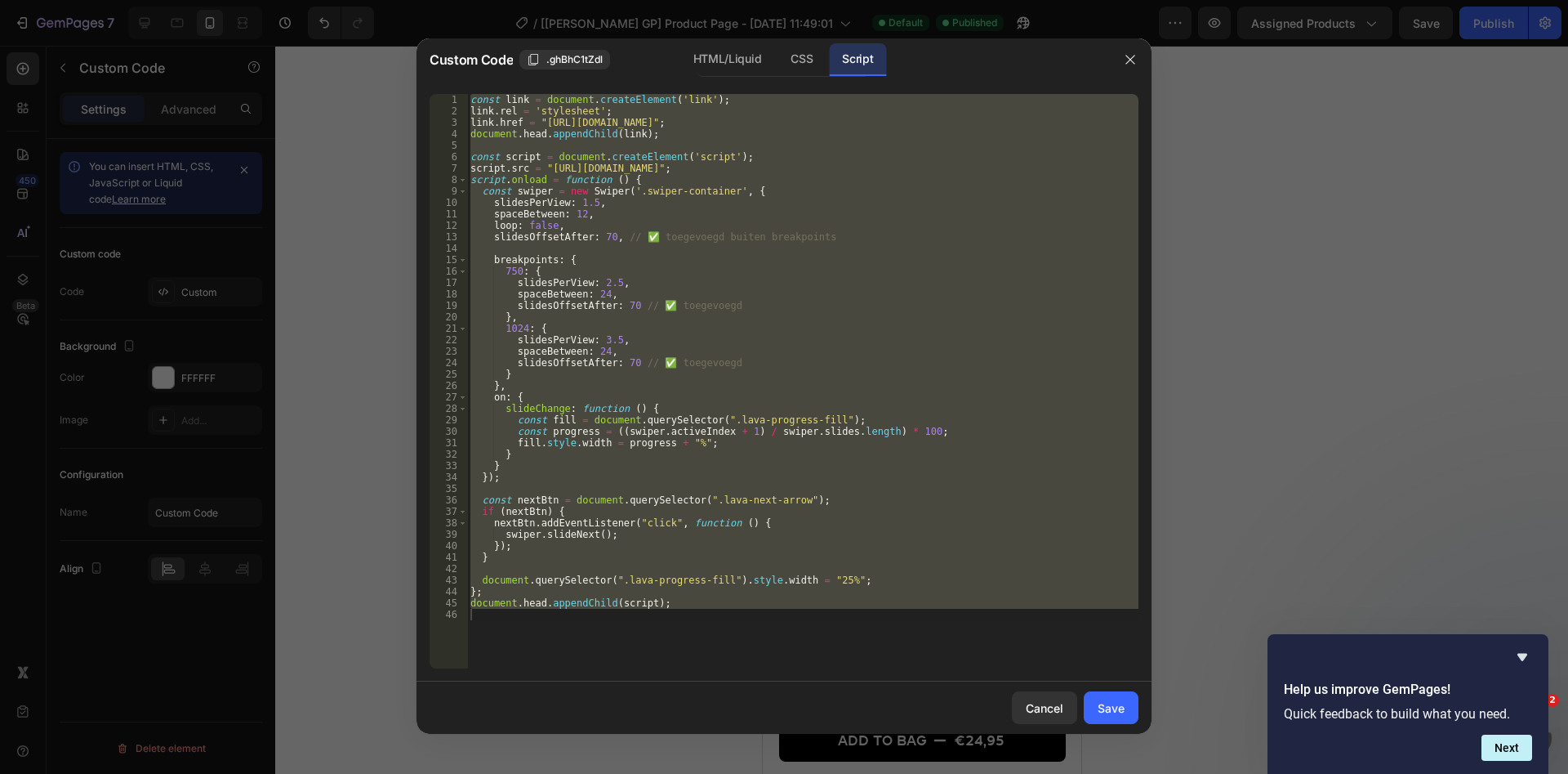
type textarea "document.head.appendChild(script);"
click at [781, 246] on div "const link = document . createElement ( 'link' ) ; link . rel = 'stylesheet' ; …" at bounding box center [802, 381] width 672 height 574
click at [825, 362] on div "const link = document . createElement ( 'link' ) ; link . rel = 'stylesheet' ; …" at bounding box center [802, 381] width 672 height 574
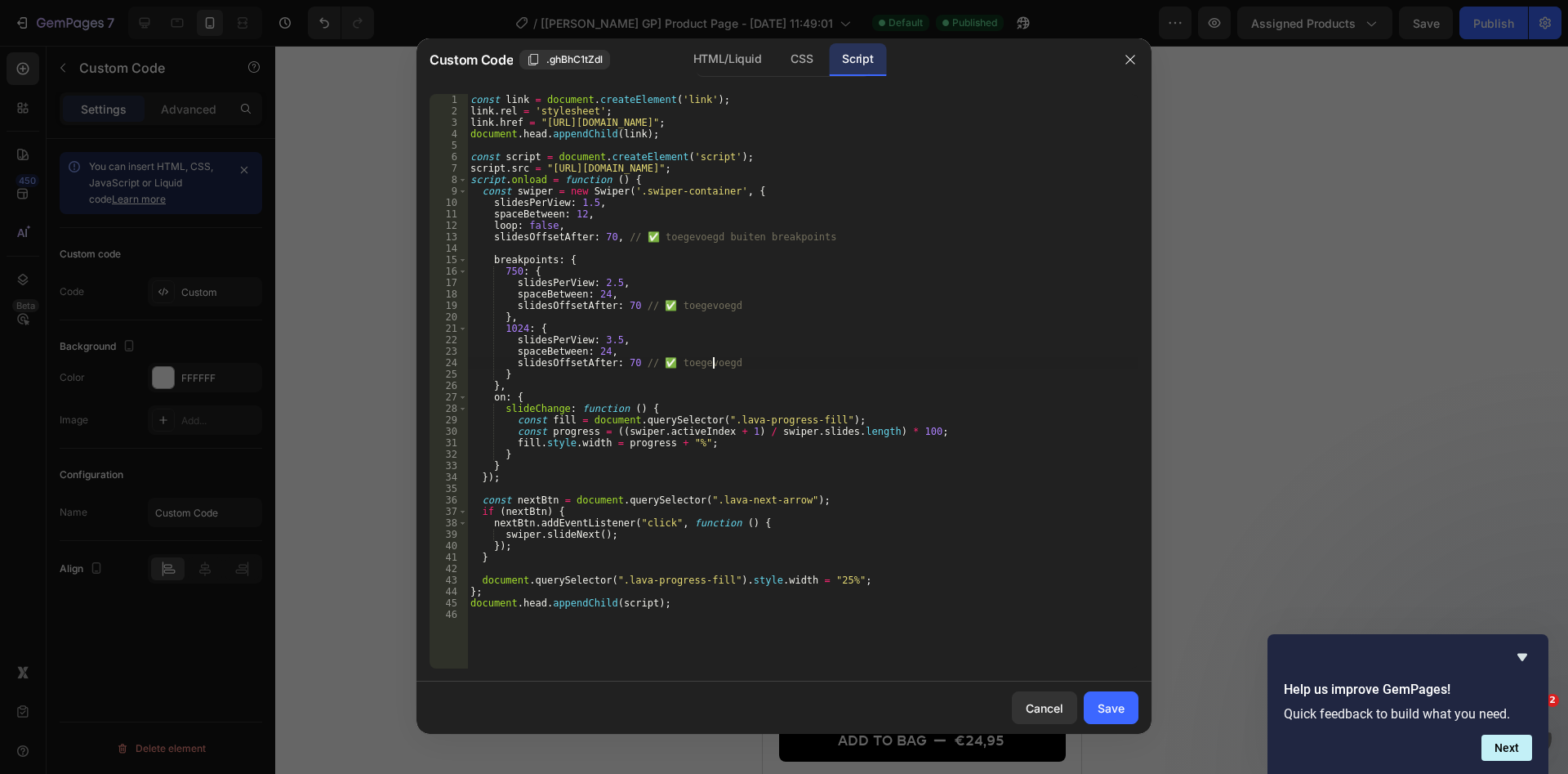
type textarea "document.head.appendChild(script);"
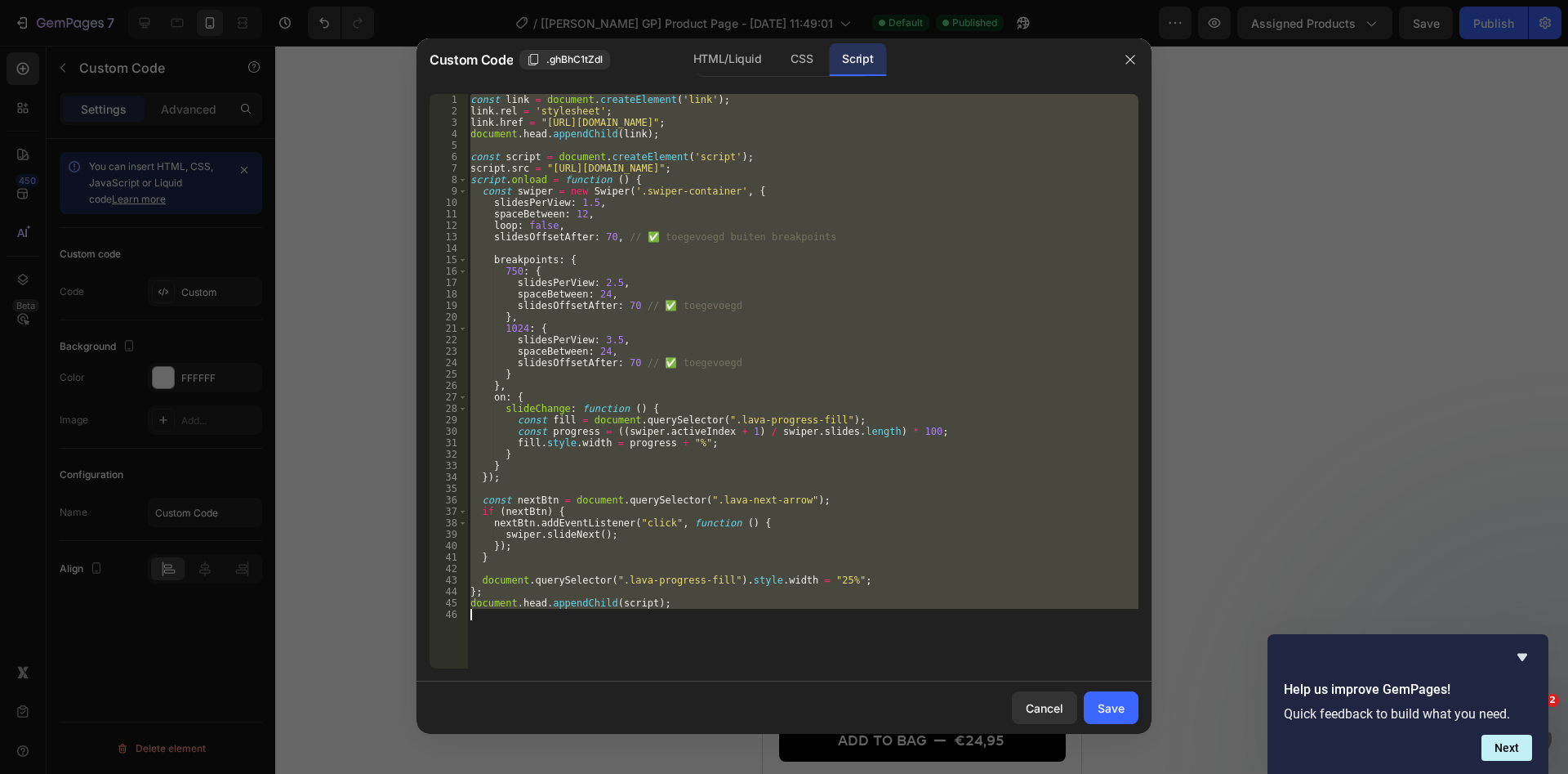
paste textarea
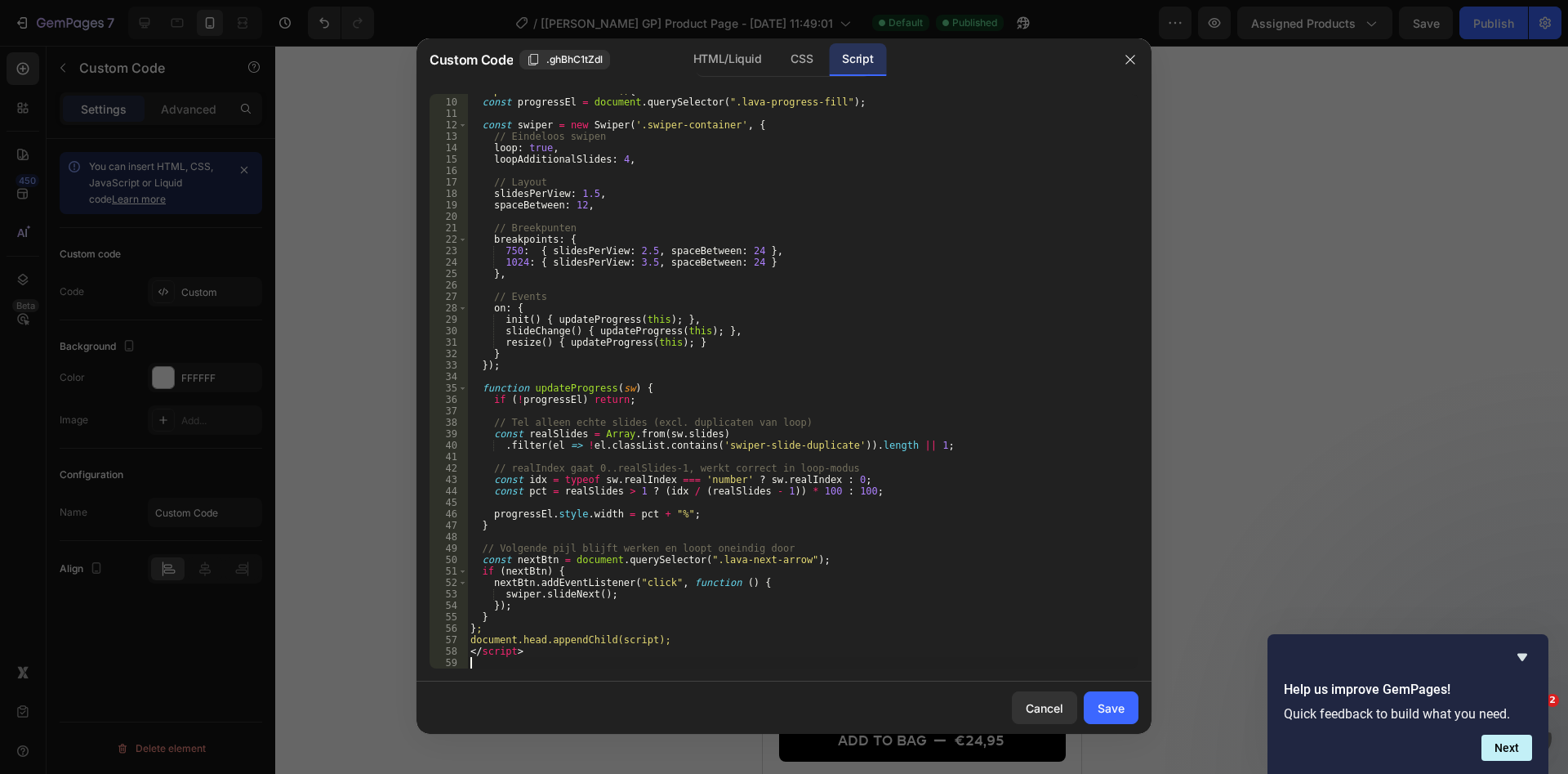
click at [1100, 706] on div "Save" at bounding box center [1111, 708] width 27 height 17
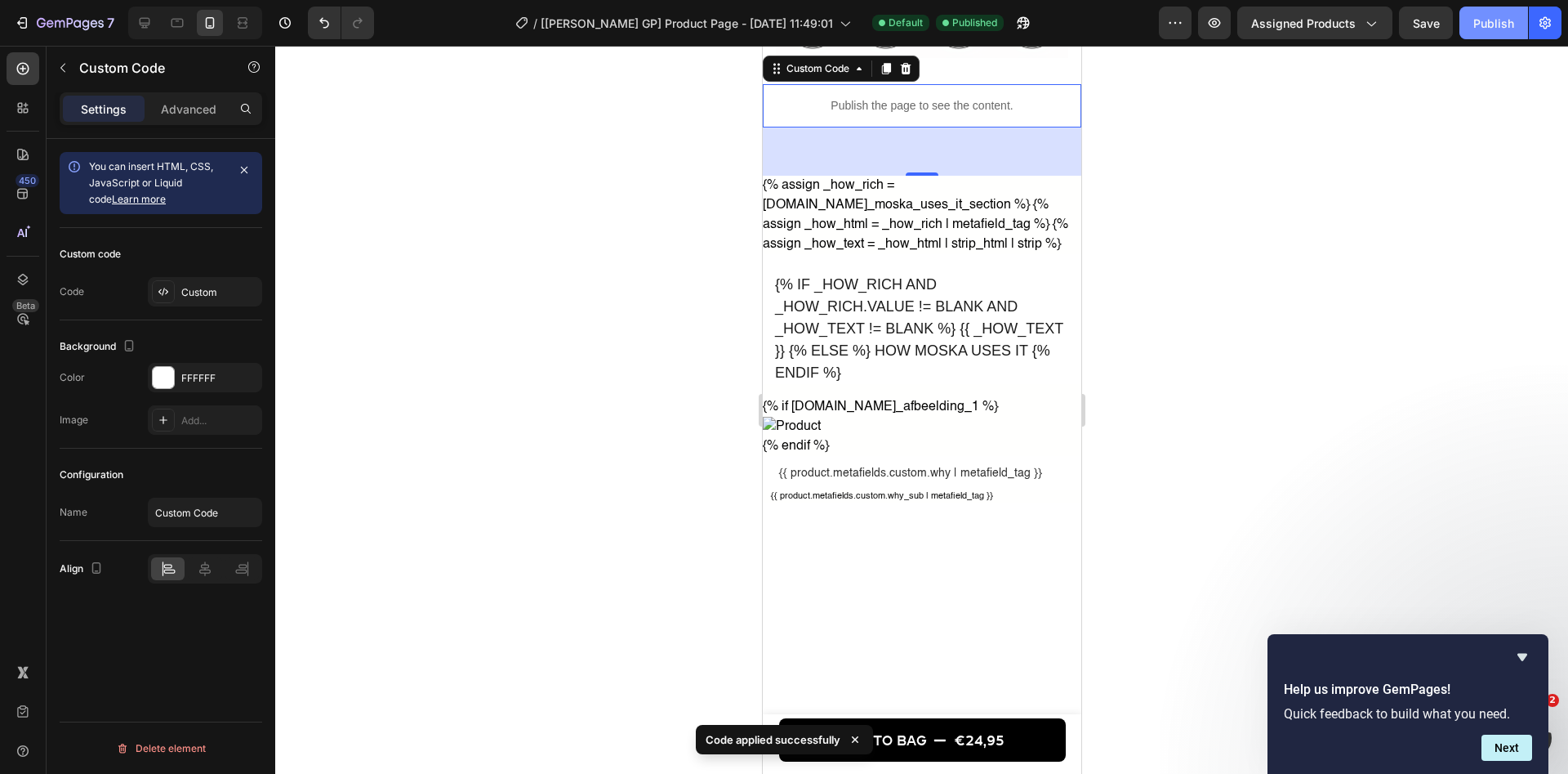
click at [1488, 24] on div "Publish" at bounding box center [1493, 23] width 41 height 17
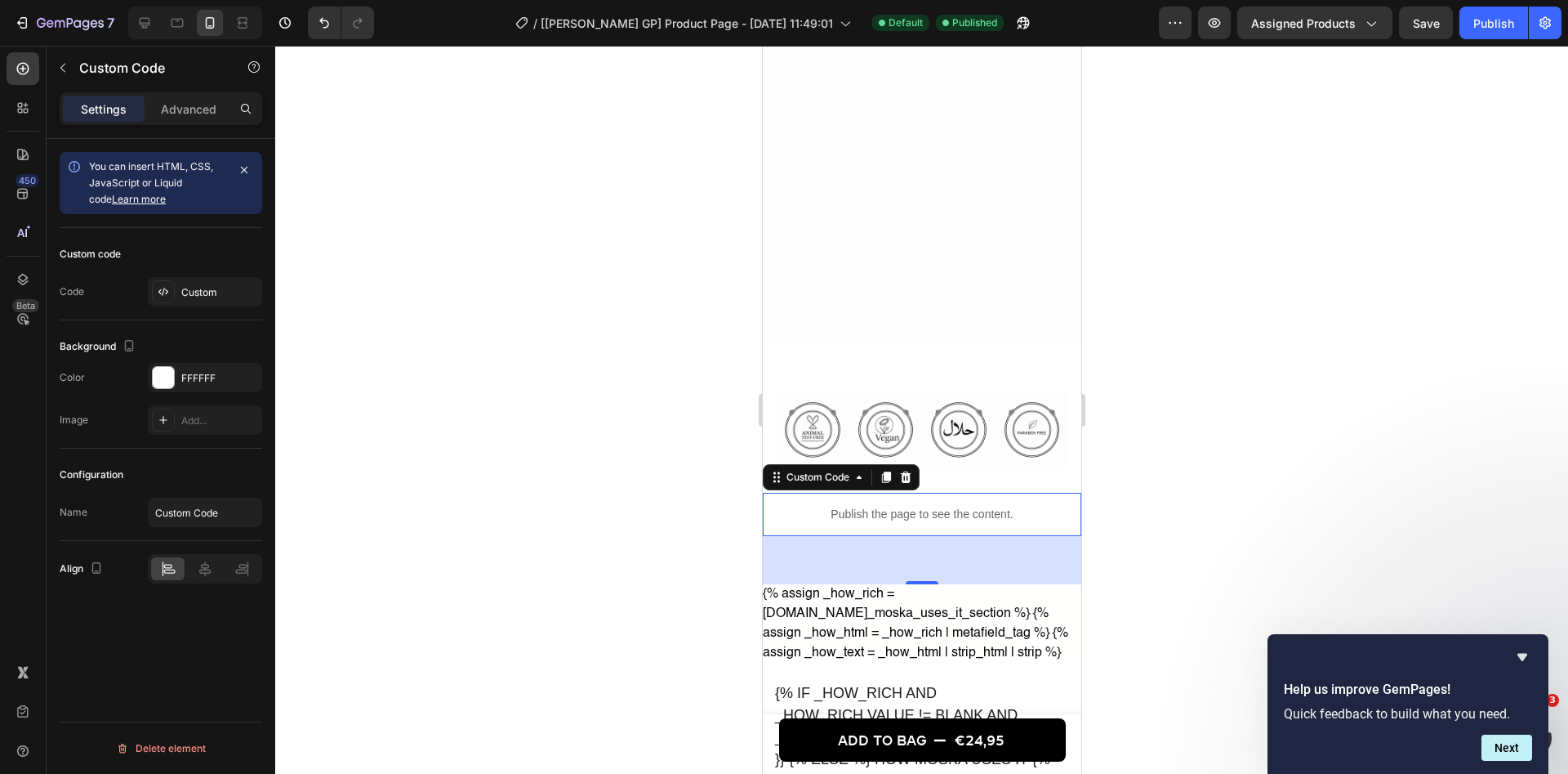
scroll to position [1768, 0]
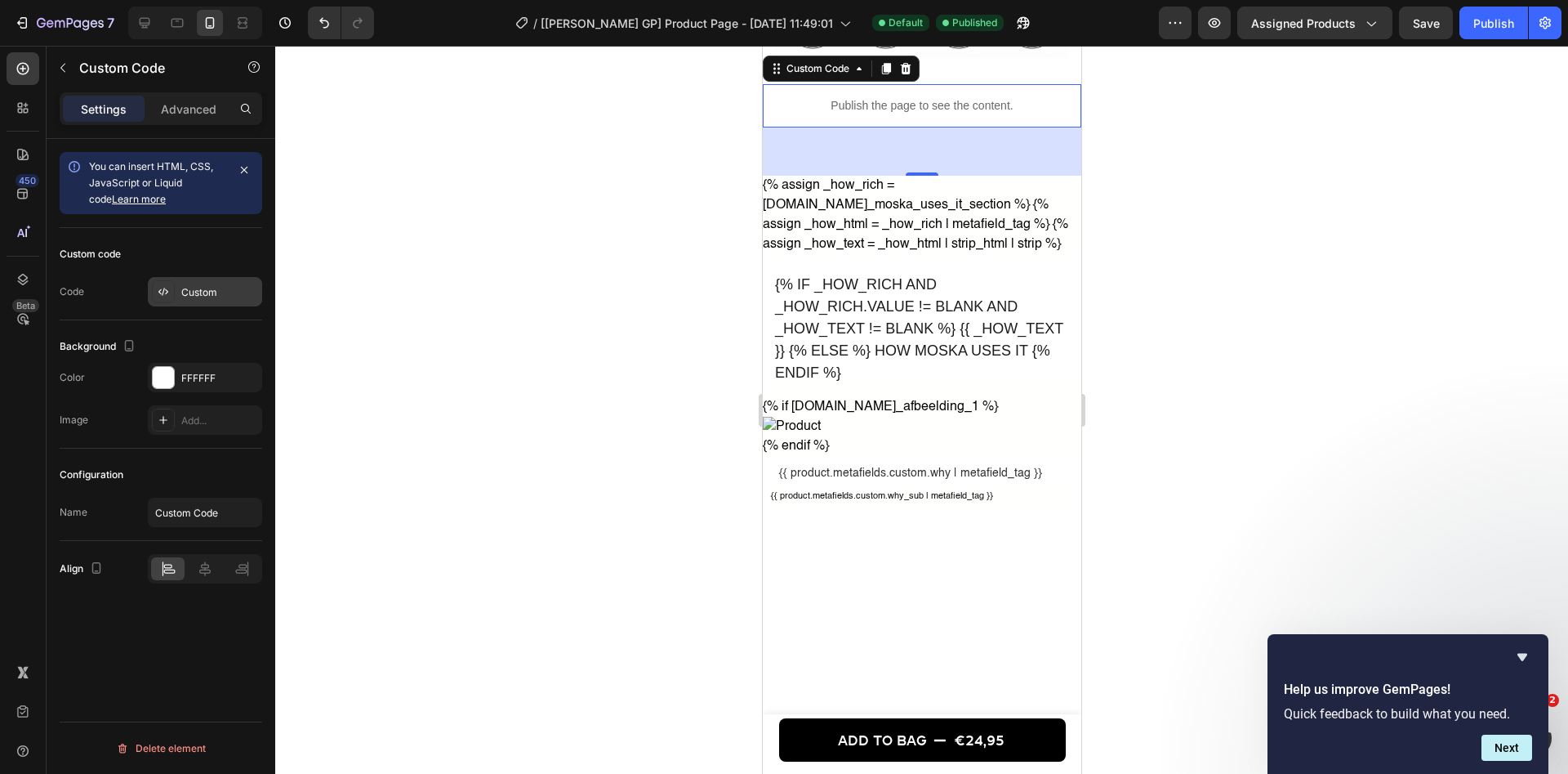
click at [195, 291] on div "Custom" at bounding box center [220, 292] width 77 height 15
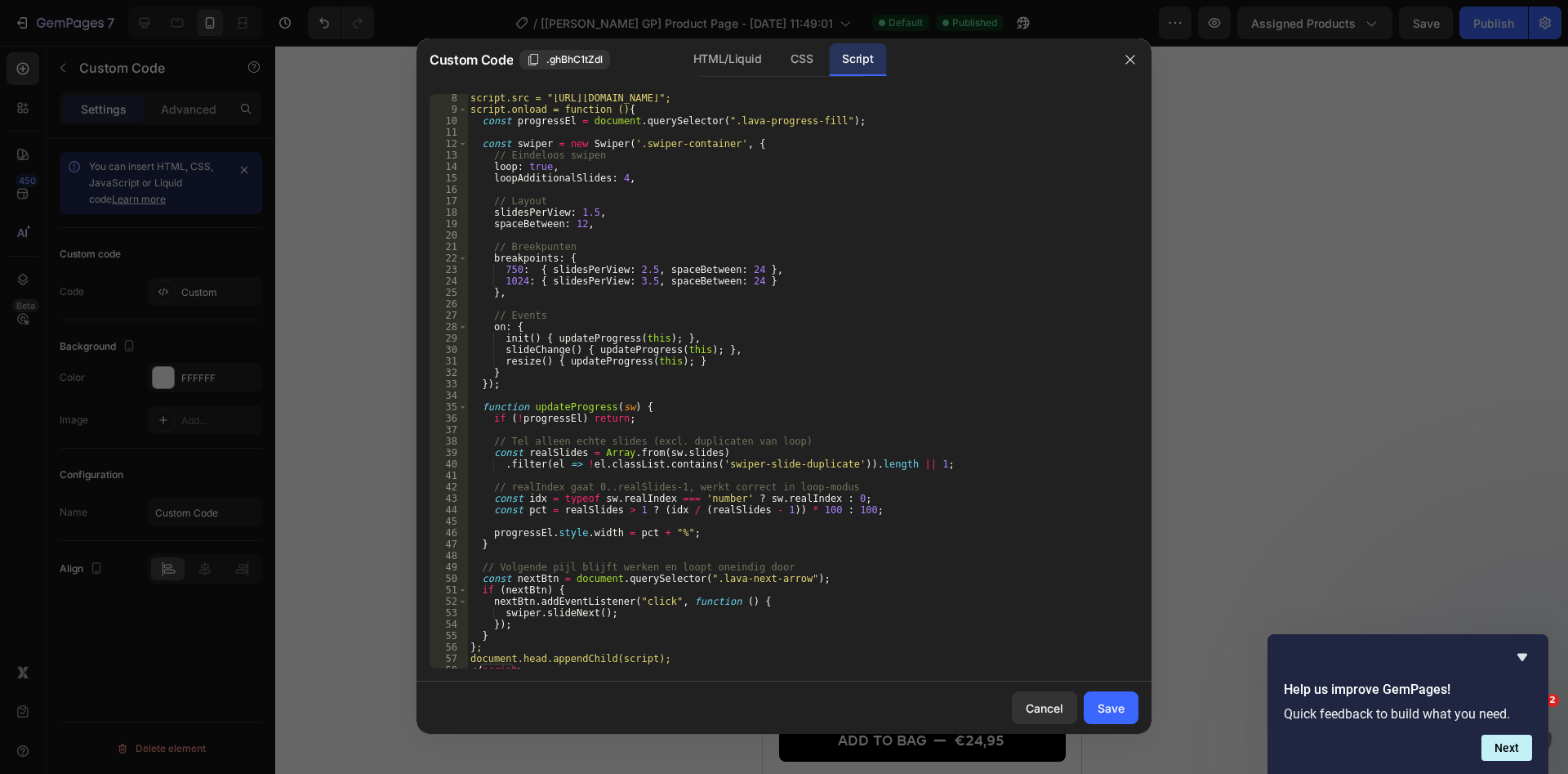
scroll to position [100, 0]
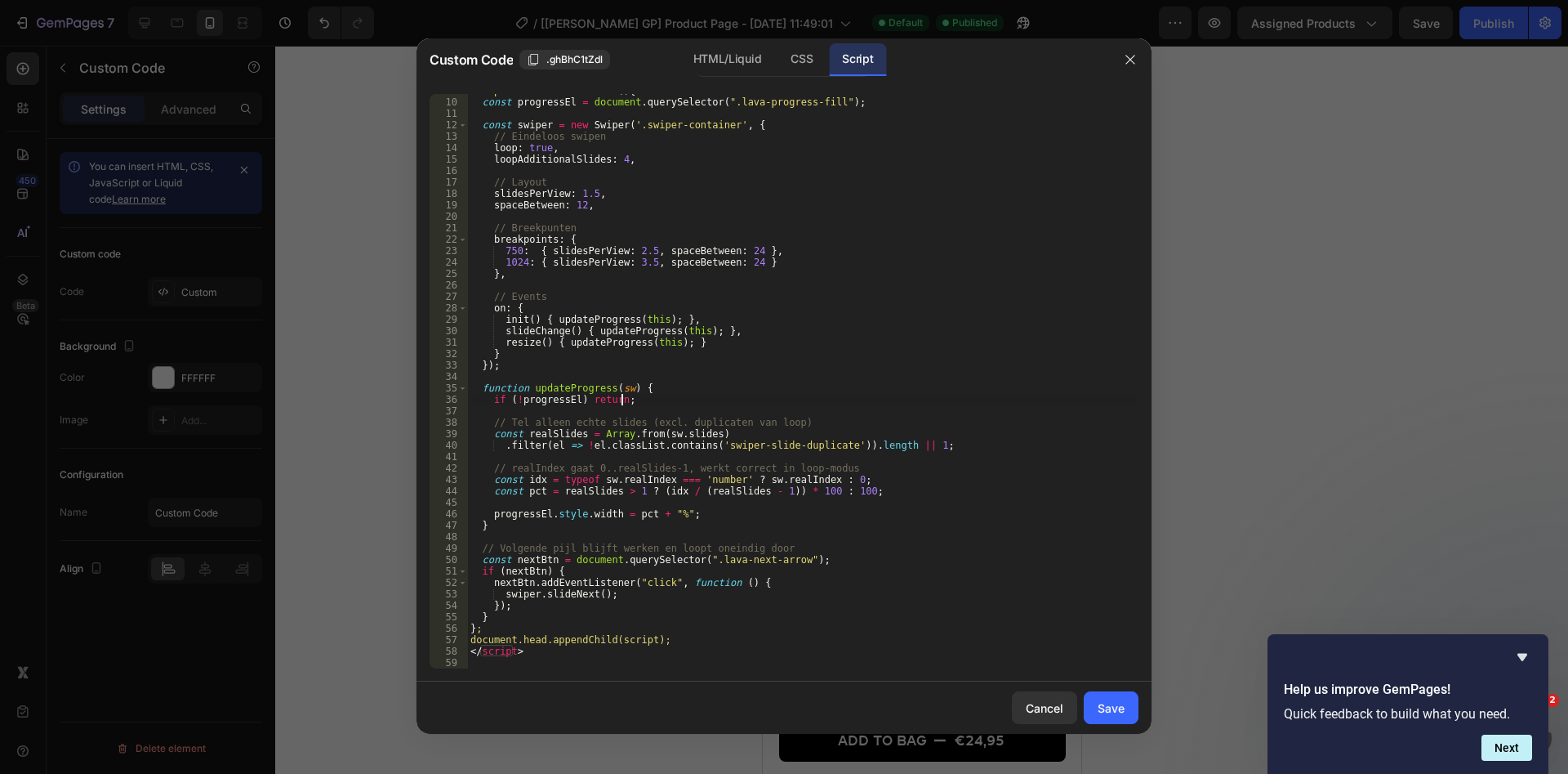
click at [895, 404] on div "script.onload = function () { const progressEl = document . querySelector ( ".l…" at bounding box center [802, 383] width 672 height 598
type textarea "</script>"
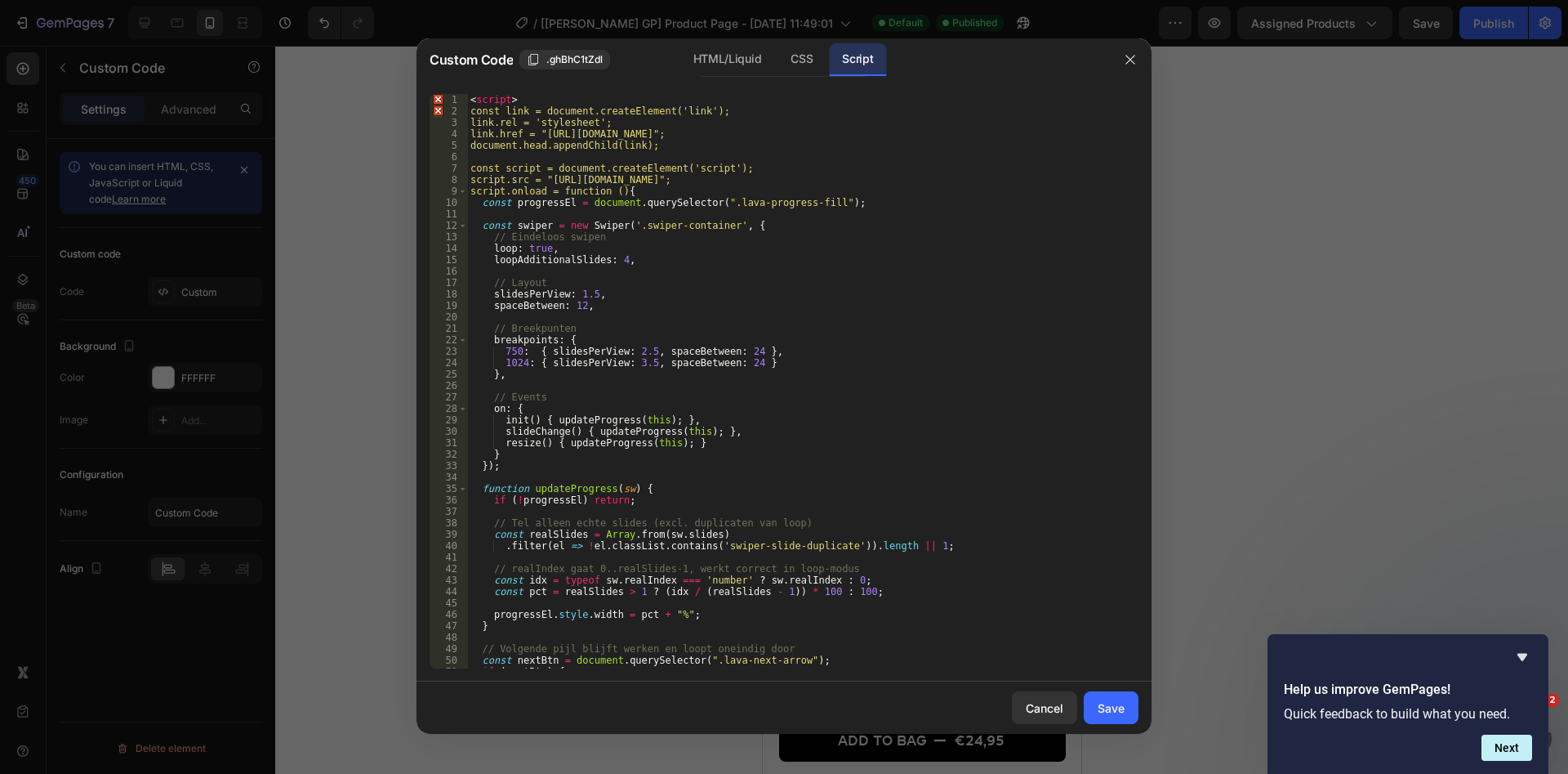
scroll to position [0, 0]
click at [438, 95] on div "1" at bounding box center [449, 99] width 38 height 11
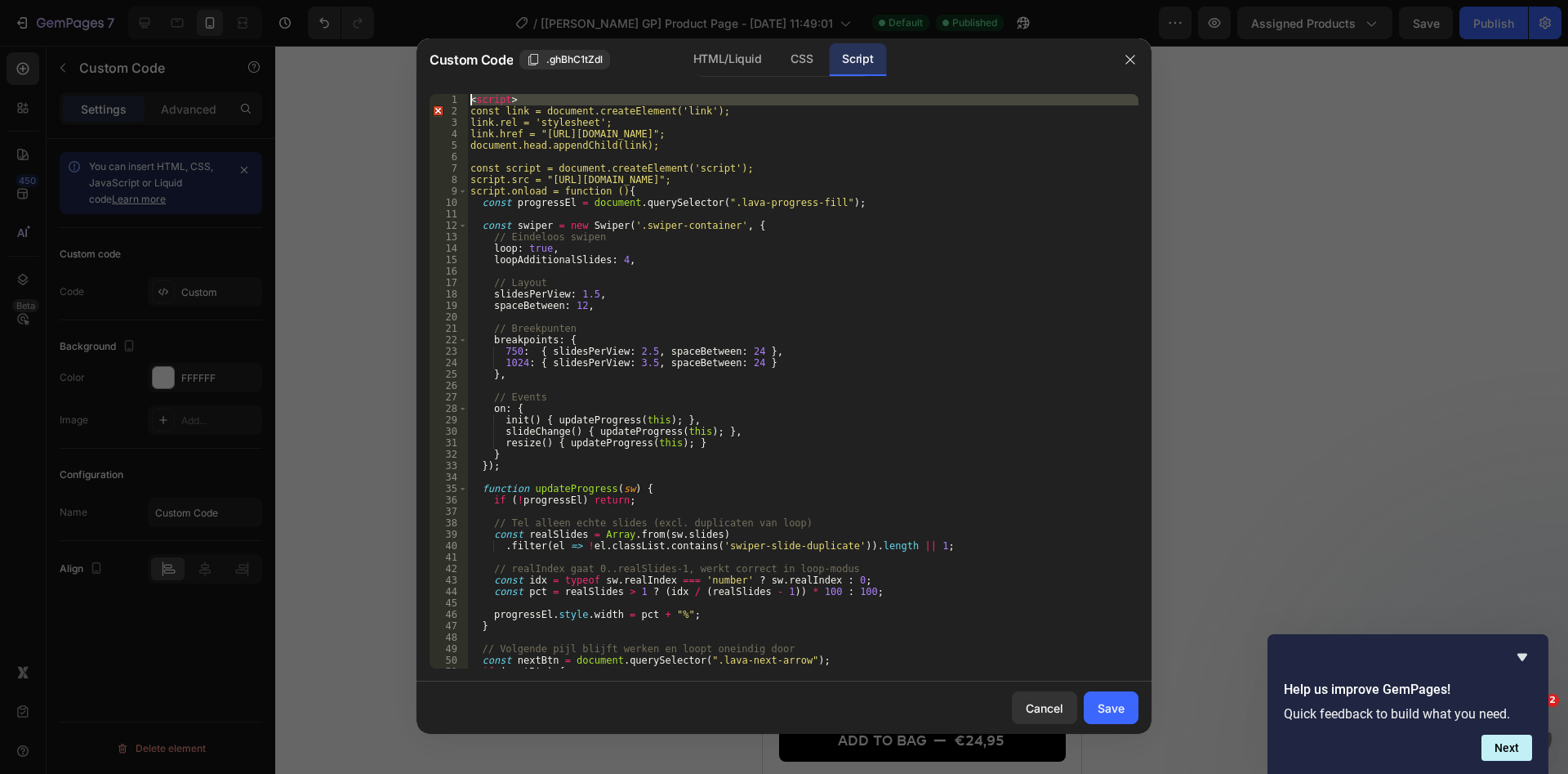
click at [513, 97] on div "< script > const link = document.createElement('link'); link.rel = 'stylesheet'…" at bounding box center [802, 381] width 672 height 574
type textarea "<script>"
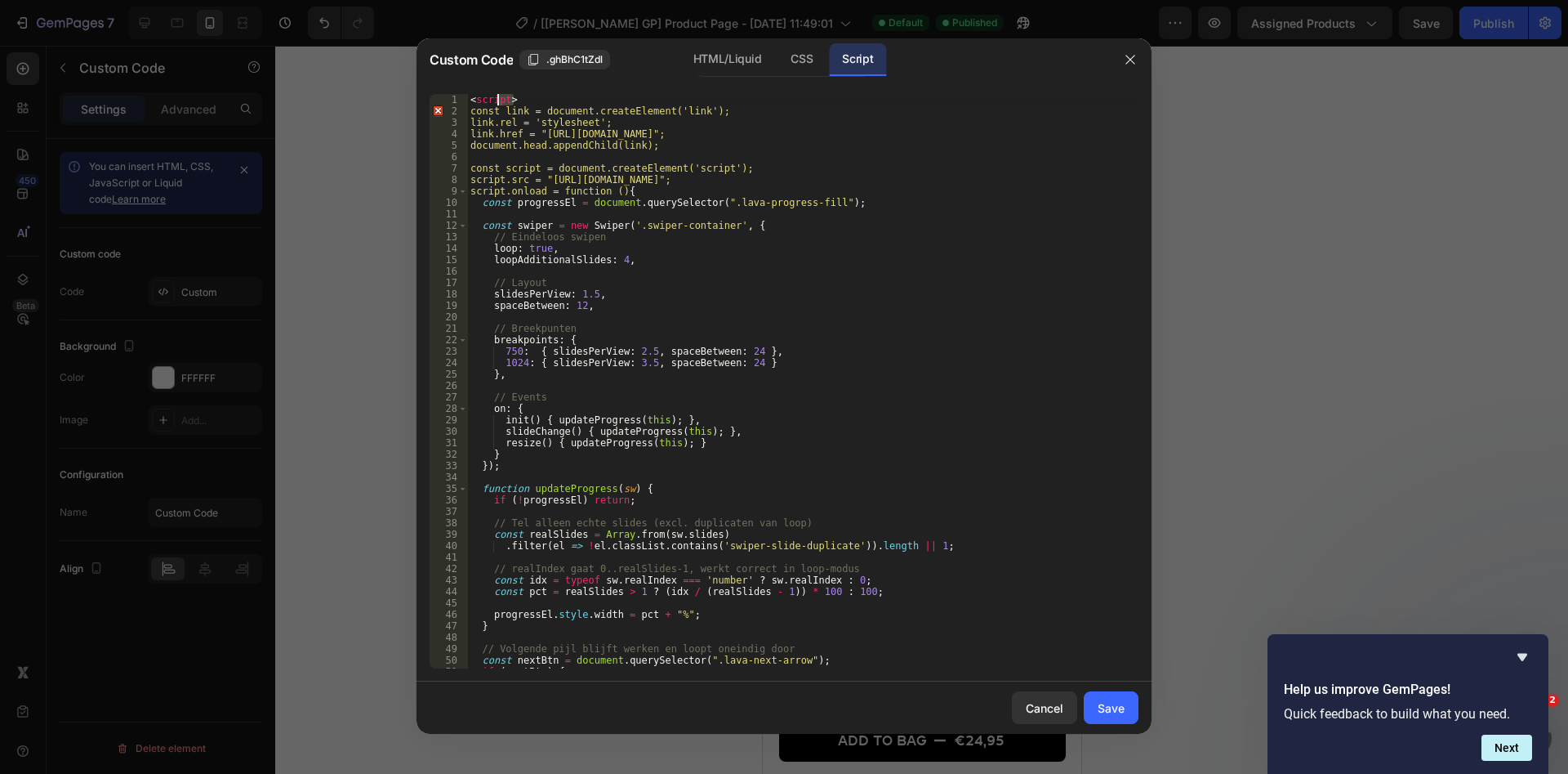
drag, startPoint x: 519, startPoint y: 97, endPoint x: 460, endPoint y: 97, distance: 59.0
click at [467, 97] on div "< script > const link = document.createElement('link'); link.rel = 'stylesheet'…" at bounding box center [802, 381] width 672 height 574
click at [940, 289] on div "const link = document . createElement ( 'link' ) ; link . rel = 'stylesheet' ; …" at bounding box center [802, 393] width 672 height 598
click at [470, 107] on div "const link = document . createElement ( 'link' ) ; link . rel = 'stylesheet' ; …" at bounding box center [802, 393] width 672 height 598
type textarea "const link = document.createElement('link');"
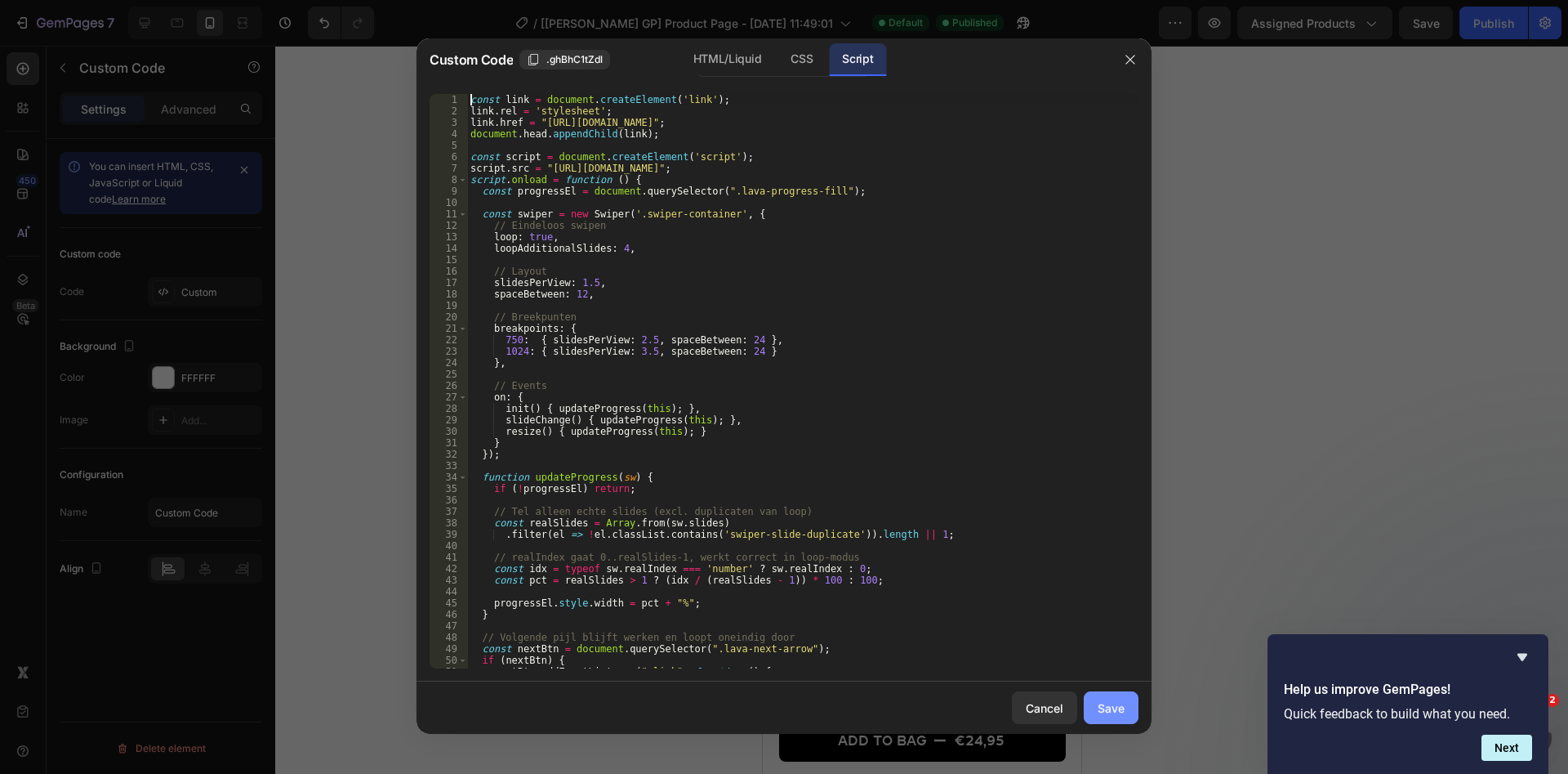
click at [1100, 707] on div "Save" at bounding box center [1111, 708] width 27 height 17
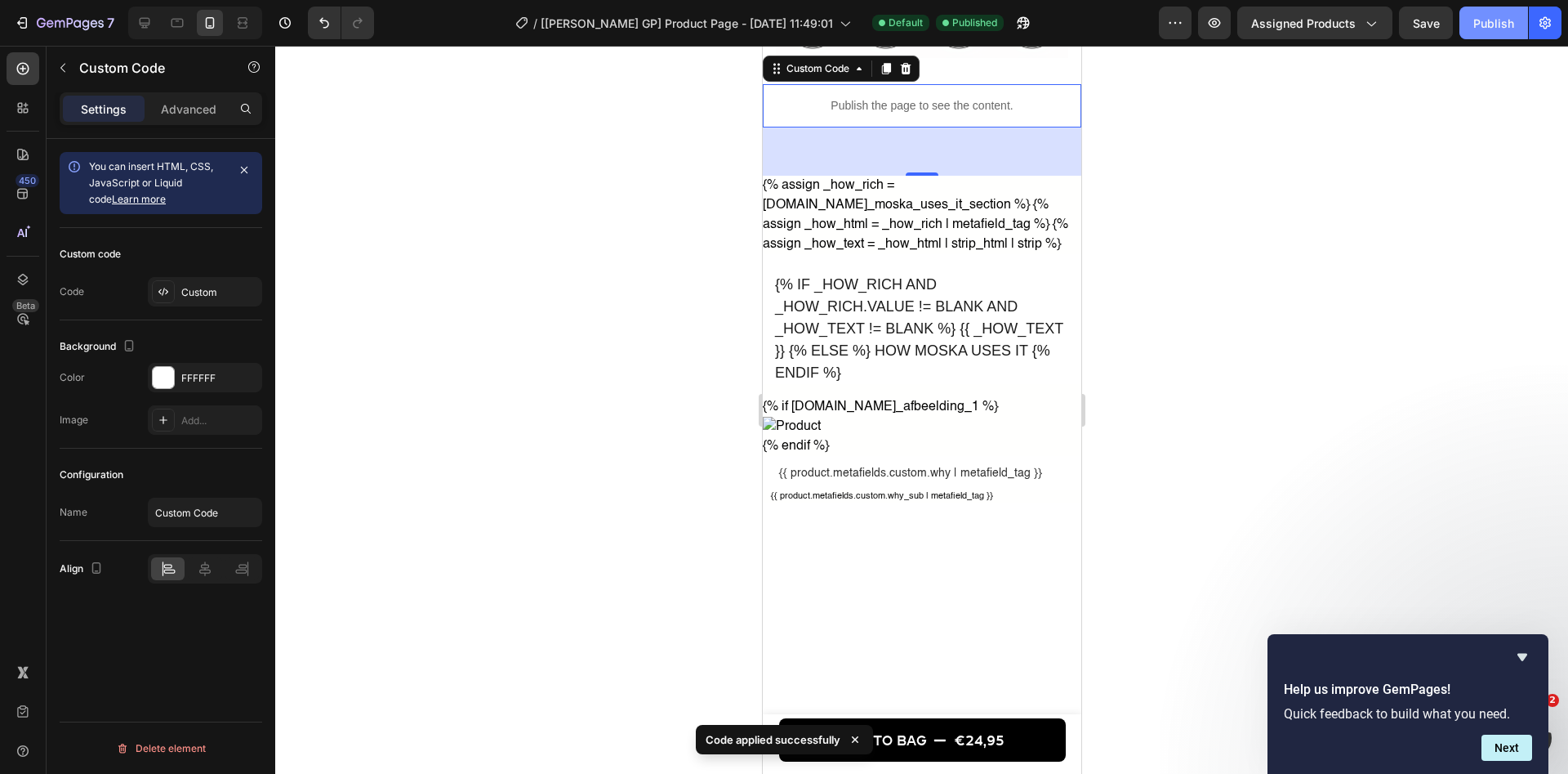
click at [1496, 25] on div "Publish" at bounding box center [1493, 23] width 41 height 17
click at [194, 286] on div "Custom" at bounding box center [220, 292] width 77 height 15
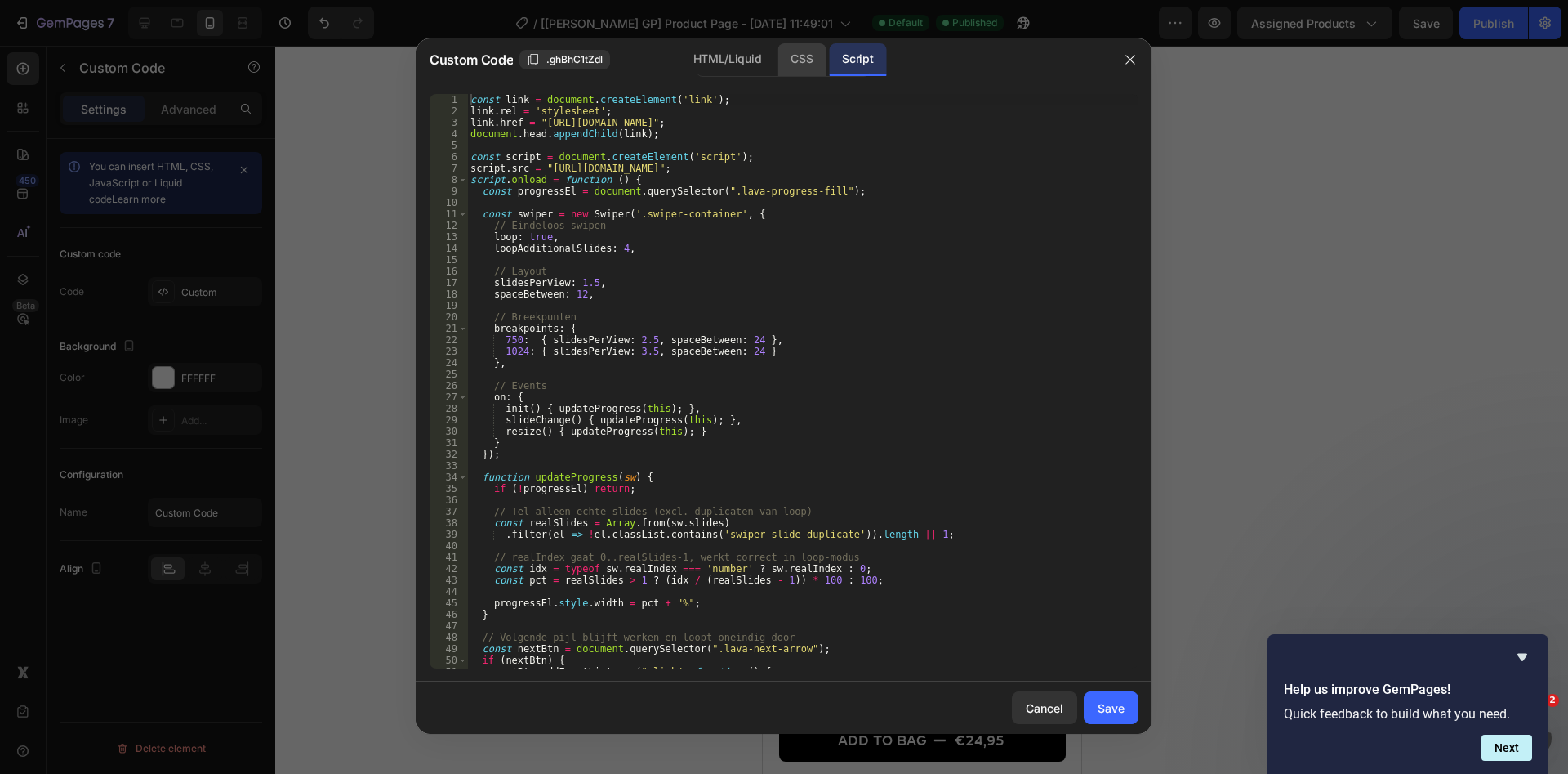
click at [818, 71] on div "CSS" at bounding box center [801, 60] width 48 height 33
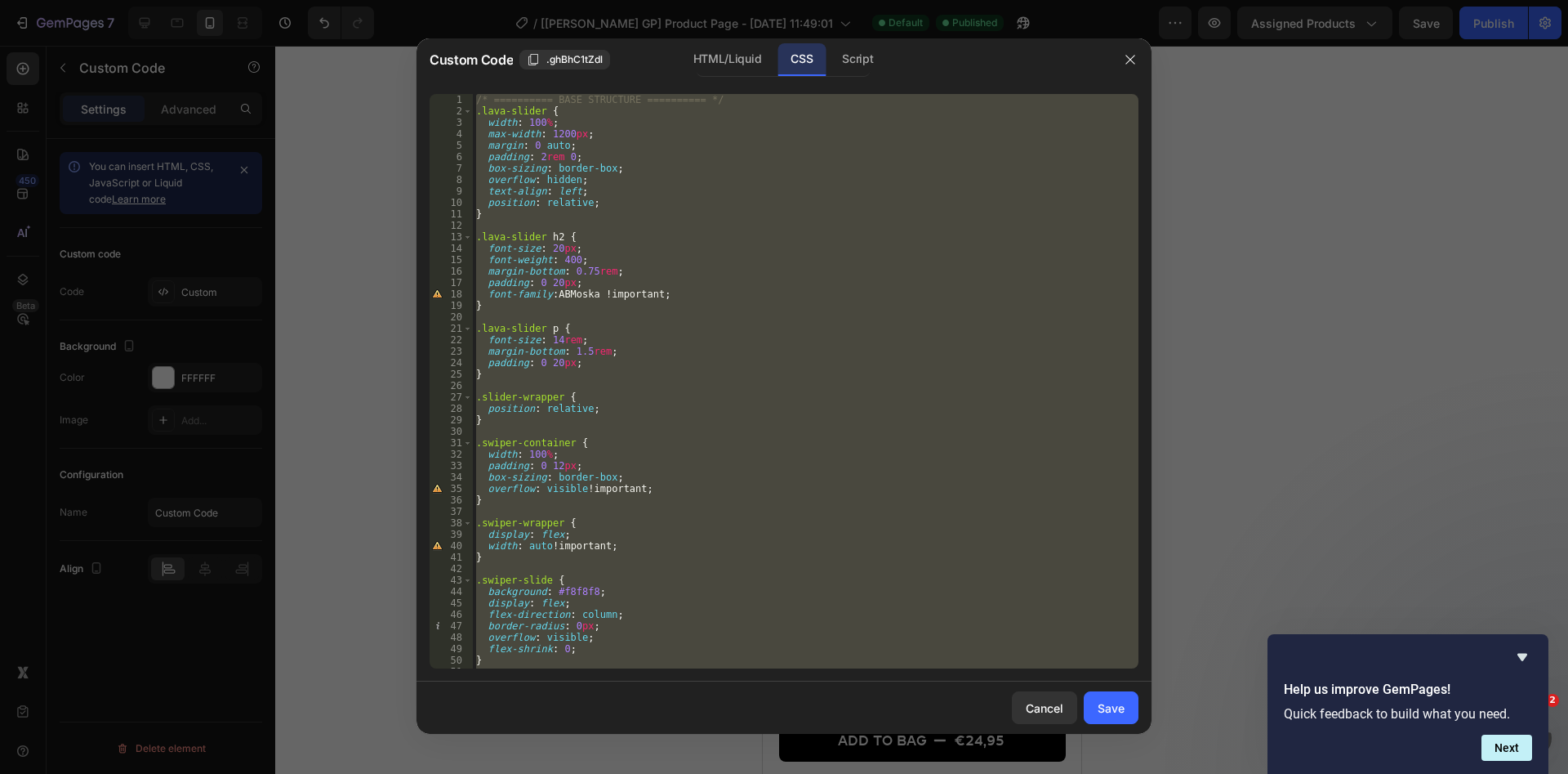
click at [851, 182] on div "/* ========== BASE STRUCTURE ========== */ .lava-slider { width : 100 % ; max-w…" at bounding box center [806, 381] width 666 height 574
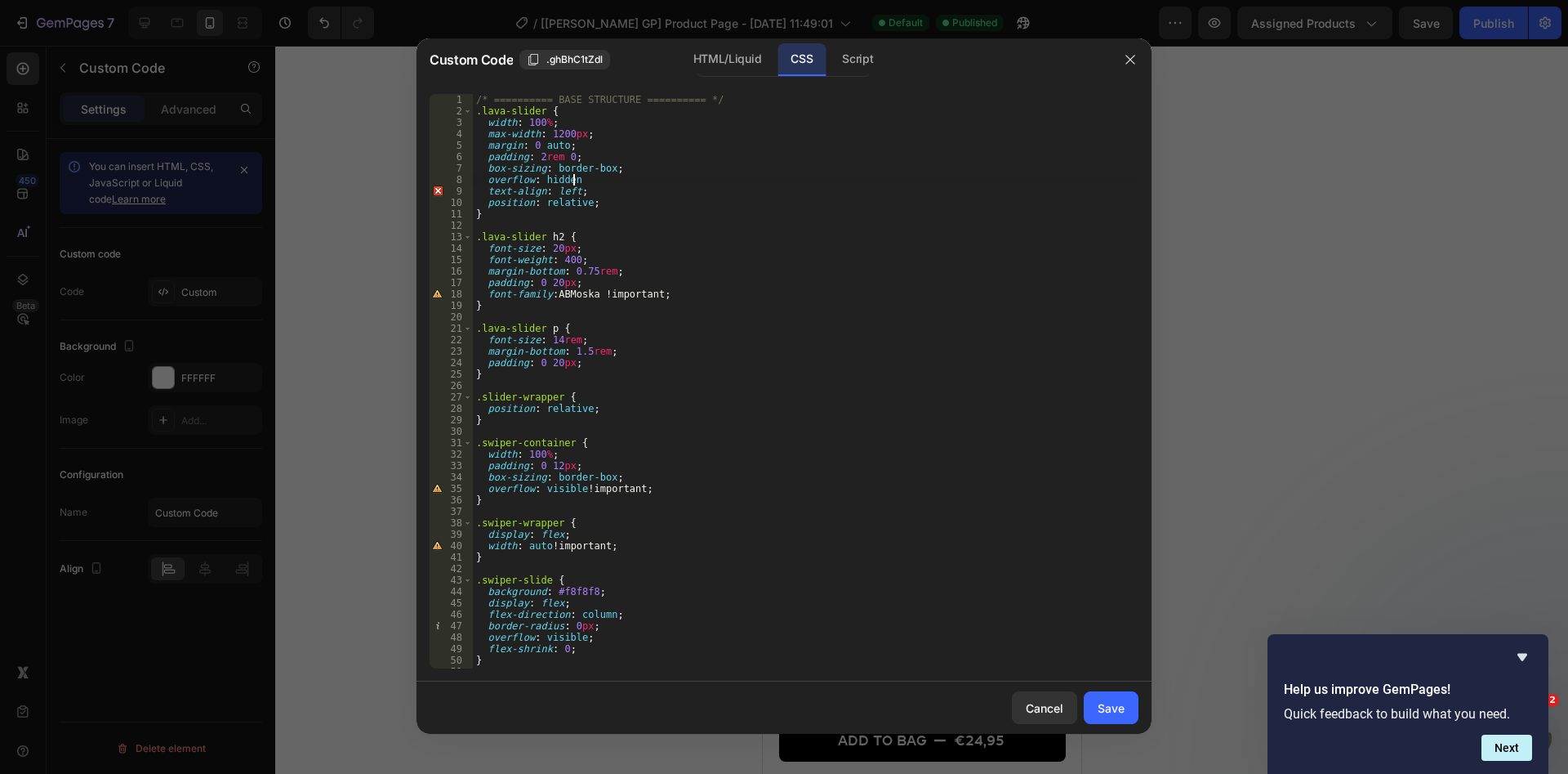
type textarea "}"
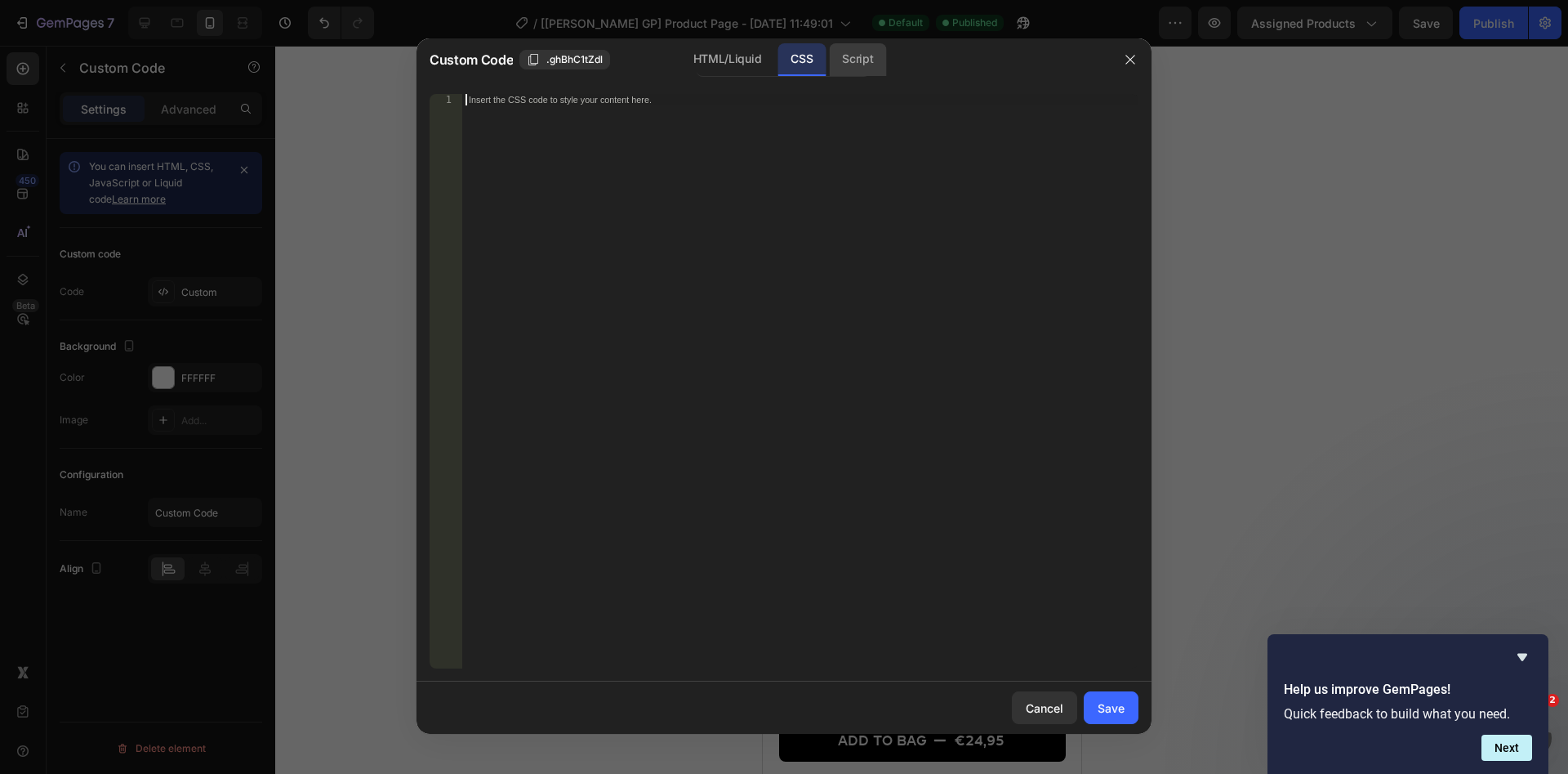
click at [878, 61] on div "Script" at bounding box center [857, 60] width 57 height 33
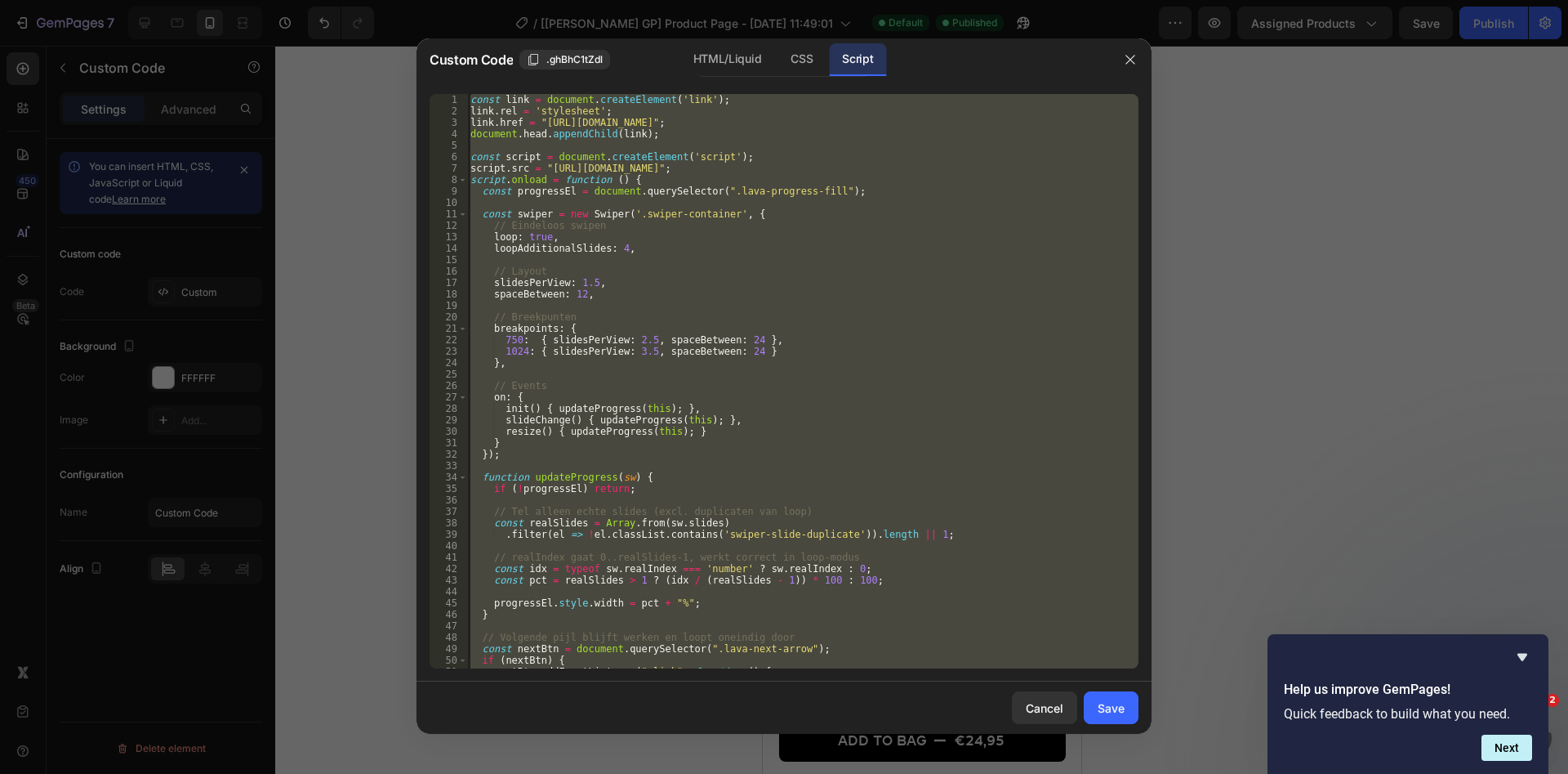
type textarea "</script>"
click at [741, 272] on div "const link = document . createElement ( 'link' ) ; link . rel = 'stylesheet' ; …" at bounding box center [802, 381] width 672 height 574
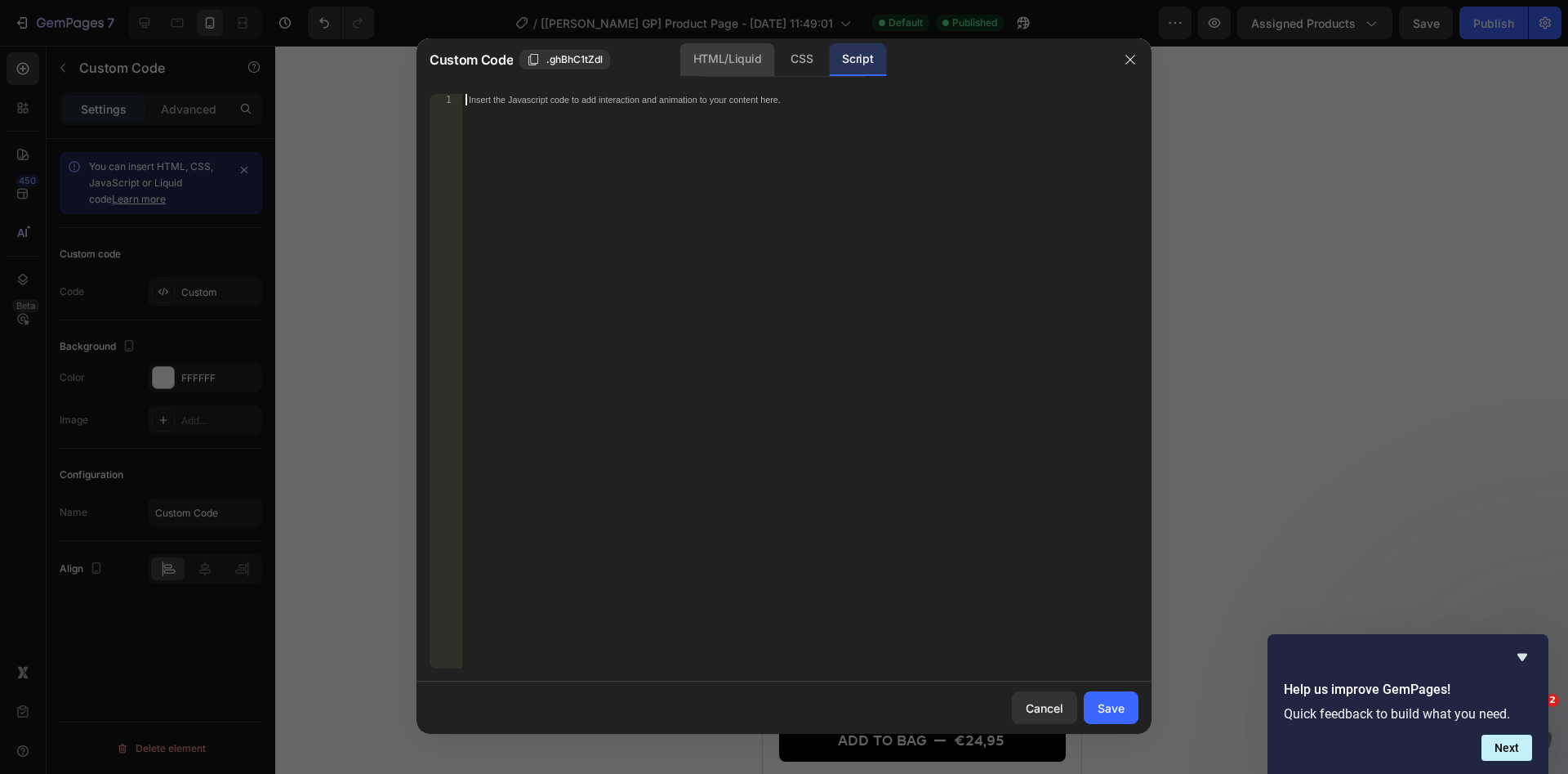
click at [755, 49] on div "HTML/Liquid" at bounding box center [727, 60] width 94 height 33
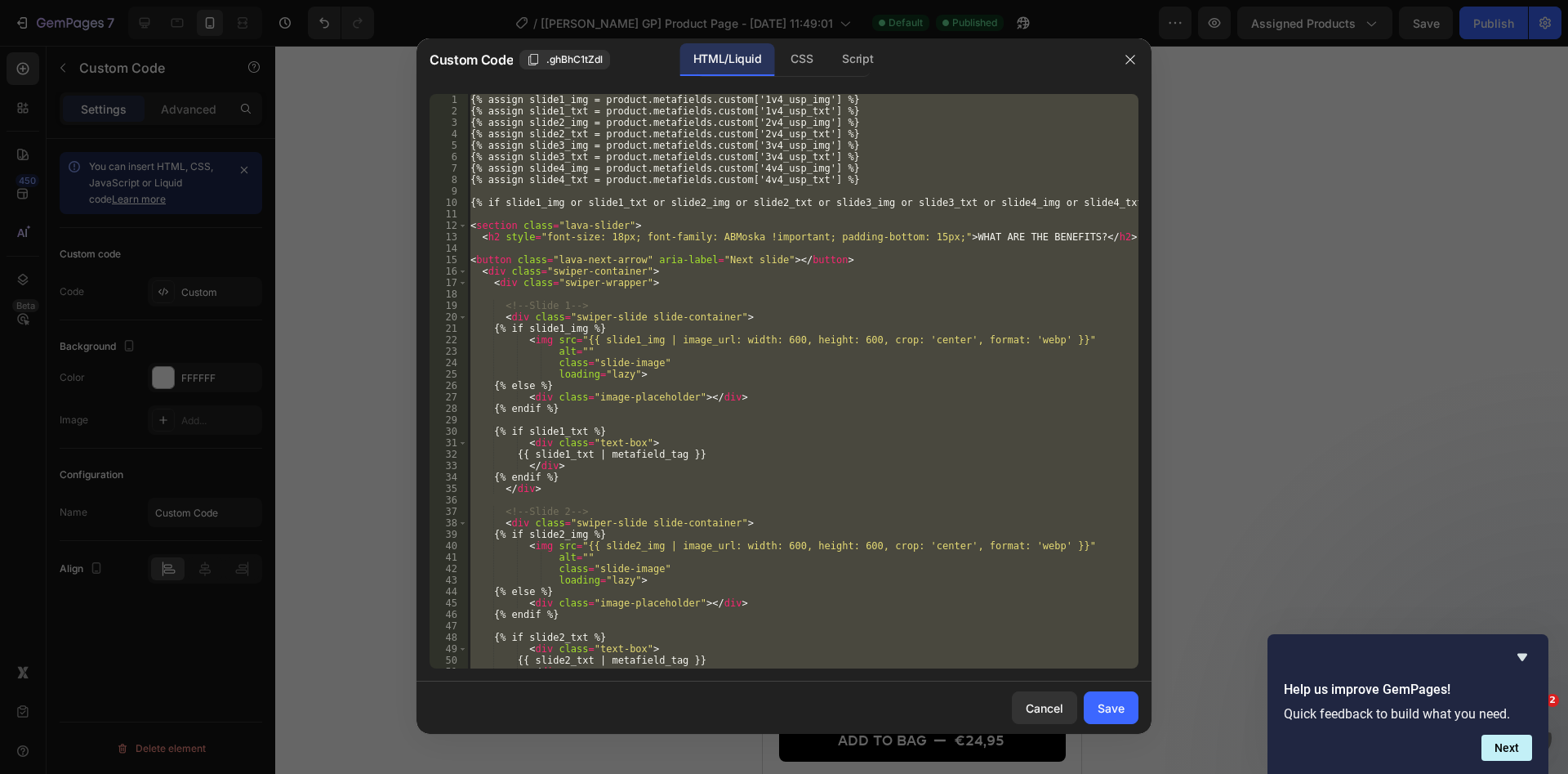
click at [747, 275] on div "{% assign slide1_img = product.metafields.custom['1v4_usp_img'] %} {% assign sl…" at bounding box center [802, 381] width 672 height 574
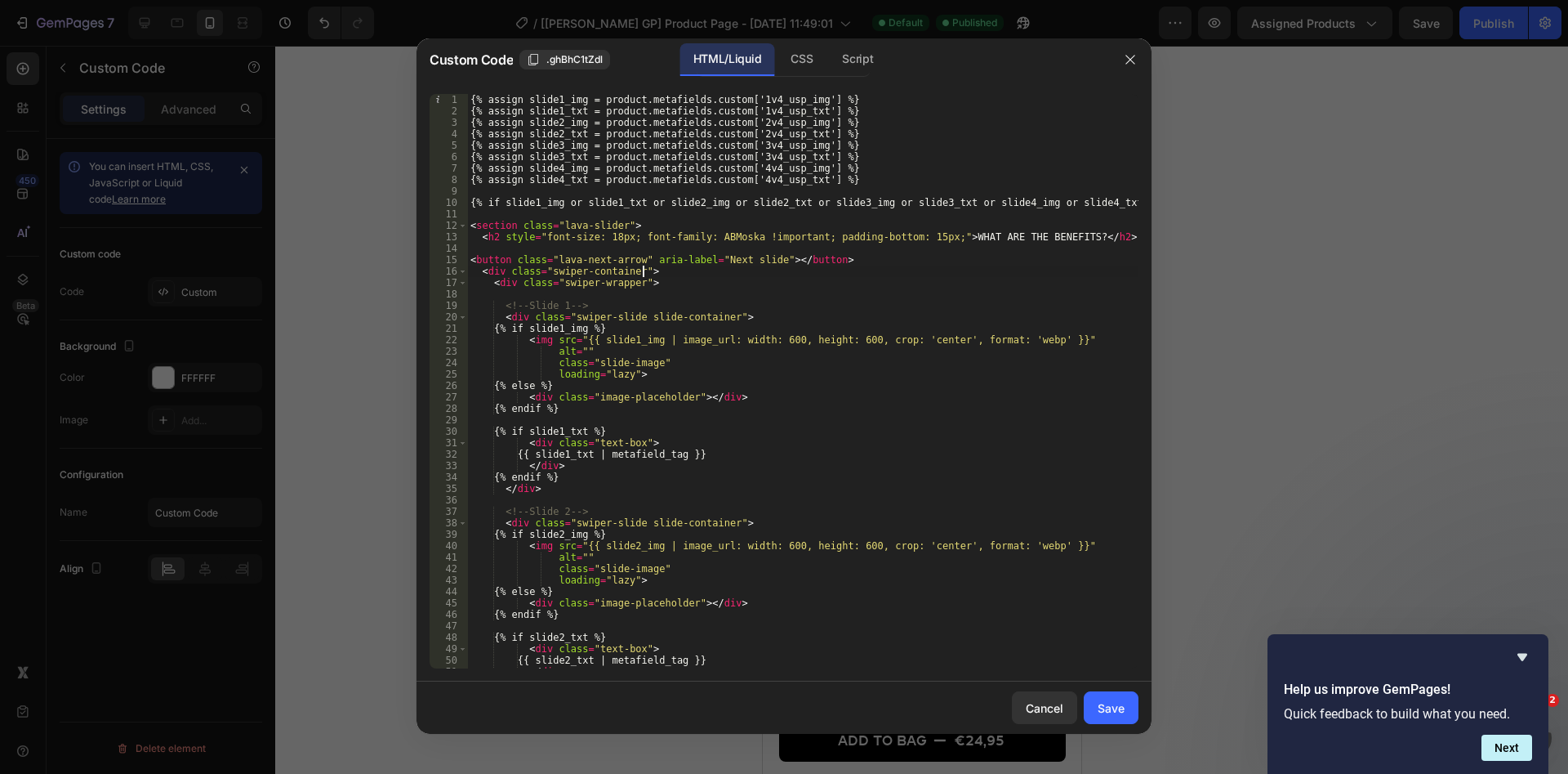
type textarea "{% endif %}"
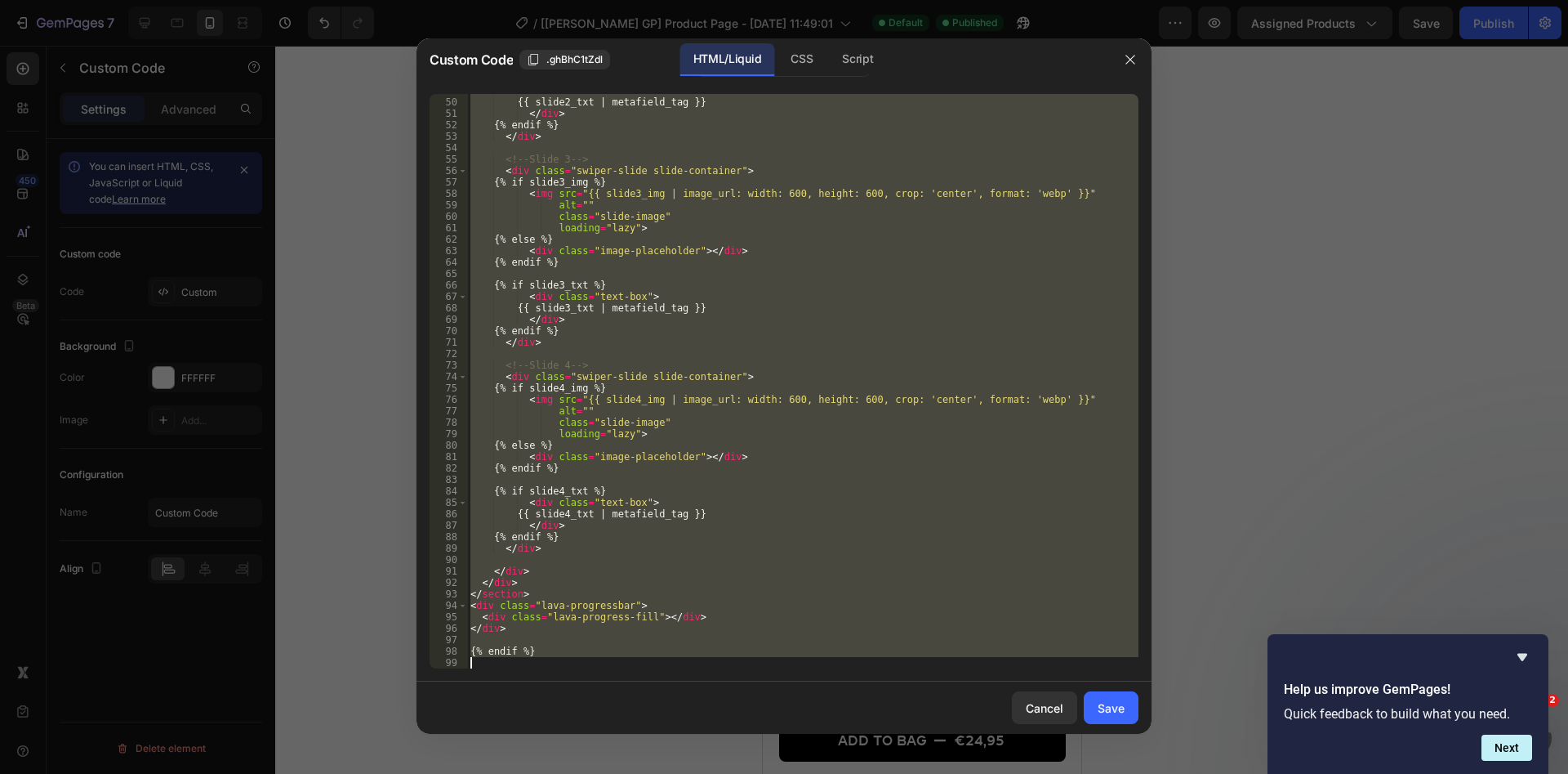
paste textarea
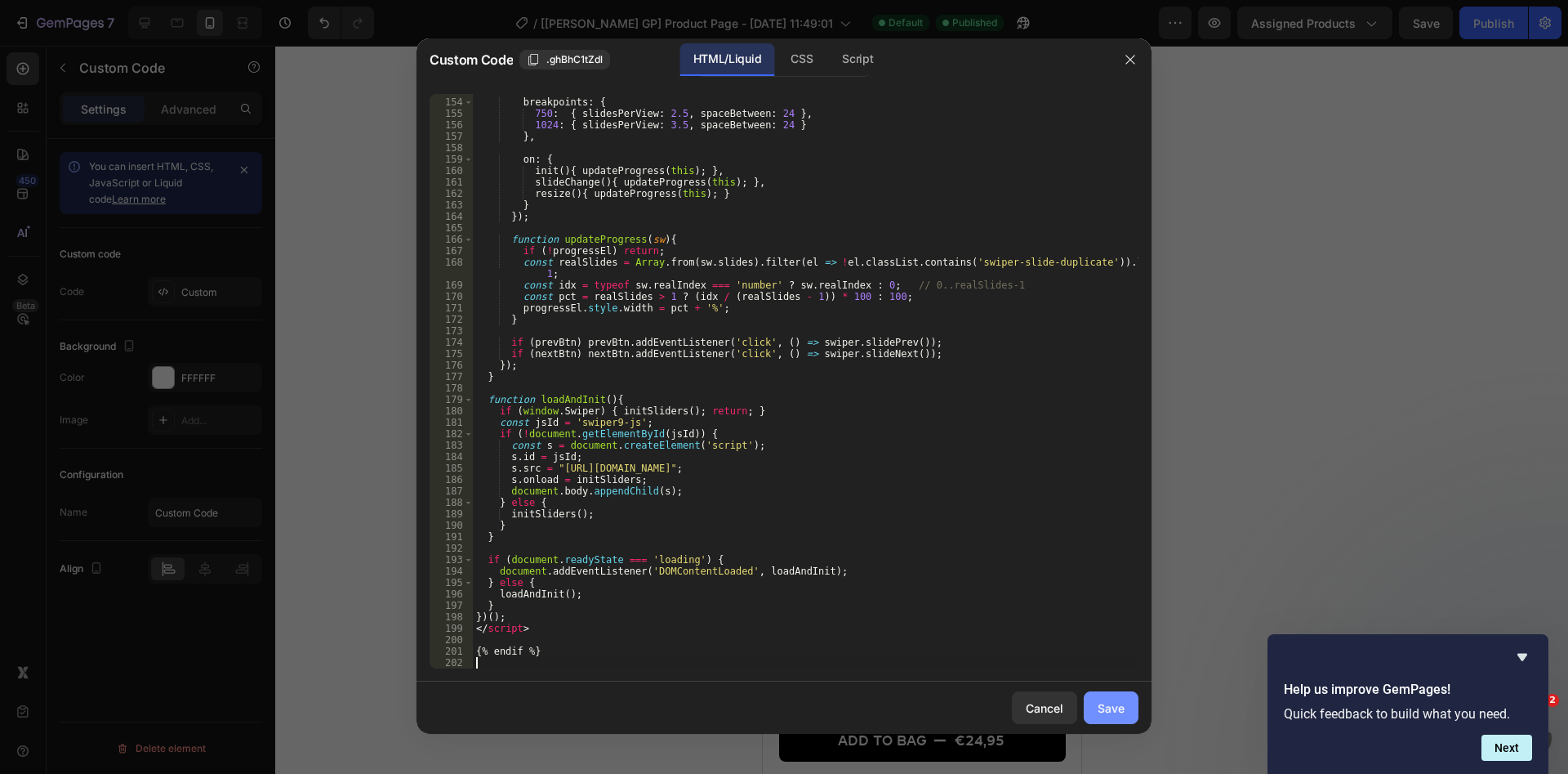
click at [1114, 712] on div "Save" at bounding box center [1111, 708] width 27 height 17
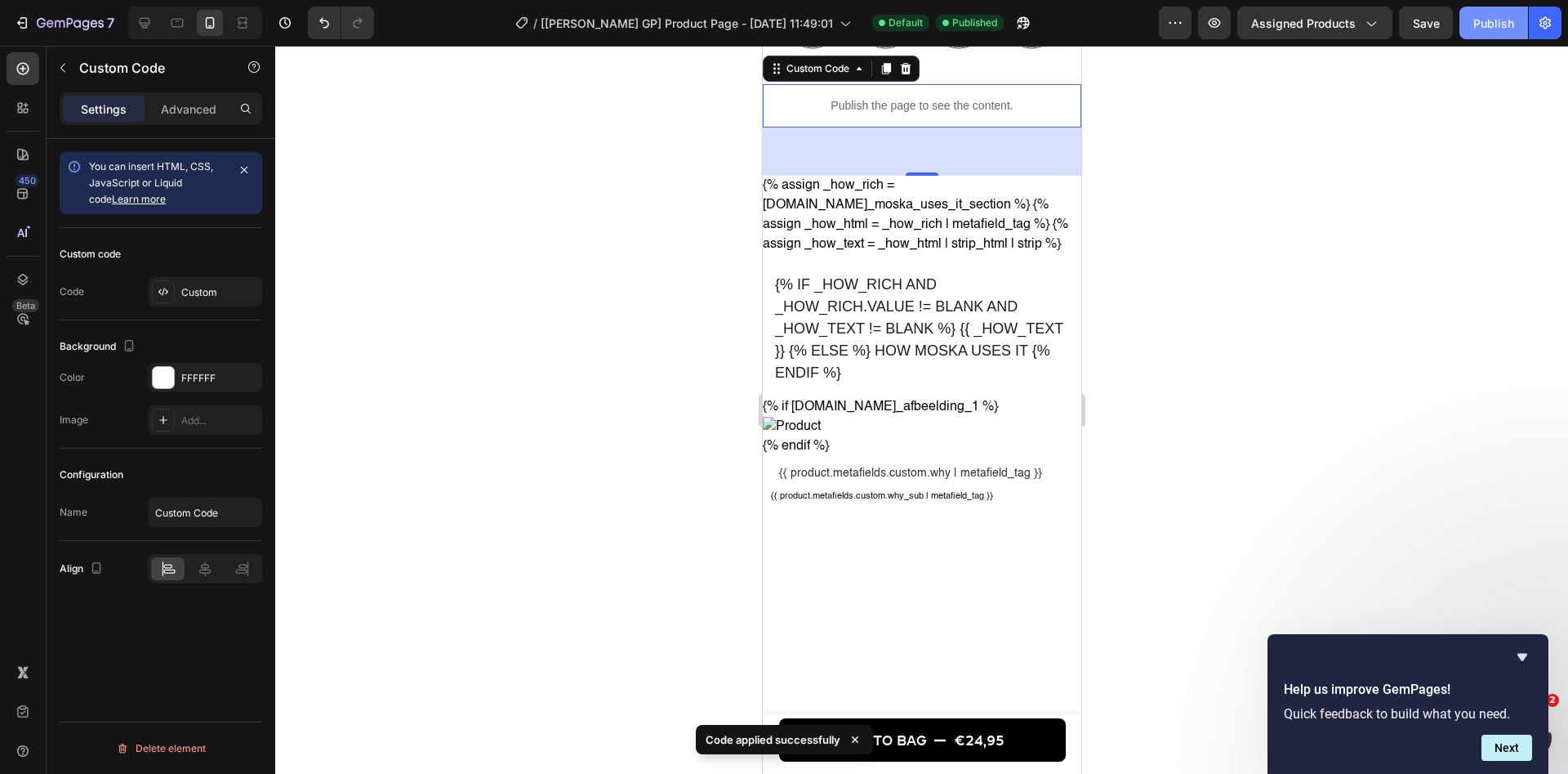
click at [1503, 31] on div "Publish" at bounding box center [1493, 23] width 41 height 17
click at [143, 21] on icon at bounding box center [144, 22] width 16 height 16
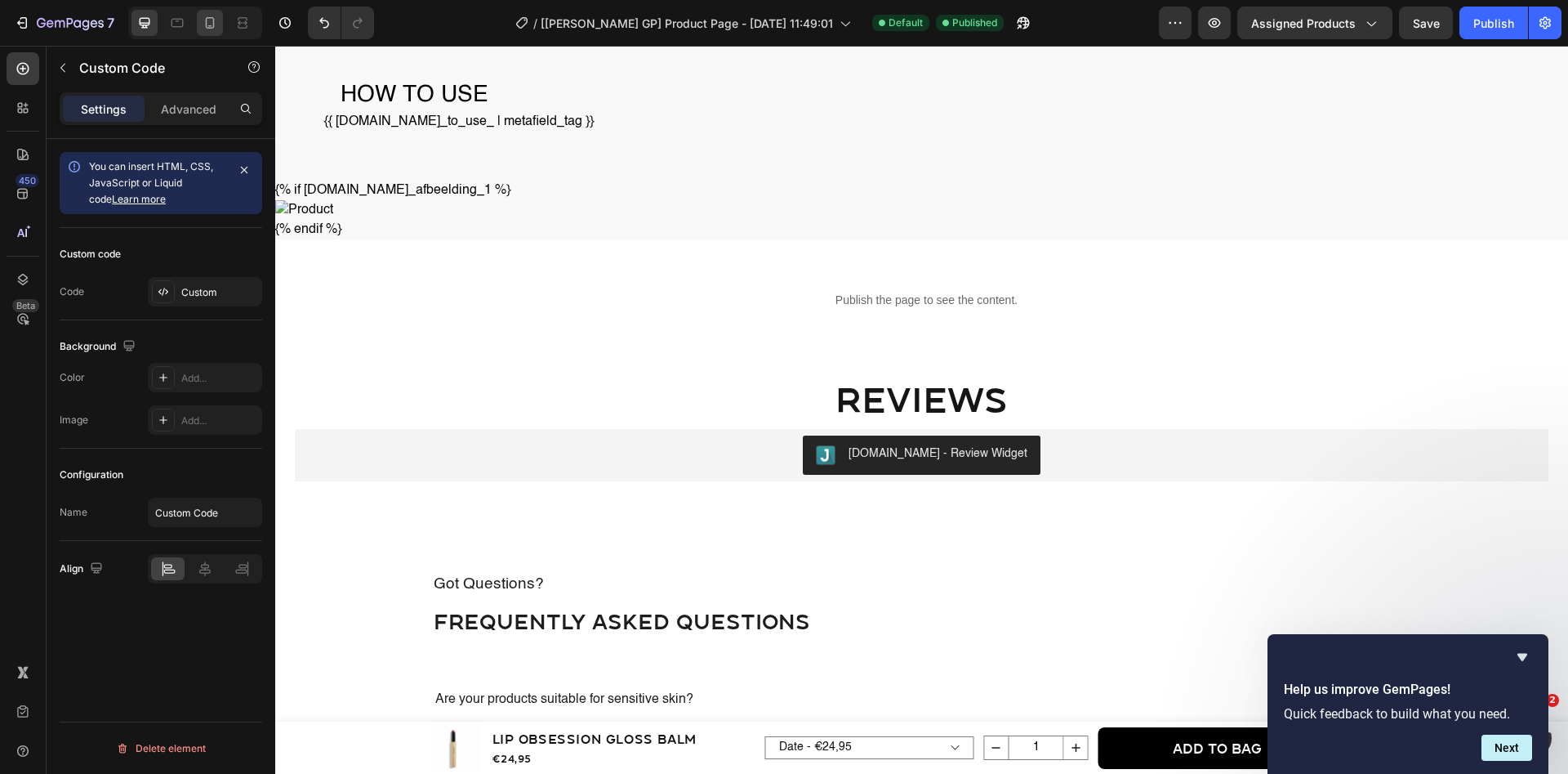
scroll to position [1926, 0]
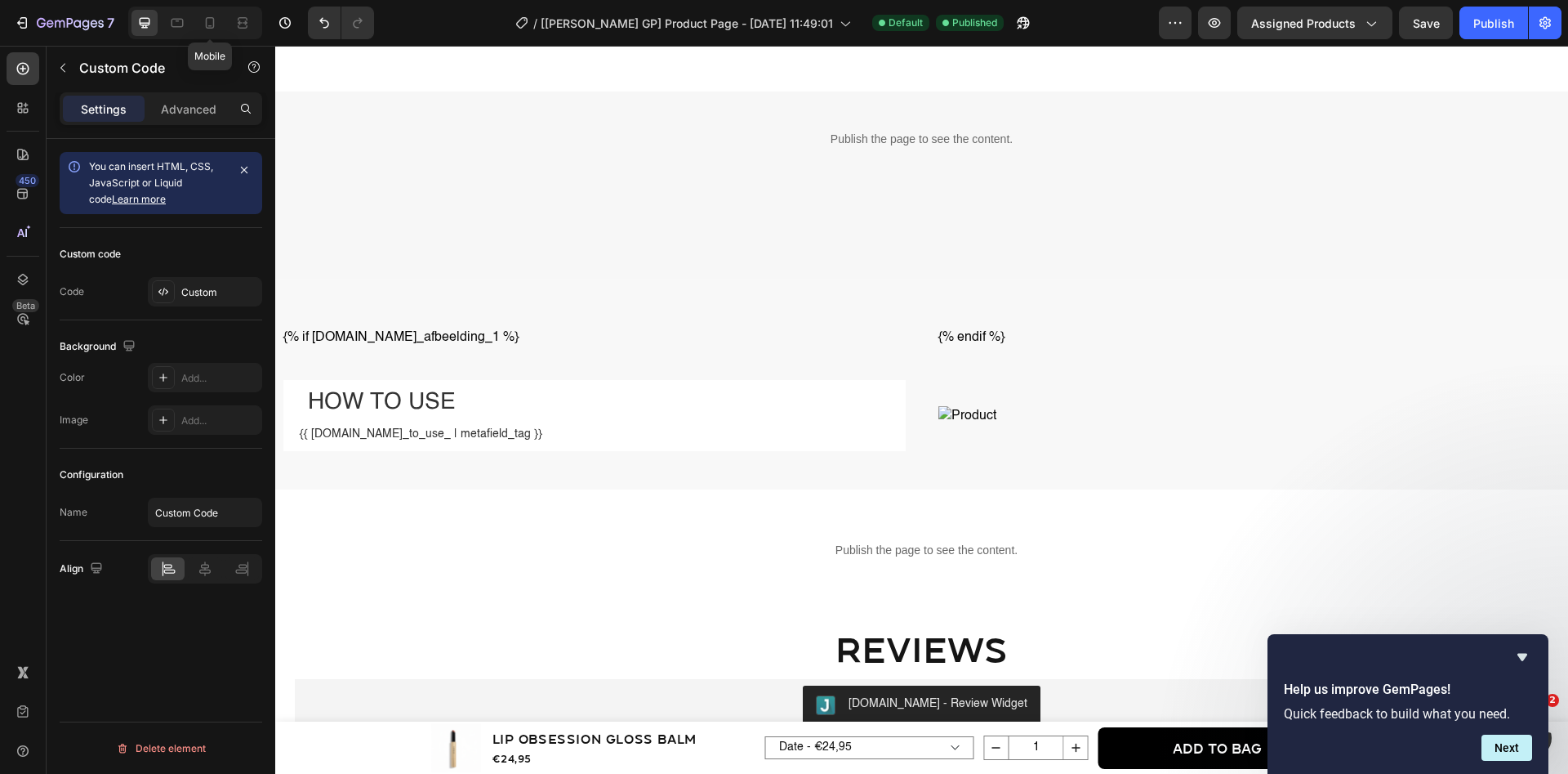
click at [206, 23] on icon at bounding box center [210, 22] width 9 height 11
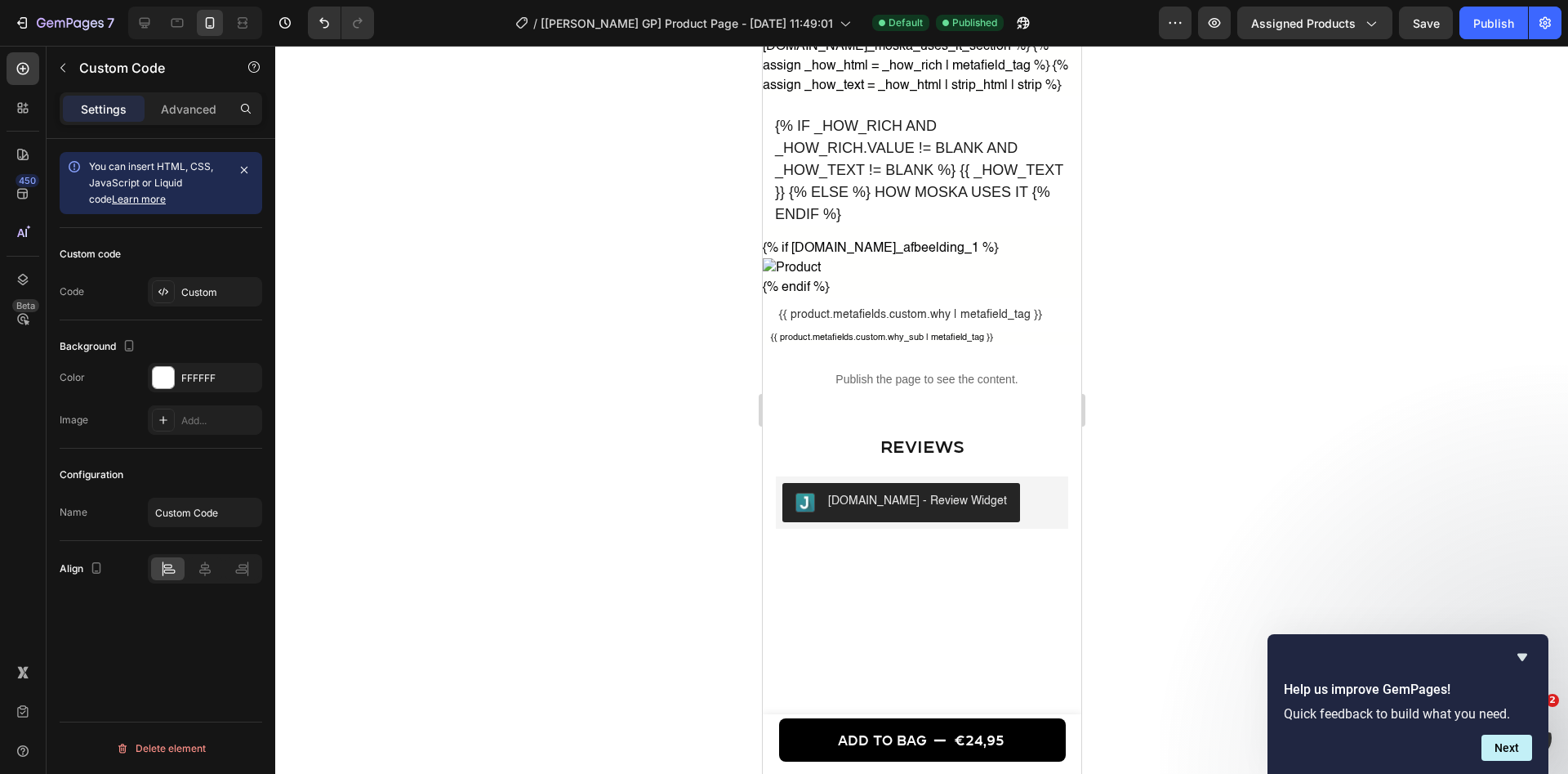
scroll to position [1748, 0]
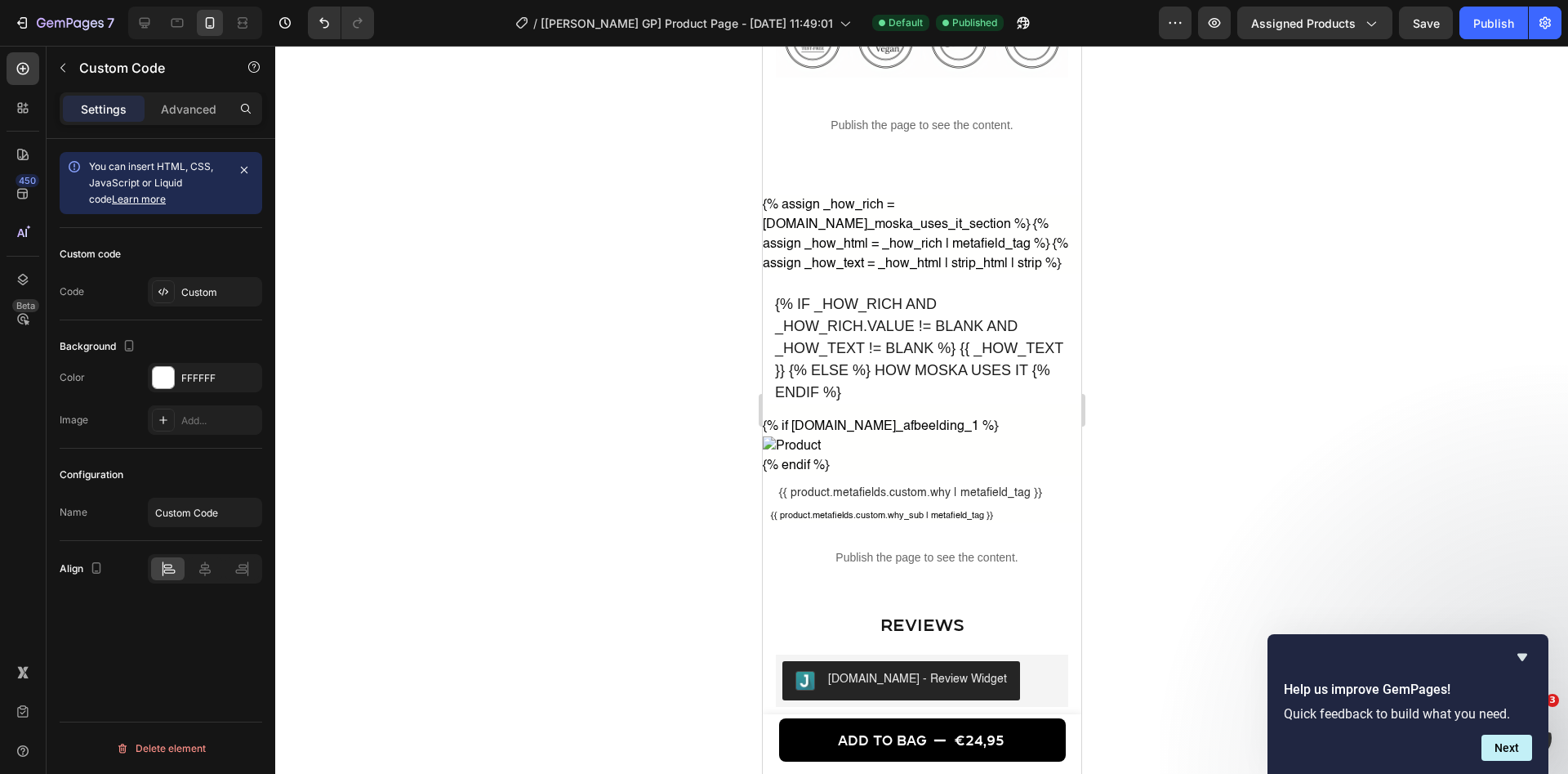
click at [925, 127] on p "Publish the page to see the content." at bounding box center [921, 125] width 318 height 17
click at [213, 294] on div "Custom" at bounding box center [220, 292] width 77 height 15
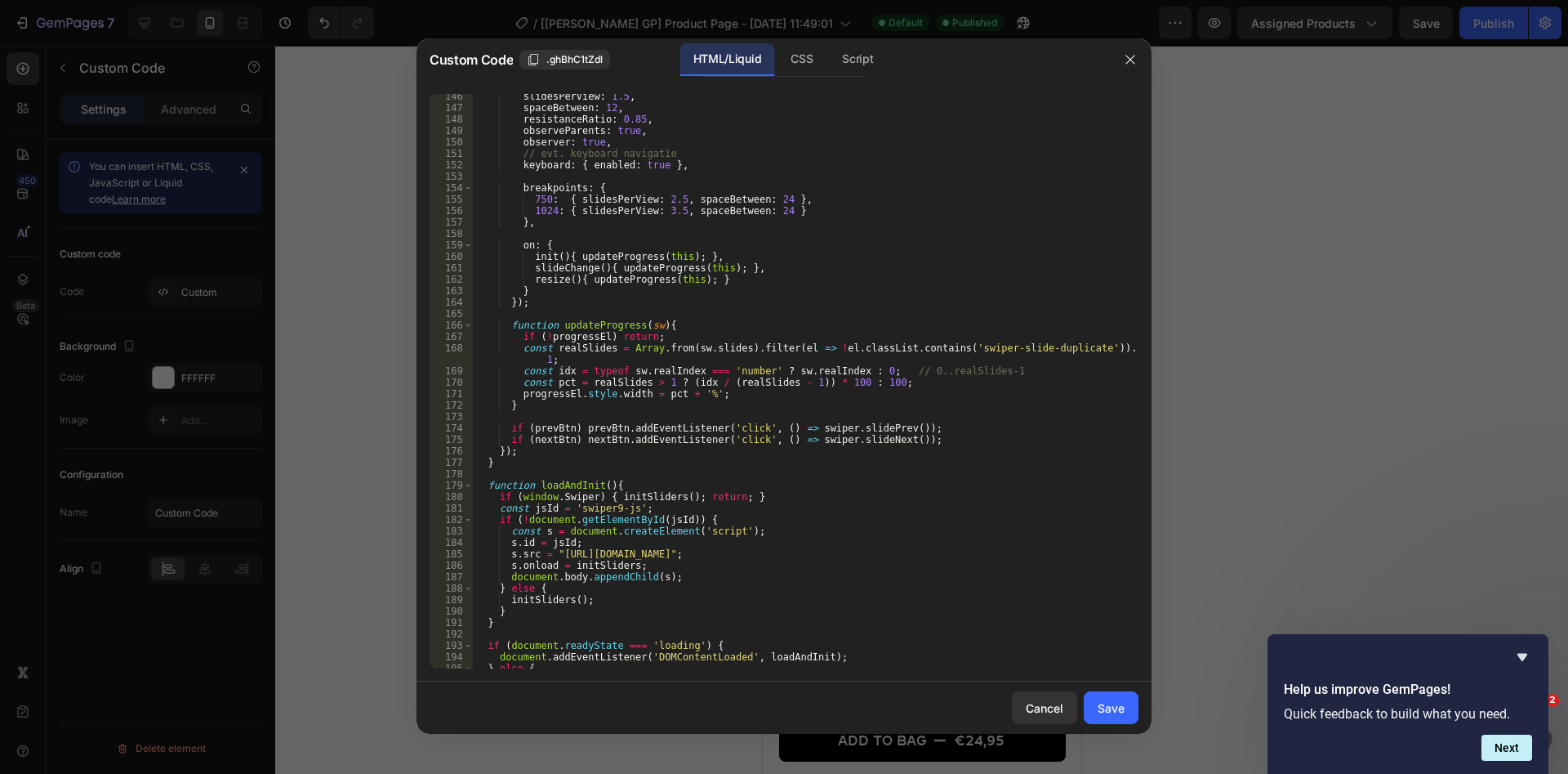
scroll to position [1827, 0]
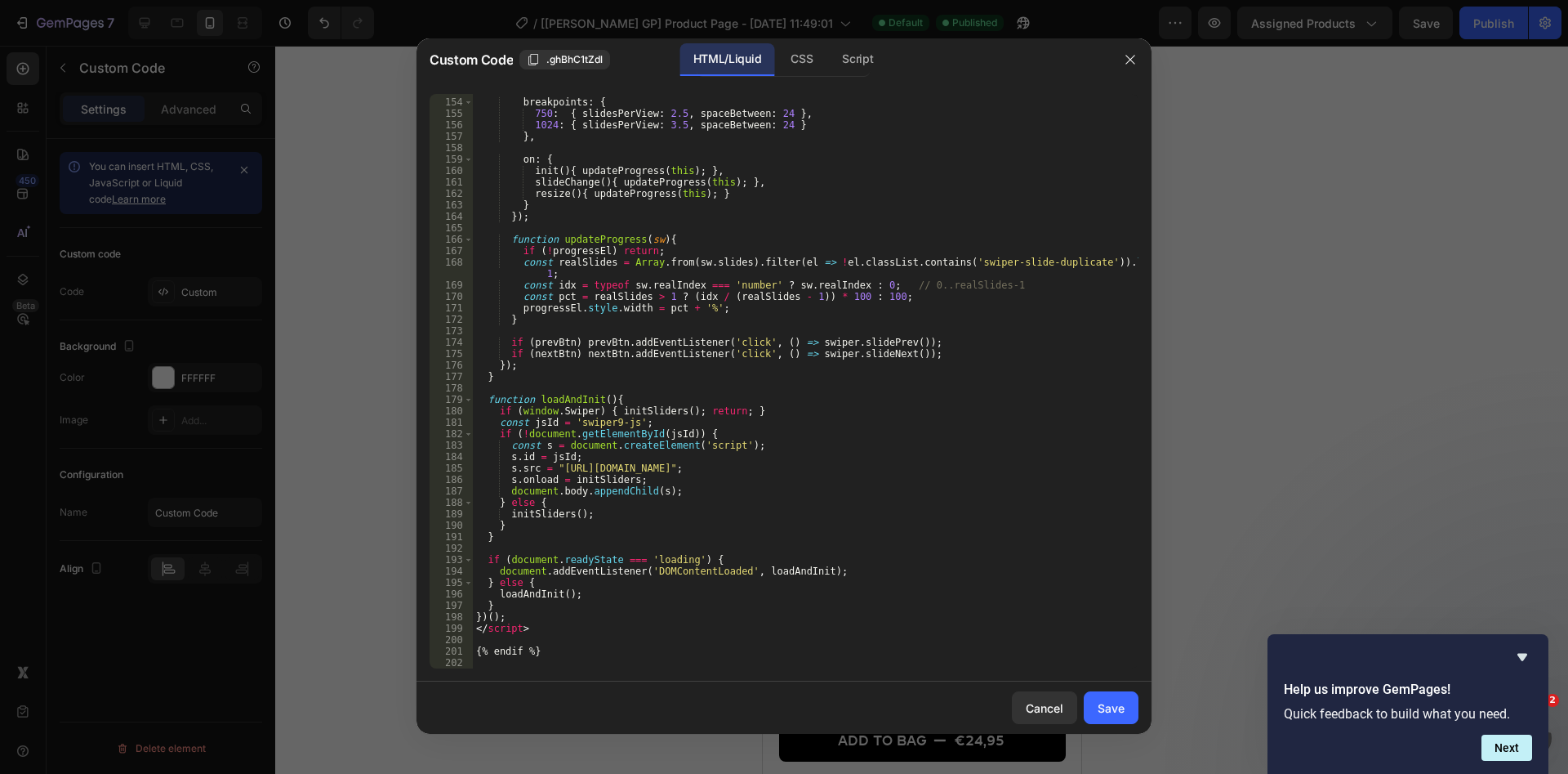
click at [845, 547] on div "breakpoints : { 750 : { slidesPerView : 2.5 , spaceBetween : 24 } , 1024 : { sl…" at bounding box center [806, 383] width 666 height 598
type textarea "{% endif %}"
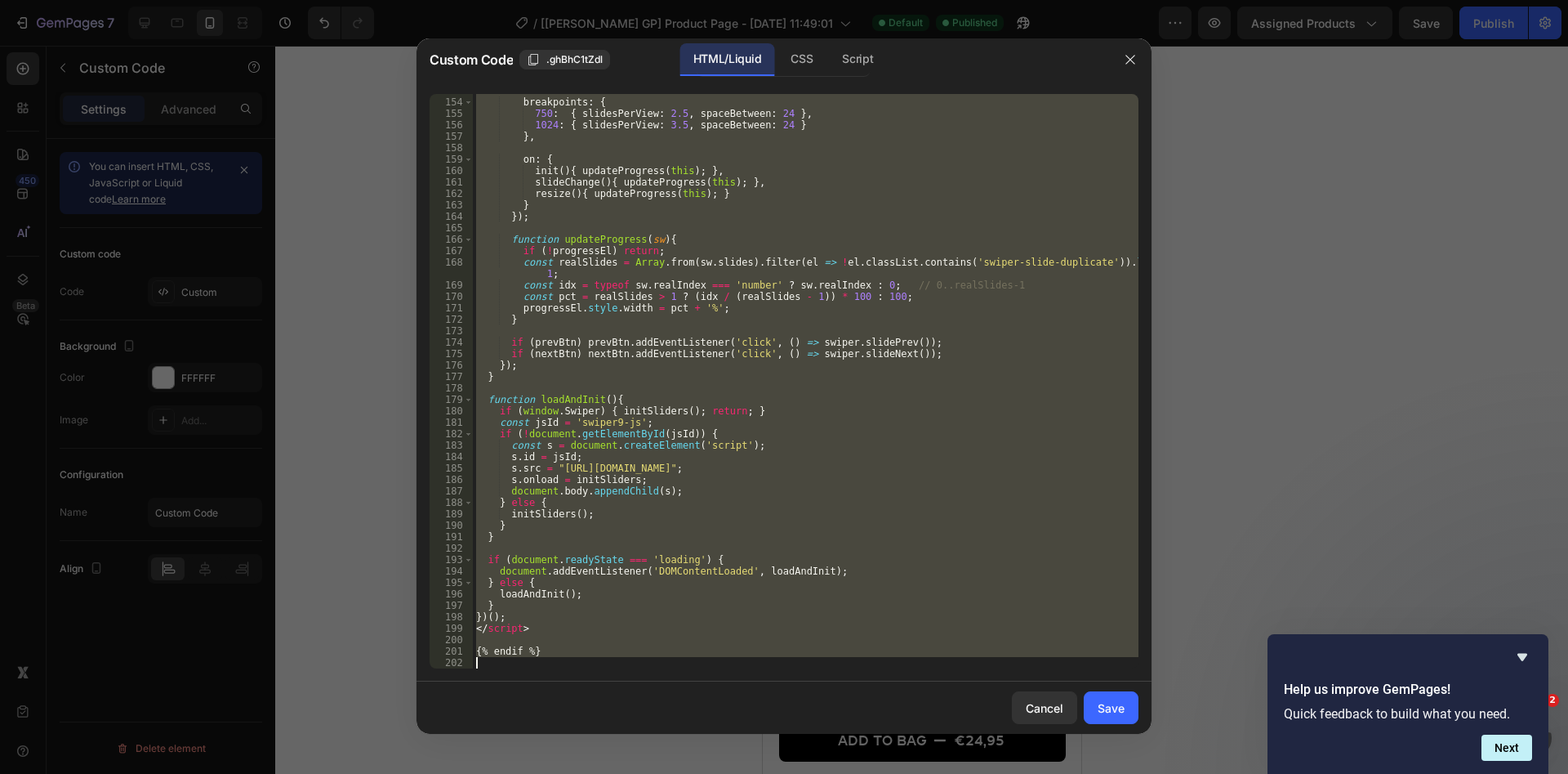
paste textarea
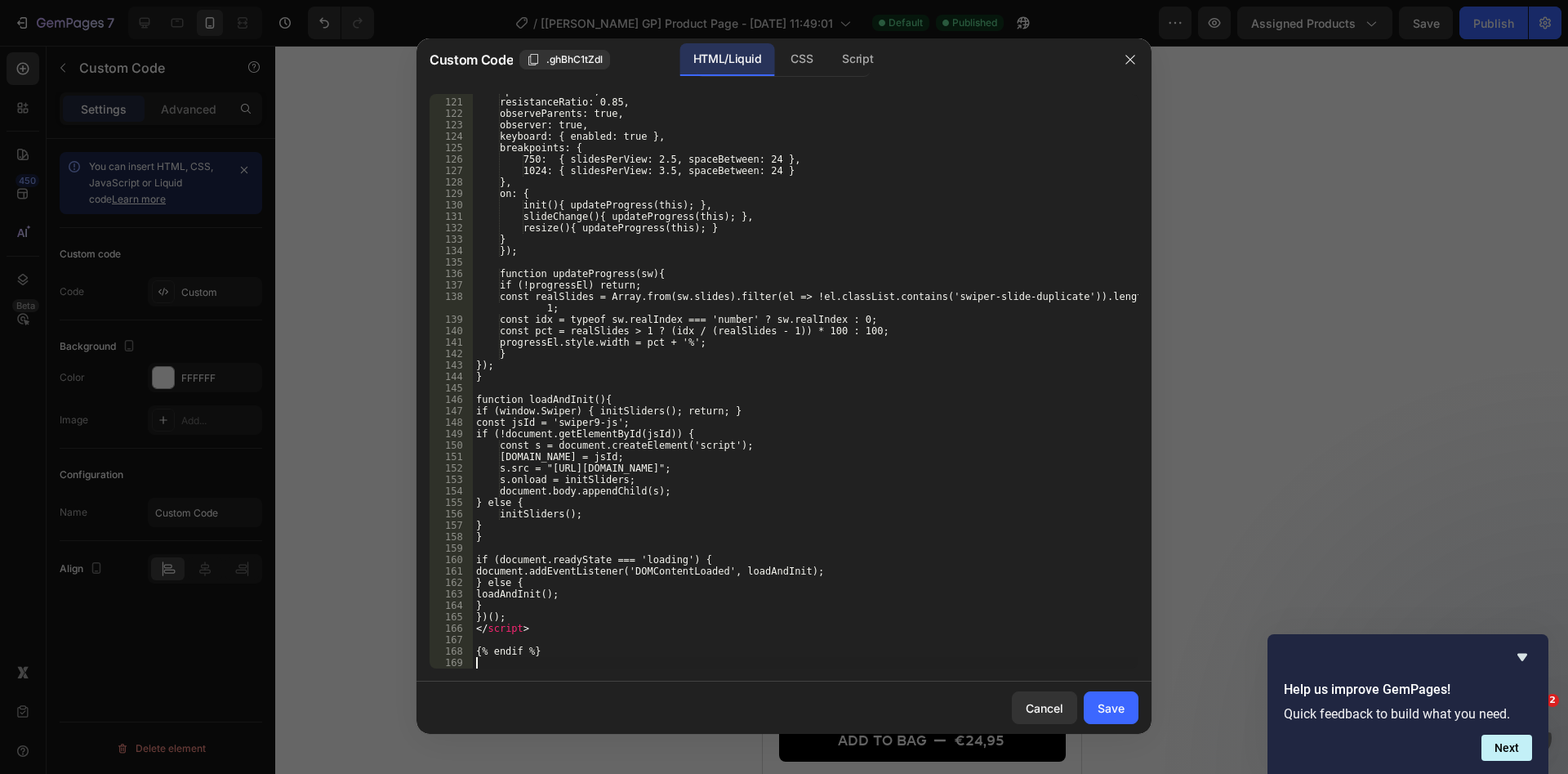
scroll to position [1393, 0]
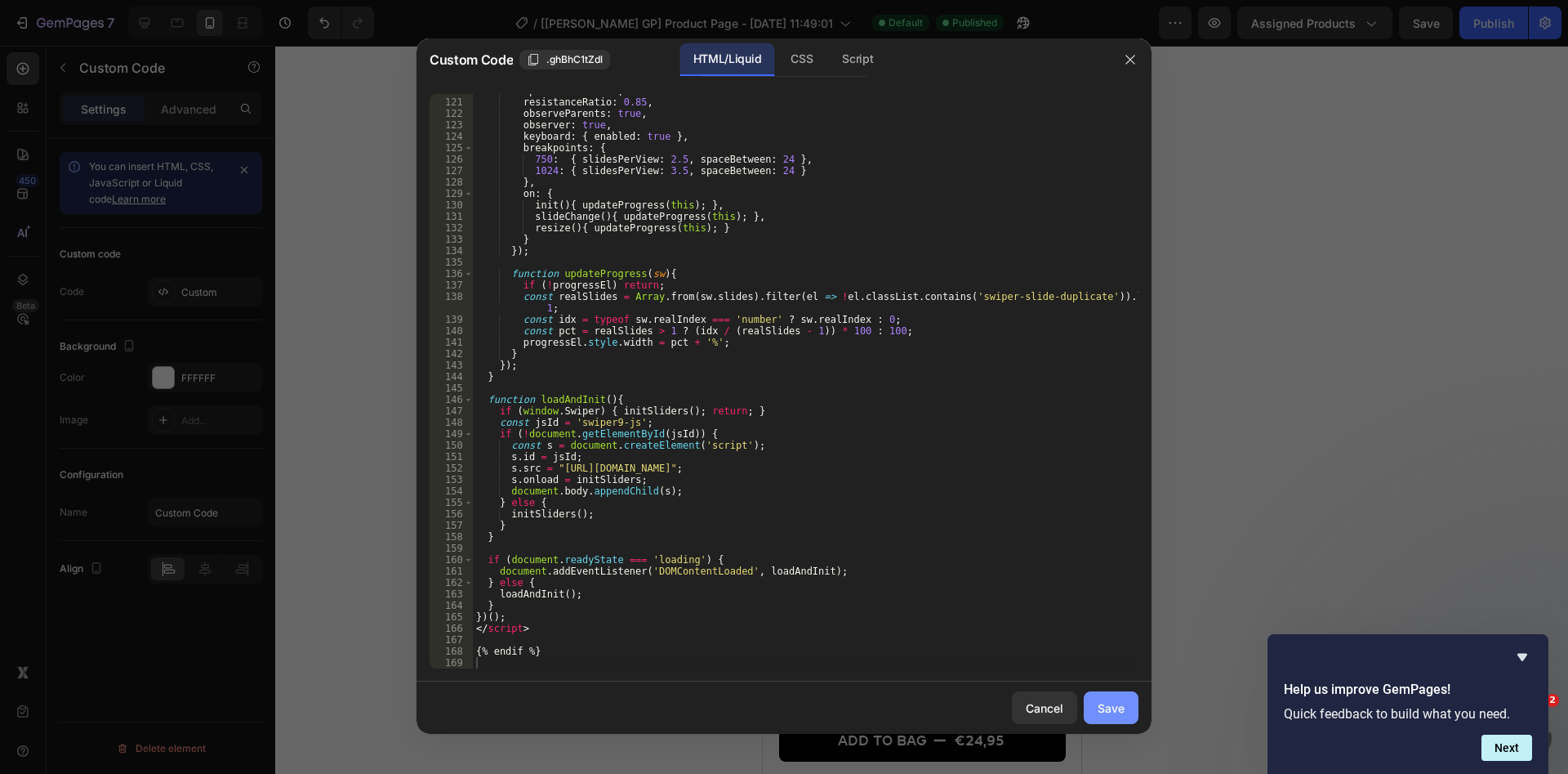
click at [1113, 703] on div "Save" at bounding box center [1111, 708] width 27 height 17
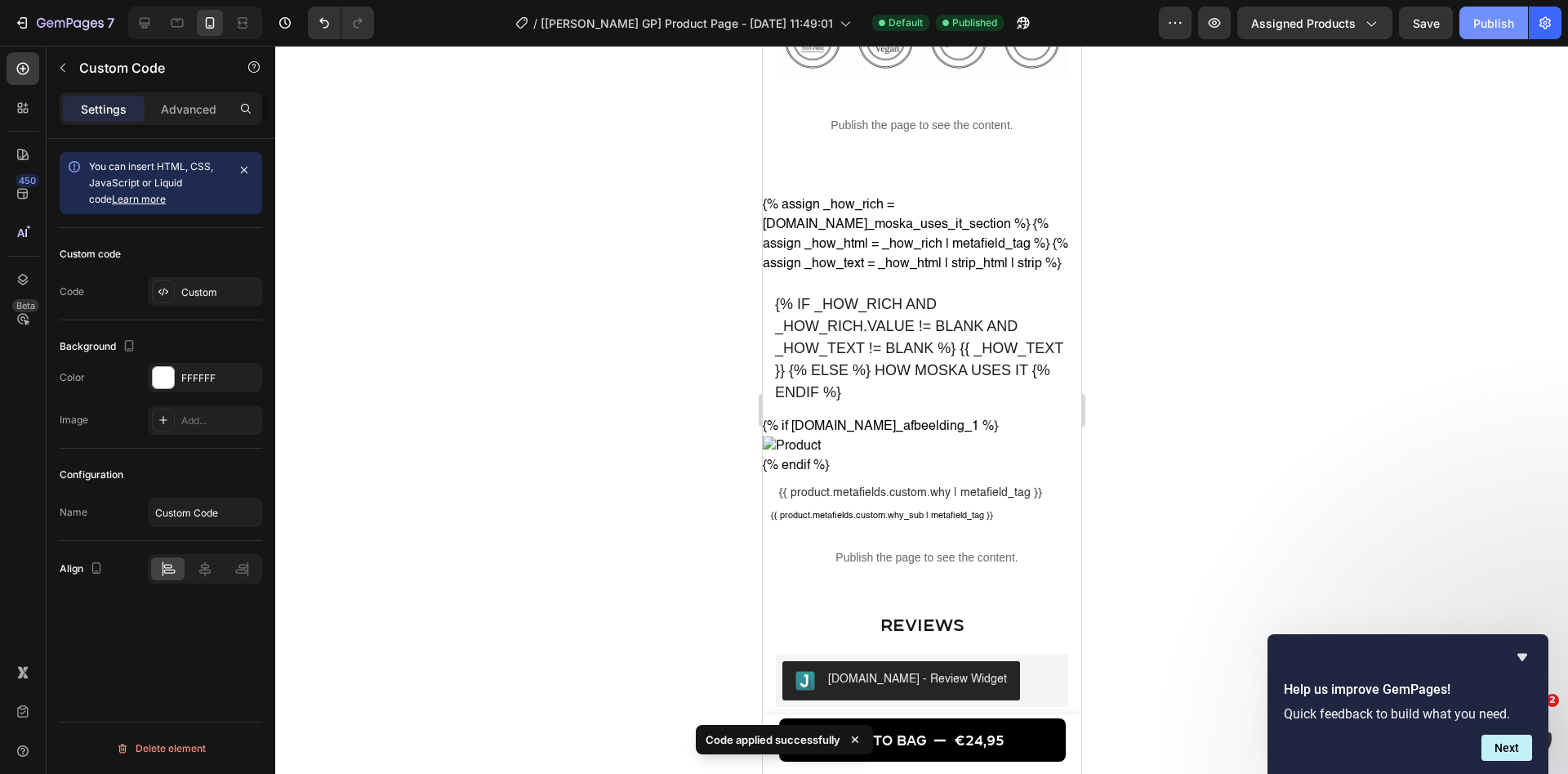
click at [1484, 22] on div "Publish" at bounding box center [1493, 23] width 41 height 17
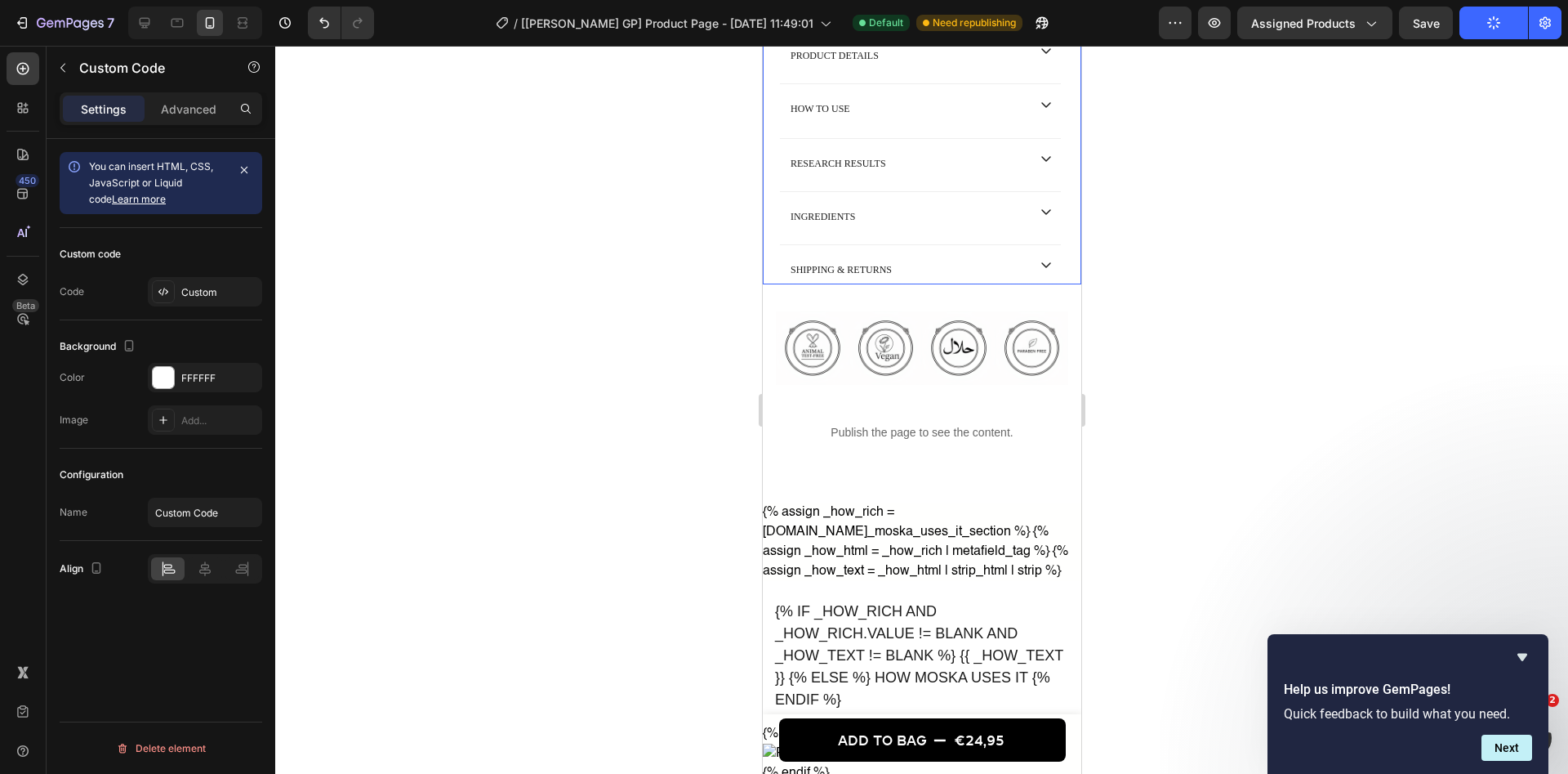
scroll to position [1253, 0]
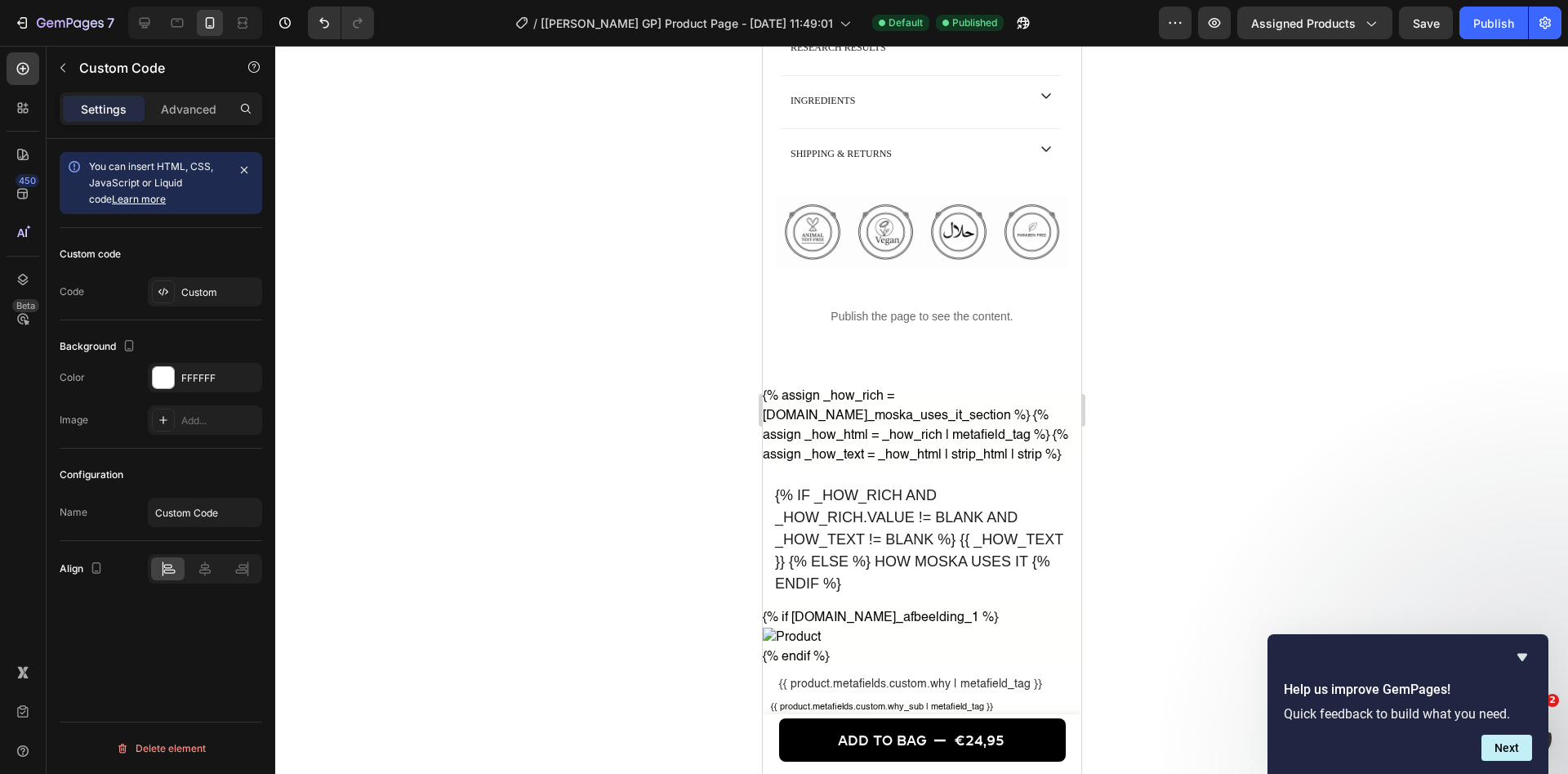
click at [907, 329] on div "Publish the page to see the content." at bounding box center [921, 317] width 318 height 43
click at [217, 301] on div "Custom" at bounding box center [205, 291] width 114 height 29
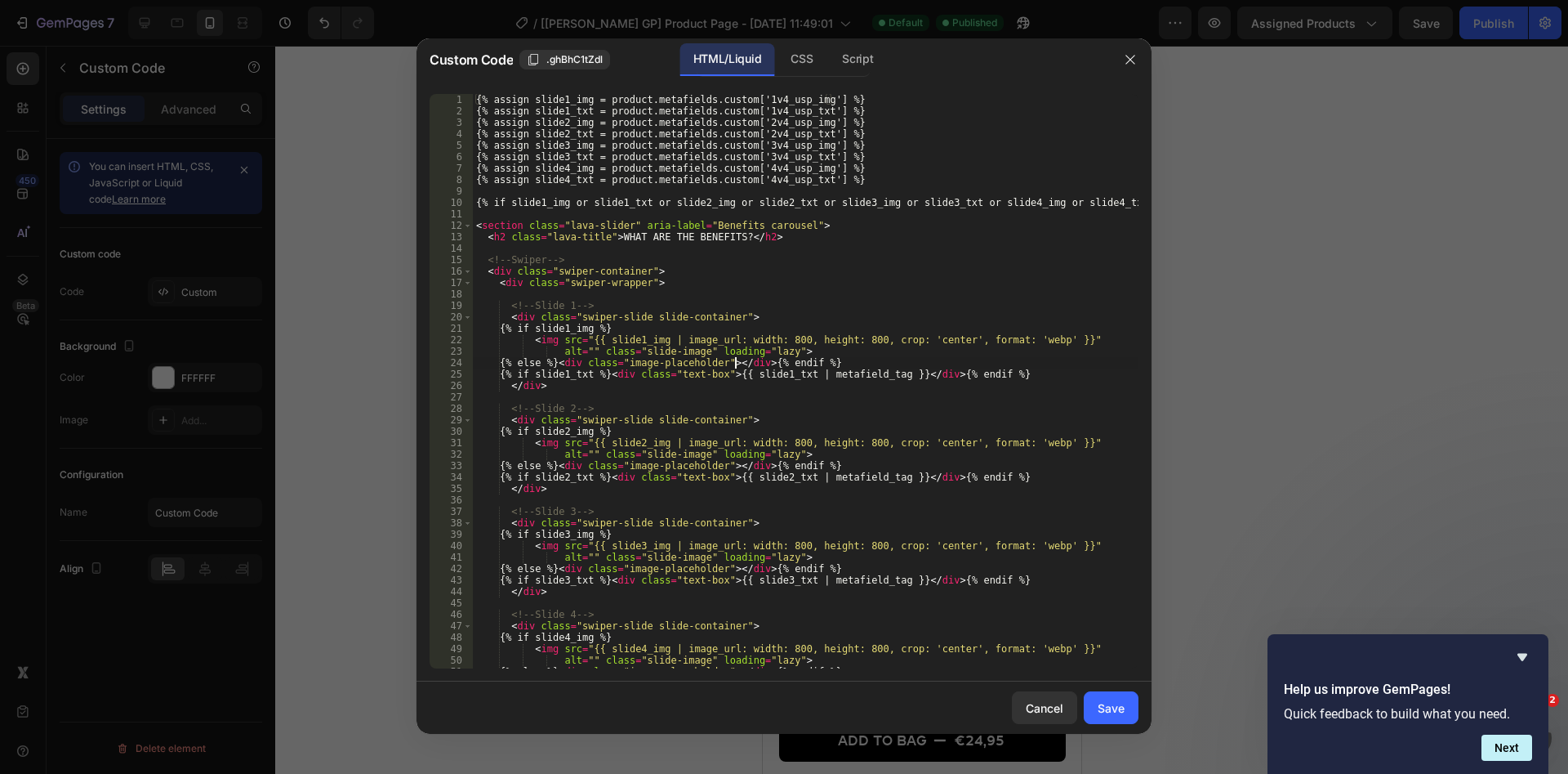
click at [735, 365] on div "{% assign slide1_img = product.metafields.custom['1v4_usp_img'] %} {% assign sl…" at bounding box center [806, 393] width 666 height 598
type textarea "{% endif %}"
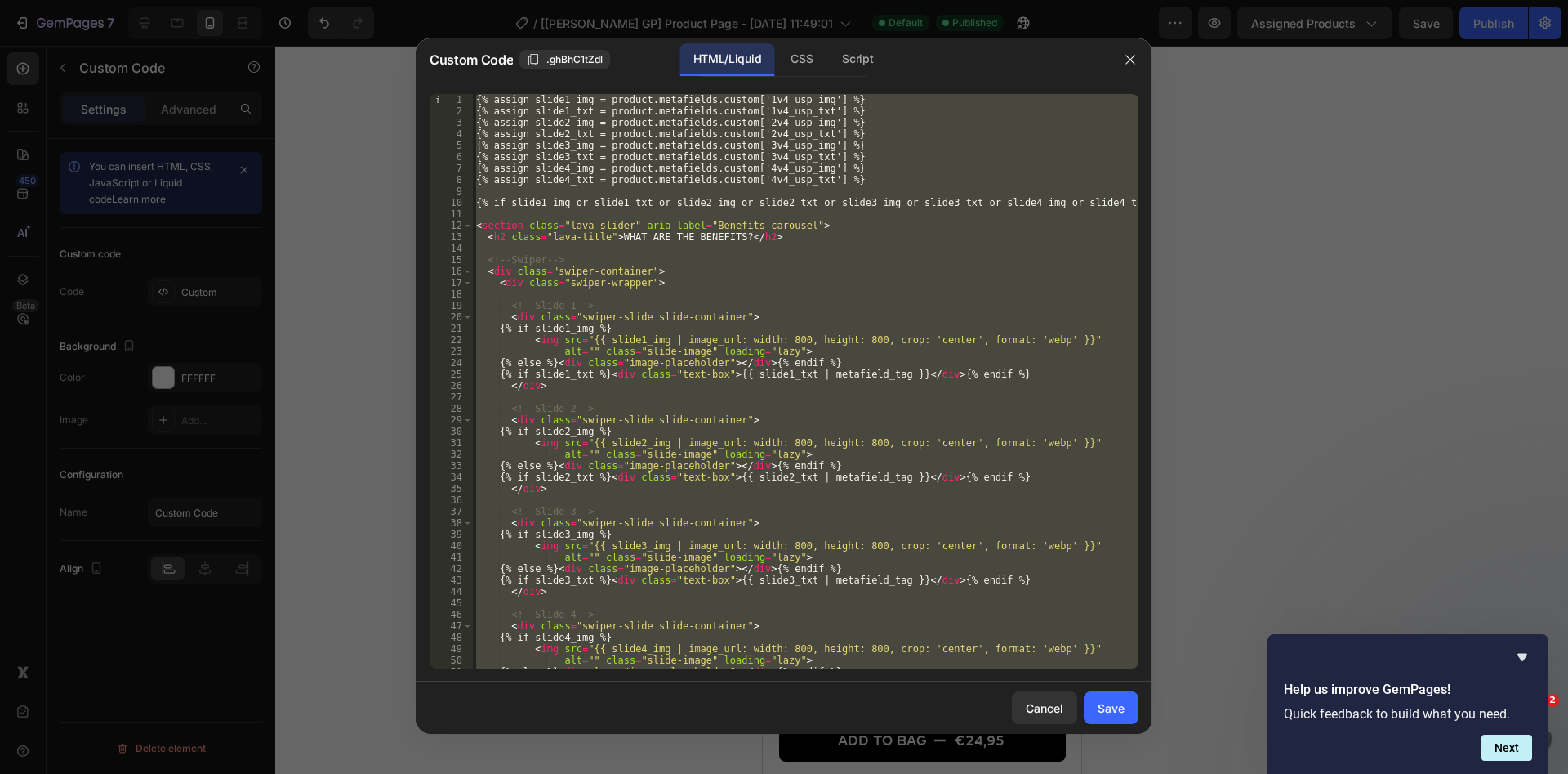
paste textarea
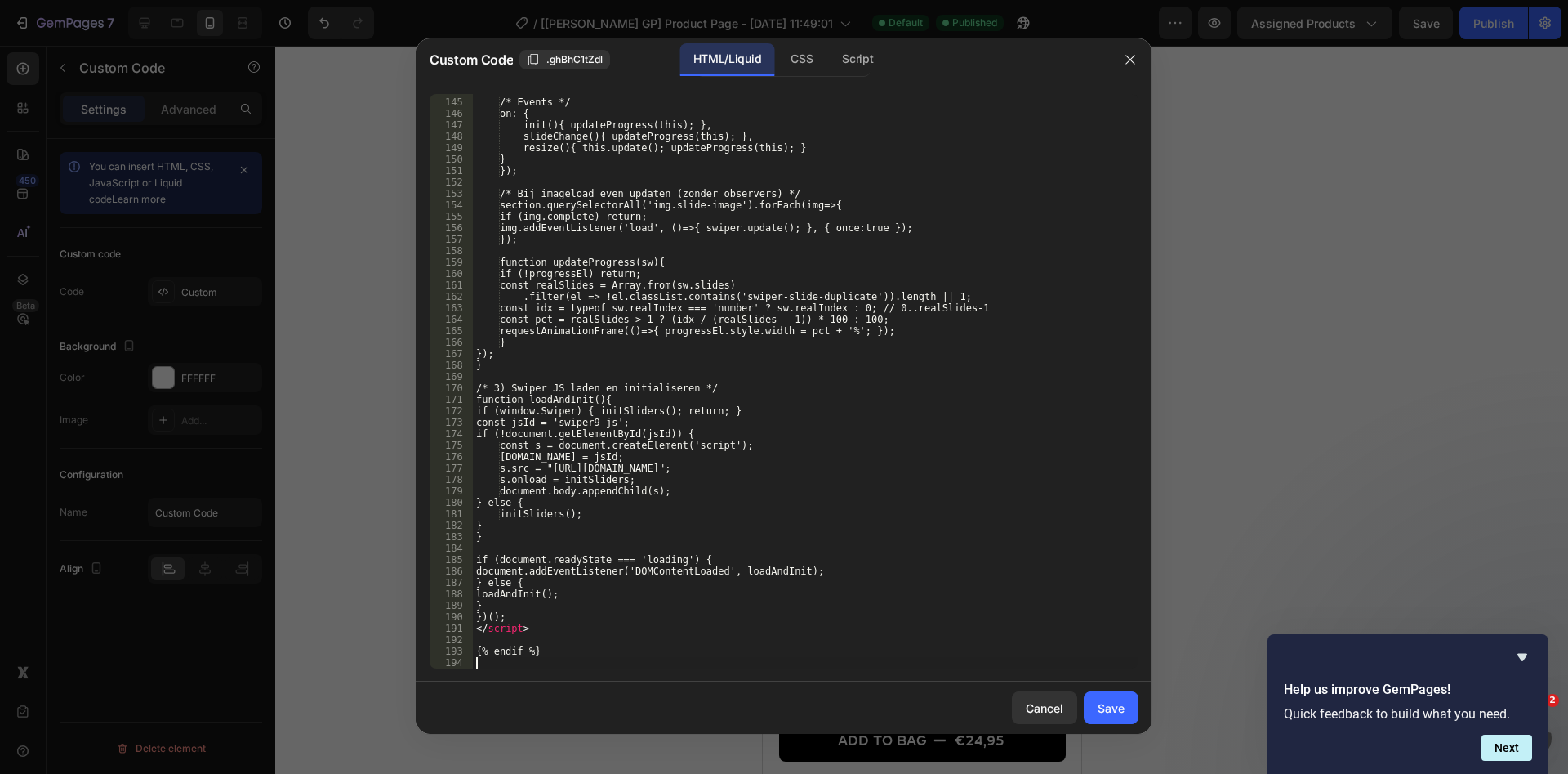
scroll to position [1679, 0]
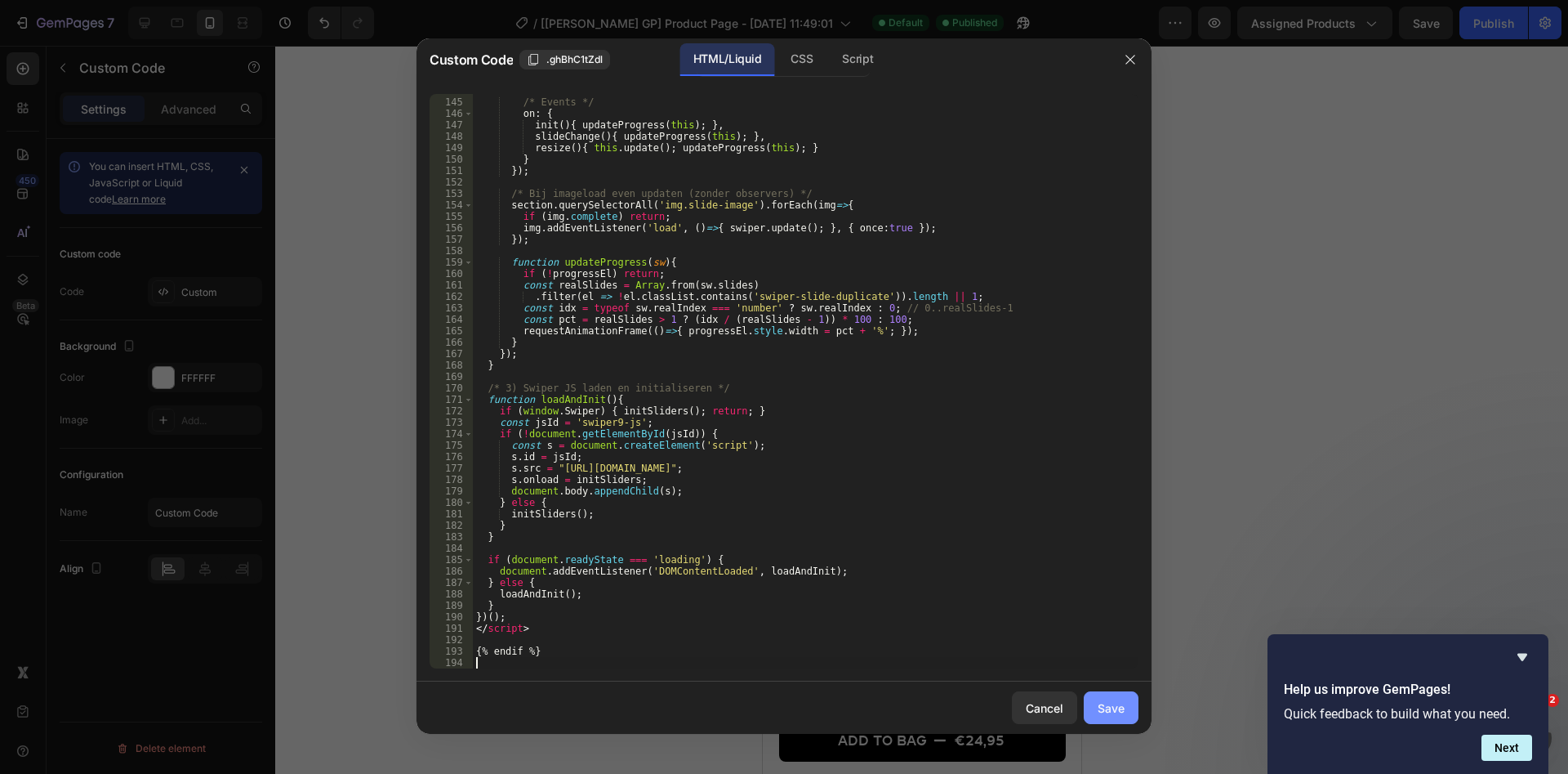
click at [1137, 700] on button "Save" at bounding box center [1111, 707] width 54 height 33
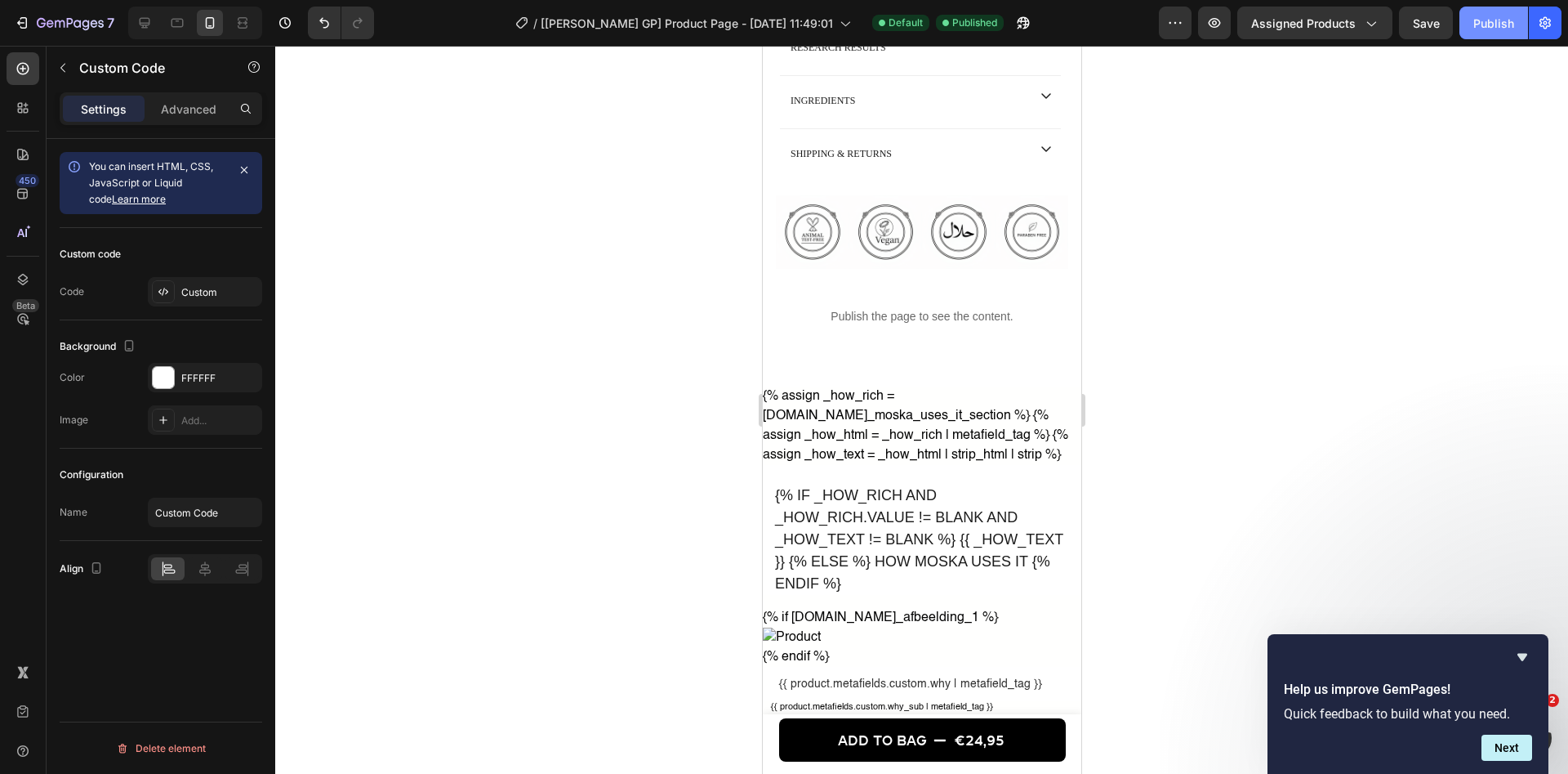
click at [1495, 16] on div "Publish" at bounding box center [1493, 23] width 41 height 17
click at [896, 317] on p "Publish the page to see the content." at bounding box center [921, 317] width 318 height 17
click at [212, 291] on div "Custom" at bounding box center [220, 292] width 77 height 15
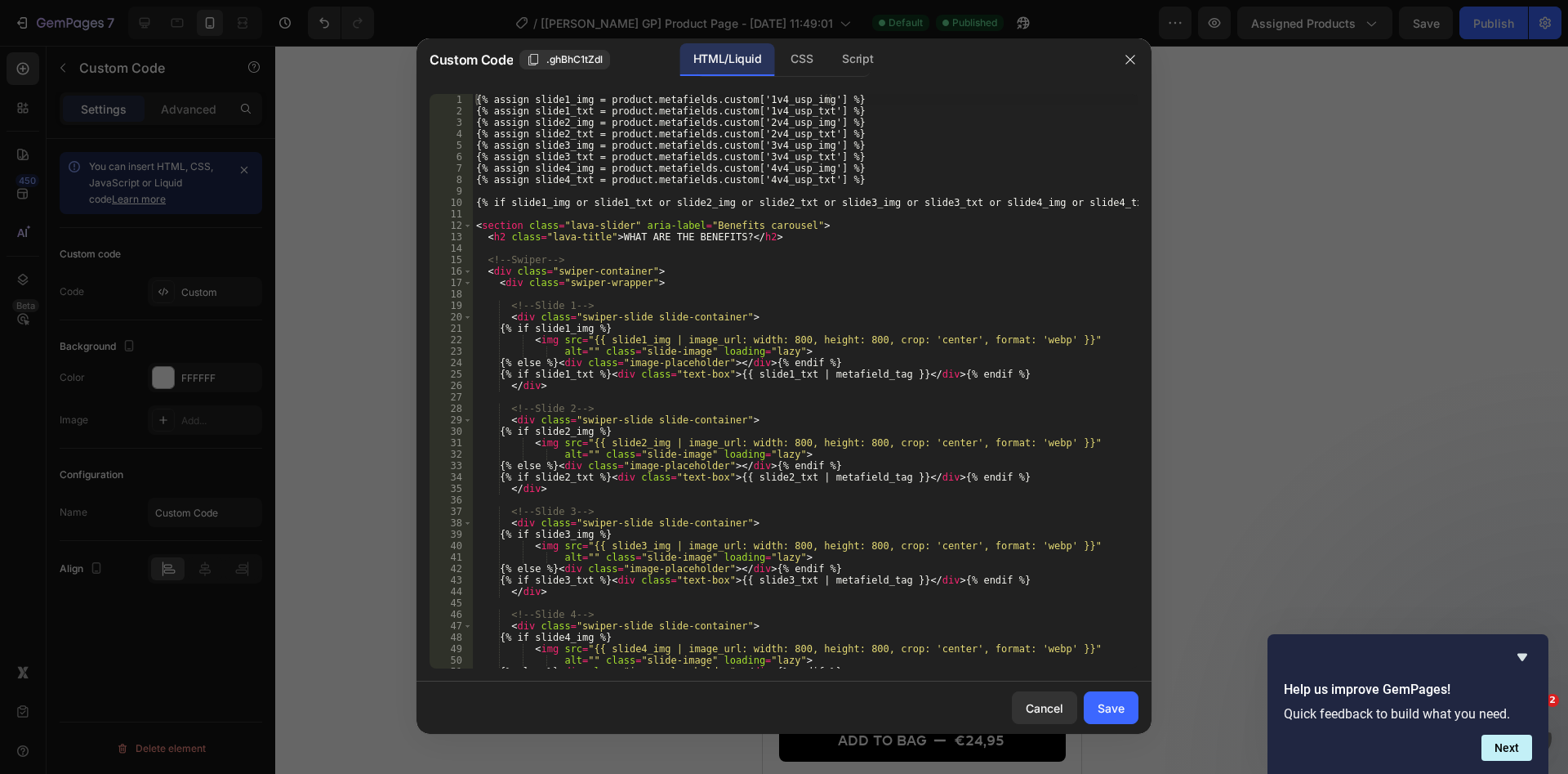
click at [685, 405] on div "{% assign slide1_img = product.metafields.custom['1v4_usp_img'] %} {% assign sl…" at bounding box center [806, 393] width 666 height 598
type textarea "{% endif %}"
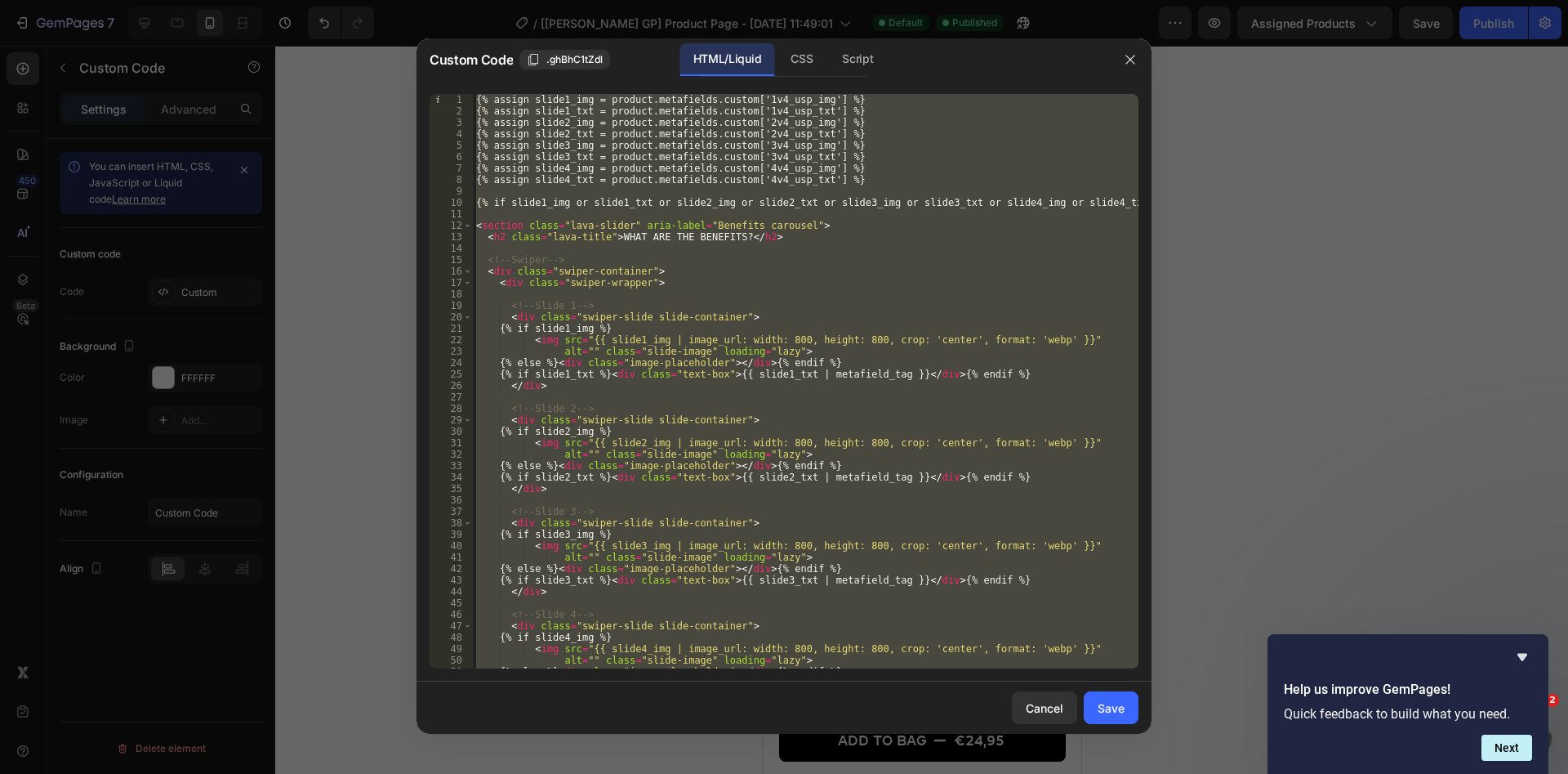
paste textarea
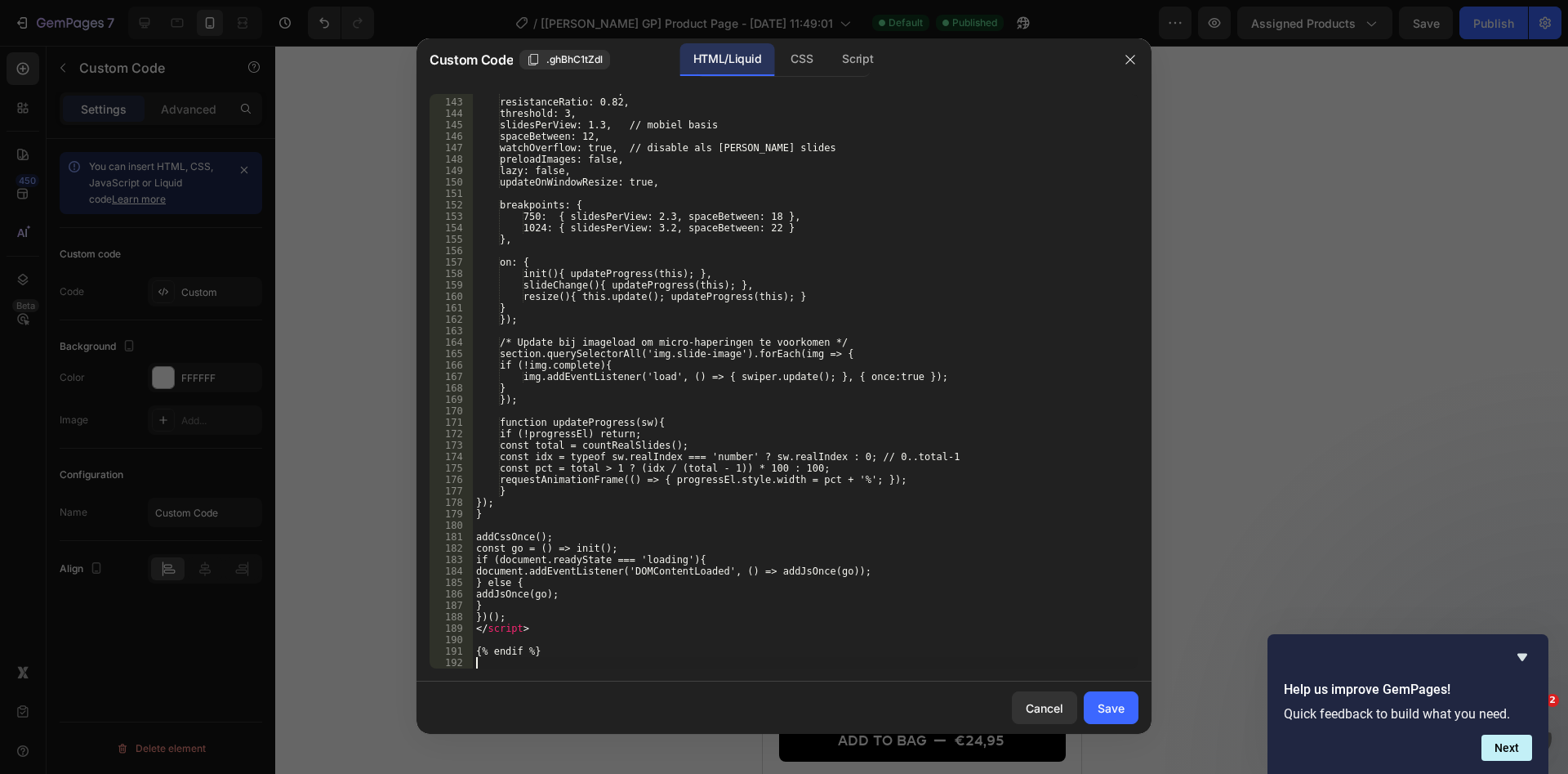
scroll to position [1645, 0]
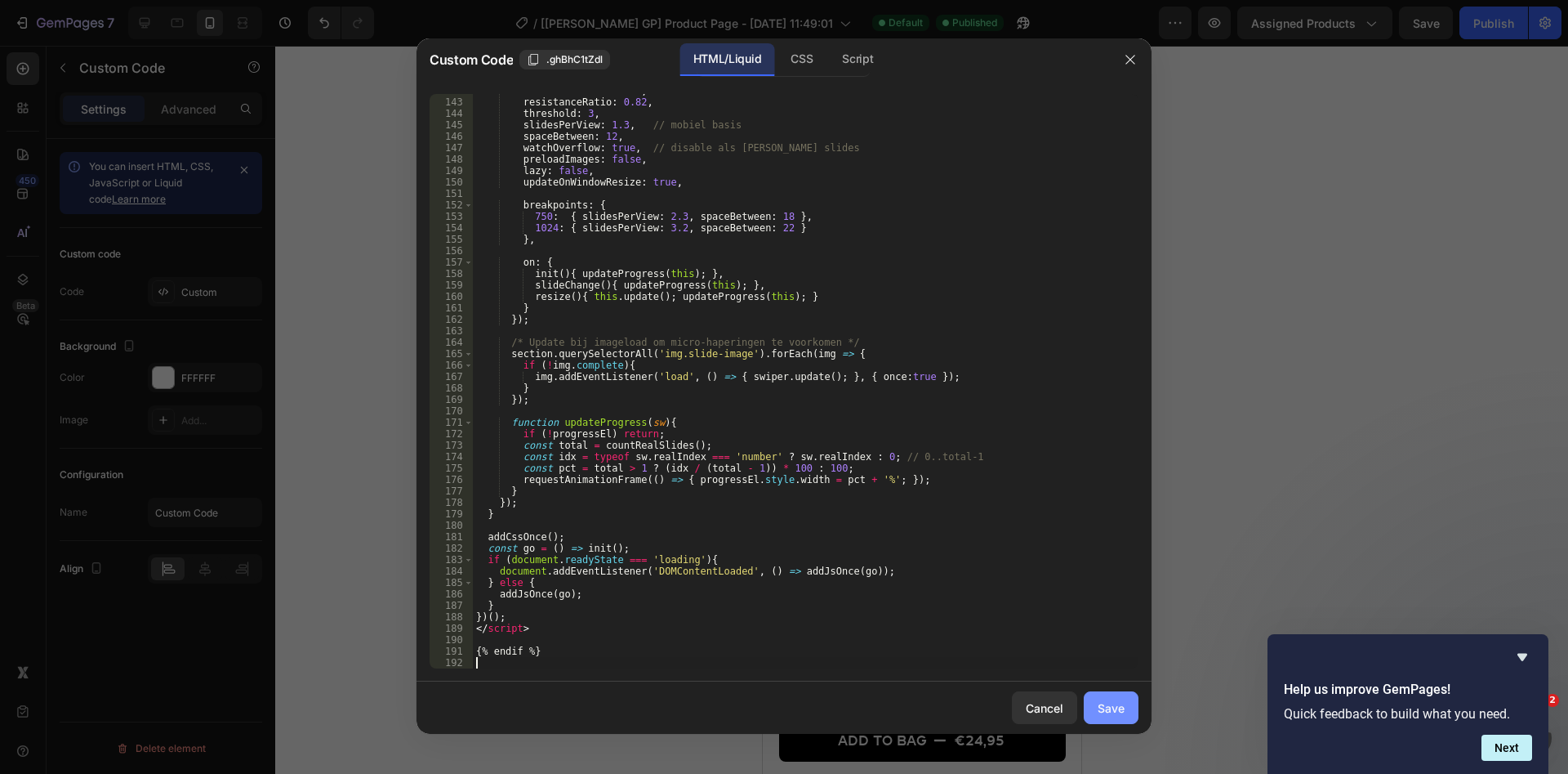
click at [1126, 708] on button "Save" at bounding box center [1111, 707] width 54 height 33
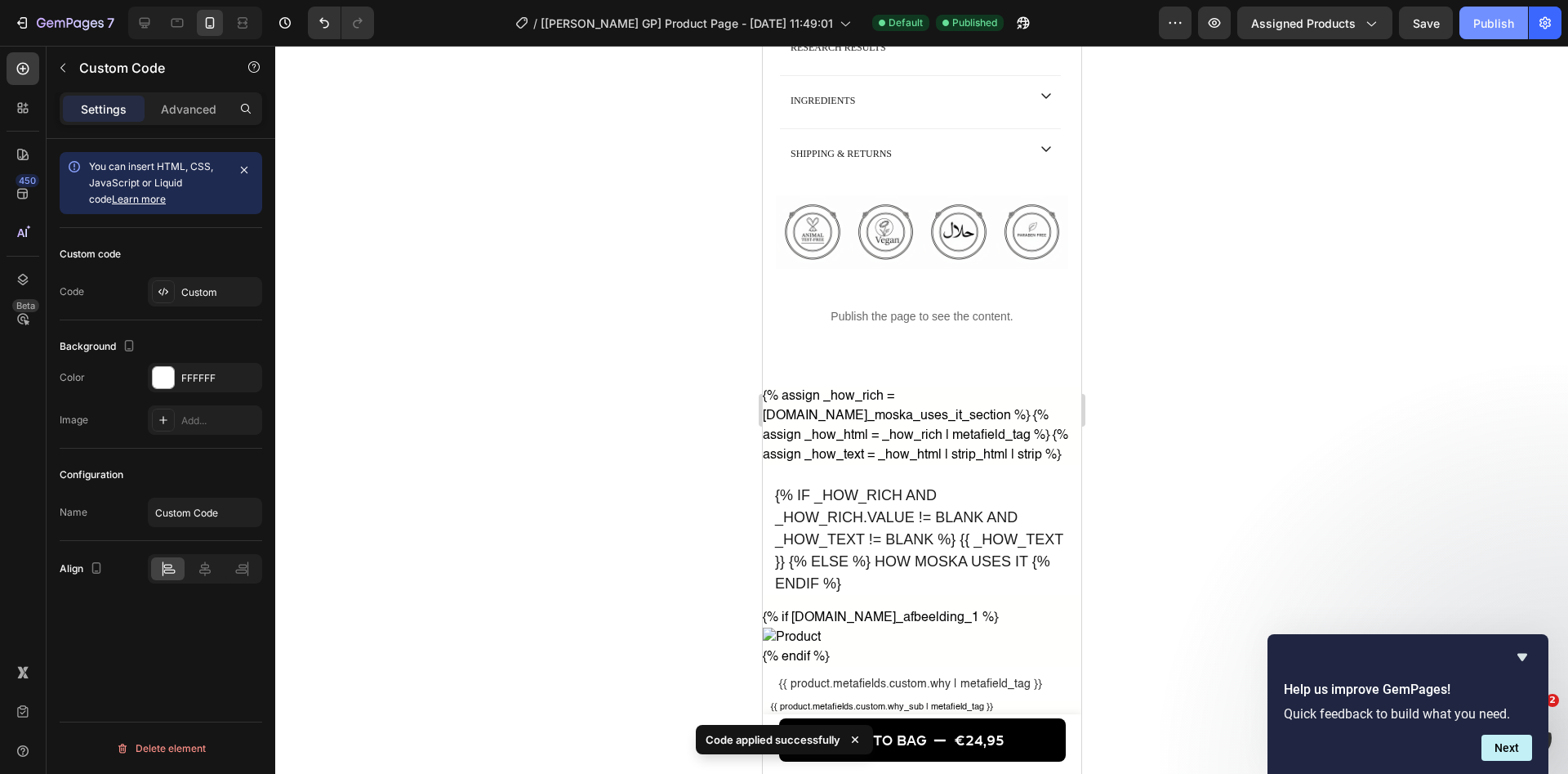
click at [1485, 35] on button "Publish" at bounding box center [1493, 23] width 68 height 33
